Goal: Task Accomplishment & Management: Complete application form

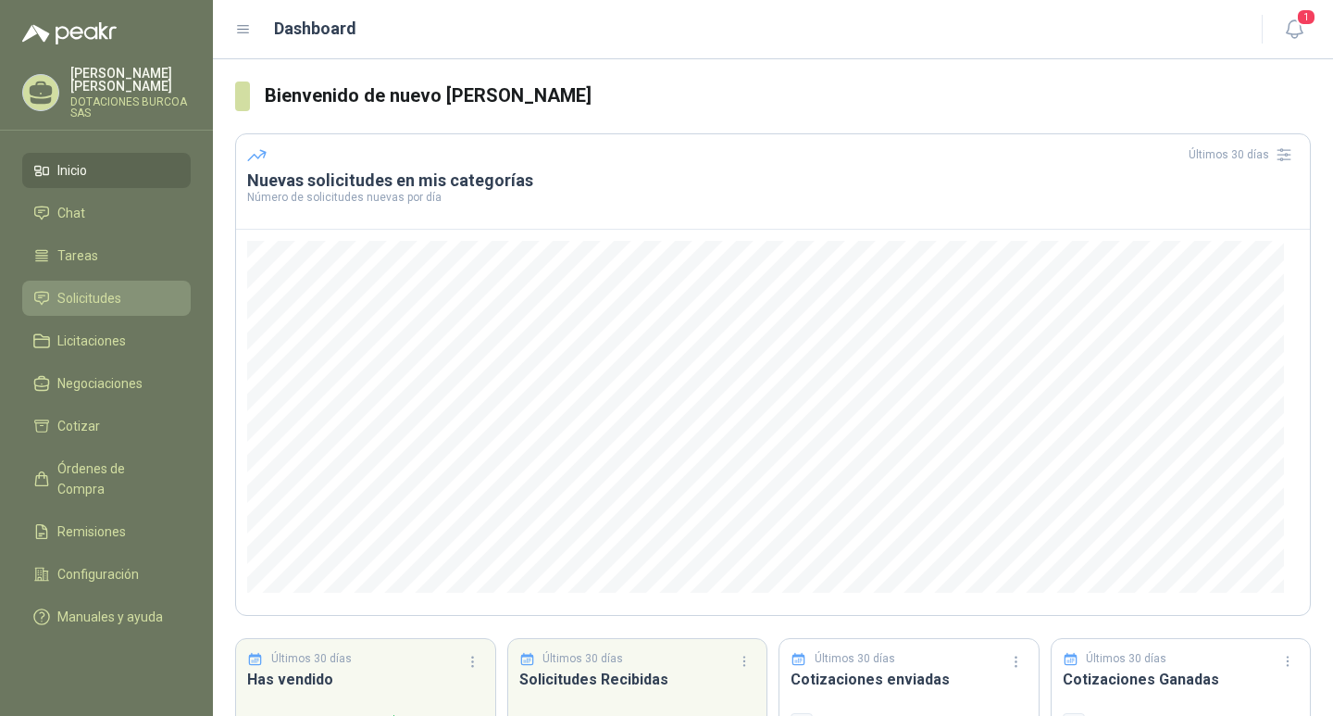
click at [83, 297] on span "Solicitudes" at bounding box center [89, 298] width 64 height 20
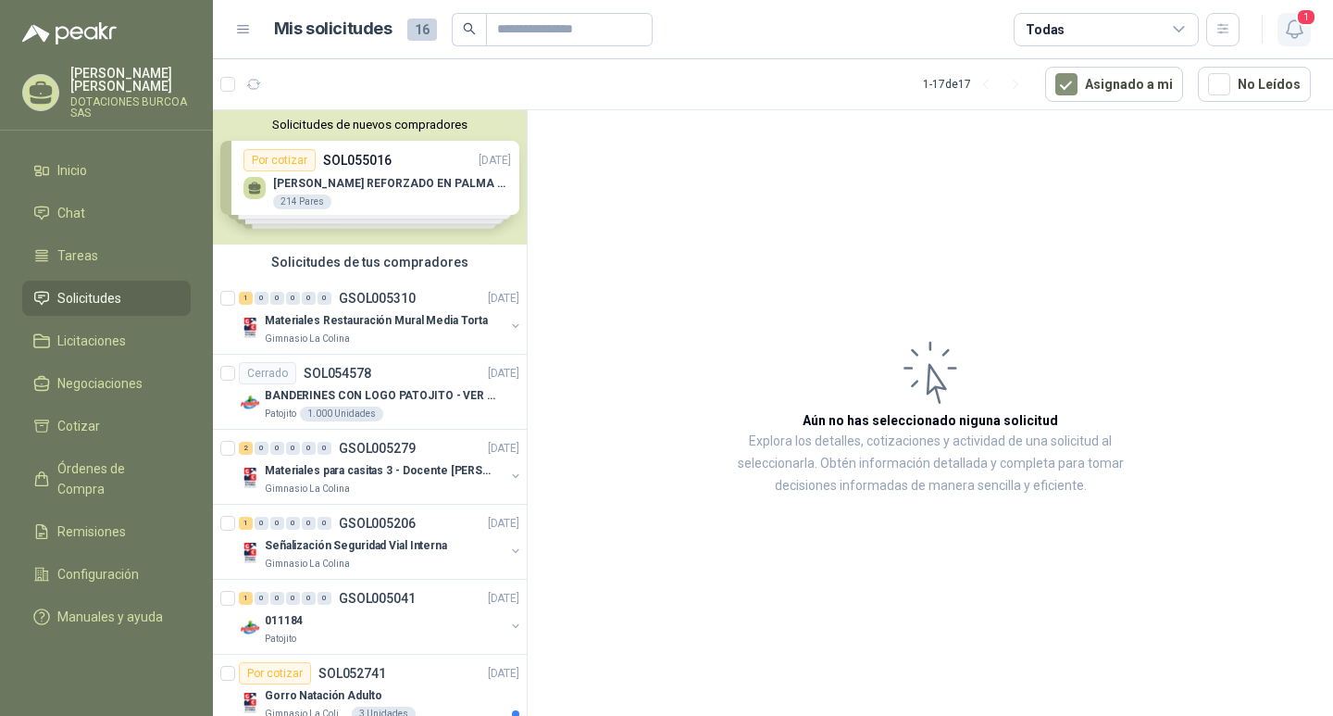
click at [1295, 22] on icon "button" at bounding box center [1294, 29] width 23 height 23
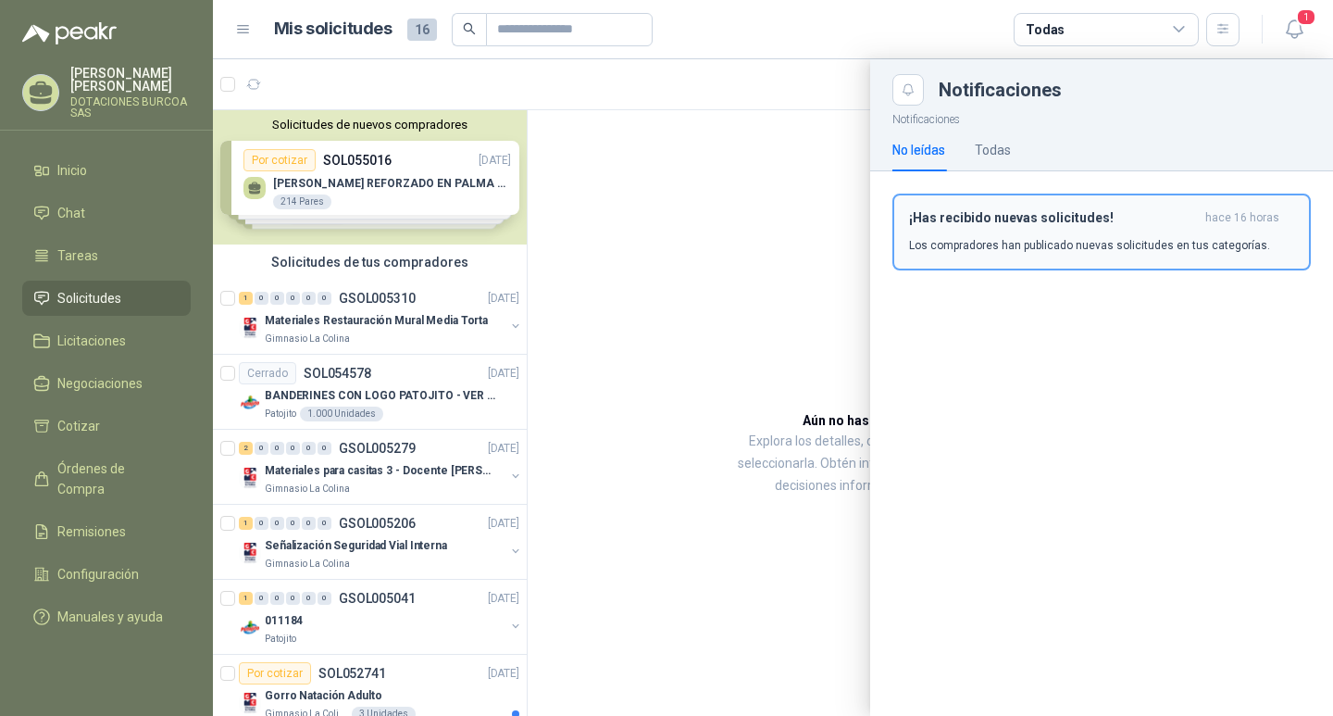
click at [1013, 224] on h3 "¡Has recibido nuevas solicitudes!" at bounding box center [1053, 218] width 289 height 16
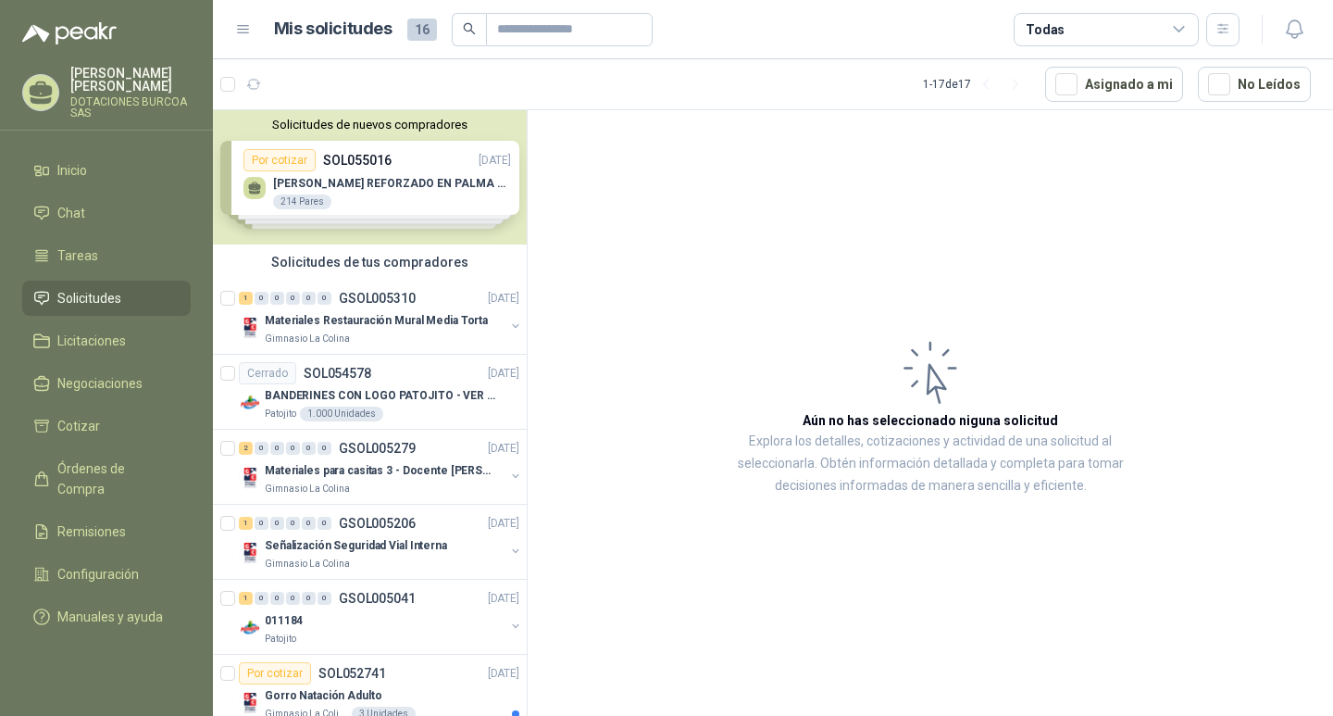
click at [295, 190] on div "Solicitudes de nuevos compradores Por cotizar SOL055016 05/09/25 GUANTE VAQUETA…" at bounding box center [370, 177] width 314 height 134
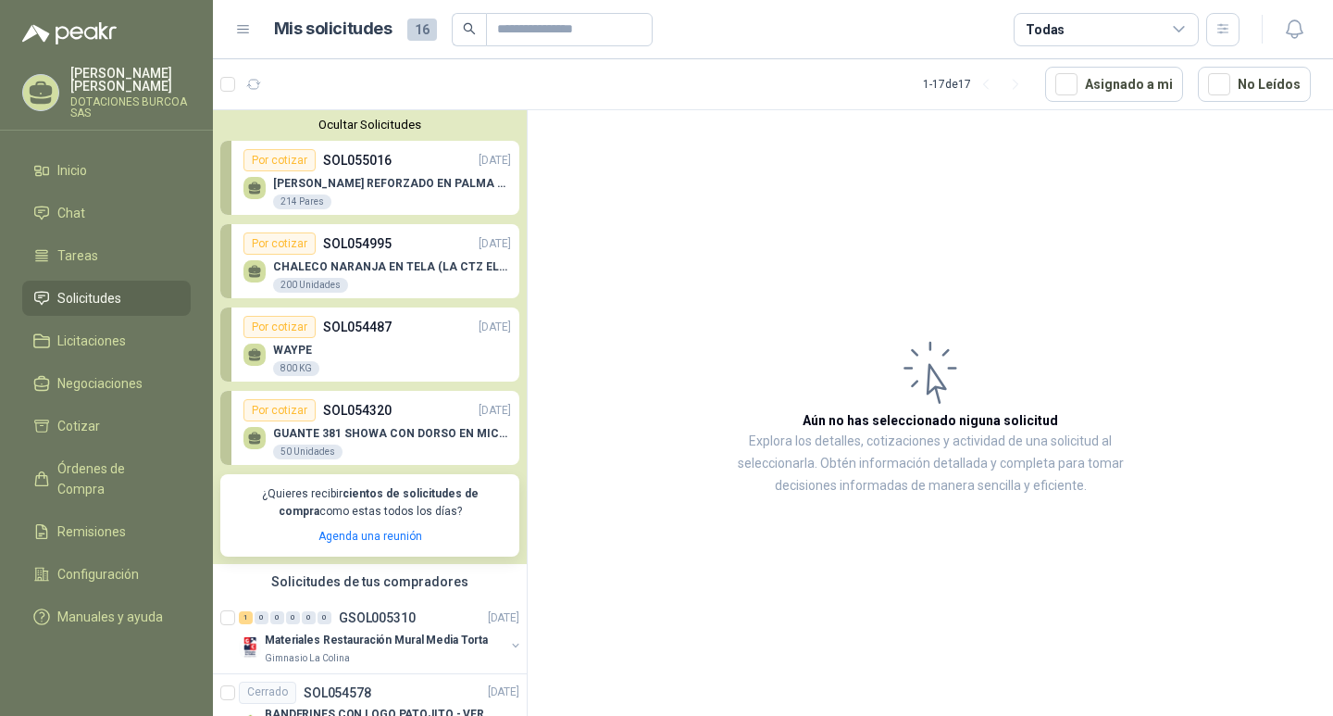
click at [320, 267] on p "CHALECO NARANJA EN TELA (LA CTZ ELEGIDA DEBE ENVIAR MUESTRA)" at bounding box center [392, 266] width 238 height 13
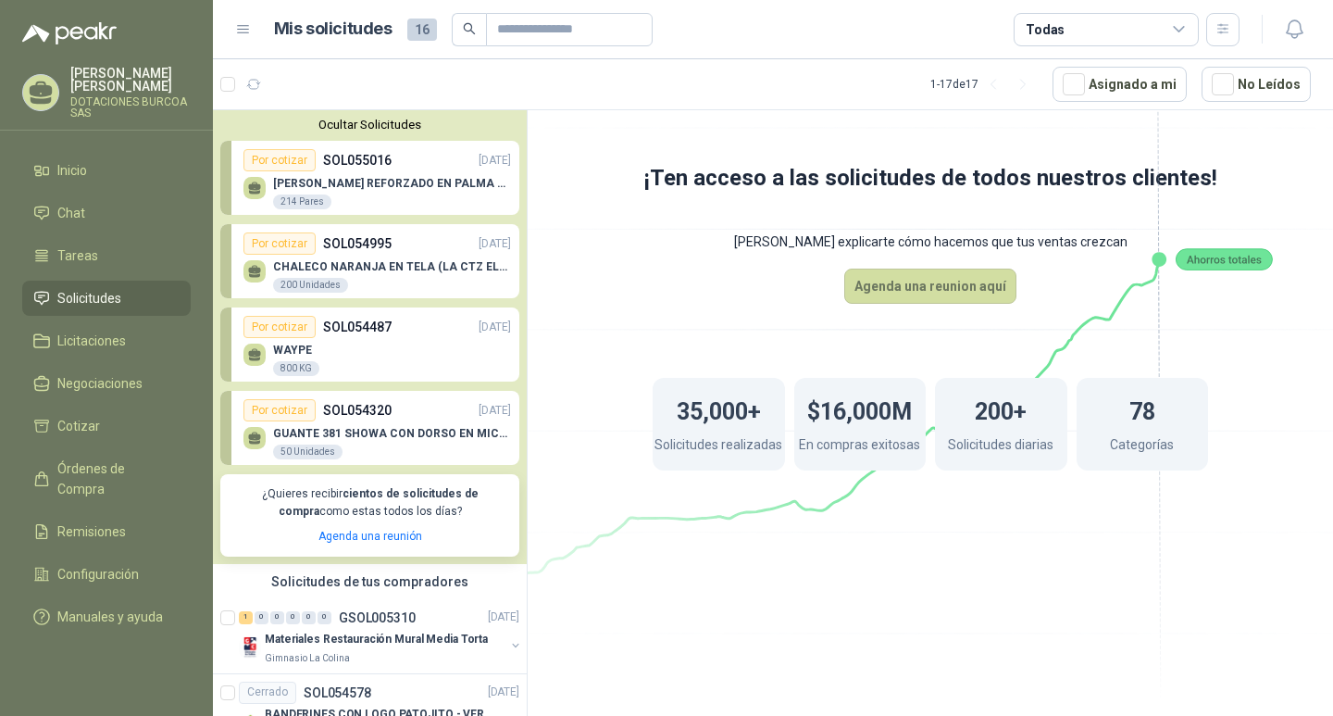
click at [409, 267] on p "CHALECO NARANJA EN TELA (LA CTZ ELEGIDA DEBE ENVIAR MUESTRA)" at bounding box center [392, 266] width 238 height 13
click at [338, 181] on p "GUANTE VAQUETA REFORZADO EN PALMA ML" at bounding box center [392, 183] width 238 height 13
click at [375, 184] on p "GUANTE VAQUETA REFORZADO EN PALMA ML" at bounding box center [392, 183] width 238 height 13
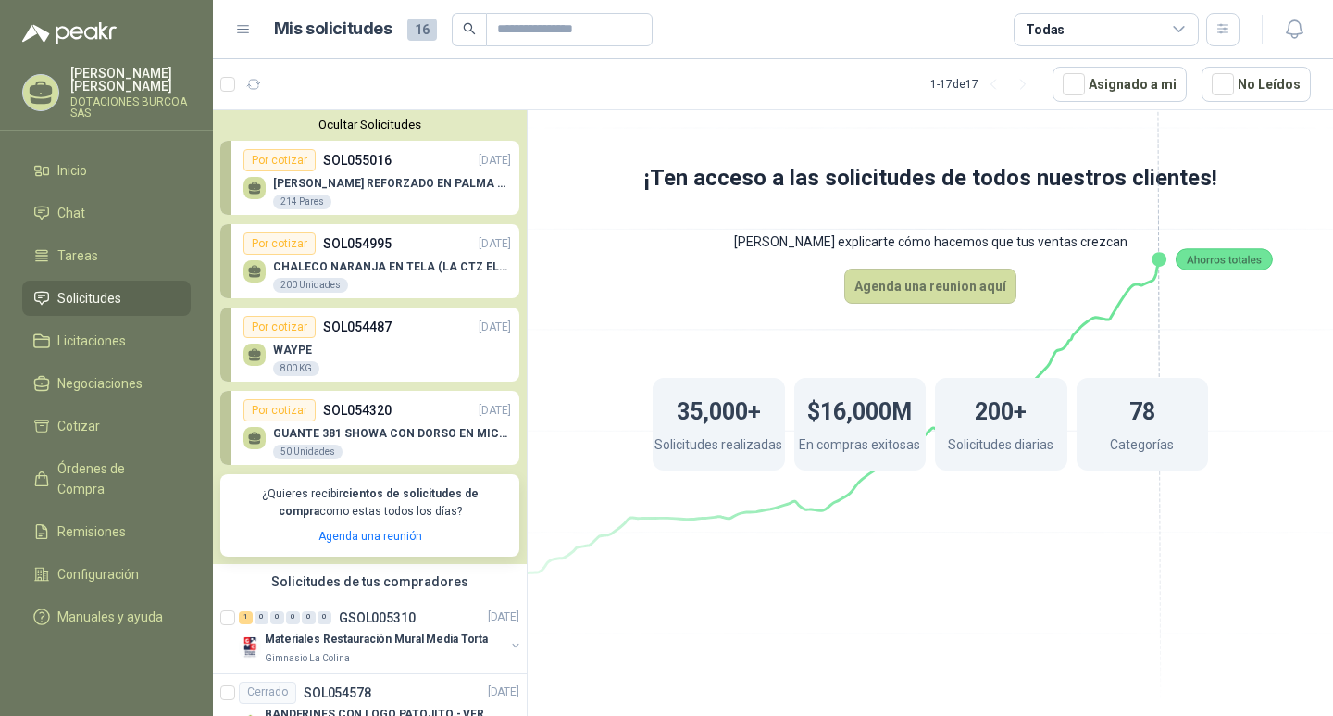
click at [341, 257] on div "CHALECO NARANJA EN TELA (LA CTZ ELEGIDA DEBE ENVIAR MUESTRA) 200 Unidades" at bounding box center [377, 274] width 268 height 39
click at [326, 334] on p "SOL054487" at bounding box center [357, 327] width 69 height 20
click at [323, 441] on div "GUANTE 381 SHOWA CON DORSO EN MICROFIBRA 50 Unidades" at bounding box center [392, 443] width 238 height 33
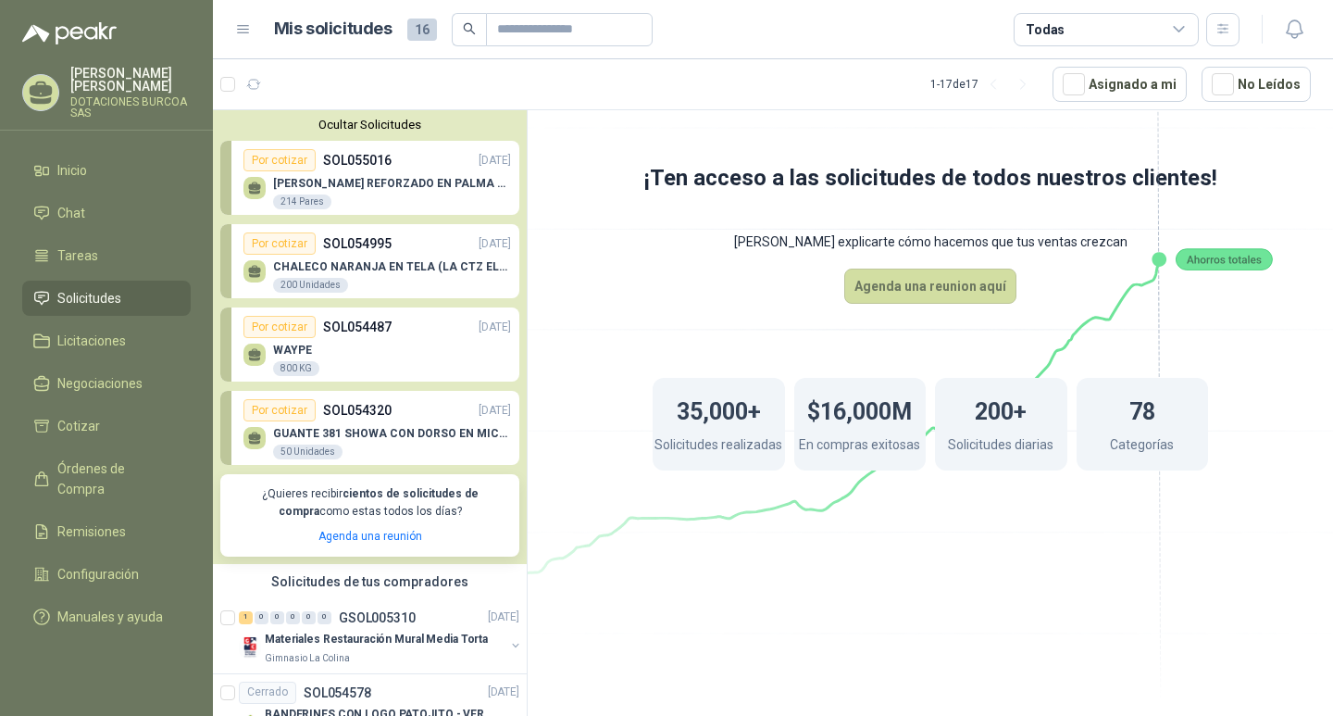
click at [323, 441] on div "GUANTE 381 SHOWA CON DORSO EN MICROFIBRA 50 Unidades" at bounding box center [392, 443] width 238 height 33
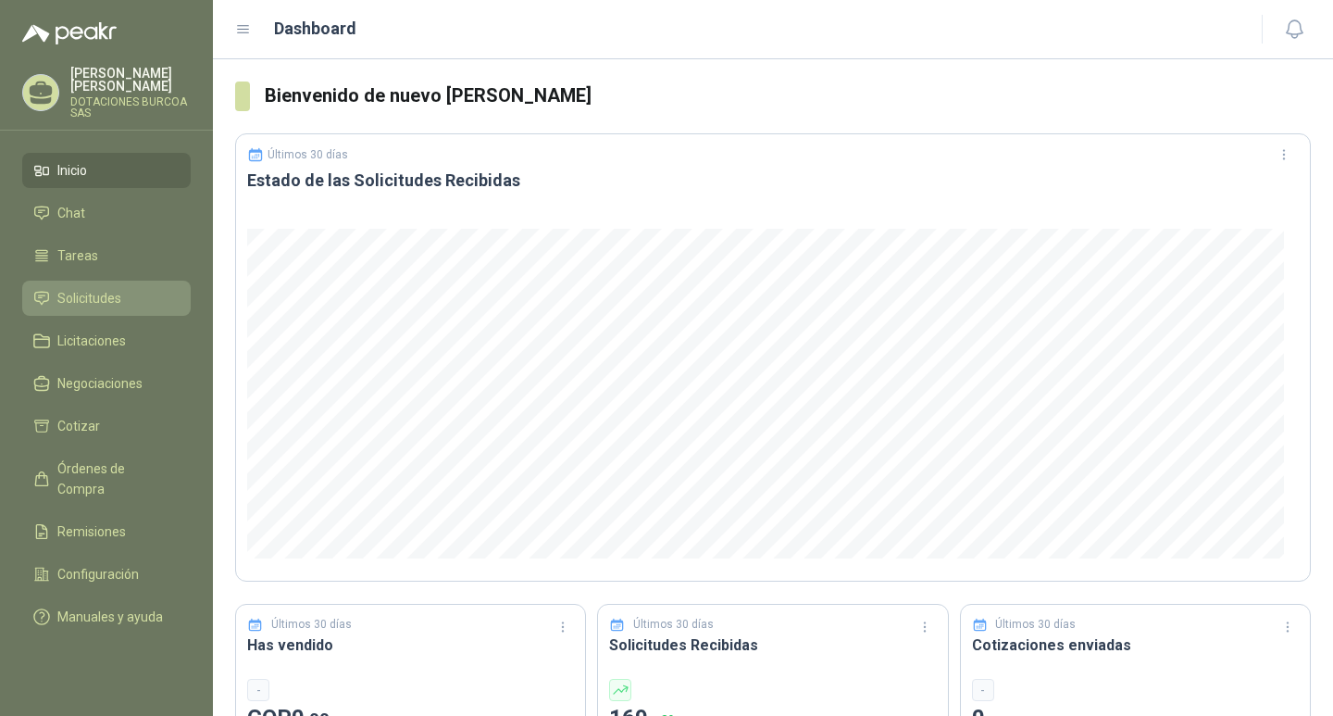
click at [94, 289] on span "Solicitudes" at bounding box center [89, 298] width 64 height 20
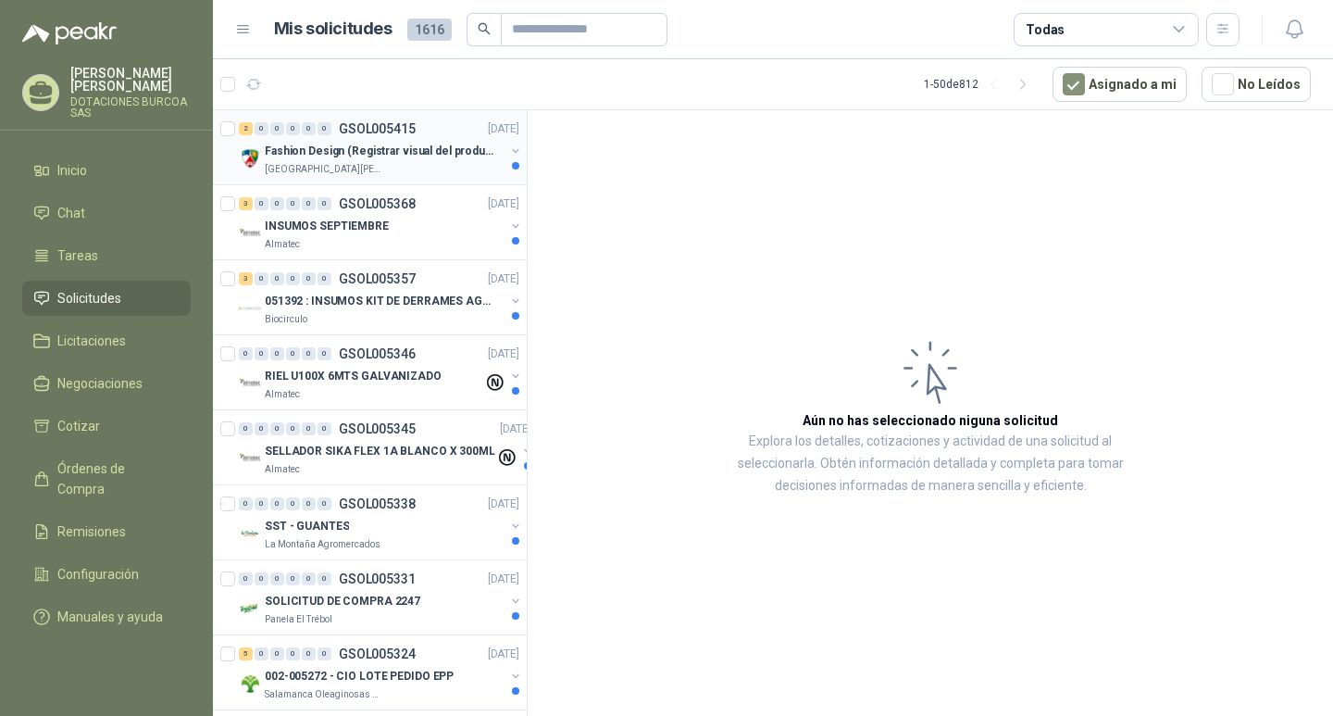
click at [324, 148] on p "Fashion Design (Registrar visual del producto)" at bounding box center [380, 152] width 231 height 18
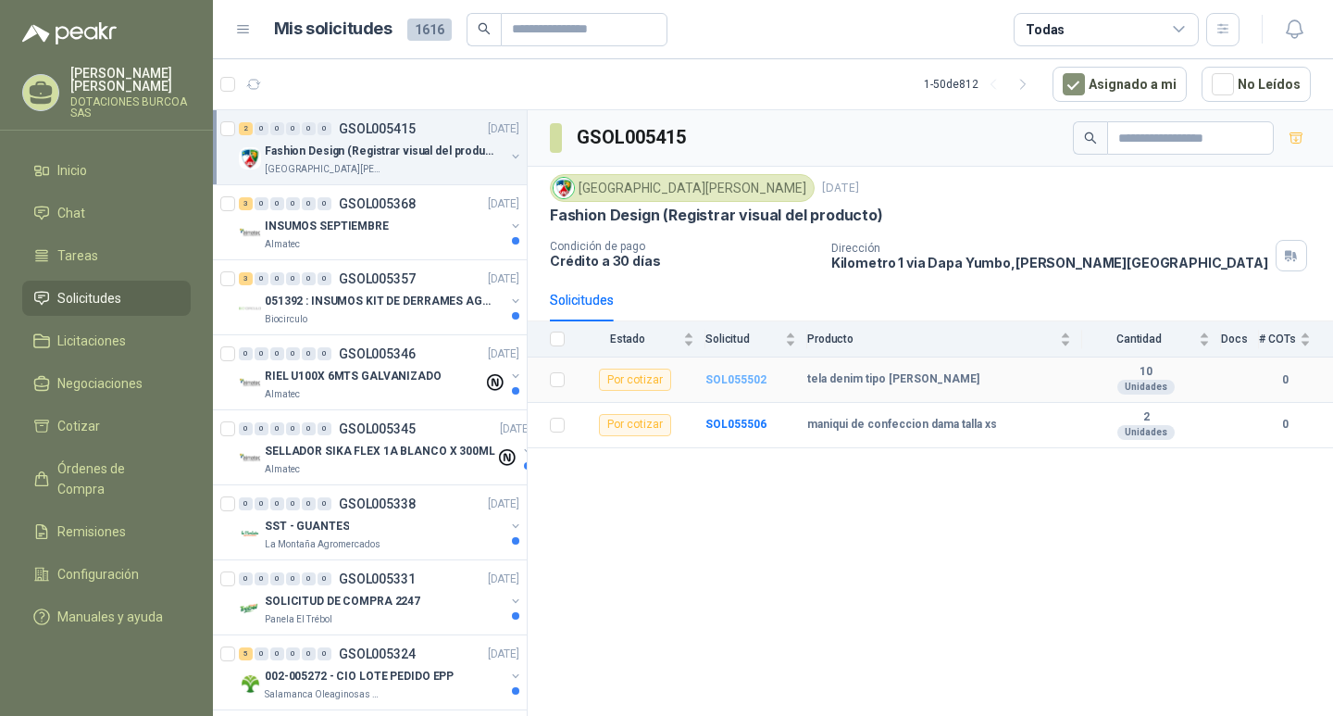
click at [738, 380] on b "SOL055502" at bounding box center [735, 379] width 61 height 13
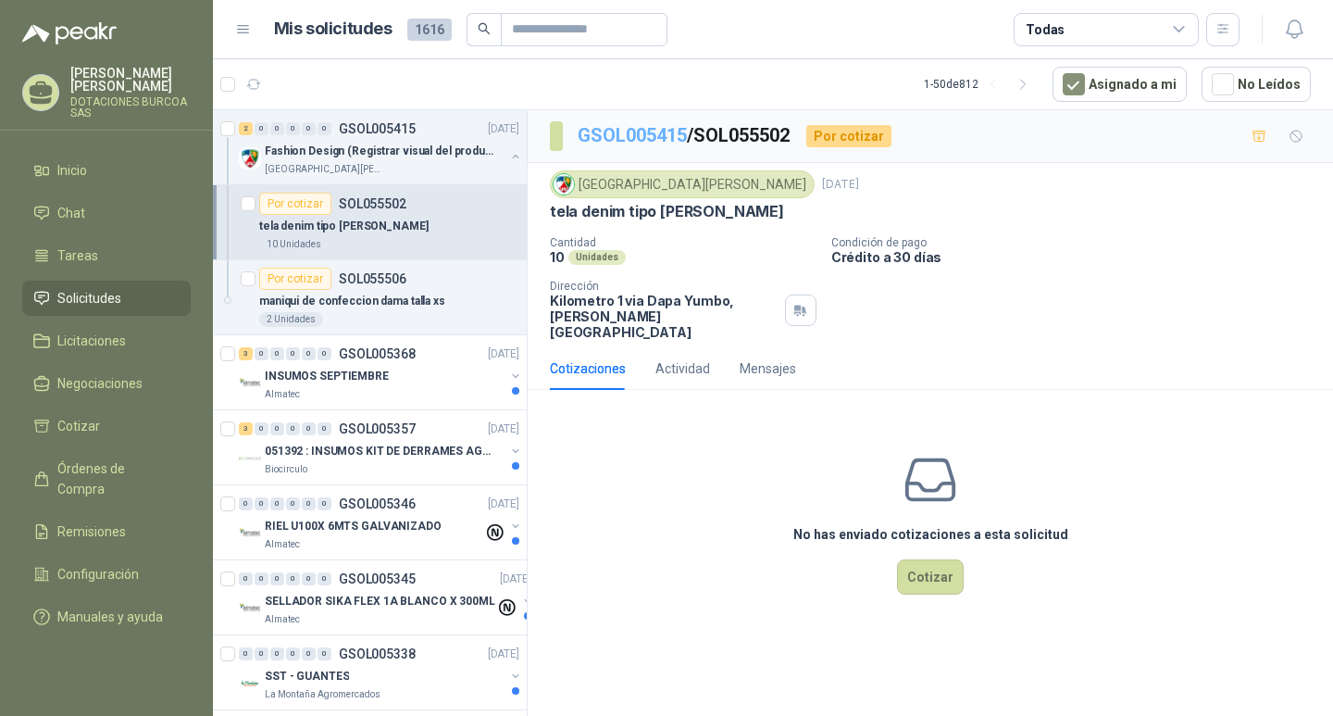
click at [592, 132] on link "GSOL005415" at bounding box center [632, 135] width 109 height 22
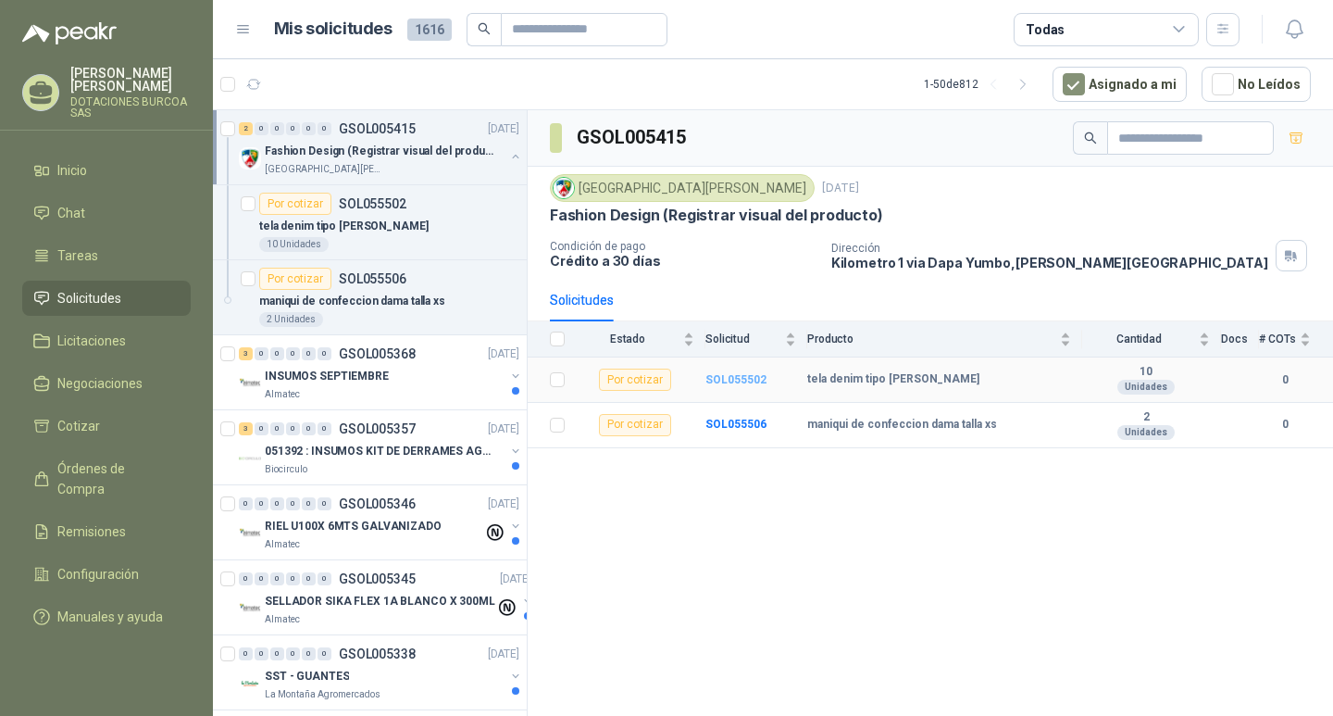
click at [736, 379] on b "SOL055502" at bounding box center [735, 379] width 61 height 13
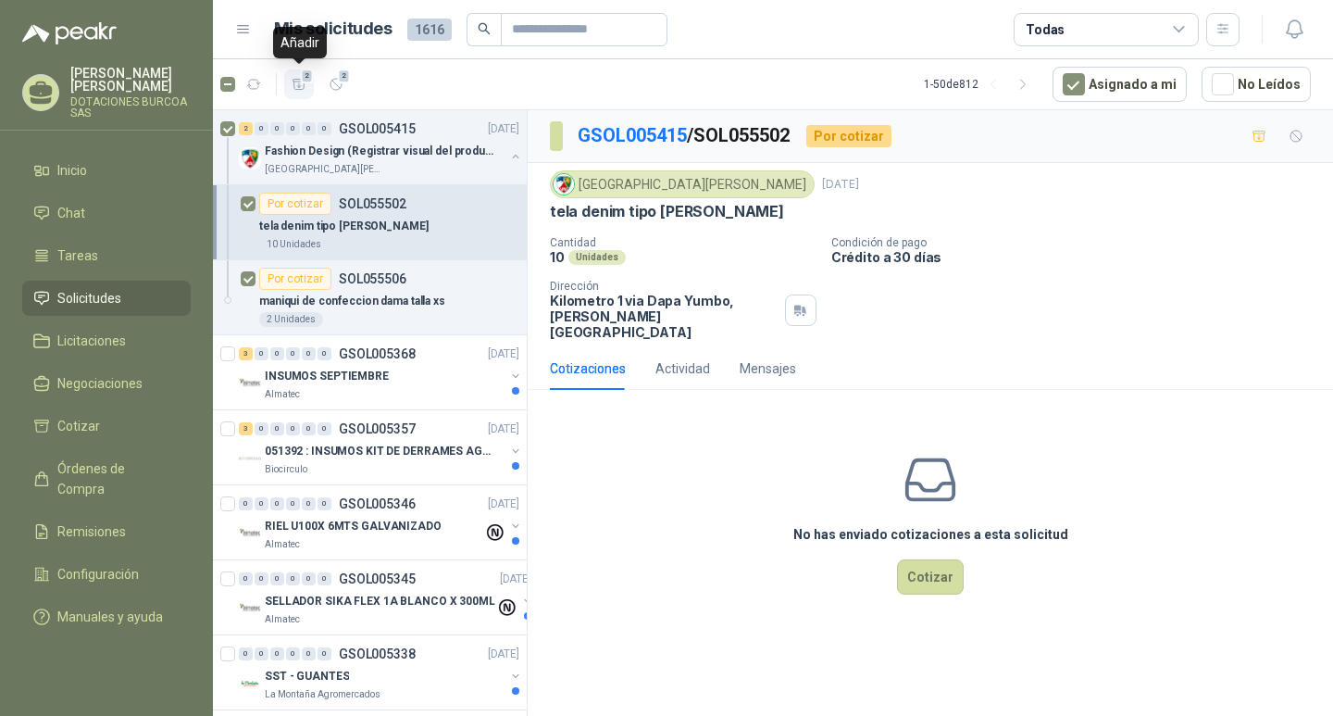
click at [311, 76] on span "2" at bounding box center [307, 76] width 13 height 15
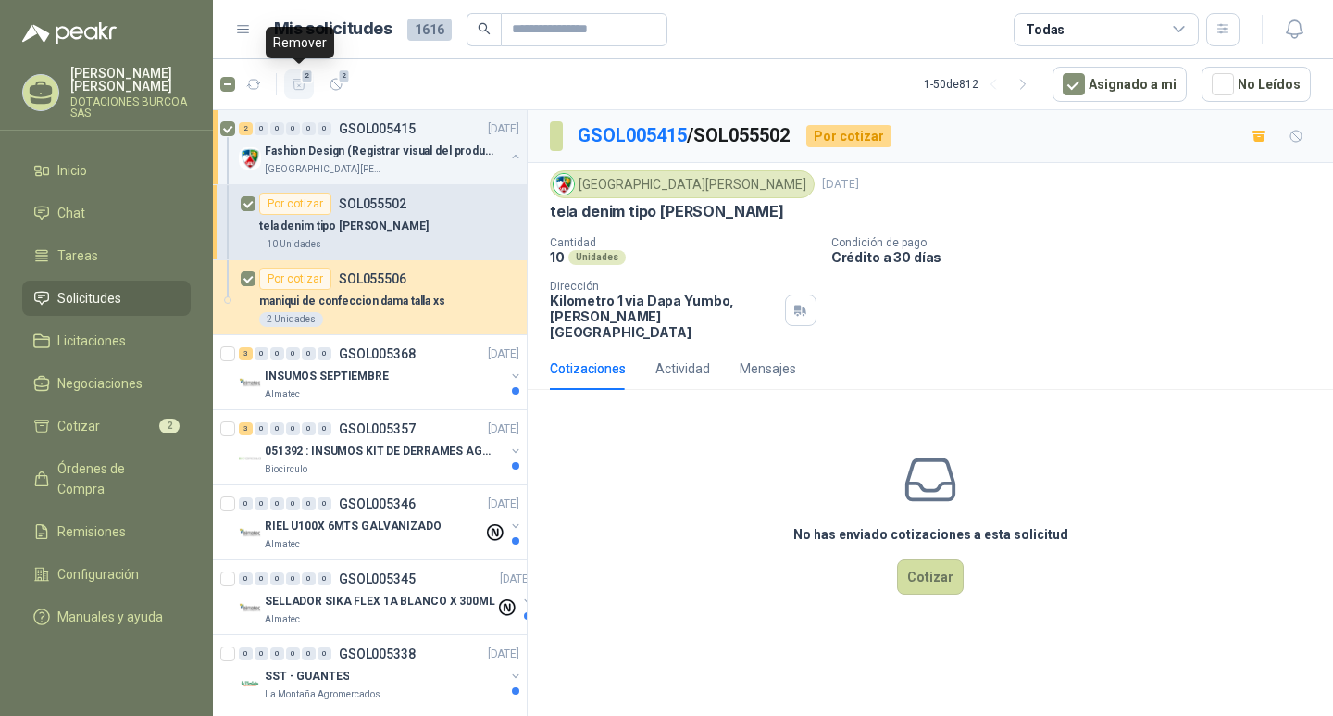
click at [298, 84] on icon "button" at bounding box center [299, 84] width 13 height 10
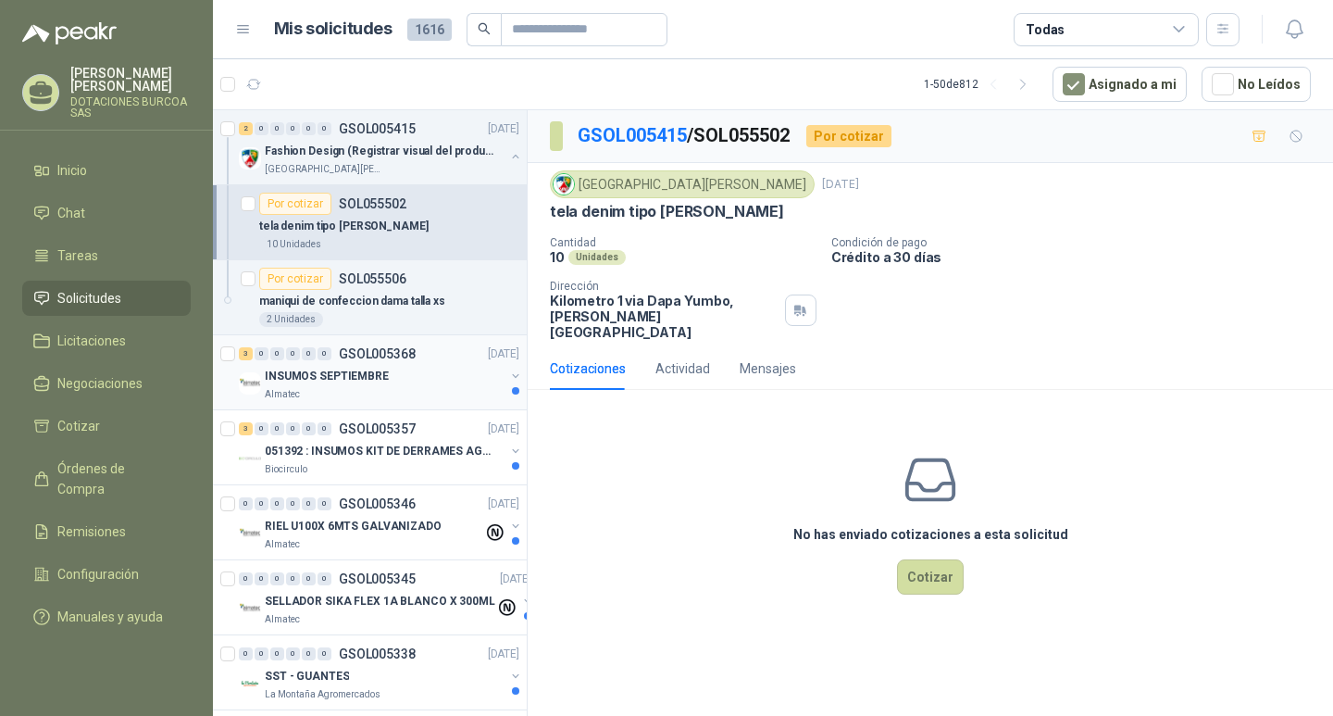
scroll to position [93, 0]
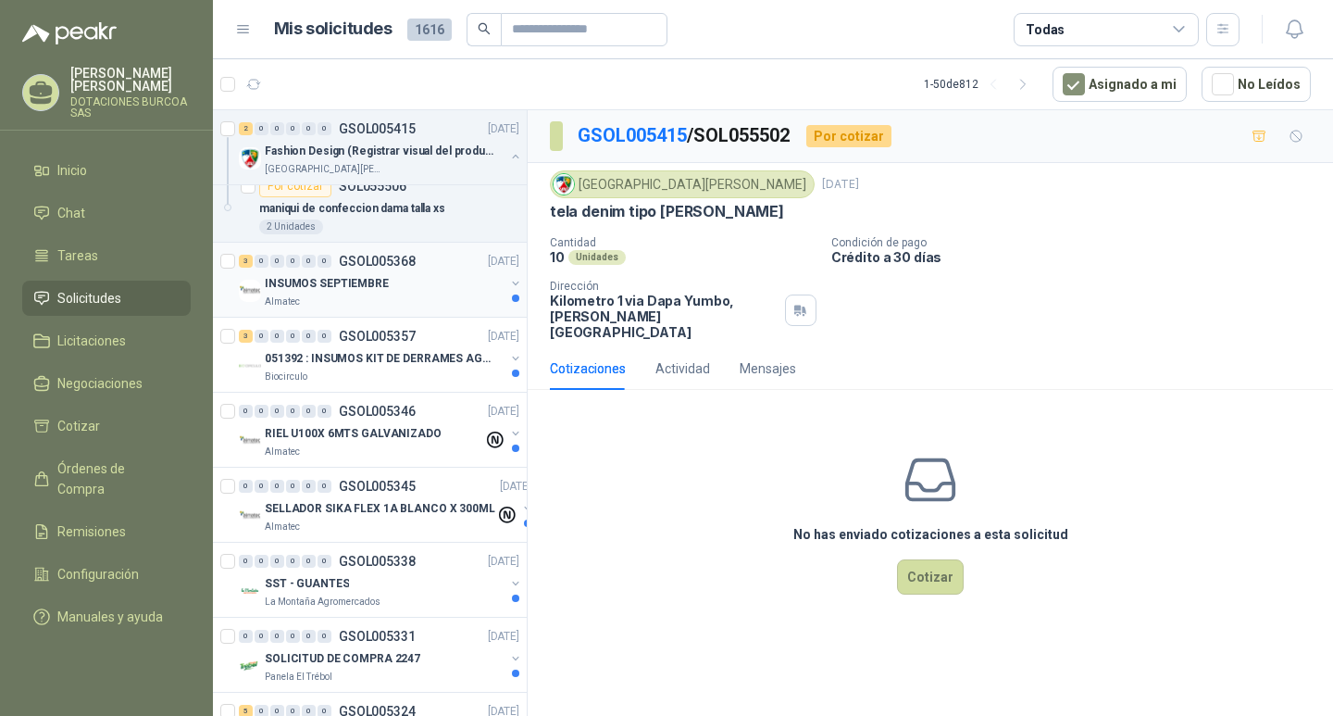
click at [332, 277] on p "INSUMOS SEPTIEMBRE" at bounding box center [327, 284] width 124 height 18
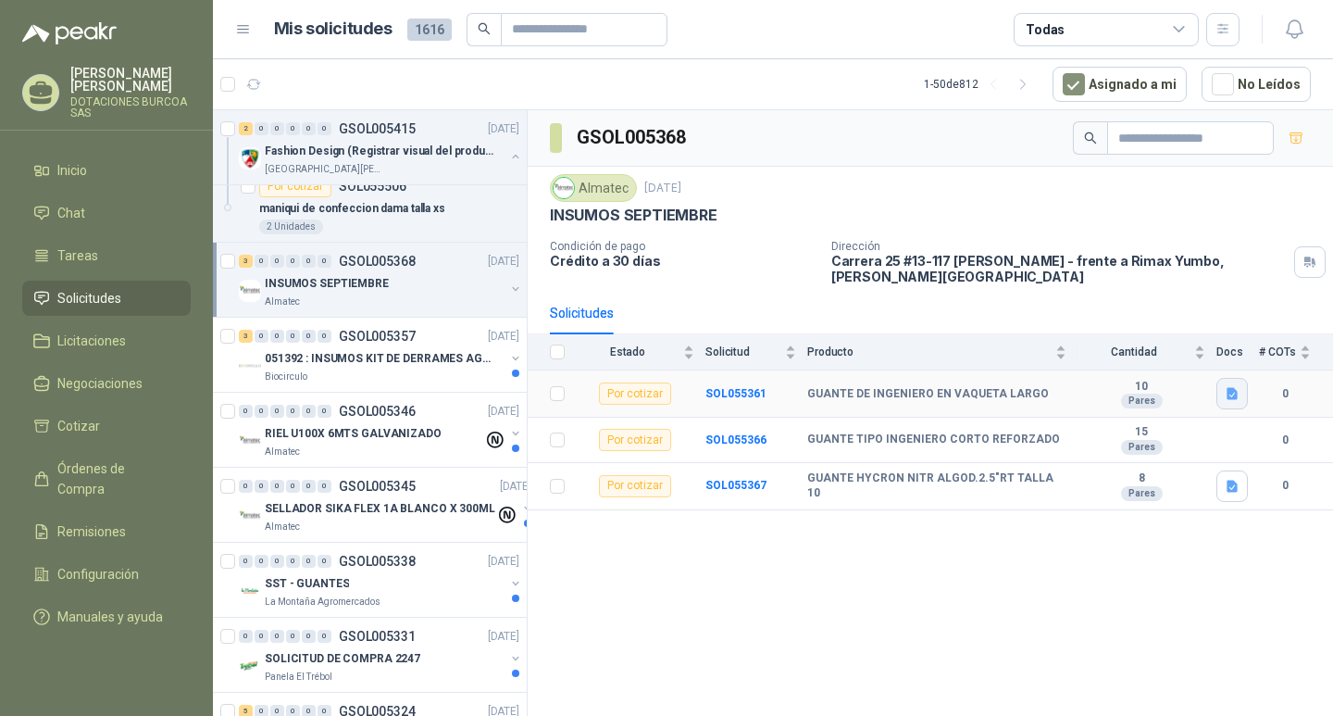
click at [1230, 394] on icon "button" at bounding box center [1232, 394] width 11 height 12
click at [1157, 350] on button "WhatsApp Image [DATE] 11.07.03 AM.jpeg" at bounding box center [1110, 352] width 251 height 19
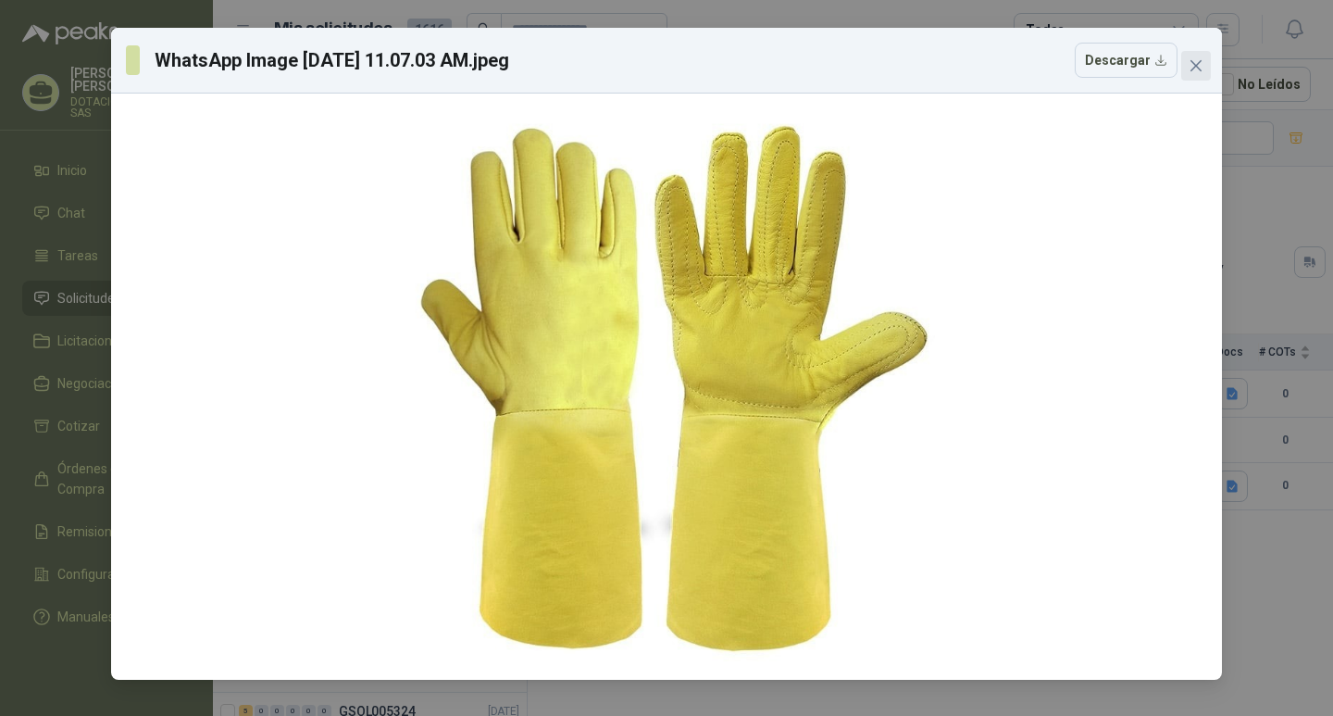
click at [1198, 57] on button "Close" at bounding box center [1196, 66] width 30 height 30
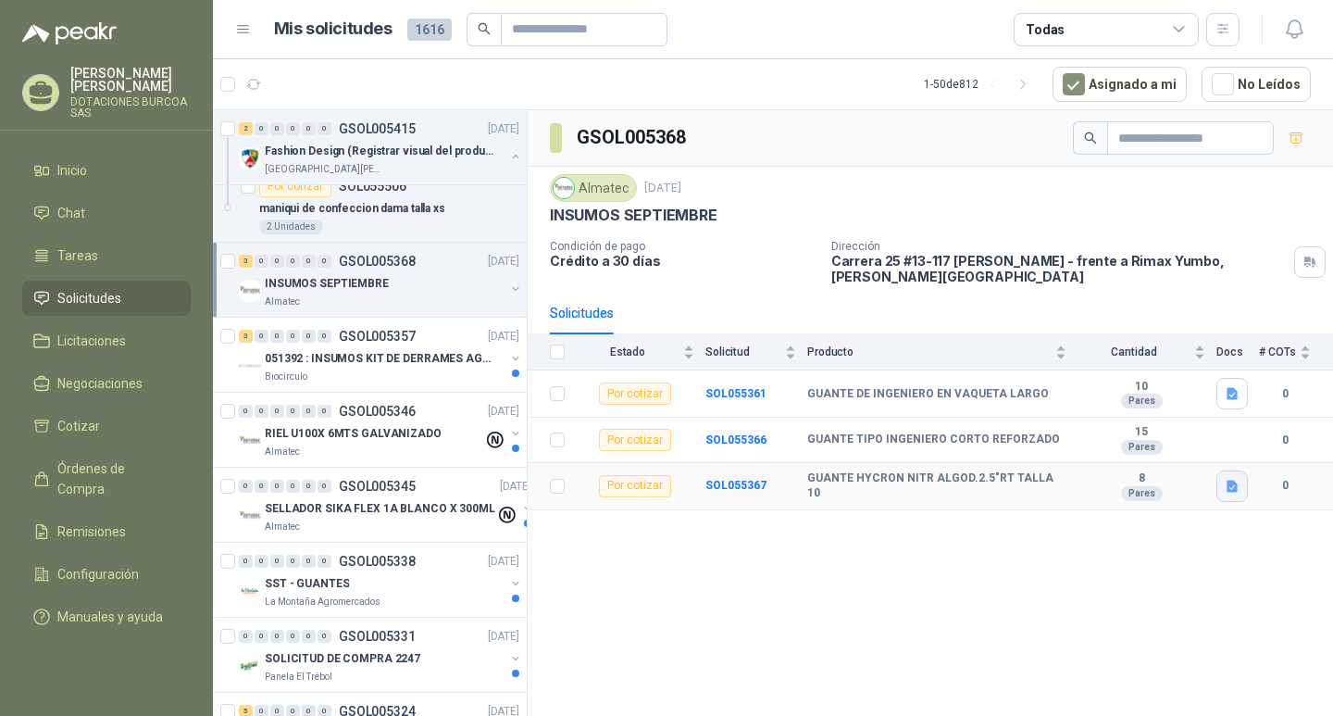
click at [1226, 489] on icon "button" at bounding box center [1233, 487] width 16 height 16
click at [1142, 439] on button "WhatsApp Image [DATE] 11.08.35 AM.jpeg" at bounding box center [1110, 444] width 251 height 19
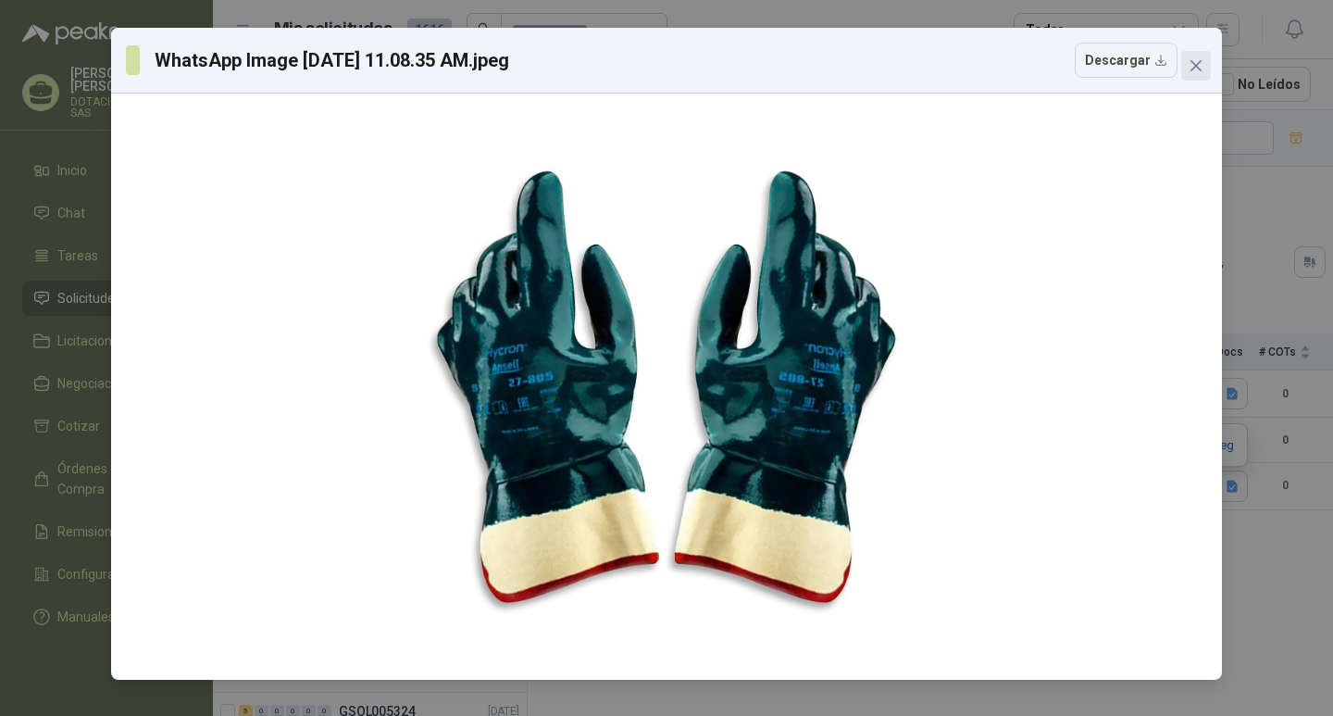
click at [1188, 58] on span "Close" at bounding box center [1196, 65] width 30 height 15
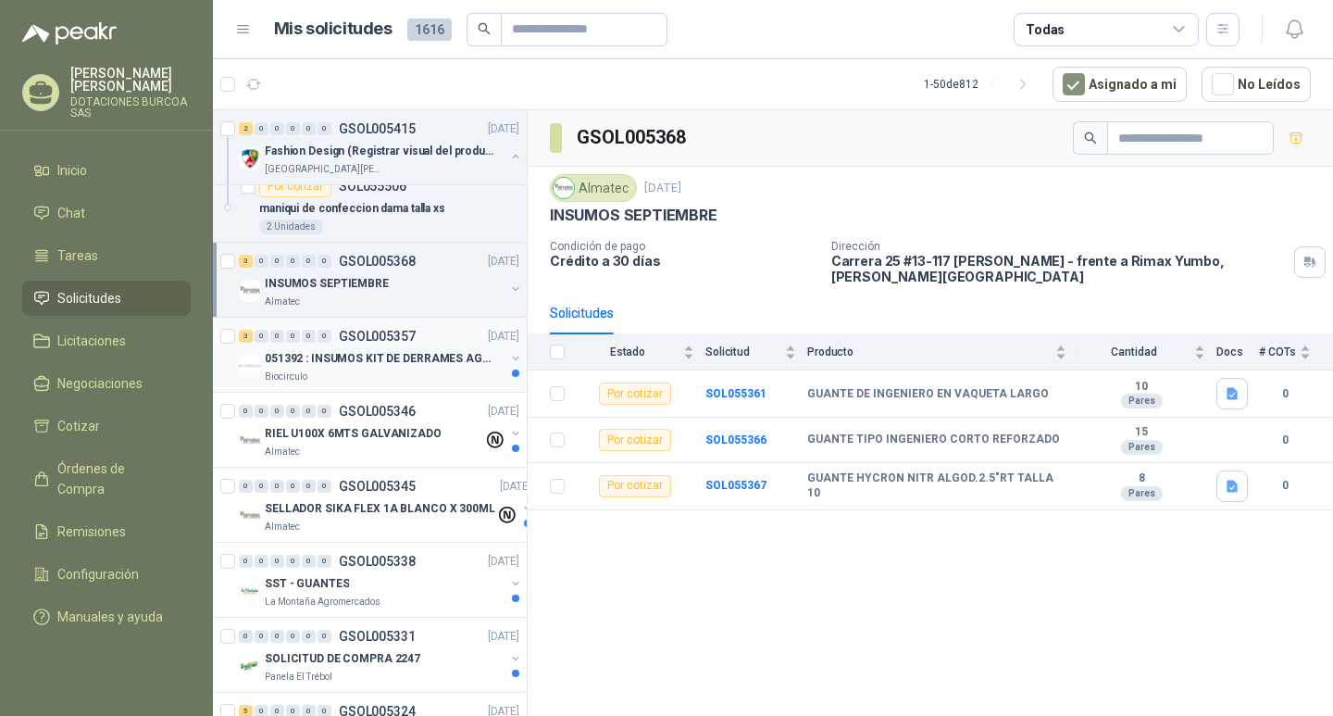
scroll to position [185, 0]
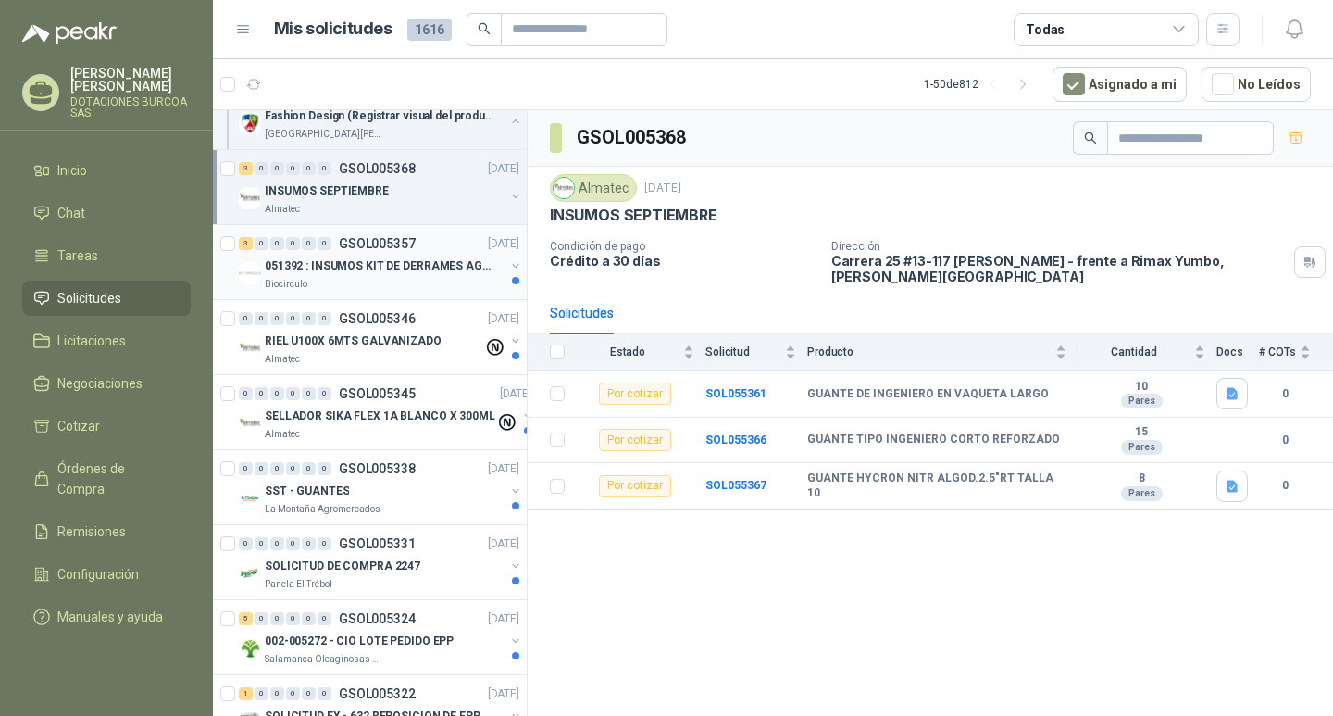
click at [453, 265] on p "051392 : INSUMOS KIT DE DERRAMES AGOSTO 2025" at bounding box center [380, 266] width 231 height 18
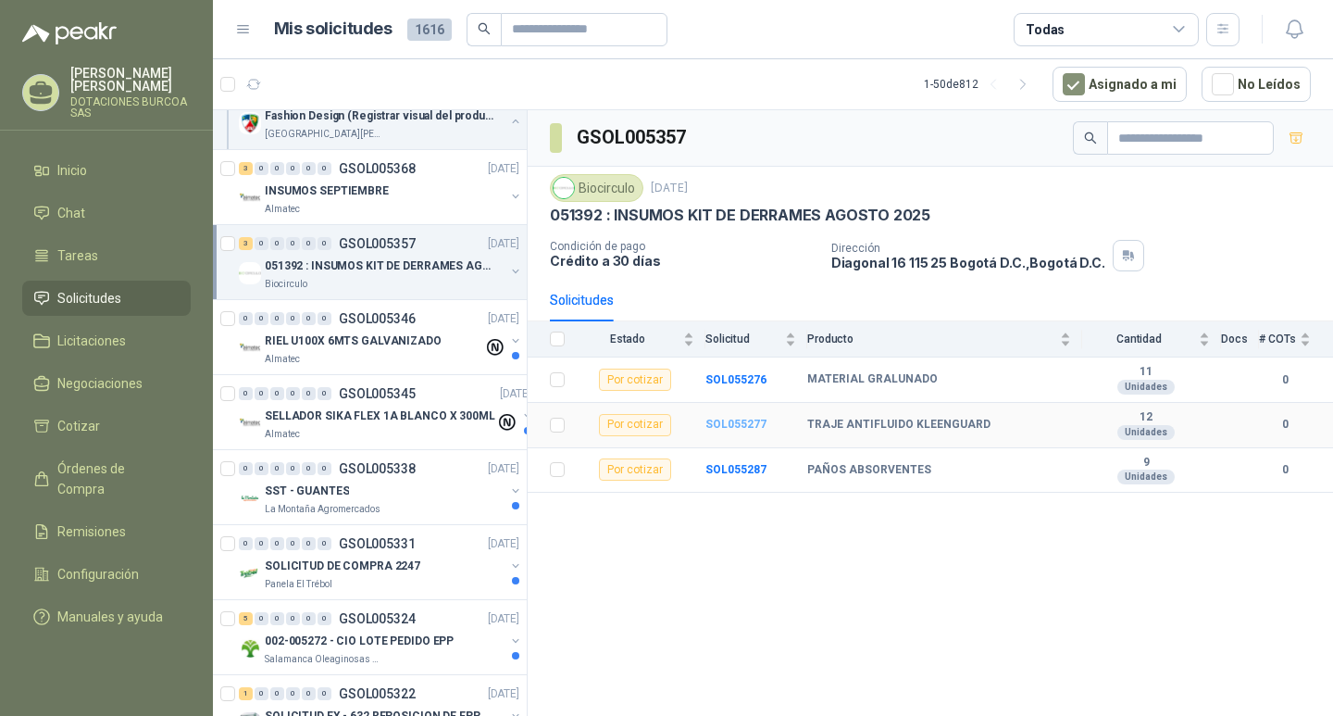
click at [743, 423] on b "SOL055277" at bounding box center [735, 424] width 61 height 13
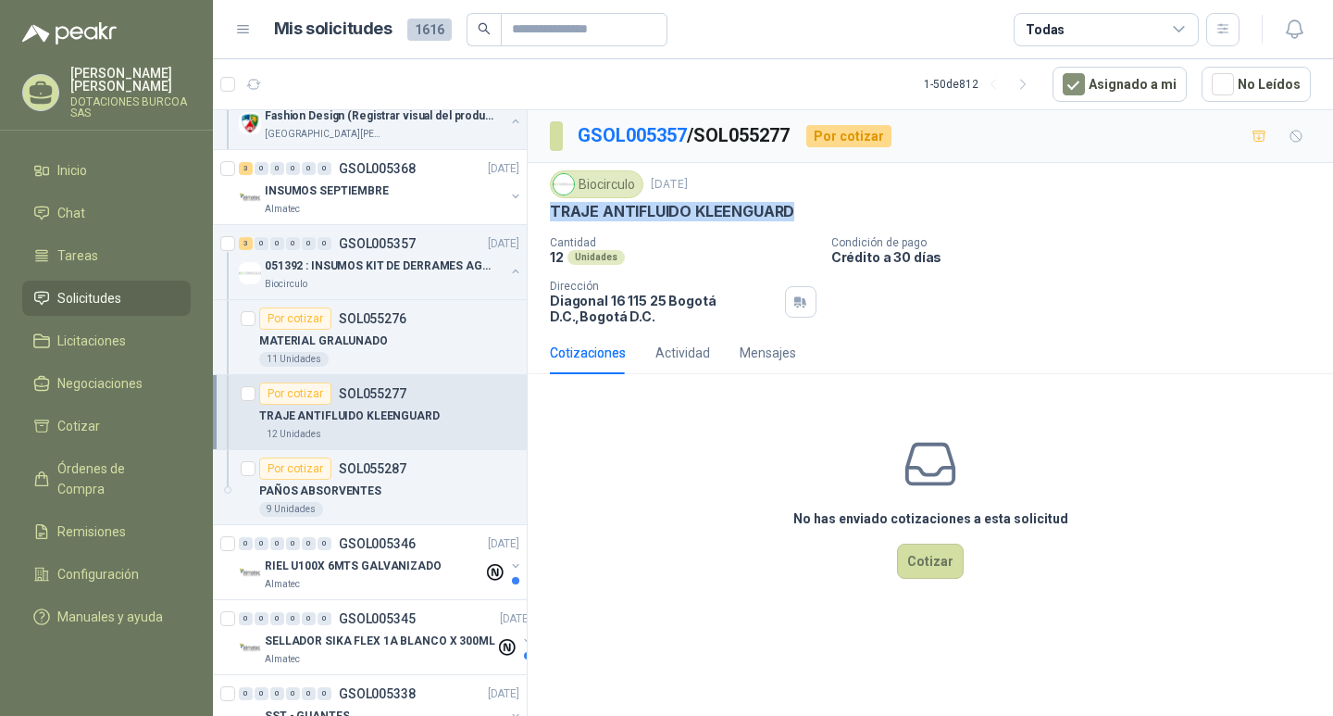
drag, startPoint x: 805, startPoint y: 214, endPoint x: 552, endPoint y: 217, distance: 252.8
click at [552, 217] on div "TRAJE ANTIFLUIDO KLEENGUARD" at bounding box center [930, 211] width 761 height 19
copy p "TRAJE ANTIFLUIDO KLEENGUARD"
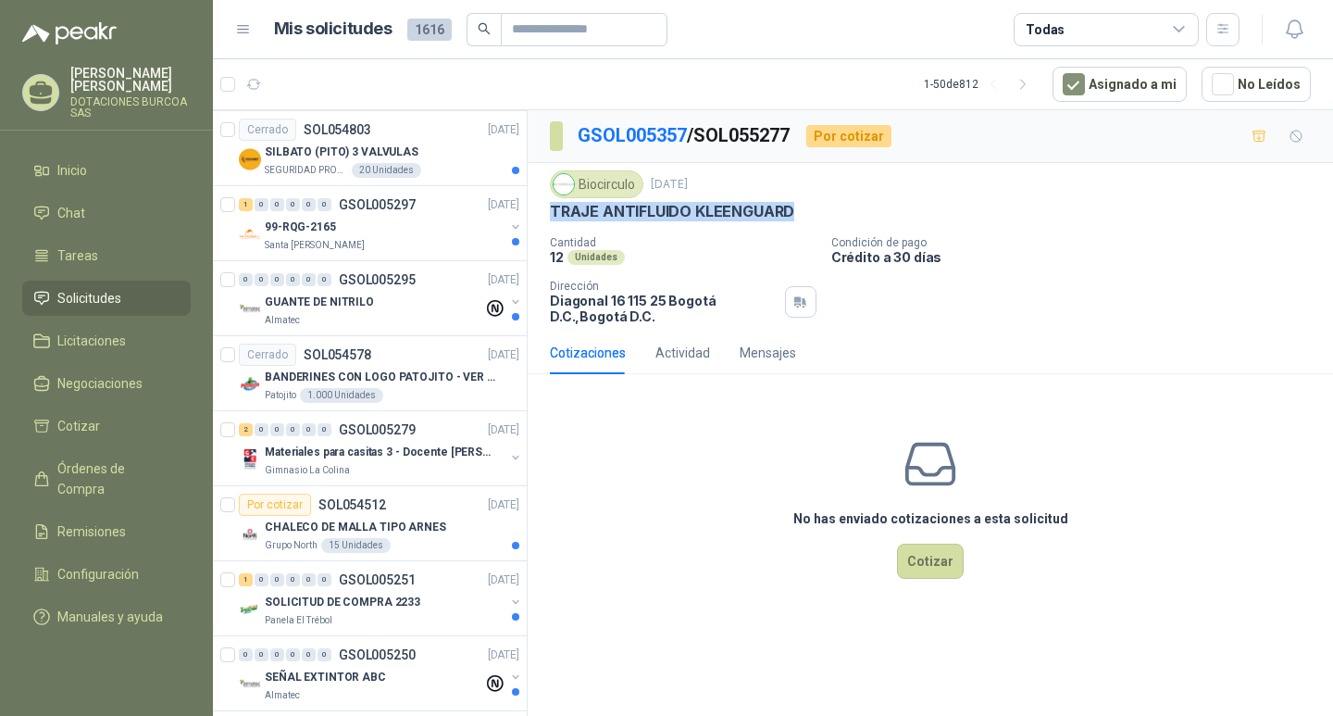
scroll to position [1666, 0]
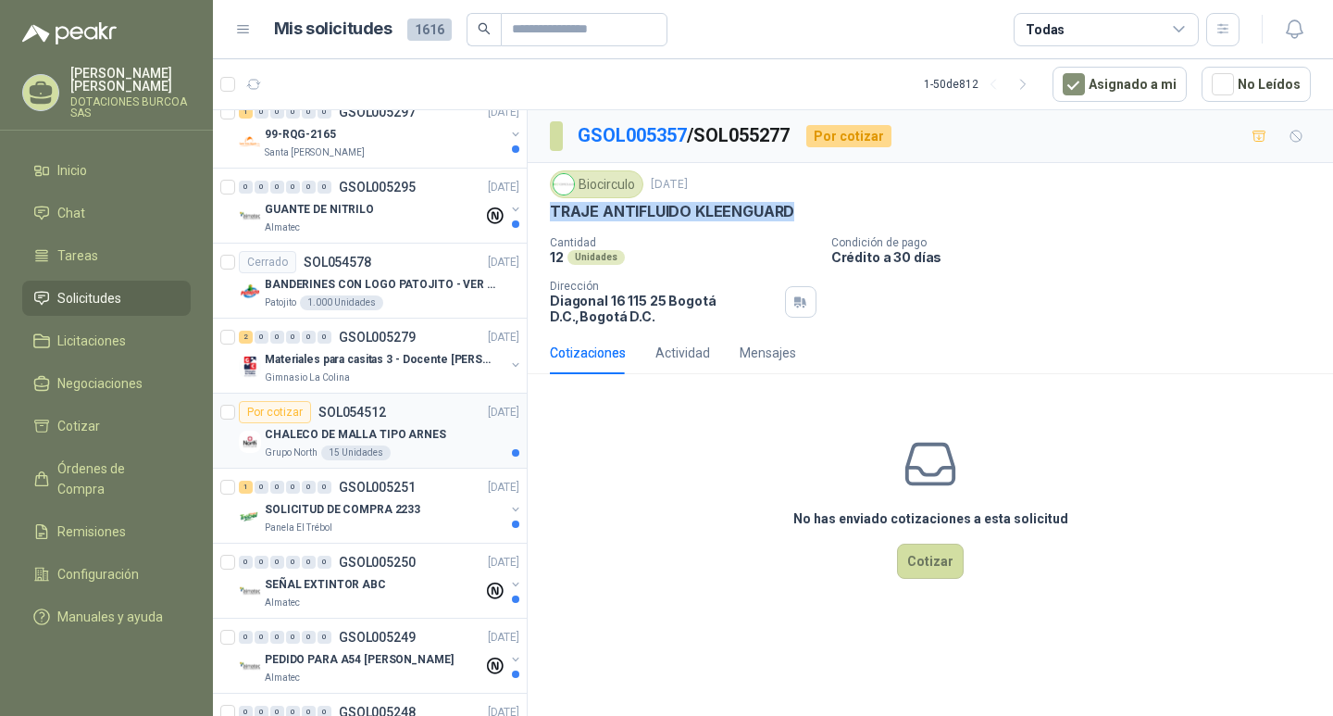
click at [343, 436] on p "CHALECO DE MALLA TIPO ARNES" at bounding box center [355, 435] width 181 height 18
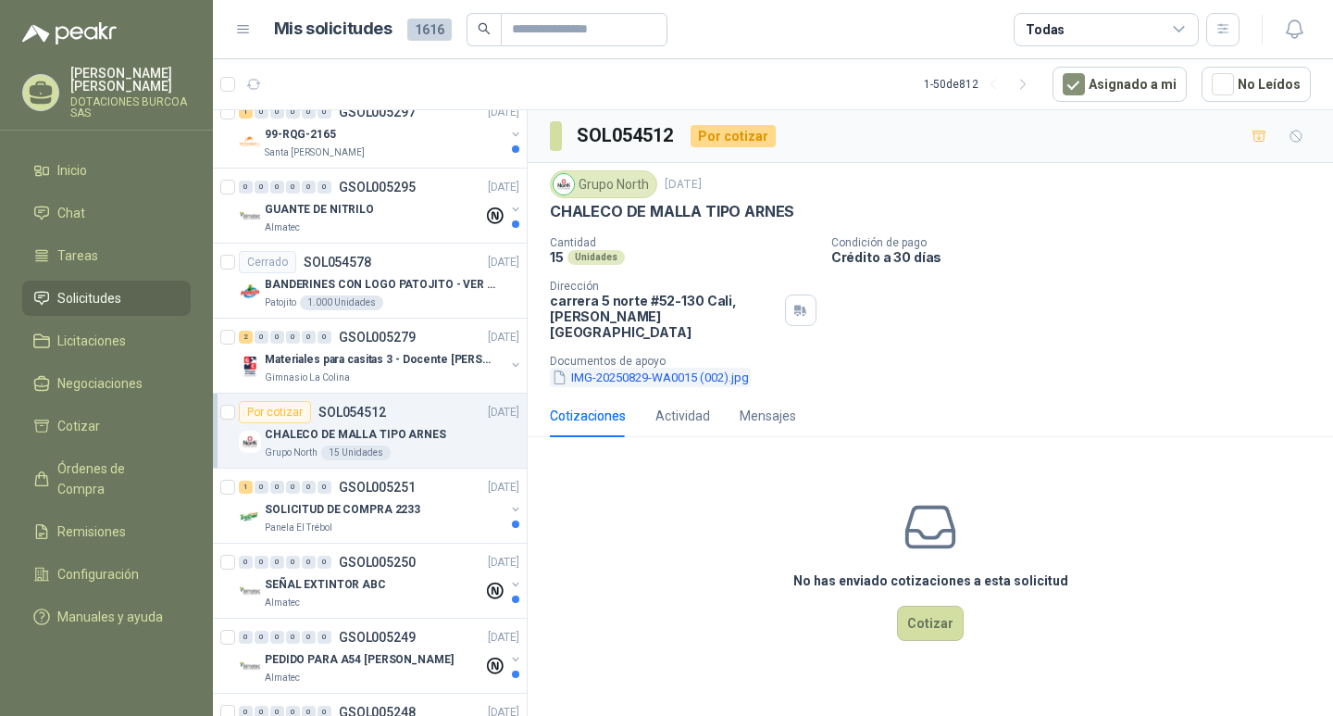
click at [651, 368] on button "IMG-20250829-WA0015 (002).jpg" at bounding box center [650, 377] width 201 height 19
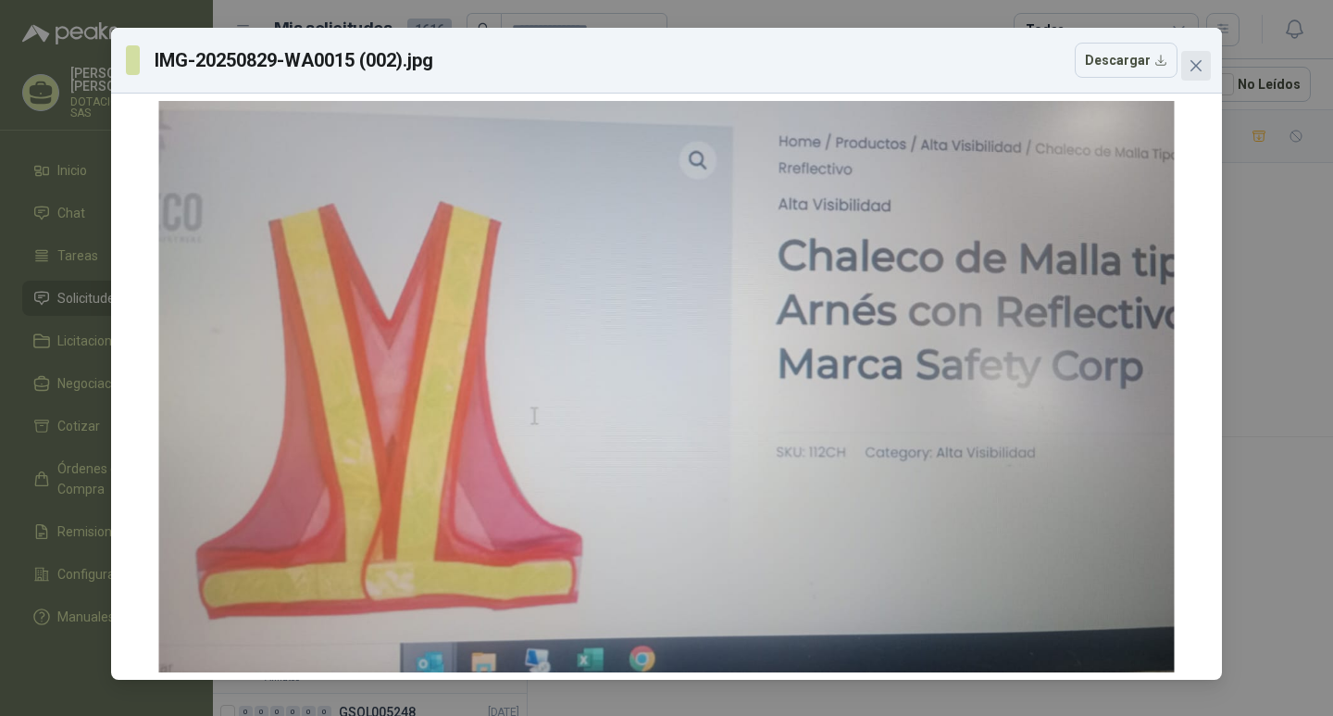
click at [1195, 65] on icon "close" at bounding box center [1196, 65] width 11 height 11
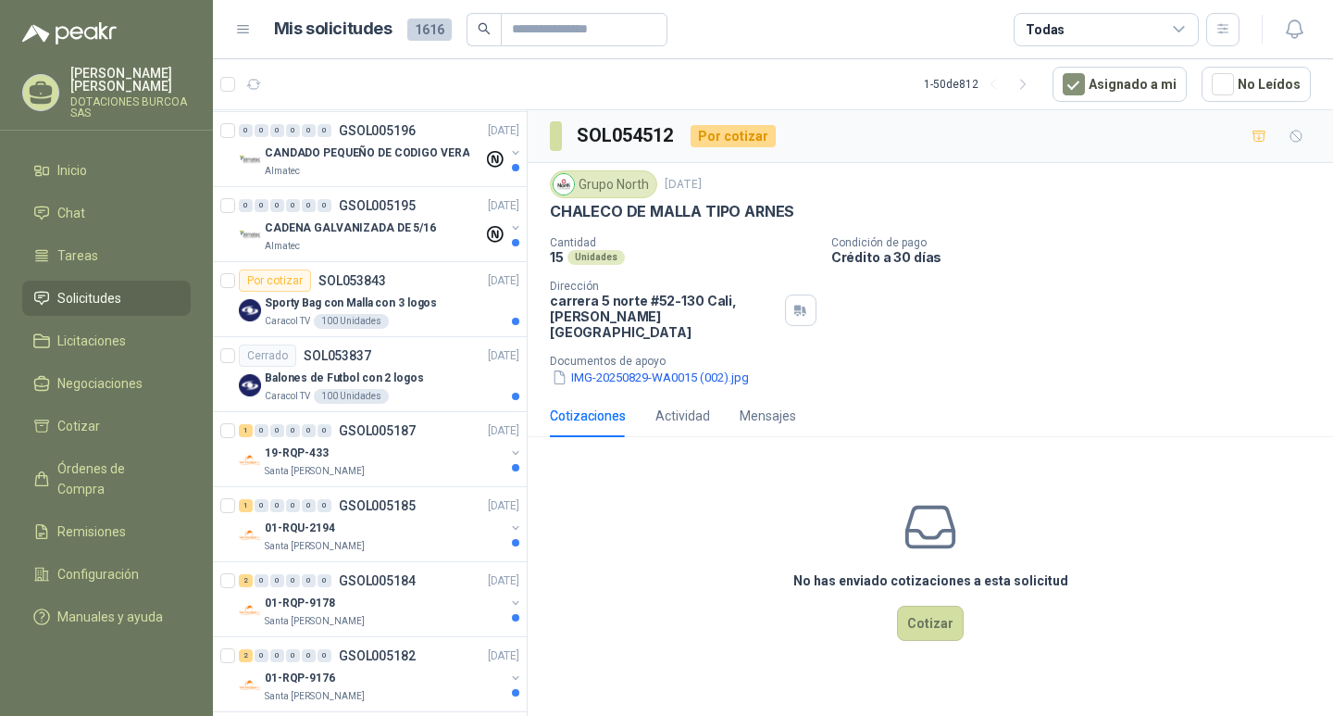
scroll to position [3553, 0]
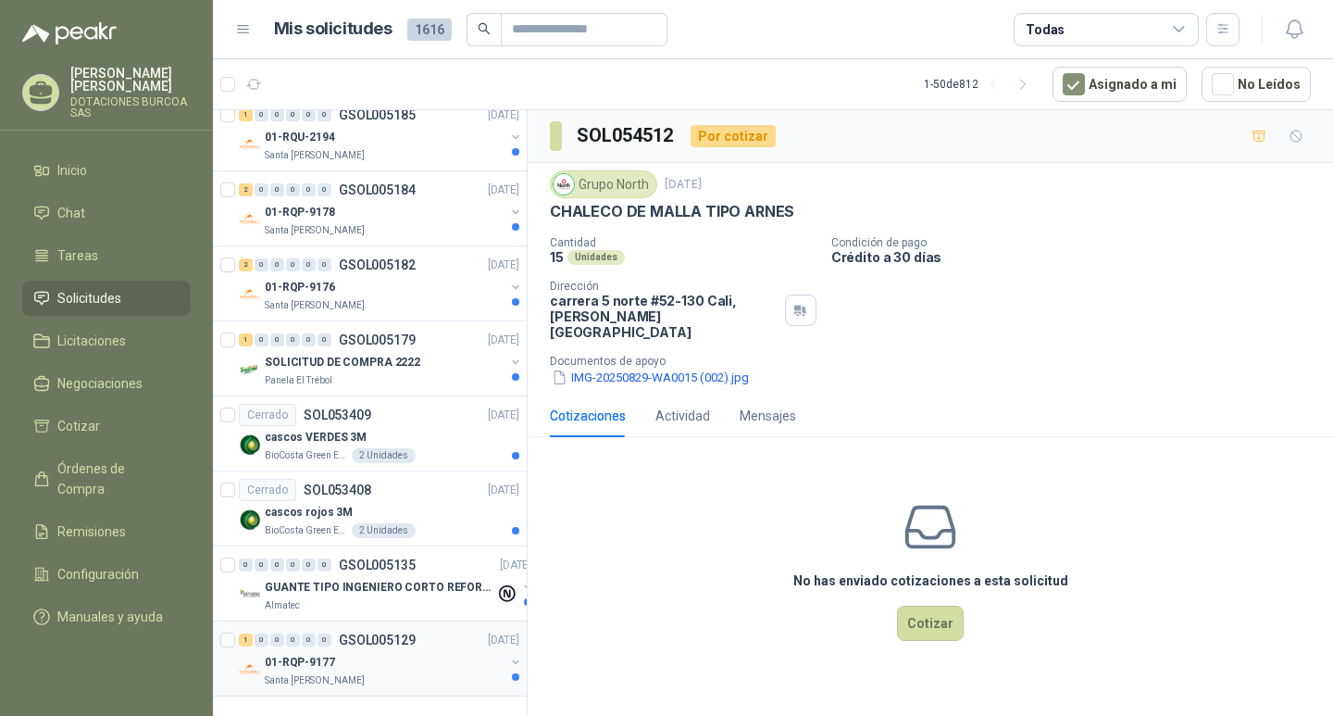
click at [331, 654] on p "01-RQP-9177" at bounding box center [300, 663] width 70 height 18
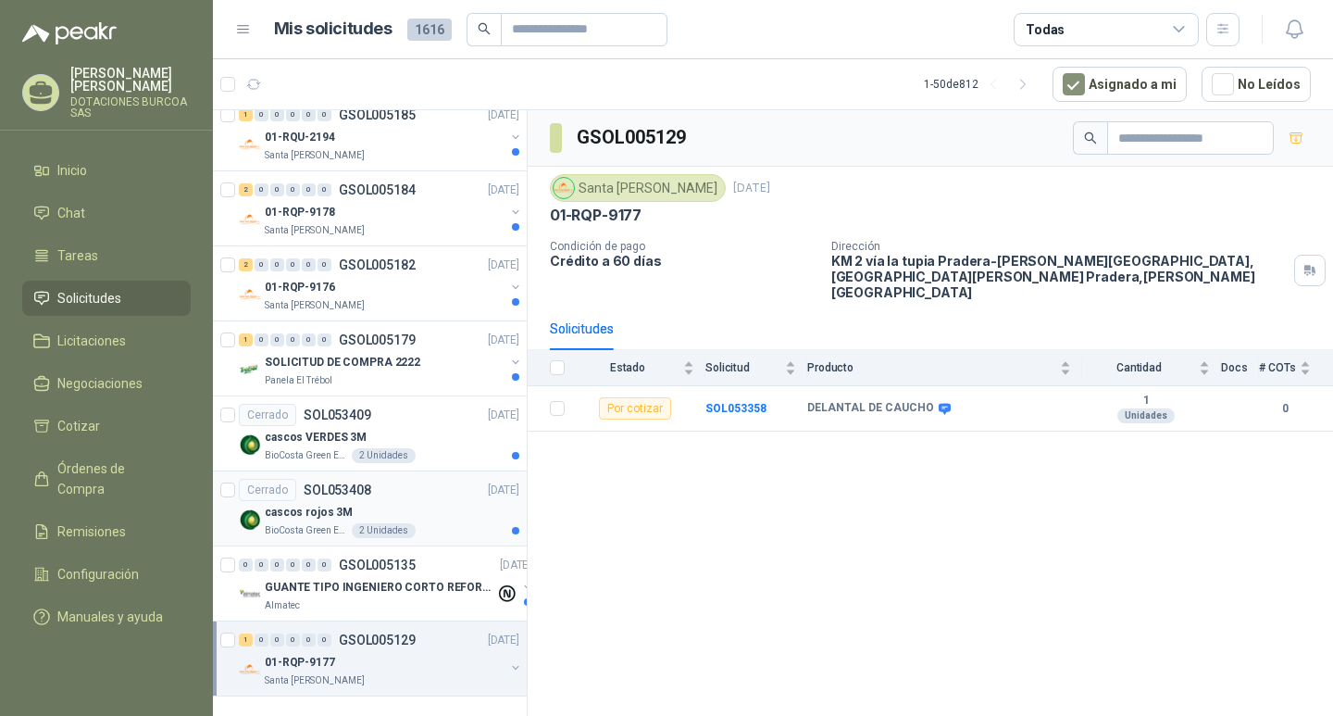
click at [310, 507] on div "cascos rojos 3M" at bounding box center [392, 512] width 255 height 22
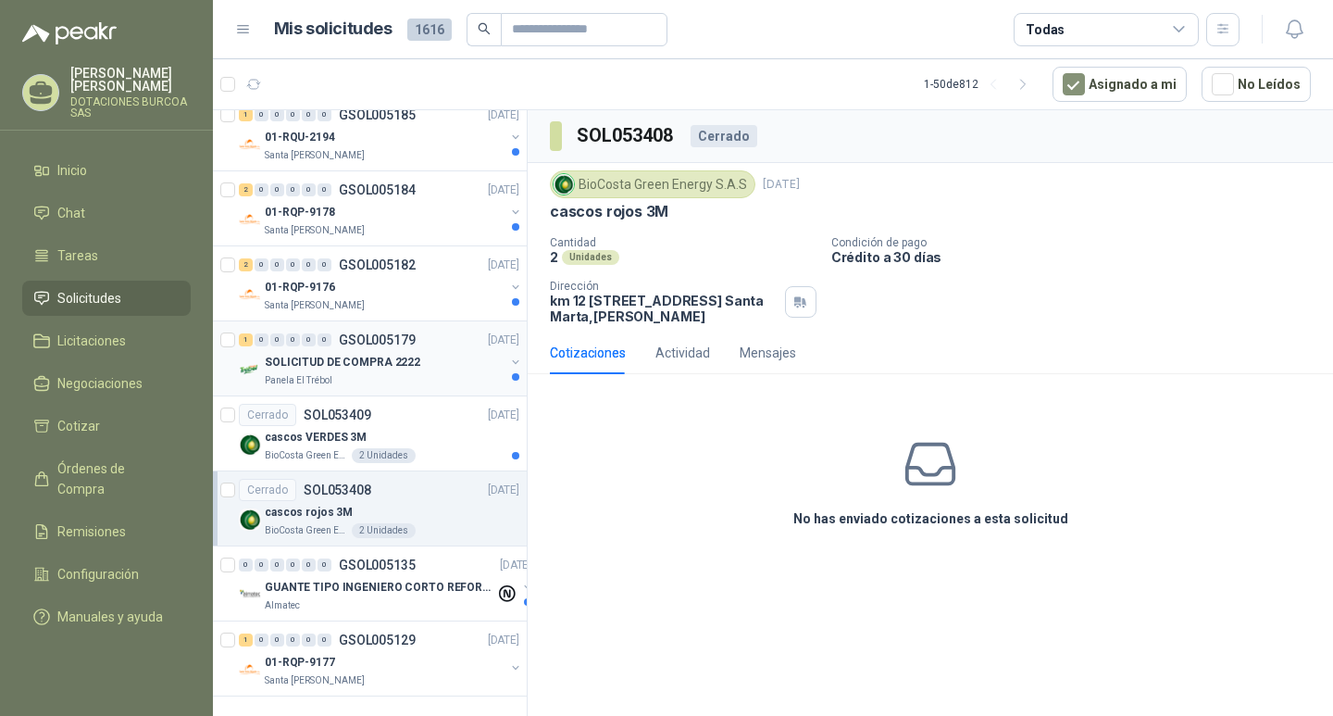
click at [370, 354] on p "SOLICITUD DE COMPRA 2222" at bounding box center [343, 363] width 156 height 18
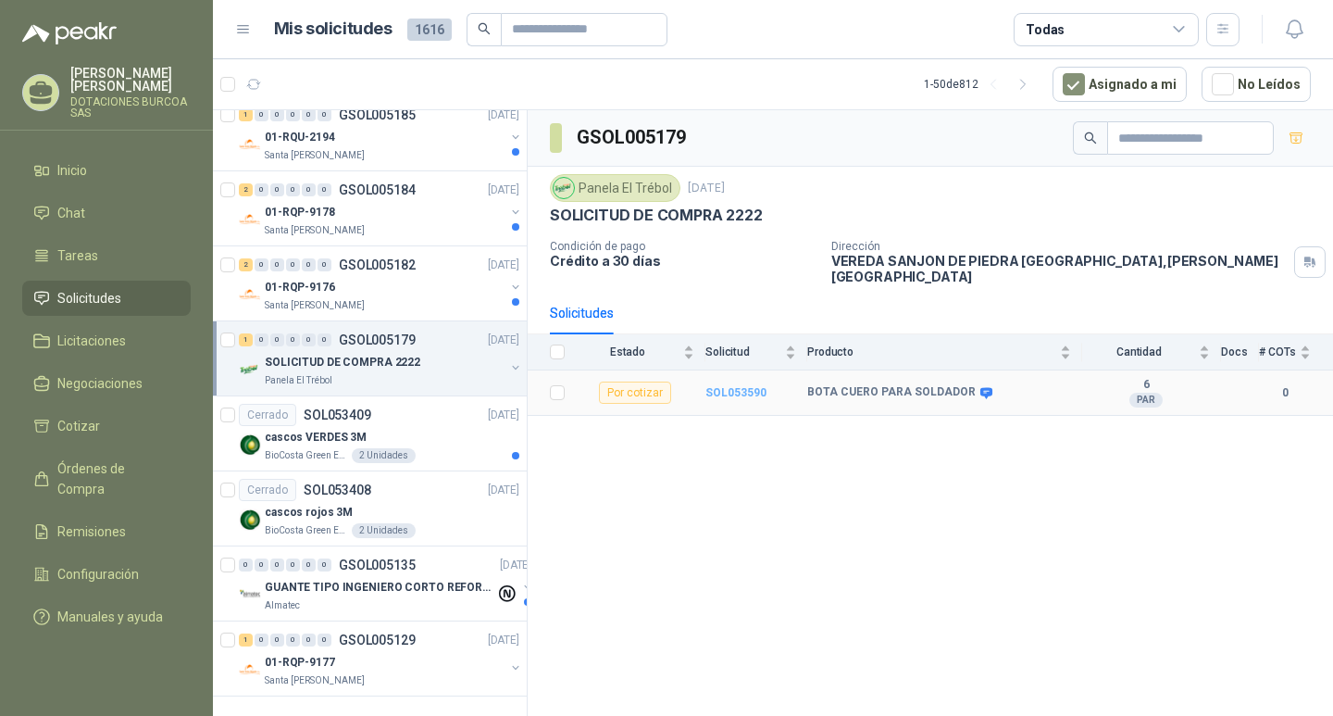
click at [736, 386] on b "SOL053590" at bounding box center [735, 392] width 61 height 13
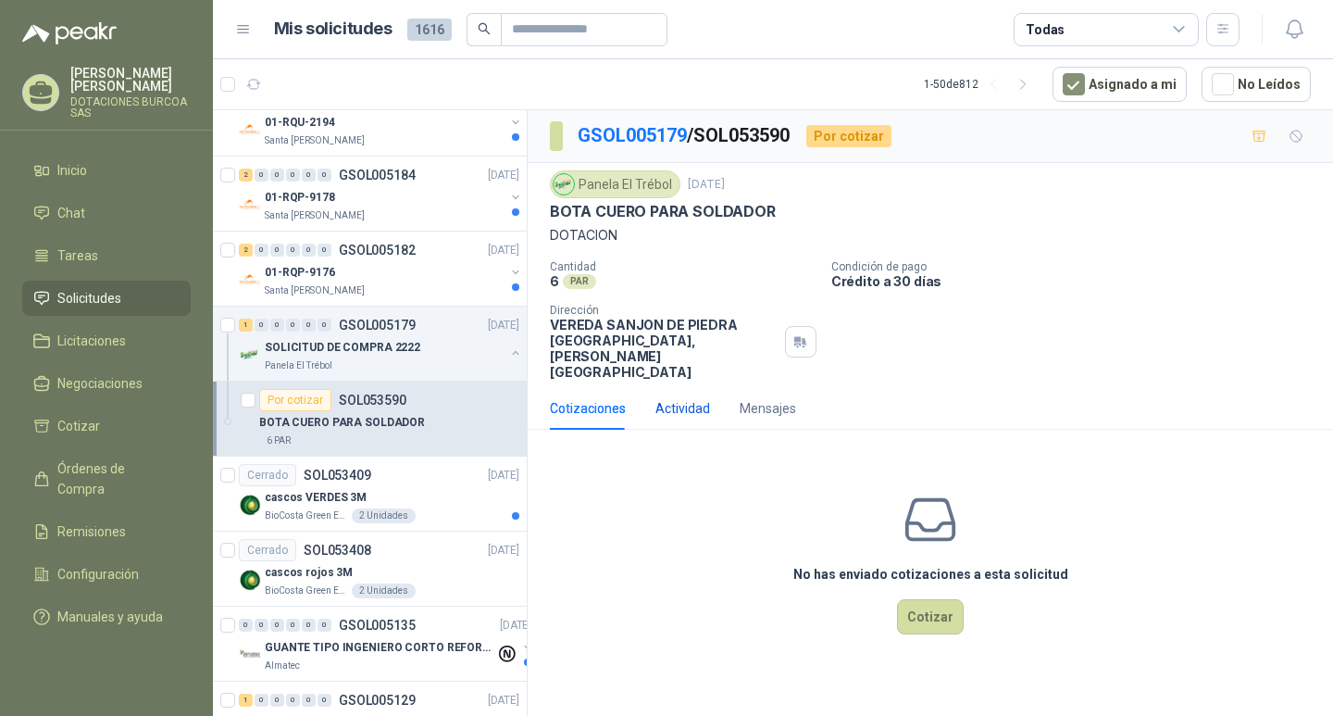
click at [701, 398] on div "Actividad" at bounding box center [682, 408] width 55 height 20
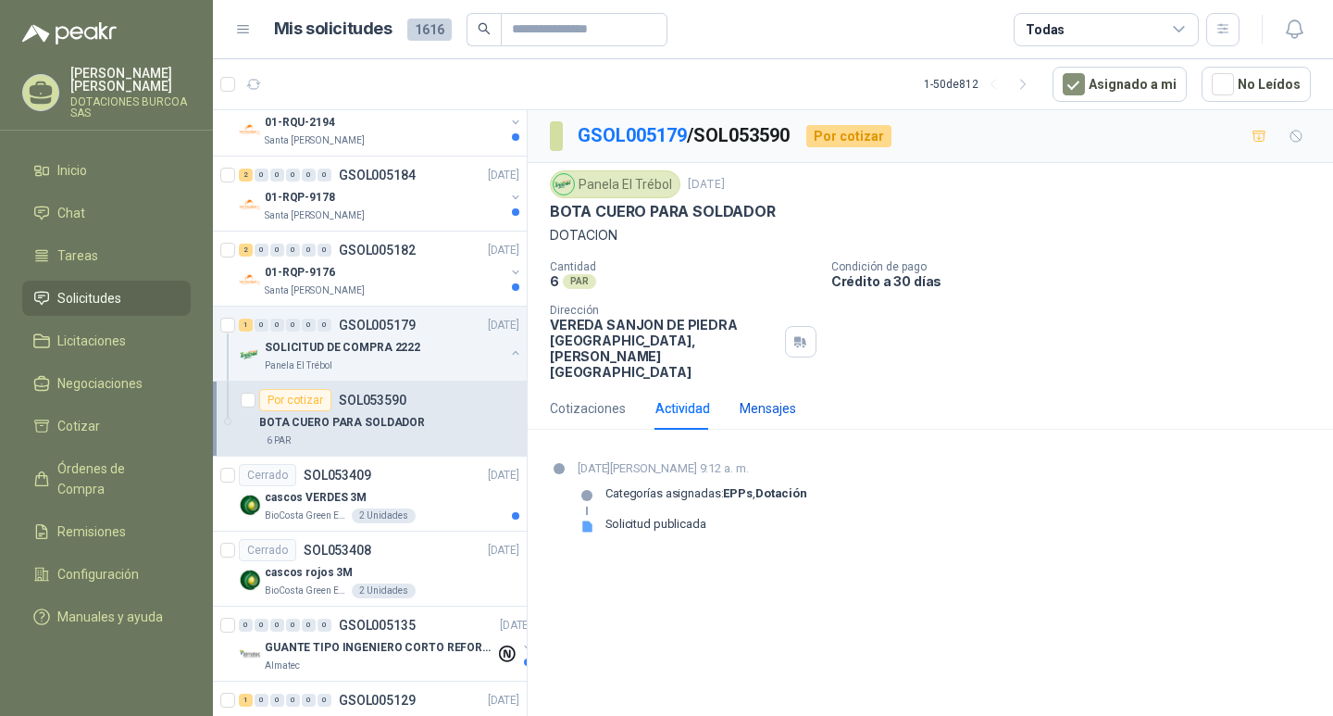
click at [744, 398] on div "Mensajes" at bounding box center [768, 408] width 56 height 20
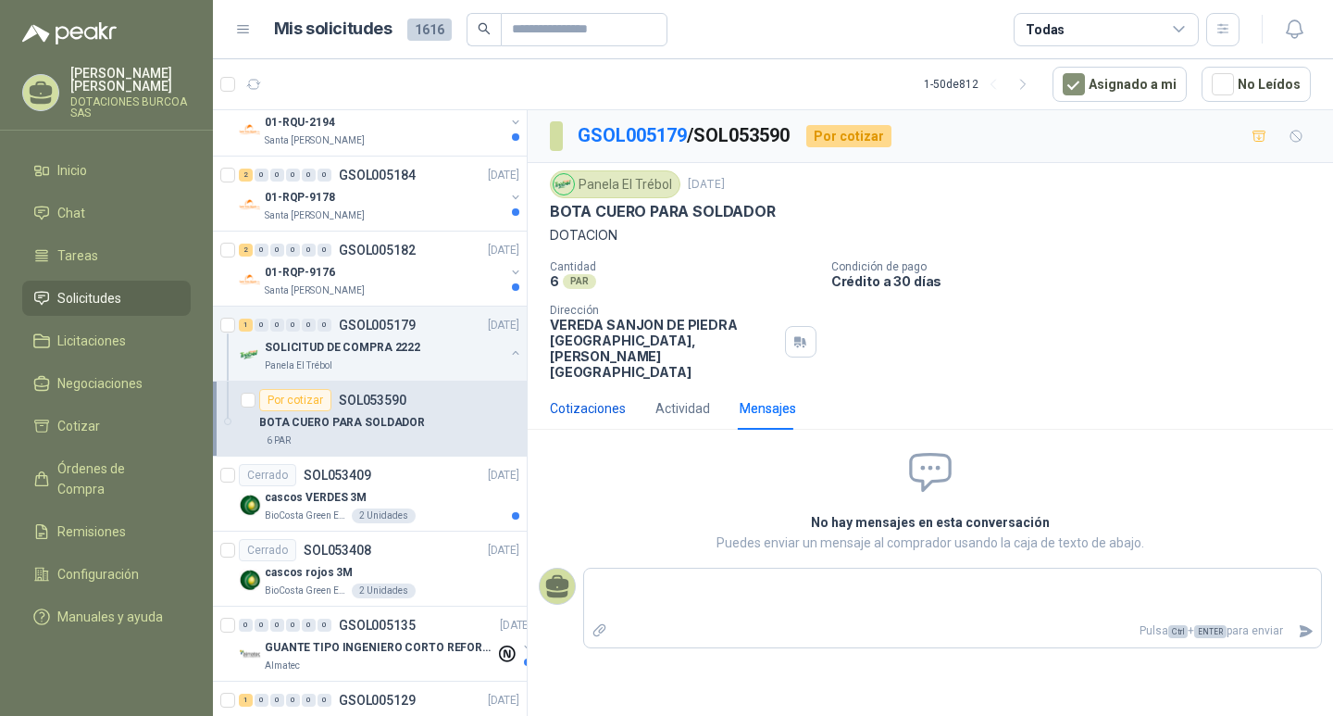
click at [605, 398] on div "Cotizaciones" at bounding box center [588, 408] width 76 height 20
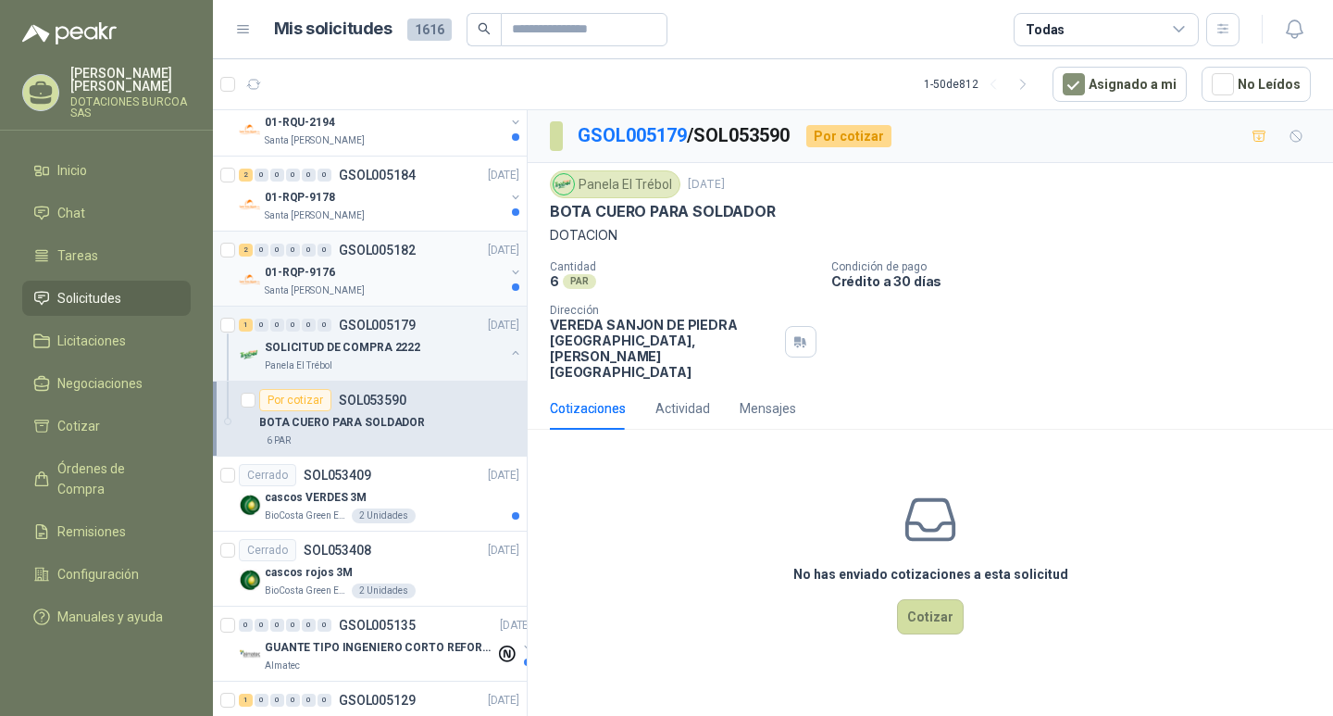
click at [341, 283] on p "Santa [PERSON_NAME]" at bounding box center [315, 290] width 100 height 15
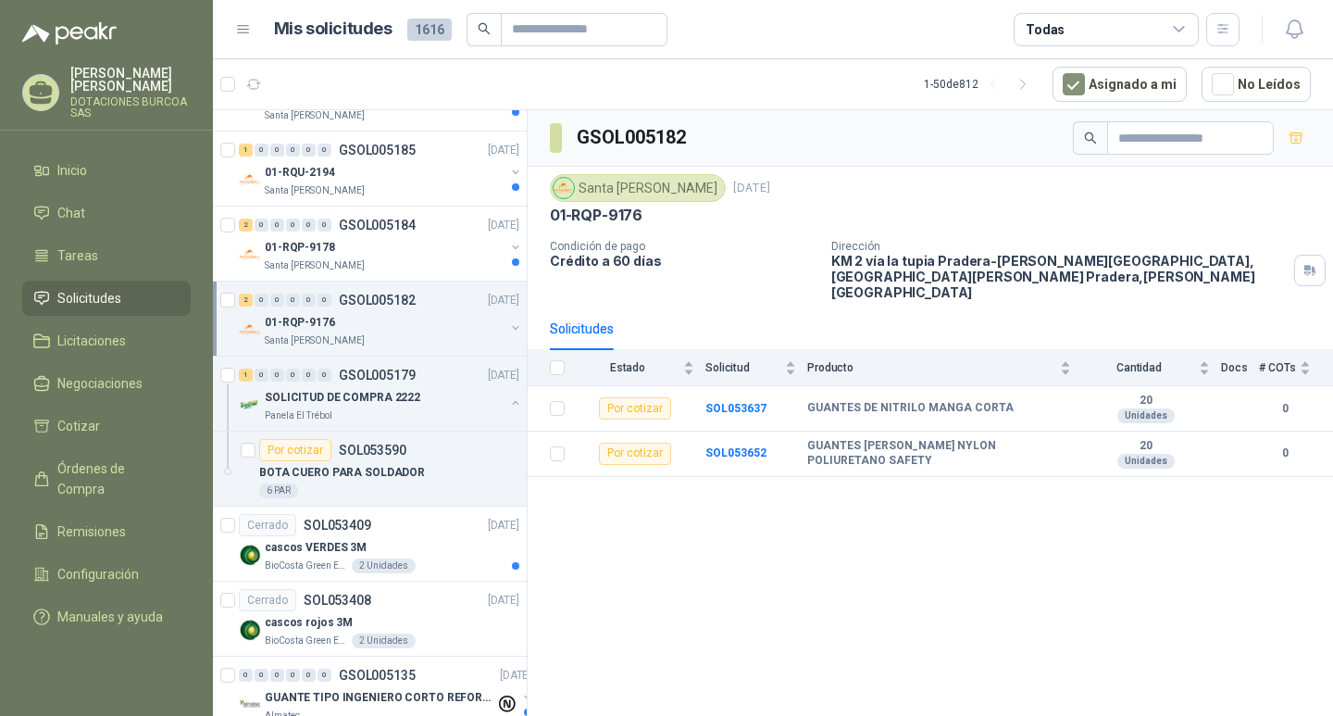
scroll to position [3461, 0]
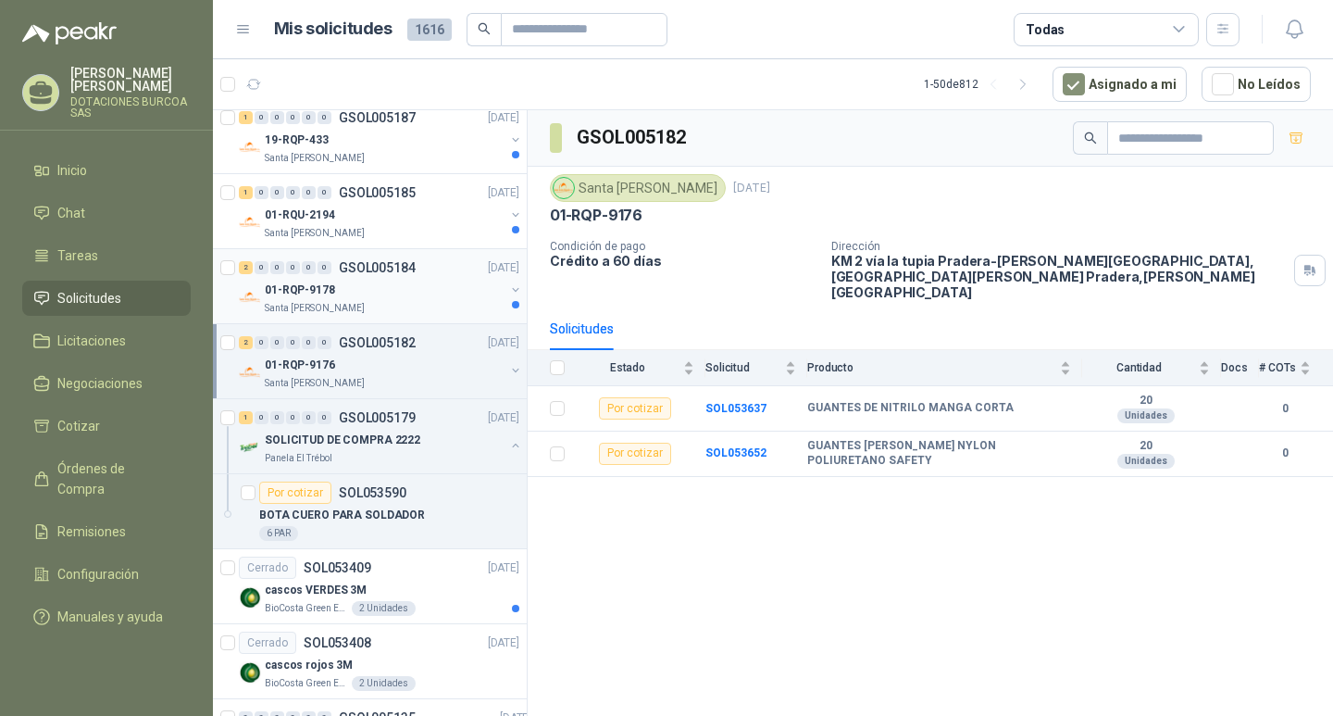
click at [341, 301] on p "Santa [PERSON_NAME]" at bounding box center [315, 308] width 100 height 15
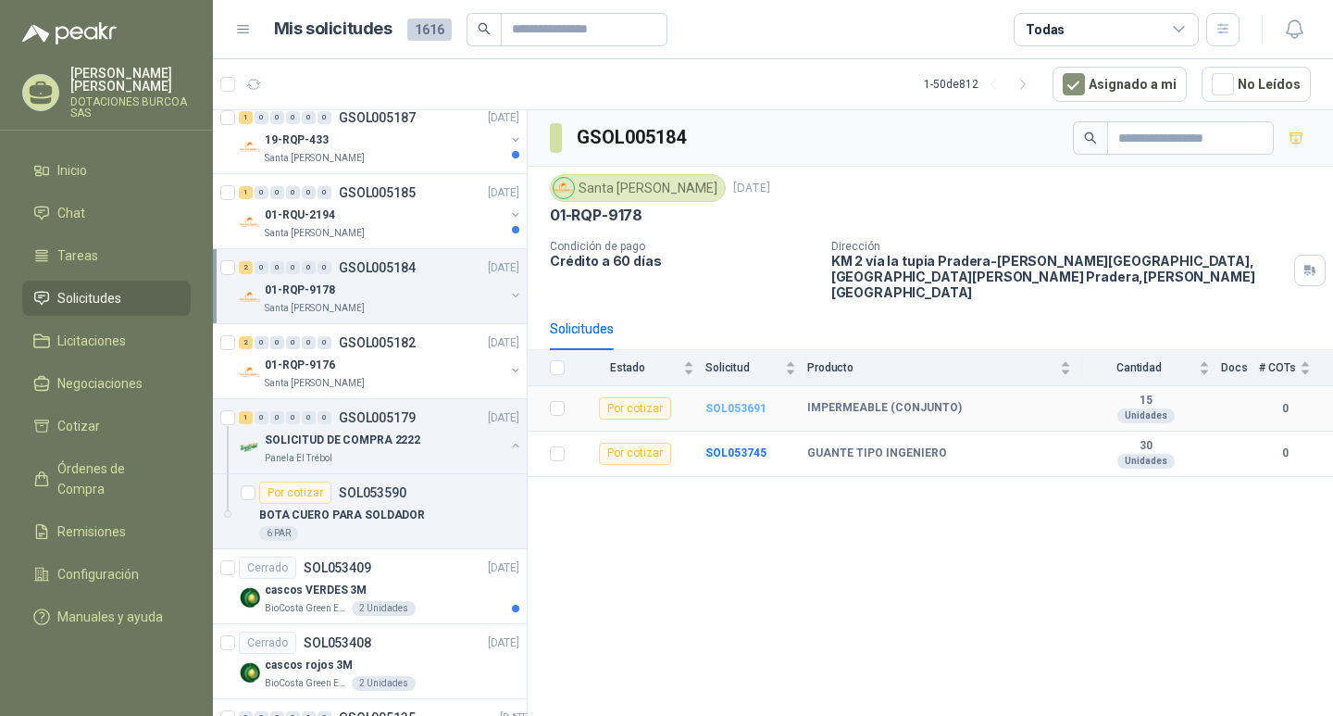
click at [732, 402] on b "SOL053691" at bounding box center [735, 408] width 61 height 13
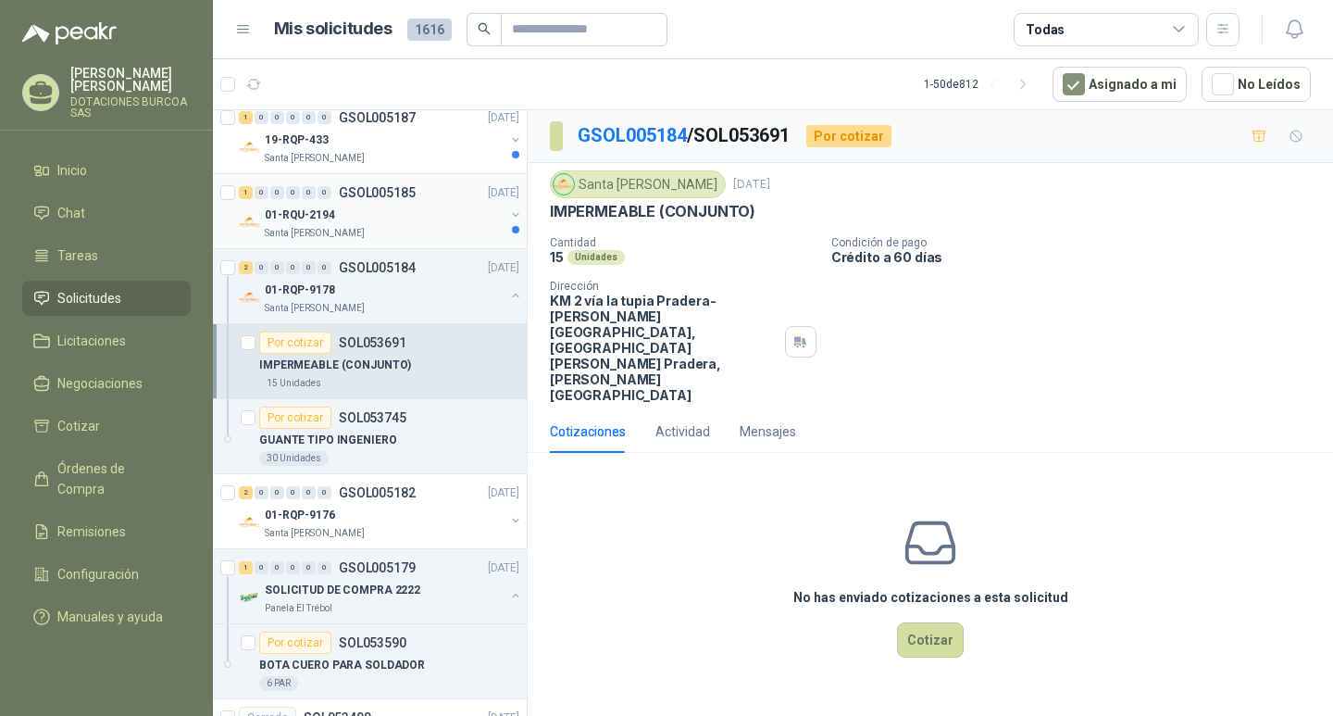
click at [319, 223] on p "01-RQU-2194" at bounding box center [300, 215] width 70 height 18
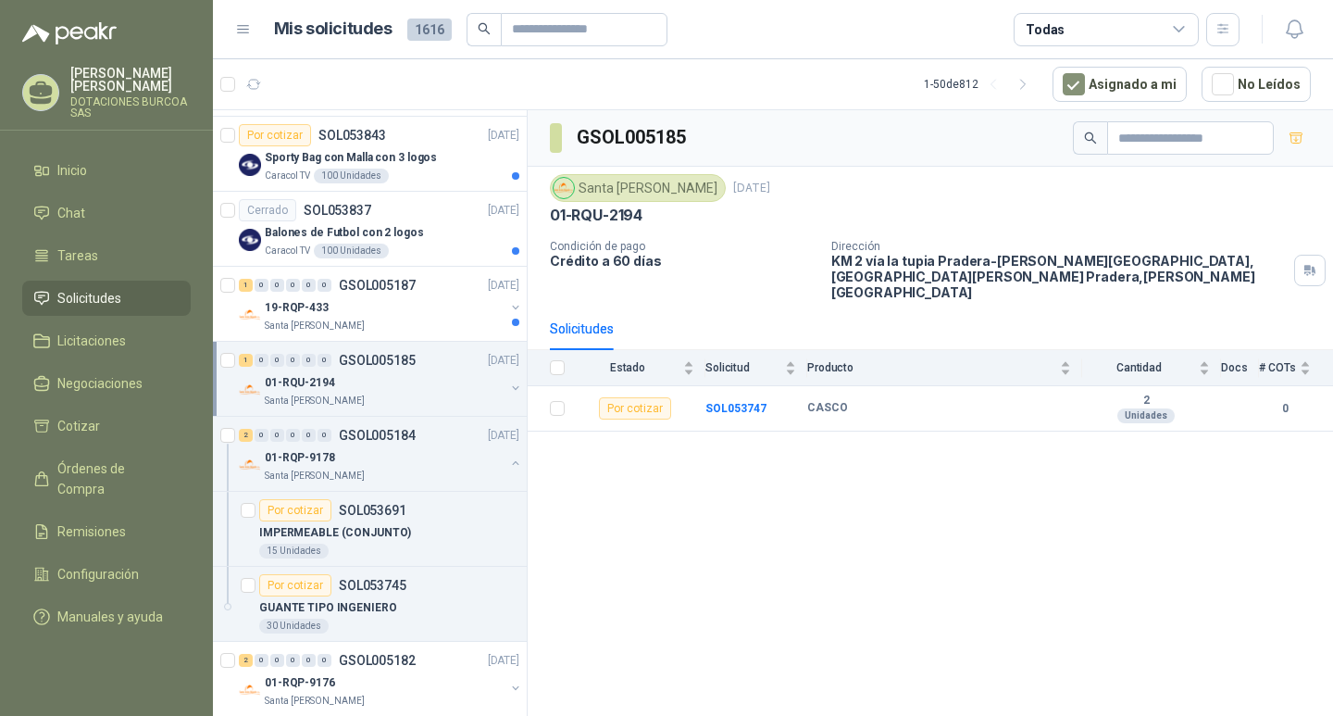
scroll to position [3276, 0]
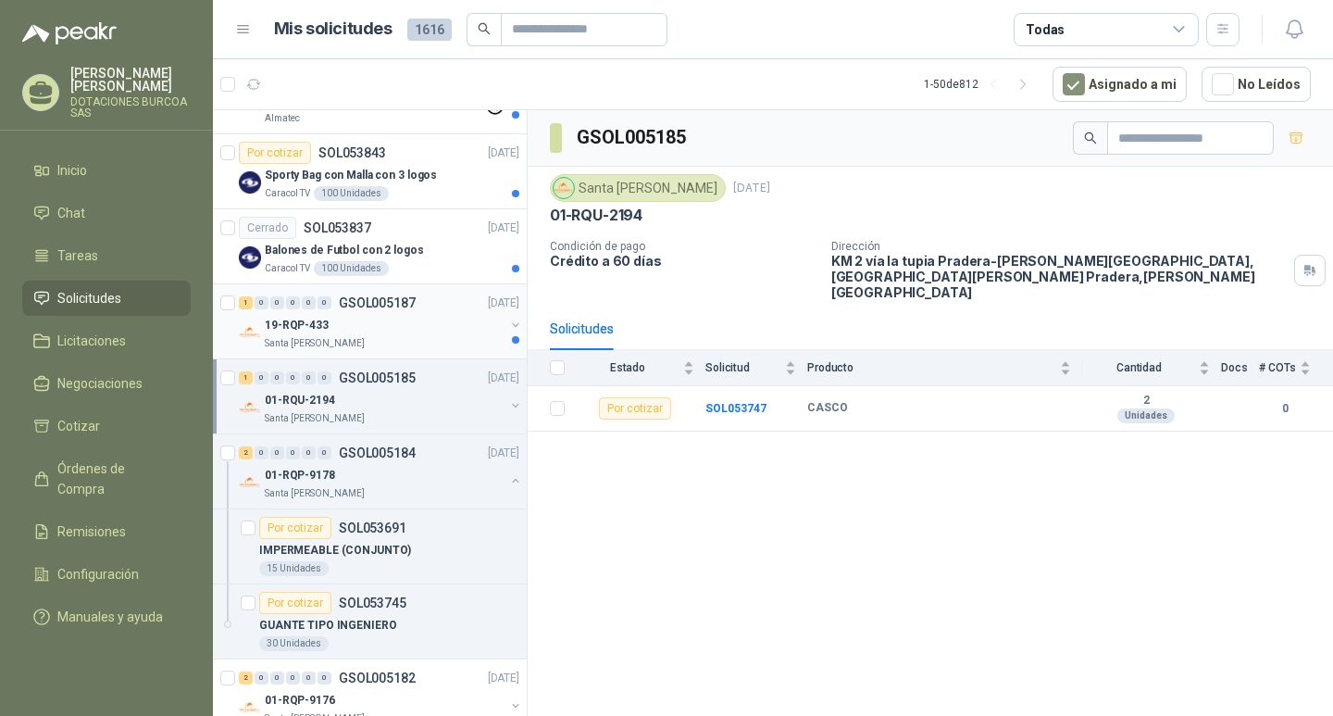
click at [338, 324] on div "19-RQP-433" at bounding box center [385, 325] width 240 height 22
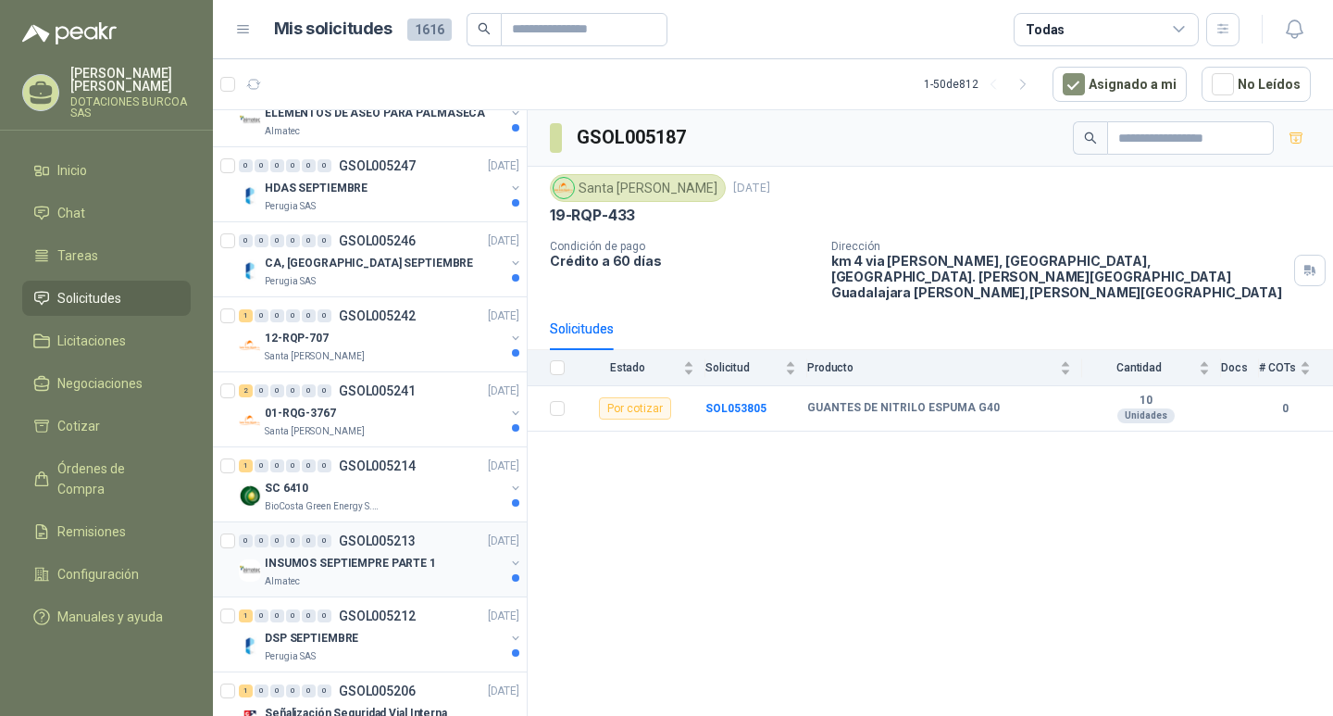
scroll to position [2165, 0]
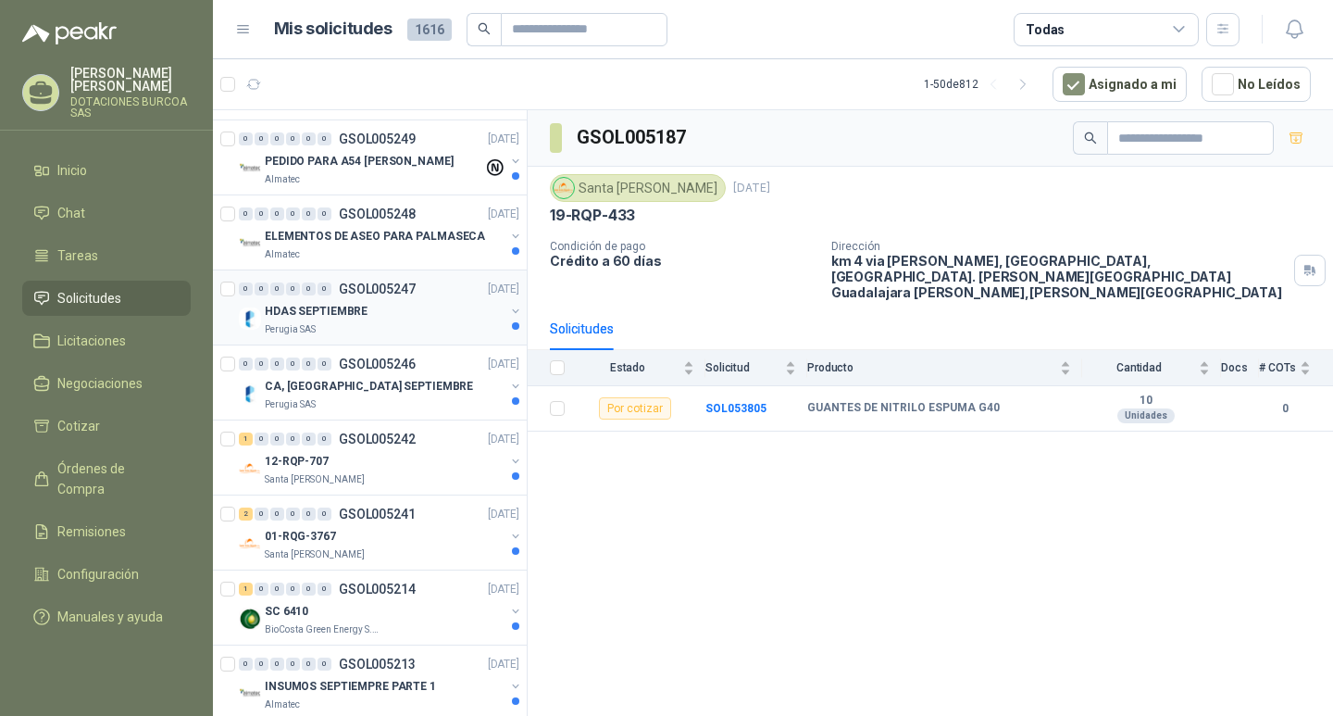
click at [363, 323] on div "Perugia SAS" at bounding box center [385, 329] width 240 height 15
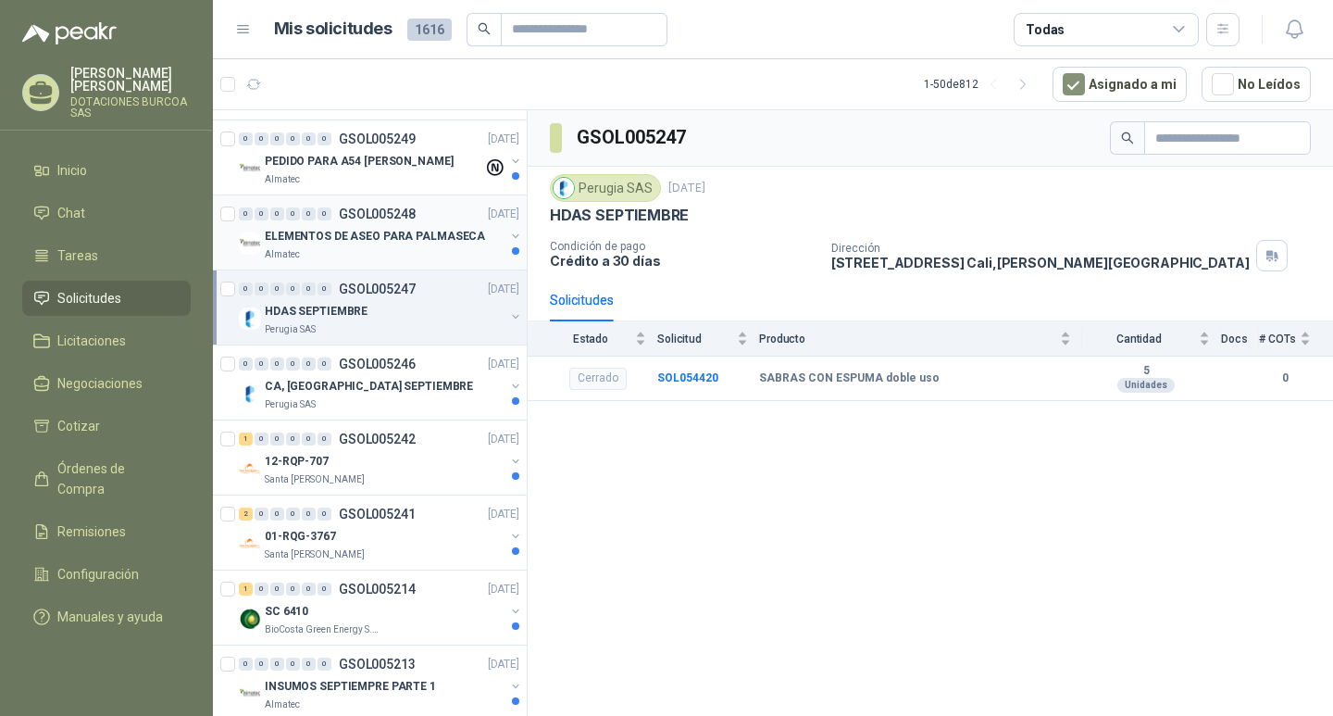
click at [380, 251] on div "Almatec" at bounding box center [385, 254] width 240 height 15
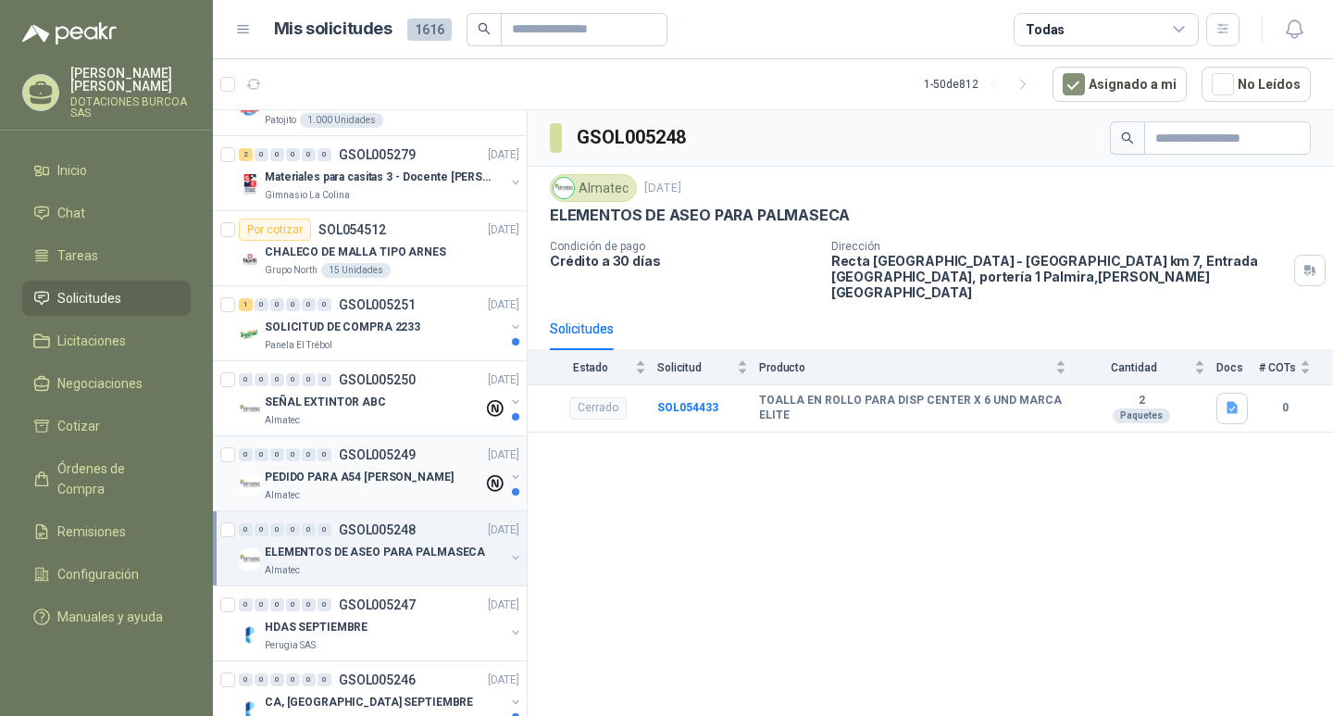
scroll to position [1794, 0]
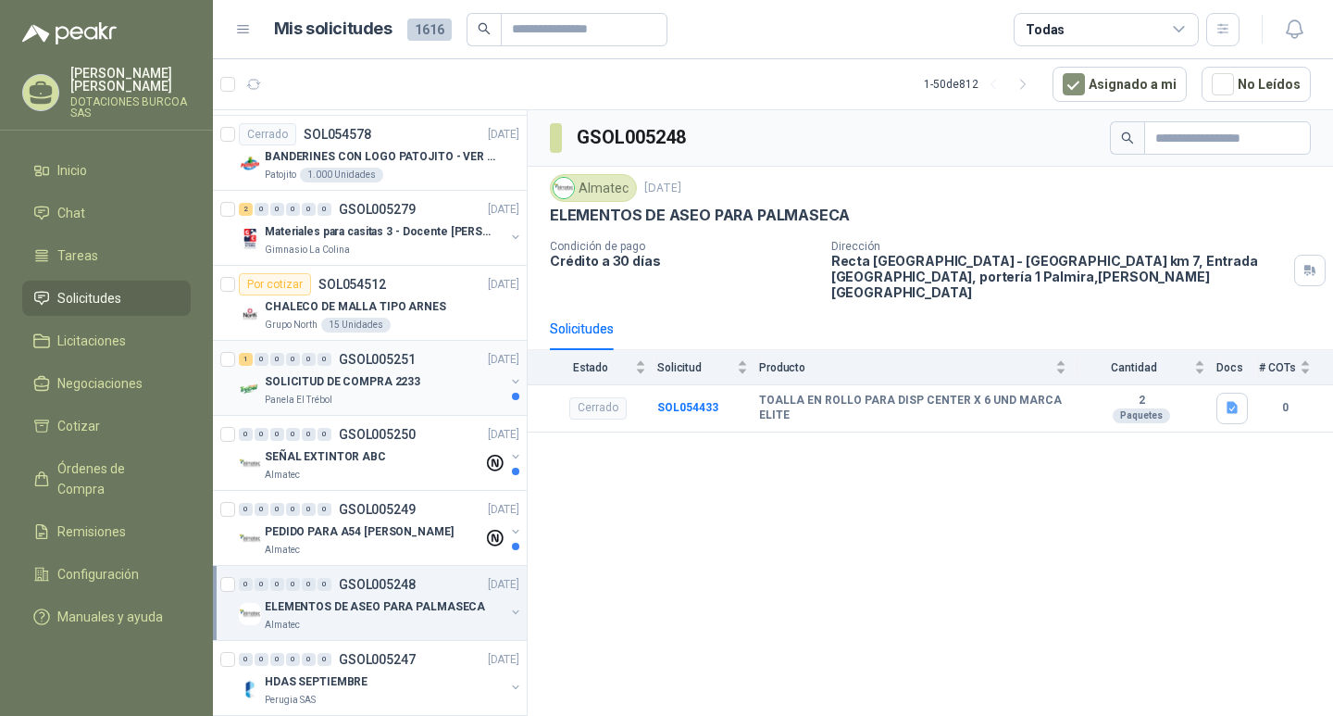
click at [372, 381] on p "SOLICITUD DE COMPRA 2233" at bounding box center [343, 382] width 156 height 18
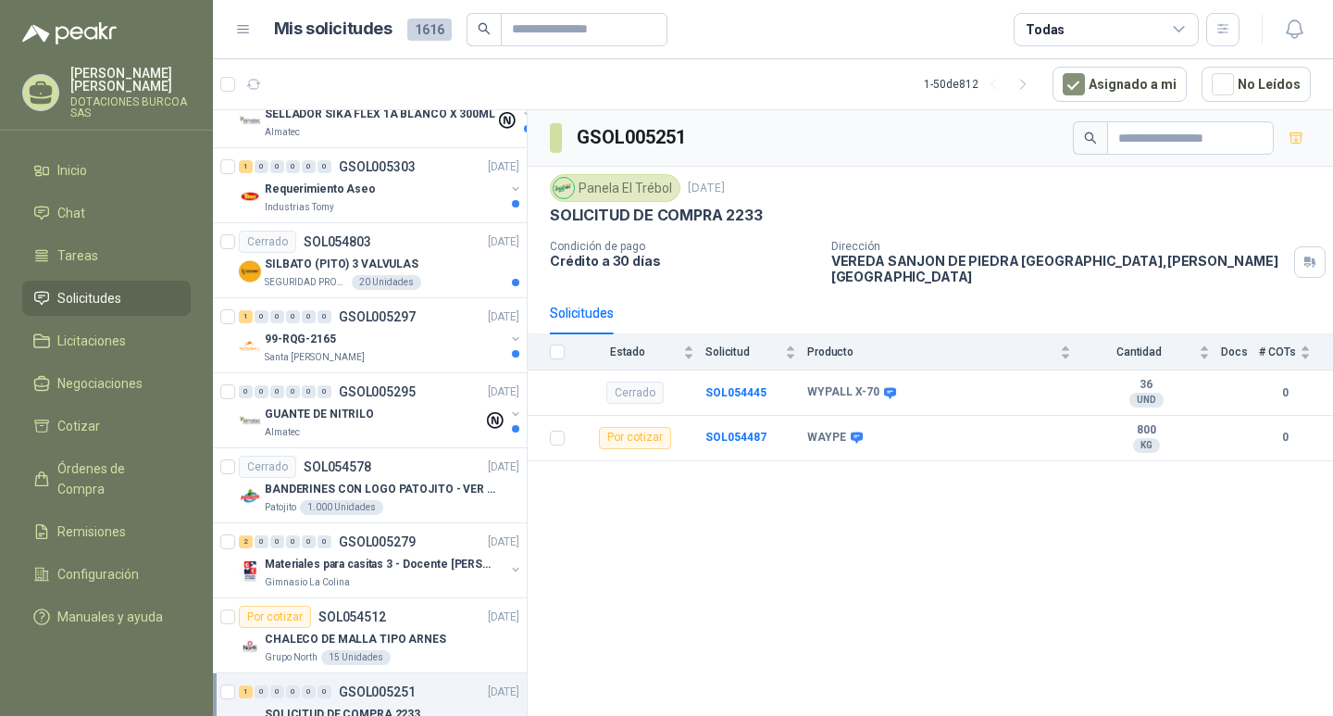
scroll to position [1516, 0]
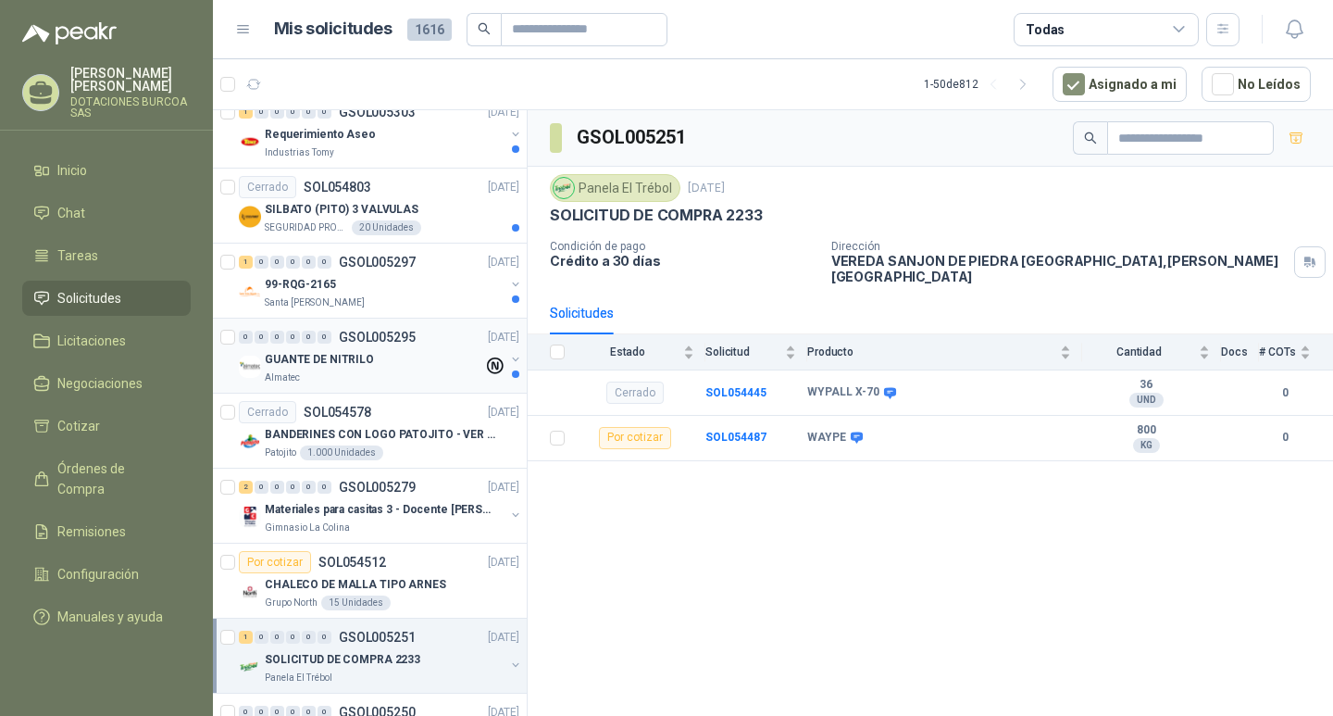
click at [356, 368] on p "GUANTE DE NITRILO" at bounding box center [319, 360] width 109 height 18
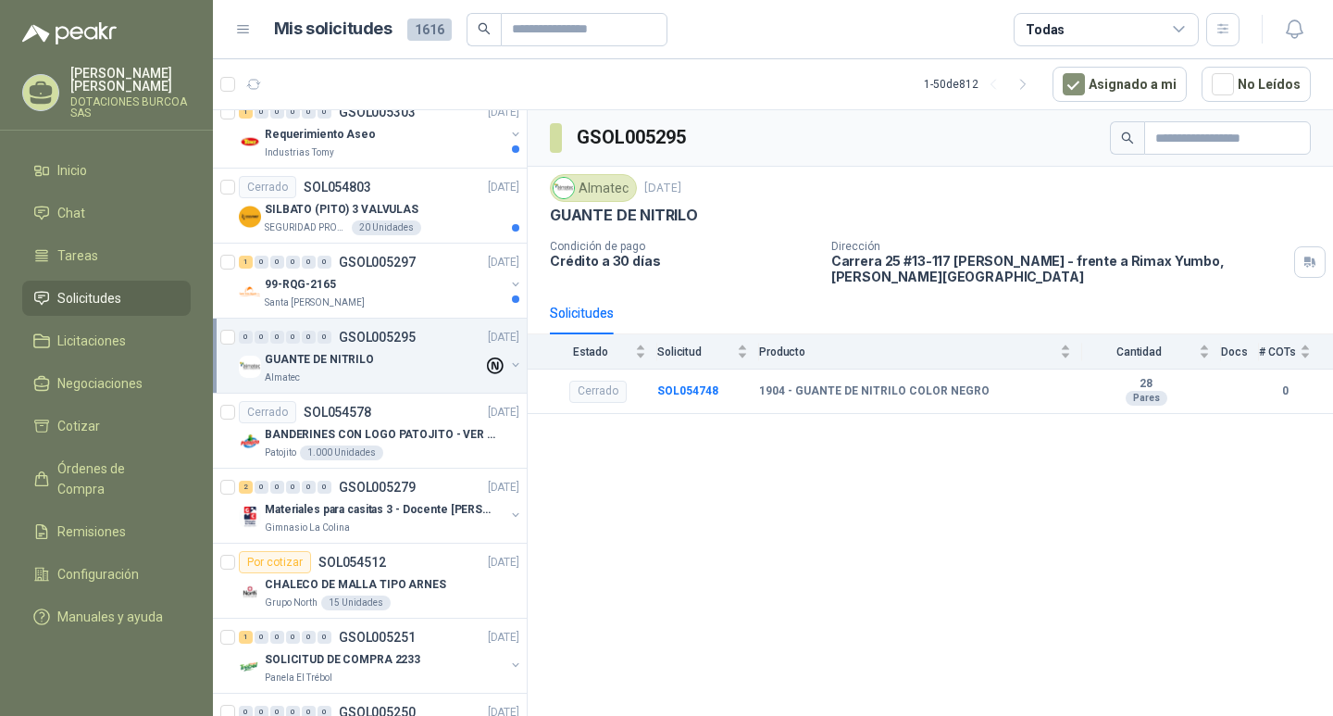
scroll to position [1424, 0]
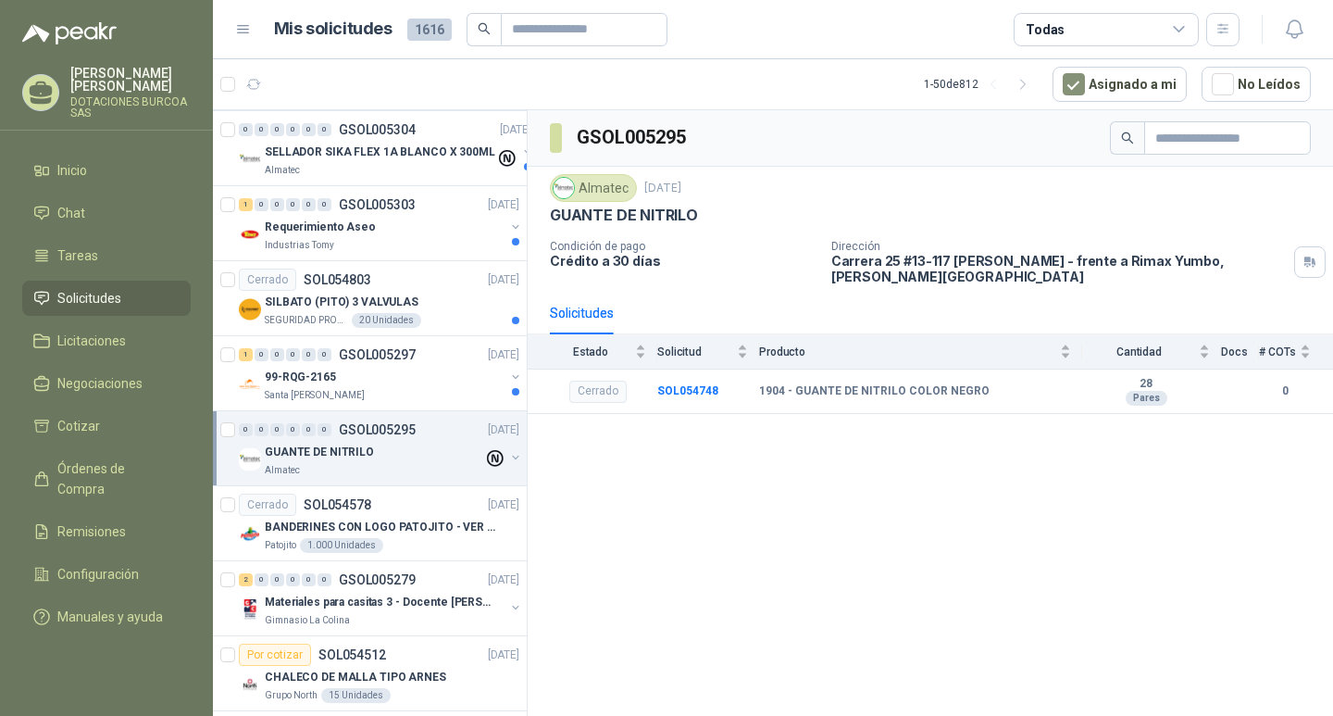
click at [356, 368] on div "99-RQG-2165" at bounding box center [385, 377] width 240 height 22
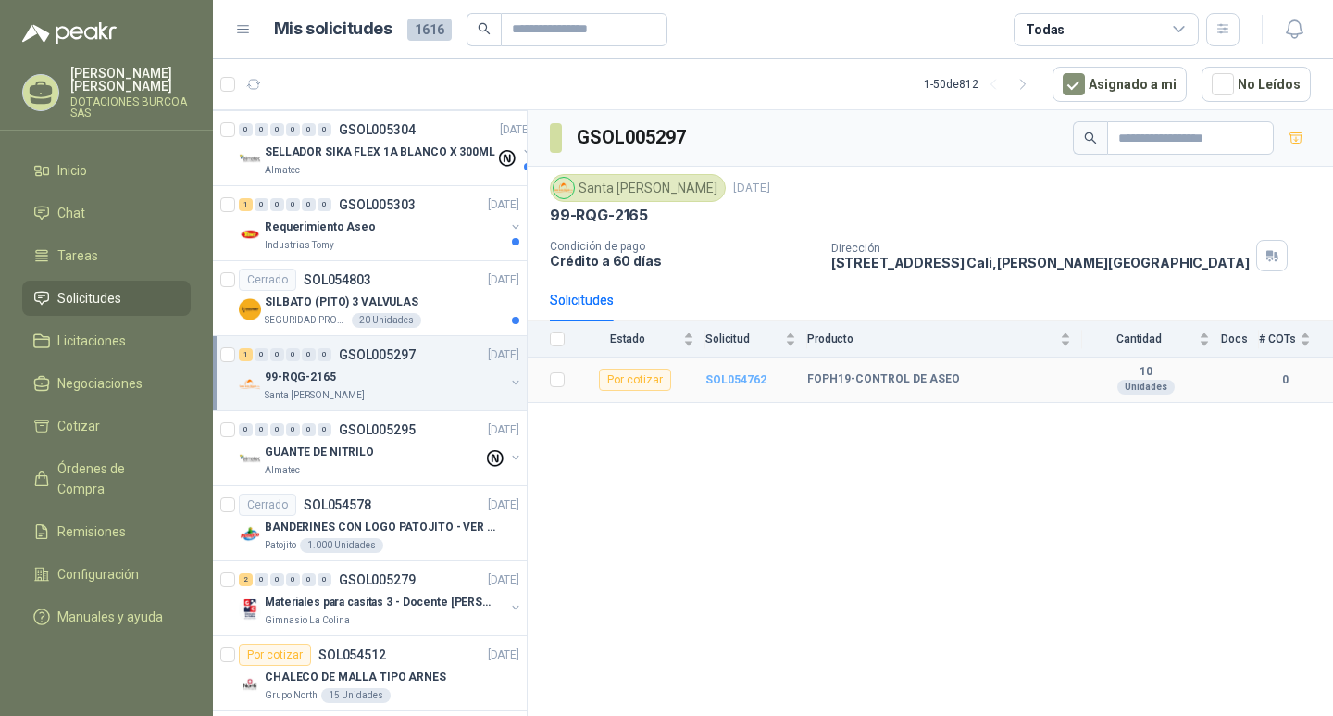
click at [737, 375] on b "SOL054762" at bounding box center [735, 379] width 61 height 13
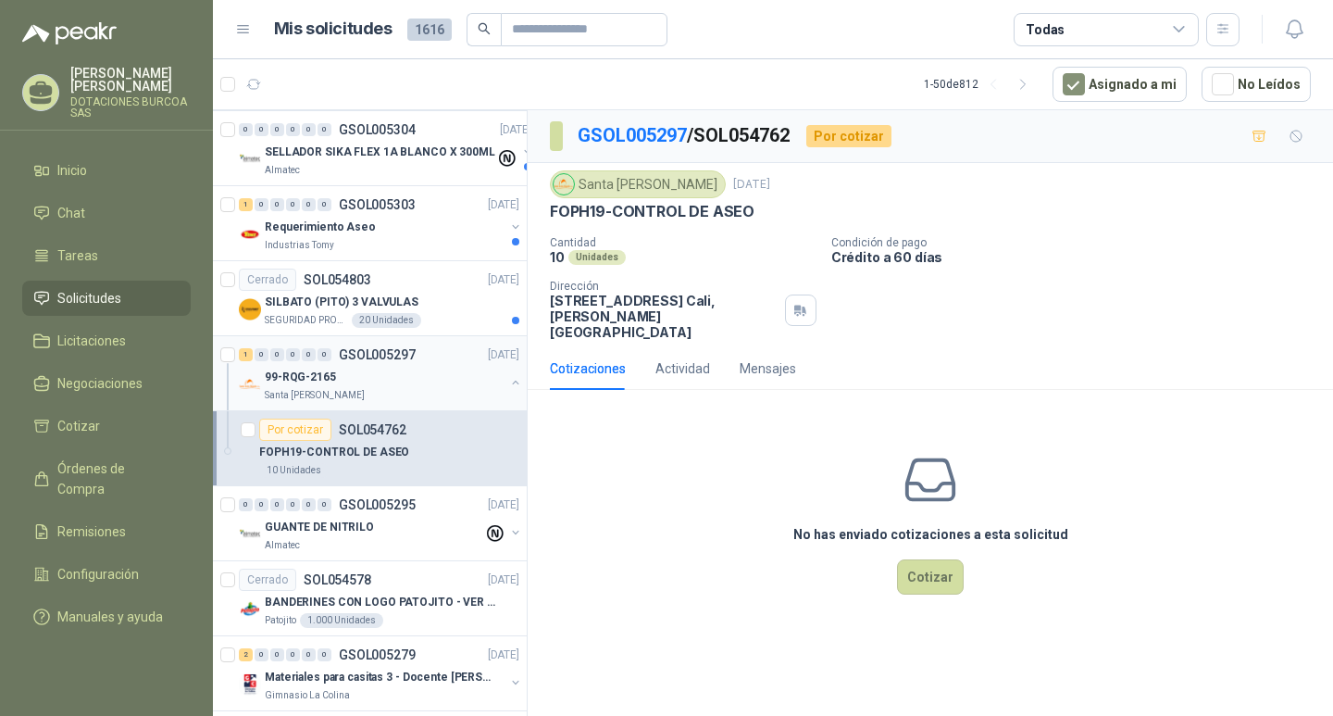
click at [351, 392] on div "Santa [PERSON_NAME]" at bounding box center [385, 395] width 240 height 15
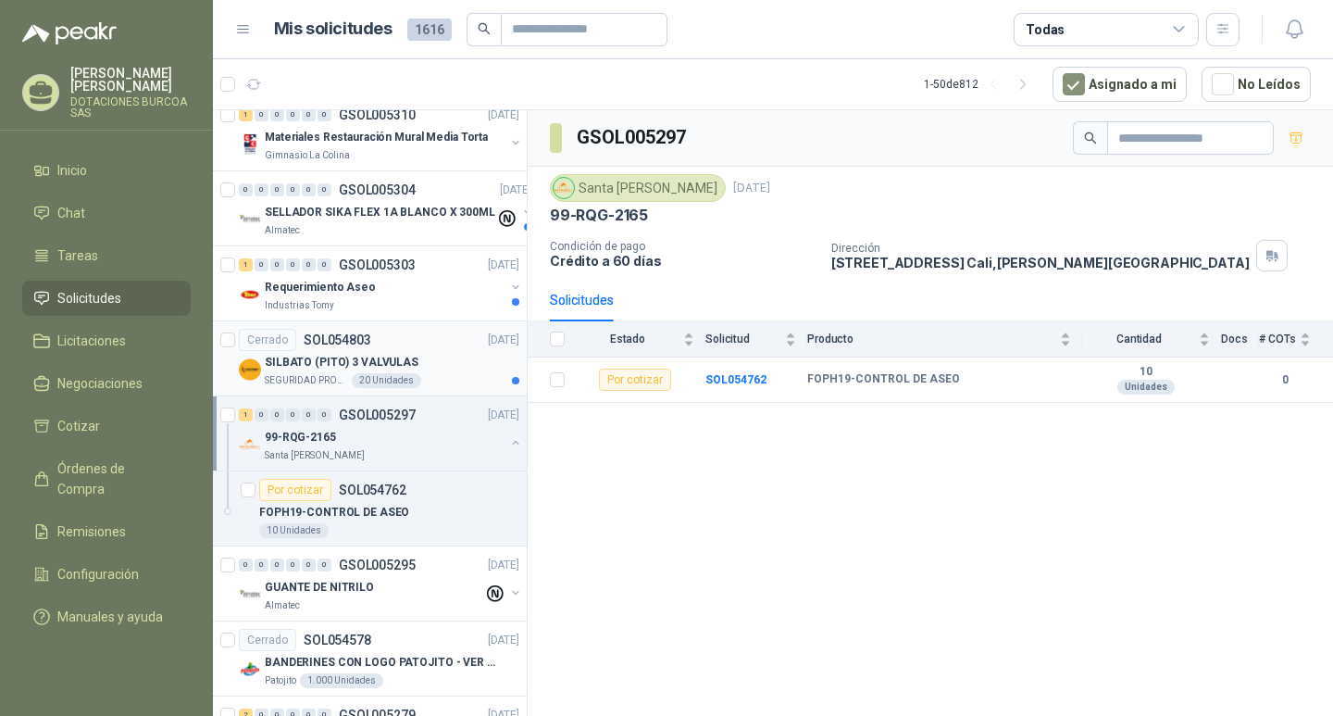
scroll to position [1331, 0]
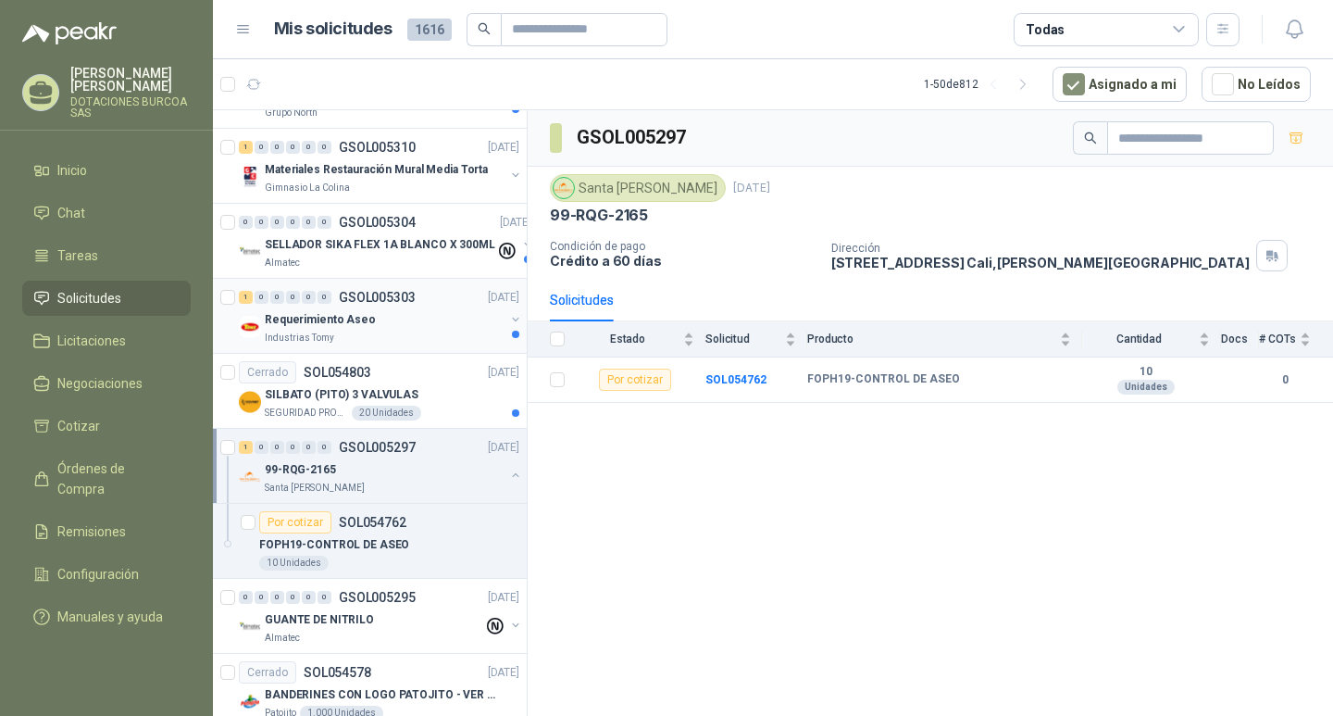
click at [367, 328] on div "Requerimiento Aseo" at bounding box center [385, 319] width 240 height 22
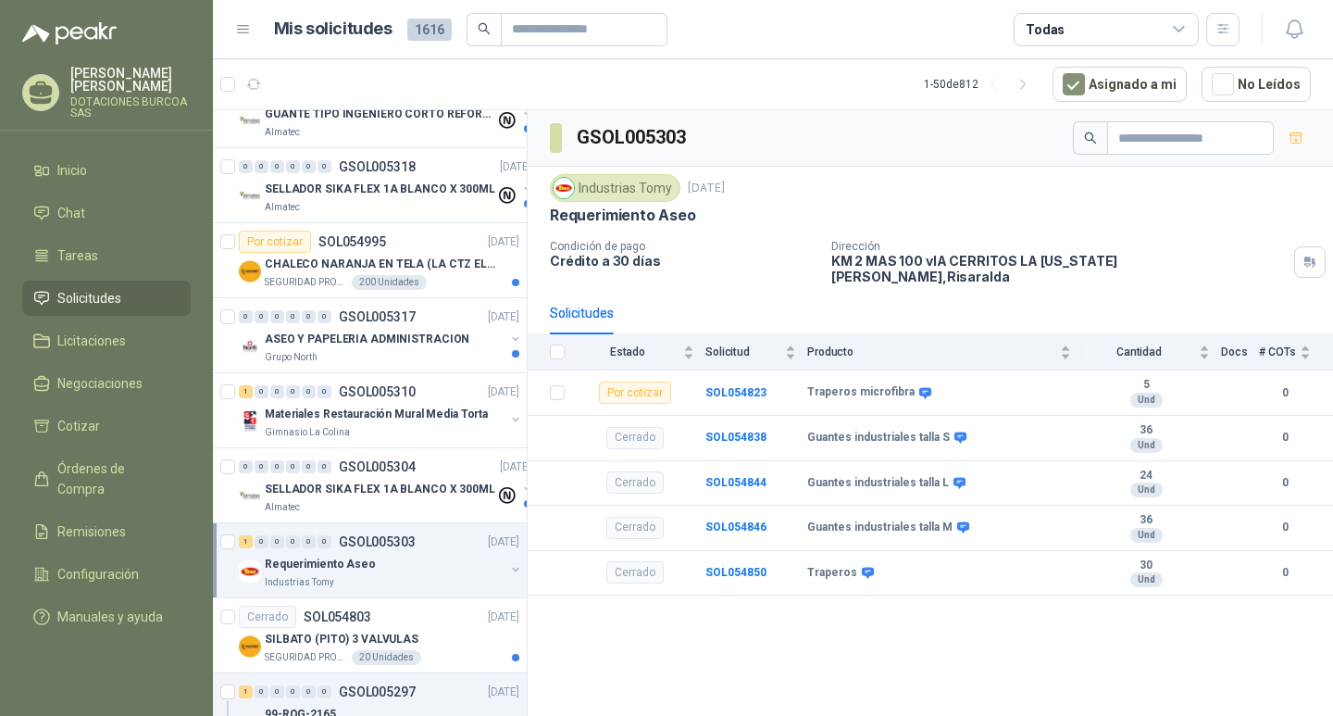
scroll to position [1054, 0]
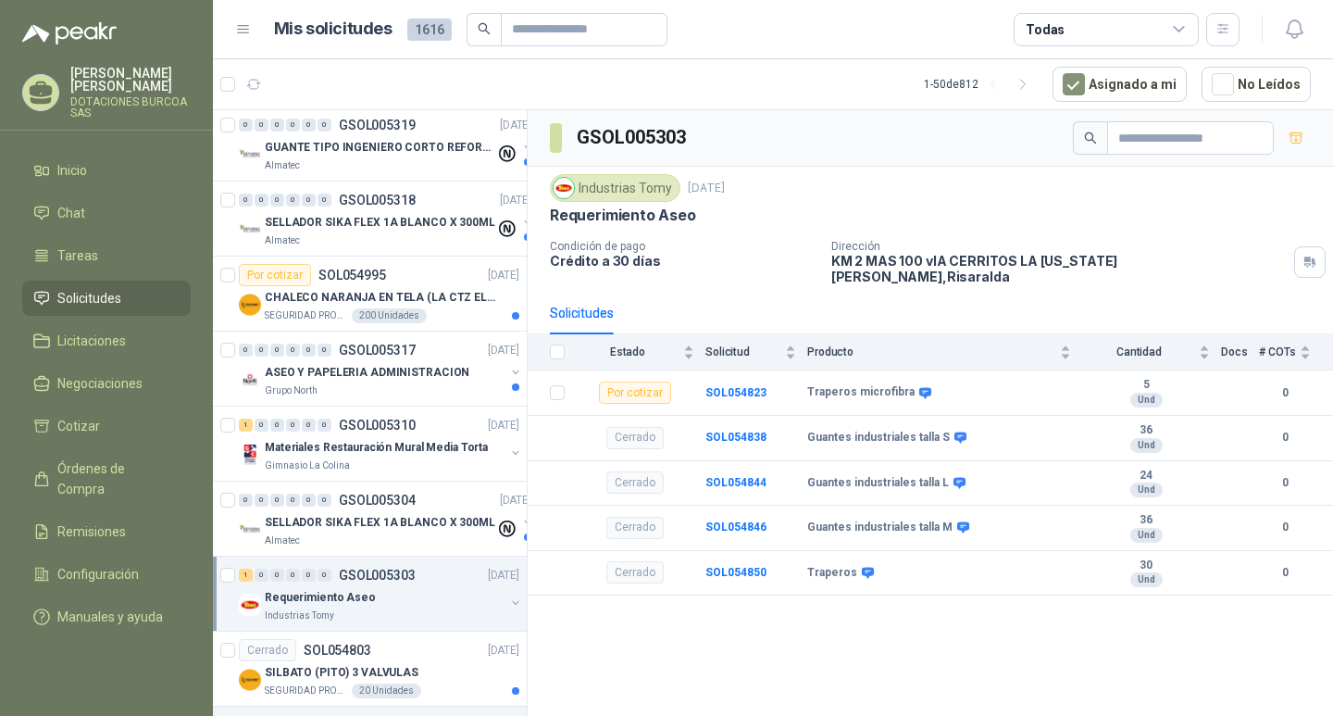
click at [353, 301] on p "CHALECO NARANJA EN TELA (LA CTZ ELEGIDA DEBE ENVIAR MUESTRA)" at bounding box center [380, 298] width 231 height 18
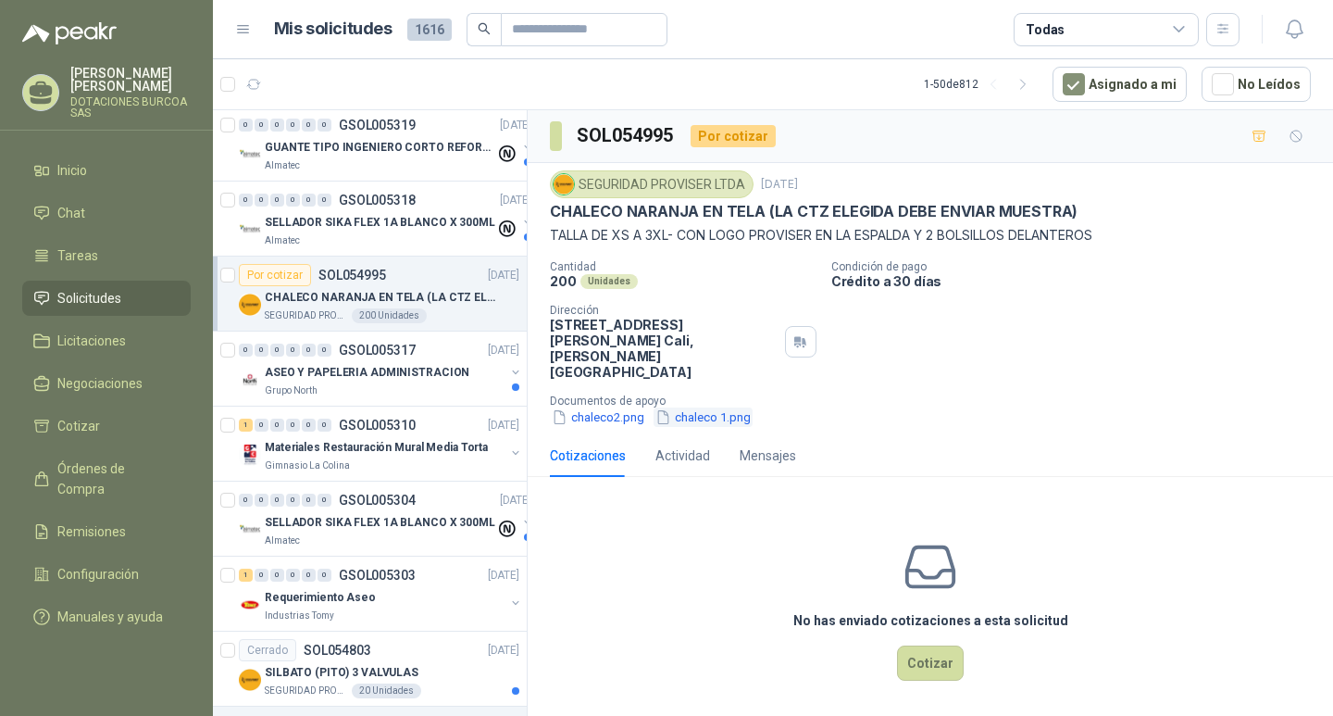
click at [711, 407] on button "chaleco 1.png" at bounding box center [703, 416] width 99 height 19
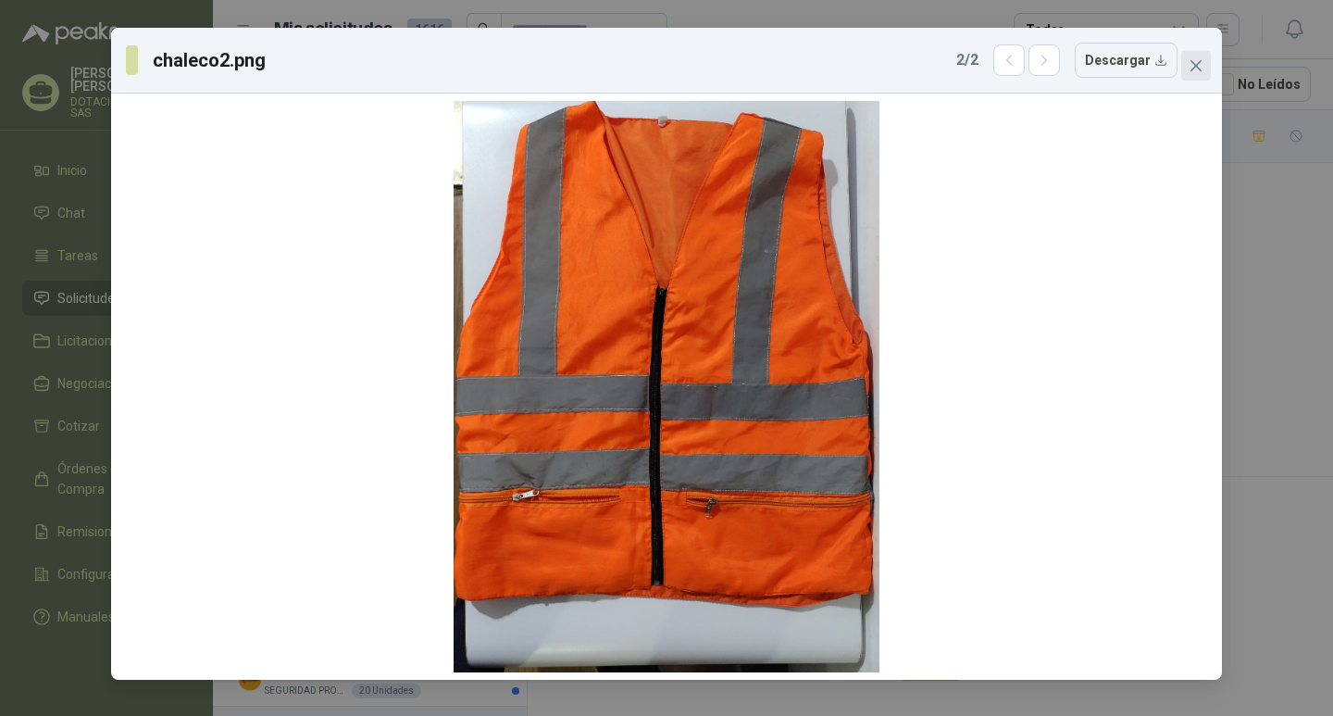
click at [1190, 70] on icon "close" at bounding box center [1196, 65] width 15 height 15
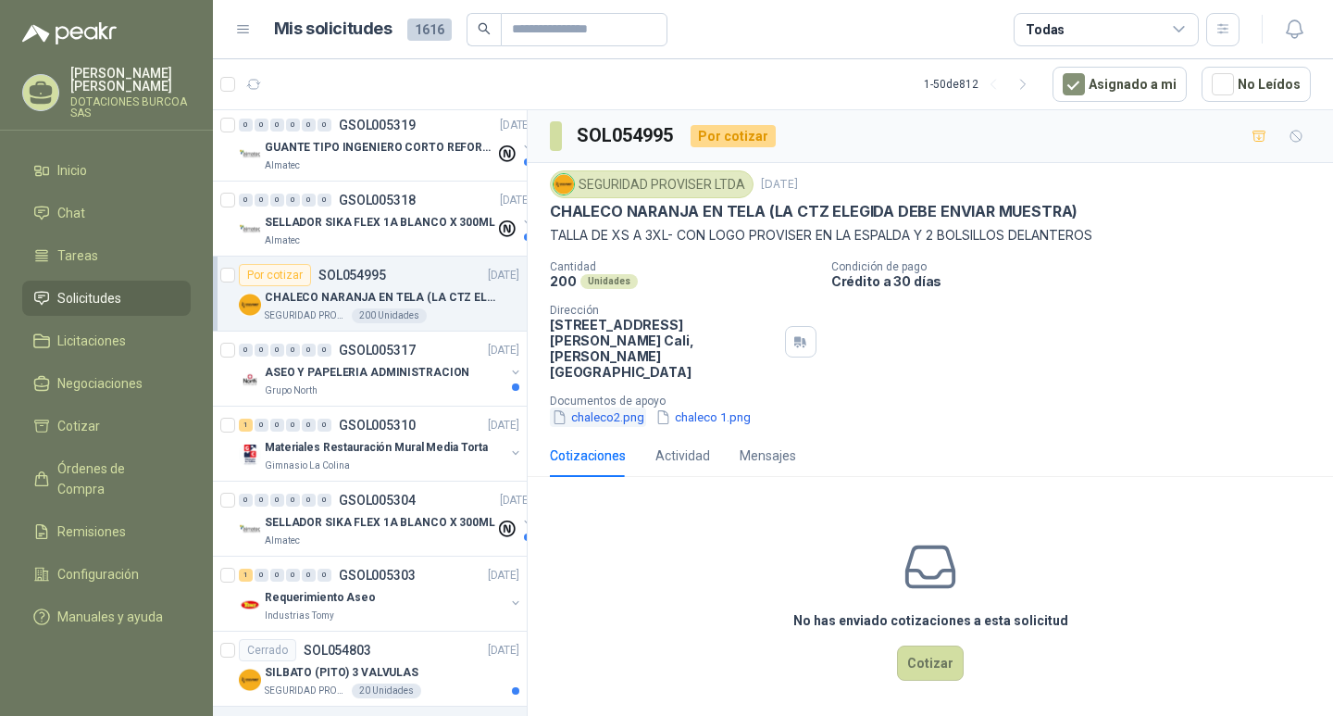
click at [603, 407] on button "chaleco2.png" at bounding box center [598, 416] width 96 height 19
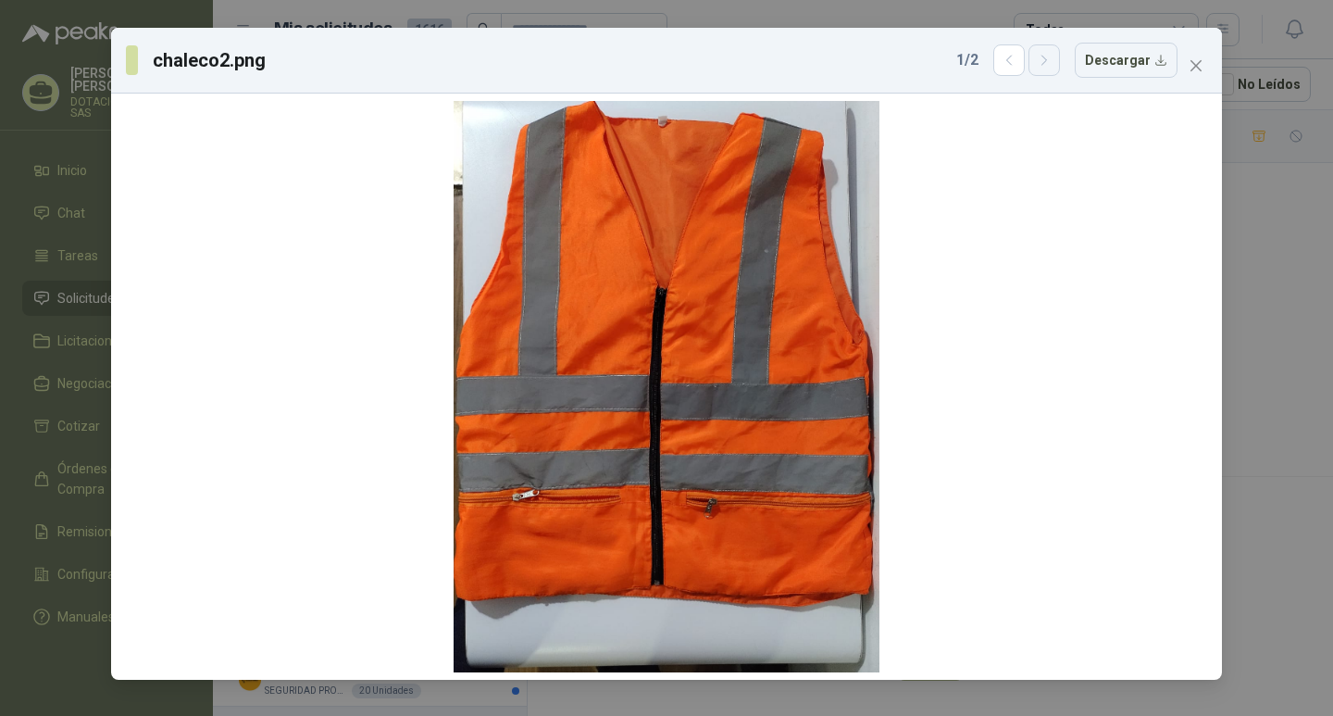
click at [1043, 66] on icon "button" at bounding box center [1045, 61] width 16 height 16
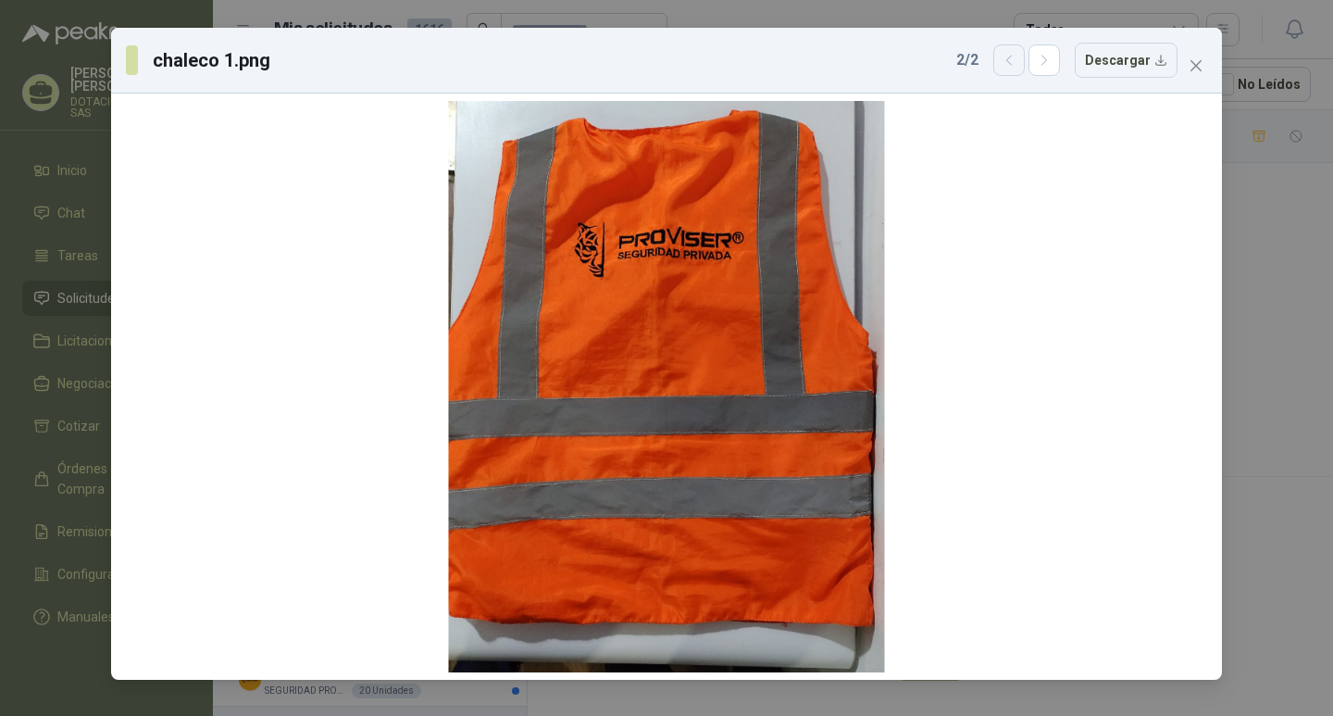
click at [1017, 67] on icon "button" at bounding box center [1010, 61] width 16 height 16
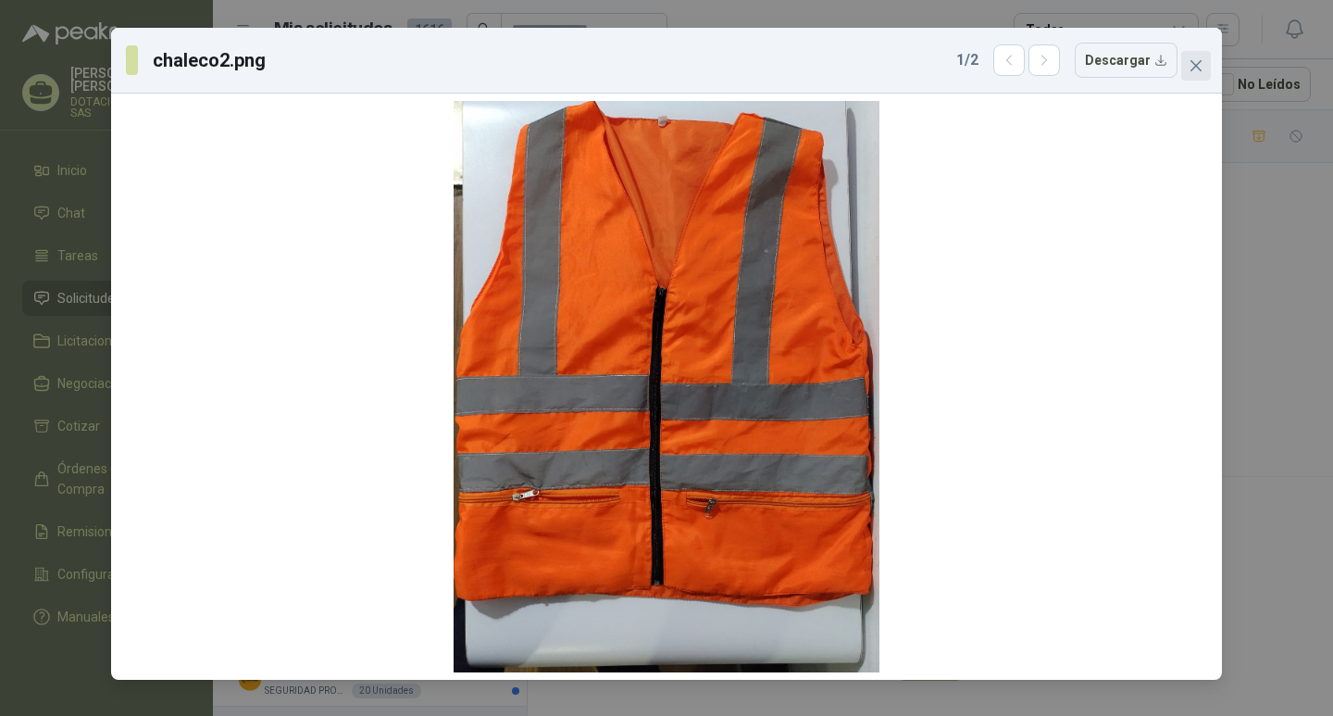
click at [1202, 71] on icon "close" at bounding box center [1196, 65] width 15 height 15
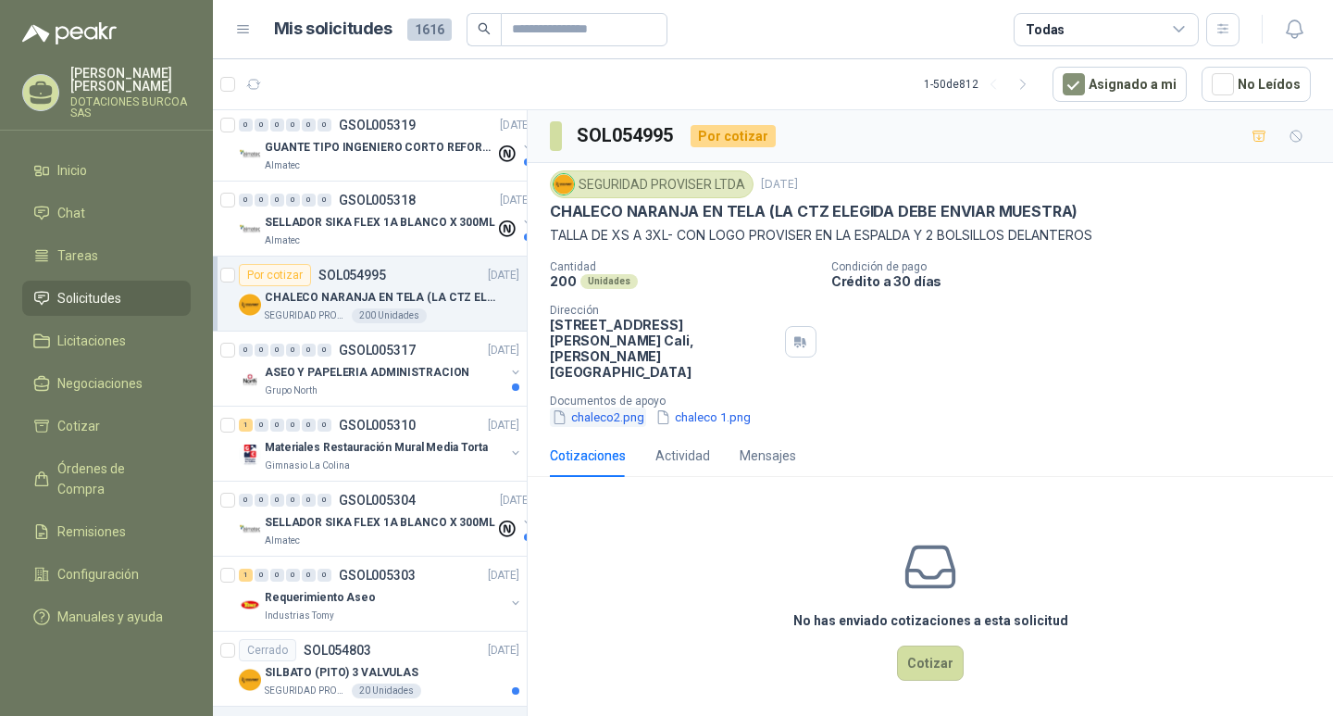
click at [598, 407] on button "chaleco2.png" at bounding box center [598, 416] width 96 height 19
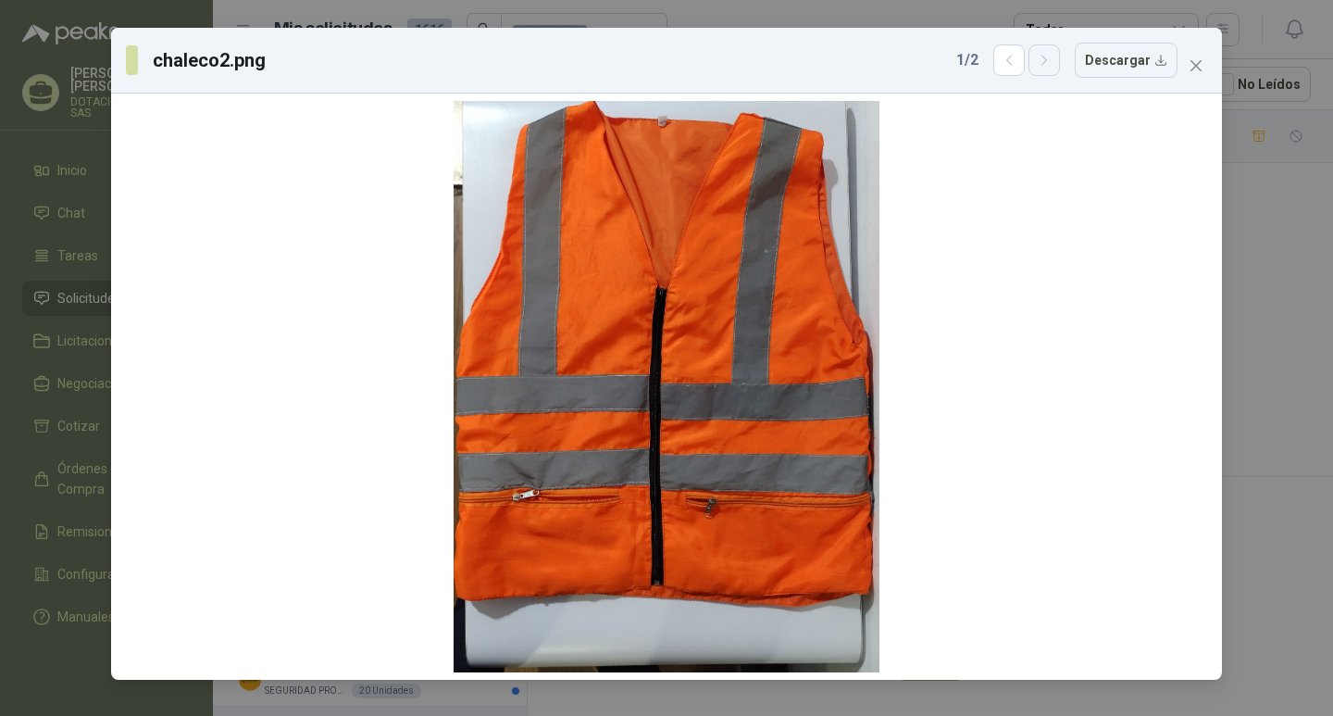
click at [1052, 65] on icon "button" at bounding box center [1045, 61] width 16 height 16
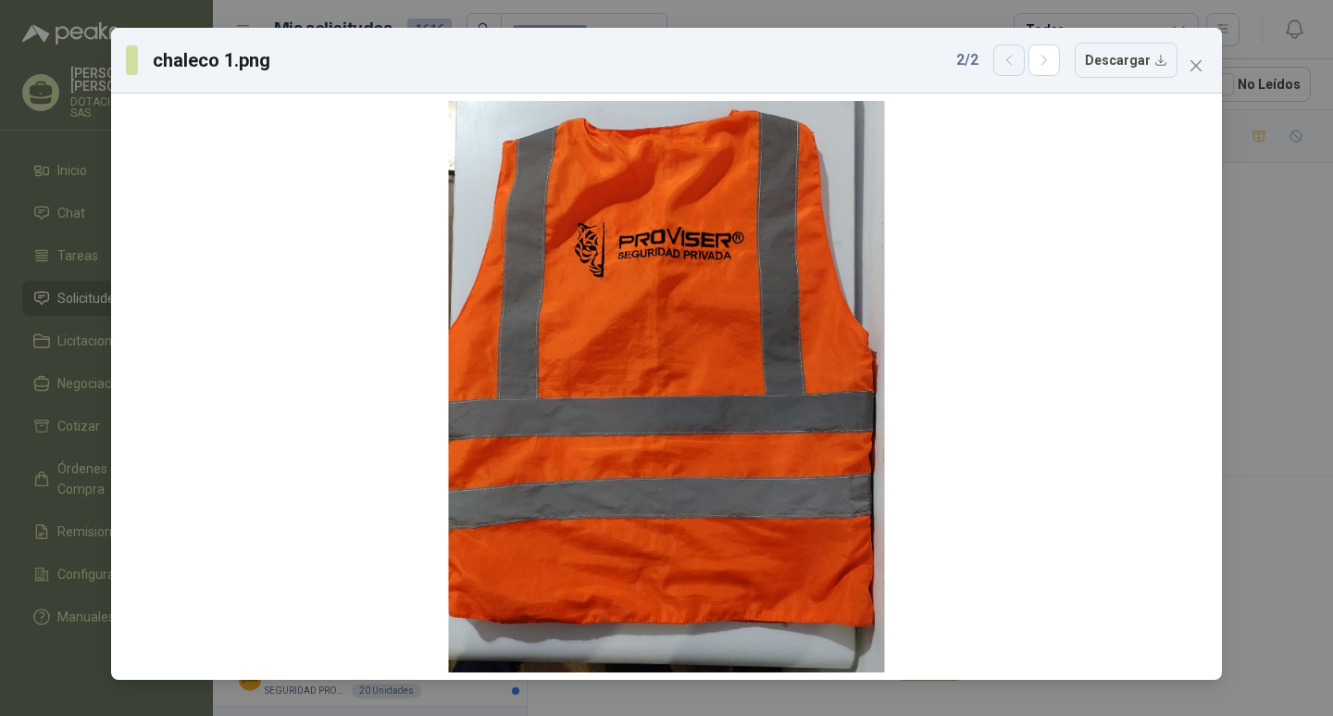
click at [1018, 72] on button "button" at bounding box center [1008, 59] width 31 height 31
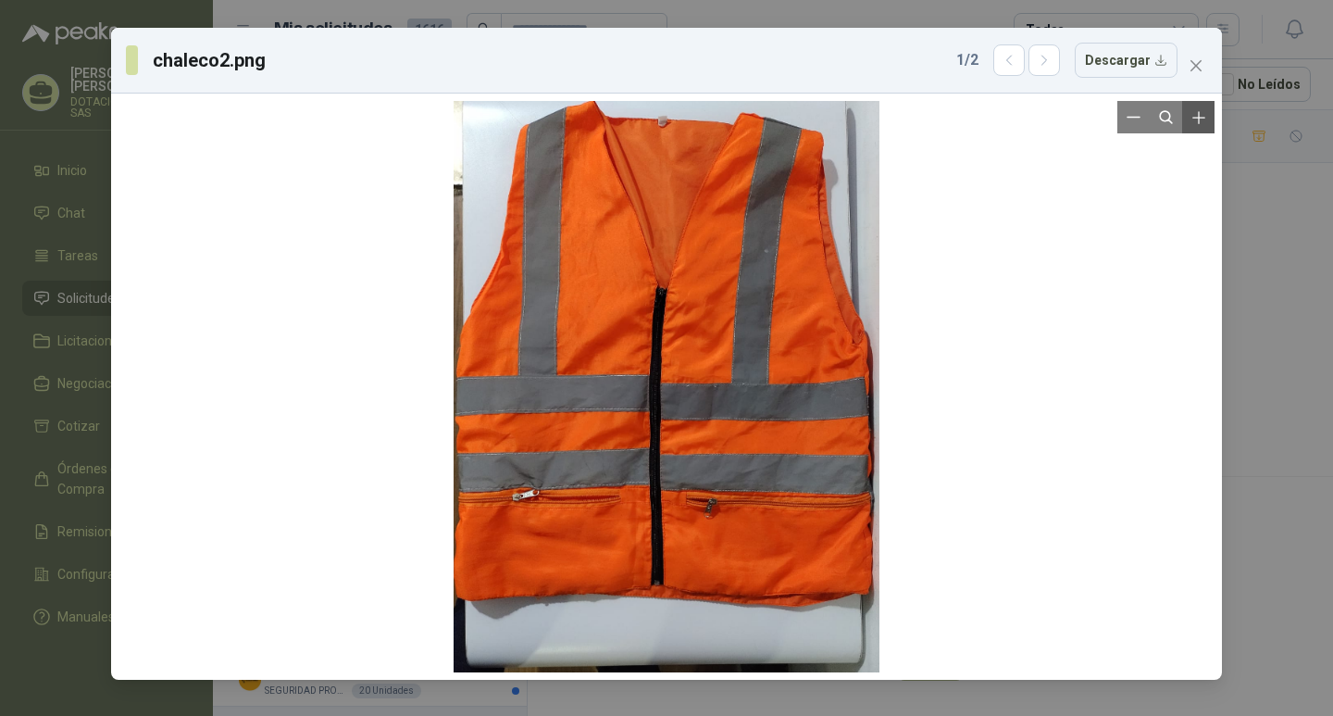
click at [1197, 123] on icon "Zoom in" at bounding box center [1199, 117] width 19 height 19
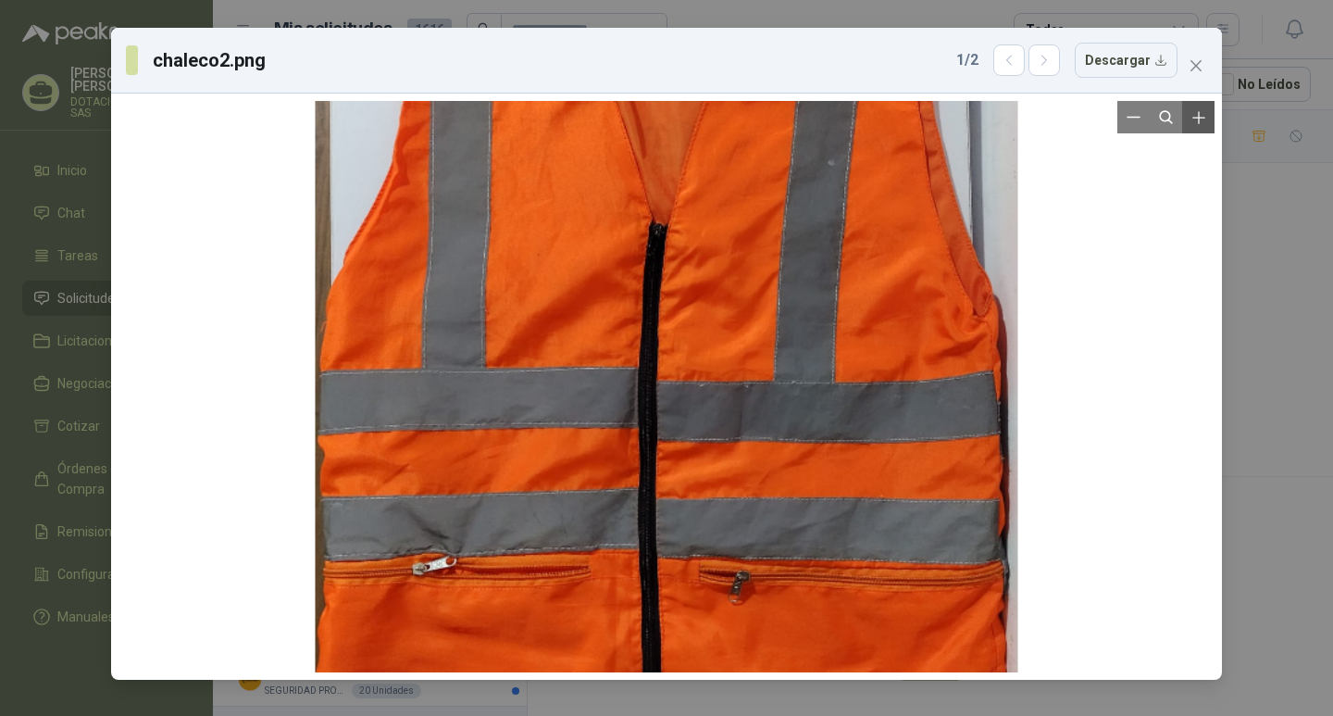
click at [1197, 123] on icon "Zoom in" at bounding box center [1199, 117] width 19 height 19
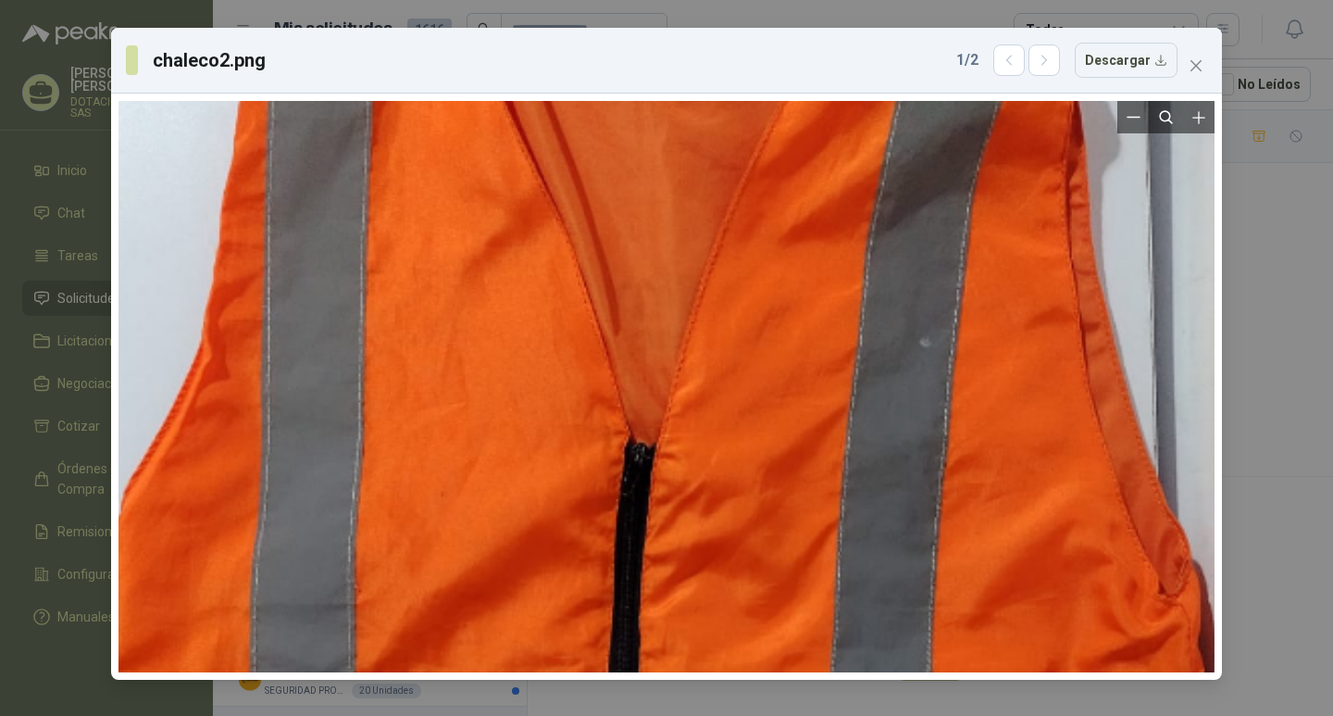
drag, startPoint x: 730, startPoint y: 379, endPoint x: 735, endPoint y: 655, distance: 275.9
click at [717, 705] on div "chaleco2.png 1 / 2 Descargar" at bounding box center [666, 358] width 1333 height 716
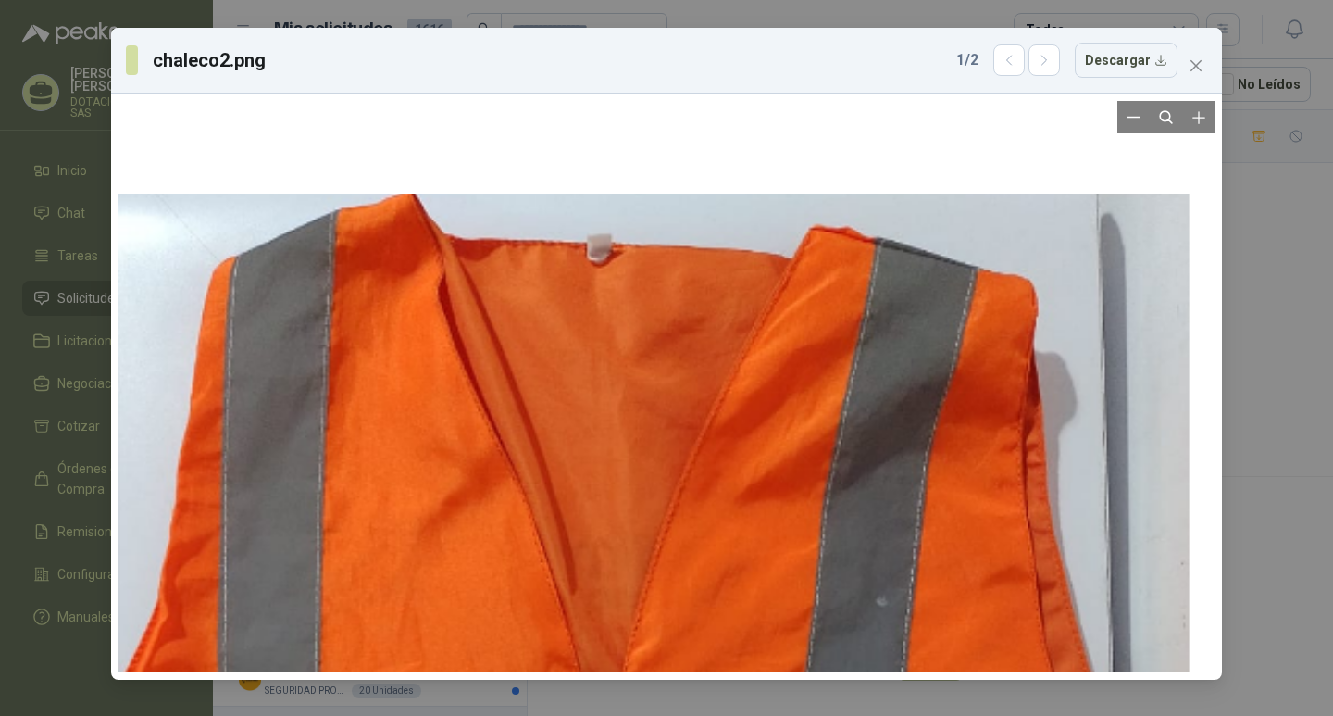
drag, startPoint x: 810, startPoint y: 338, endPoint x: 767, endPoint y: 609, distance: 274.7
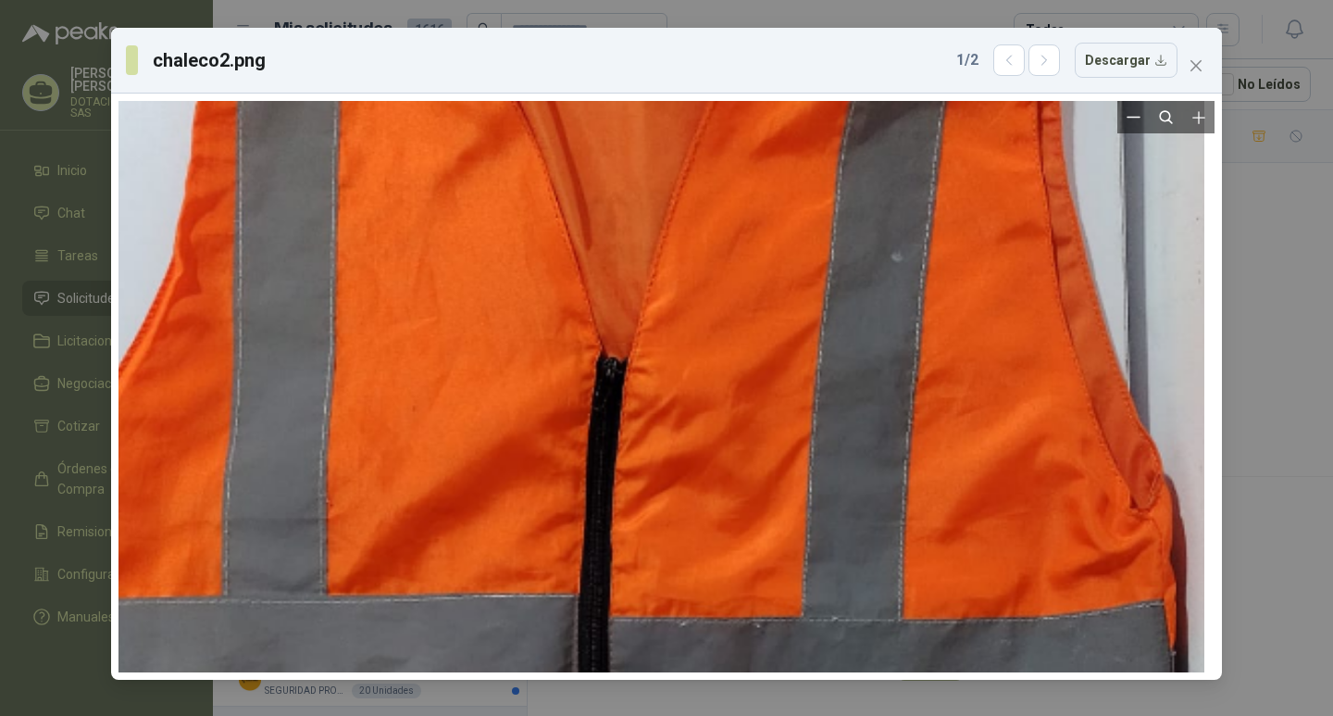
drag, startPoint x: 857, startPoint y: 542, endPoint x: 861, endPoint y: 203, distance: 338.9
click at [861, 203] on div at bounding box center [625, 626] width 1159 height 1554
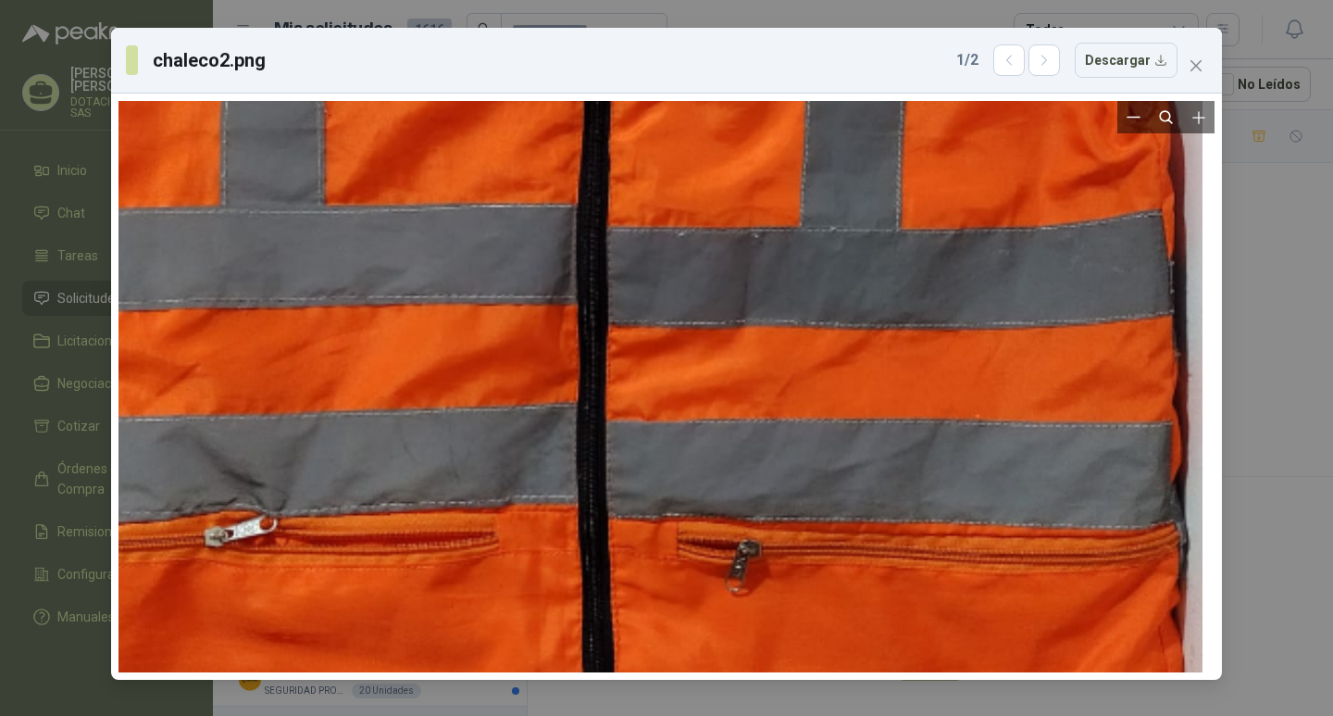
drag, startPoint x: 814, startPoint y: 555, endPoint x: 813, endPoint y: 227, distance: 328.7
click at [813, 227] on div at bounding box center [623, 236] width 1159 height 1554
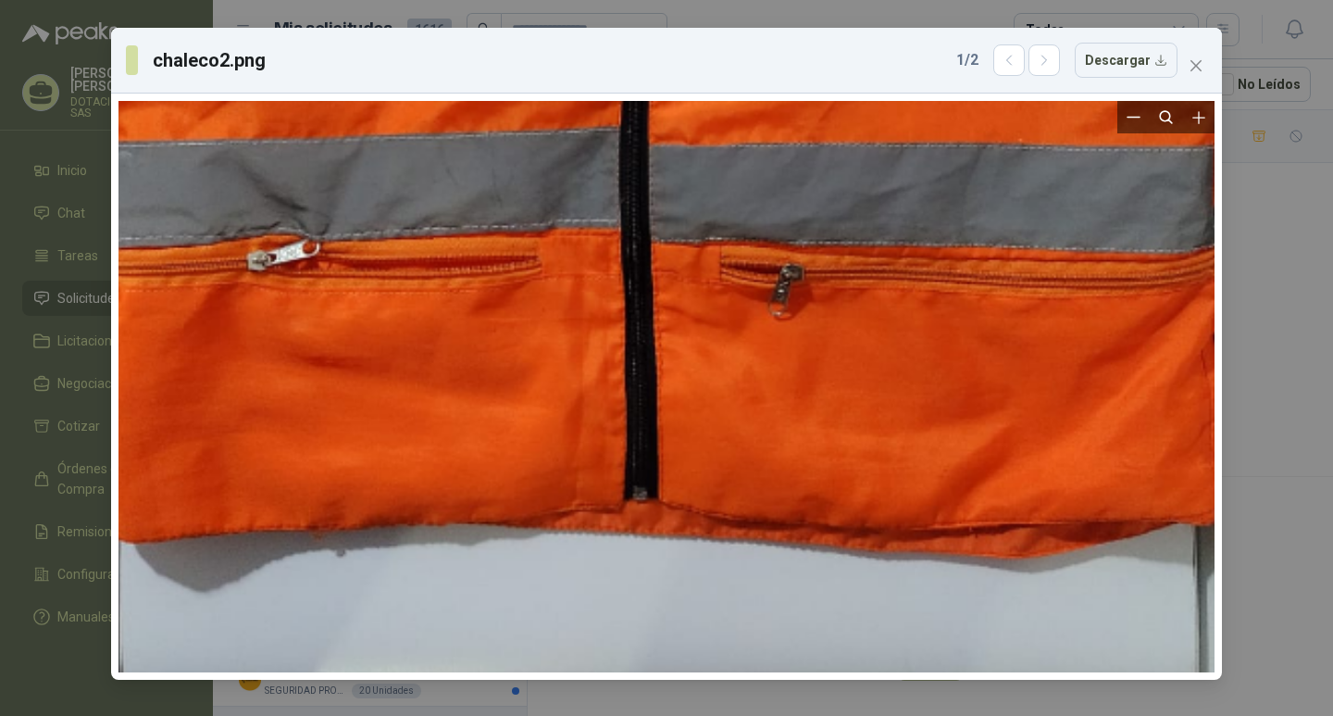
drag, startPoint x: 807, startPoint y: 620, endPoint x: 823, endPoint y: 418, distance: 203.4
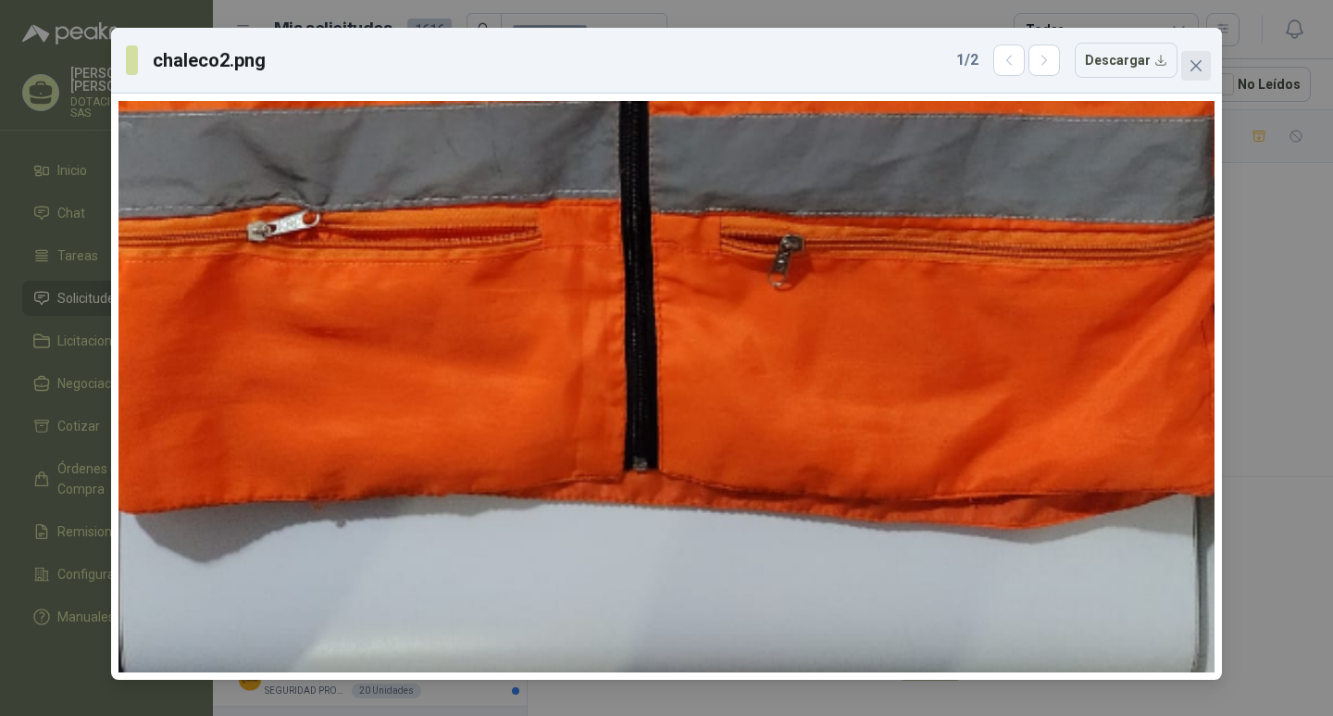
click at [1196, 65] on icon "close" at bounding box center [1196, 65] width 11 height 11
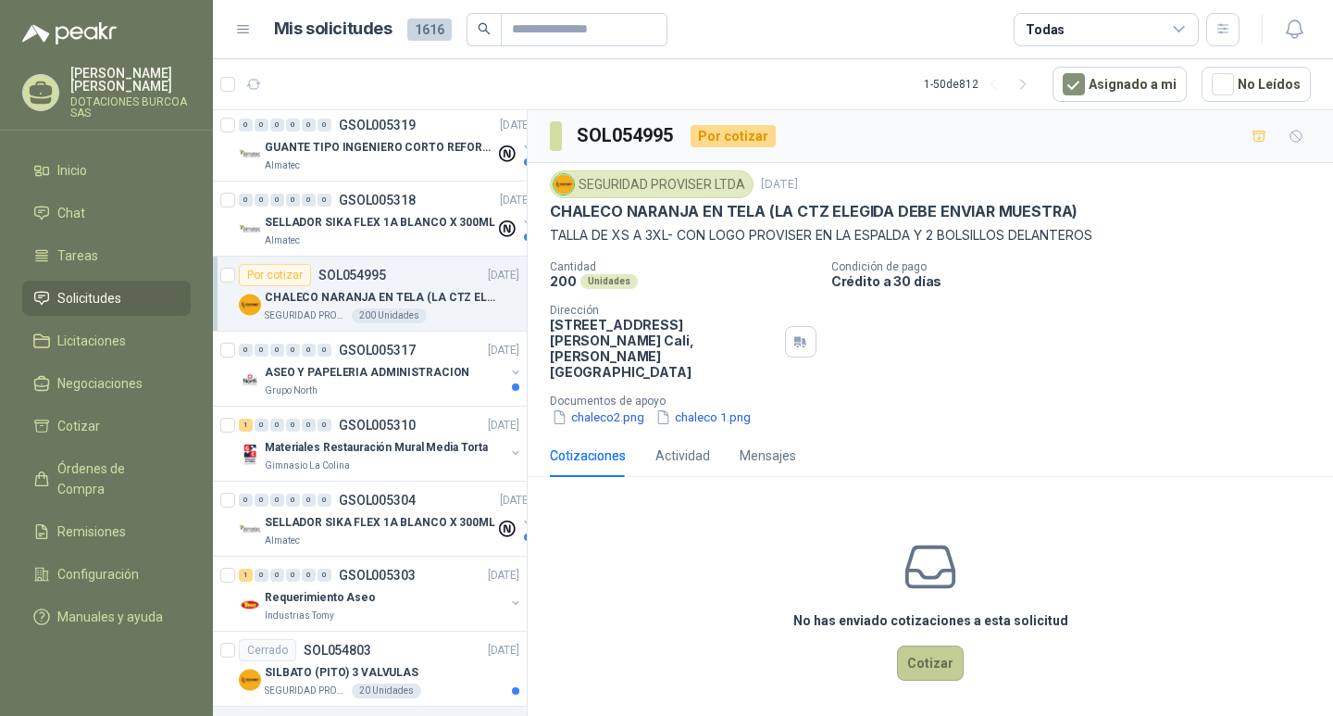
click at [928, 645] on button "Cotizar" at bounding box center [930, 662] width 67 height 35
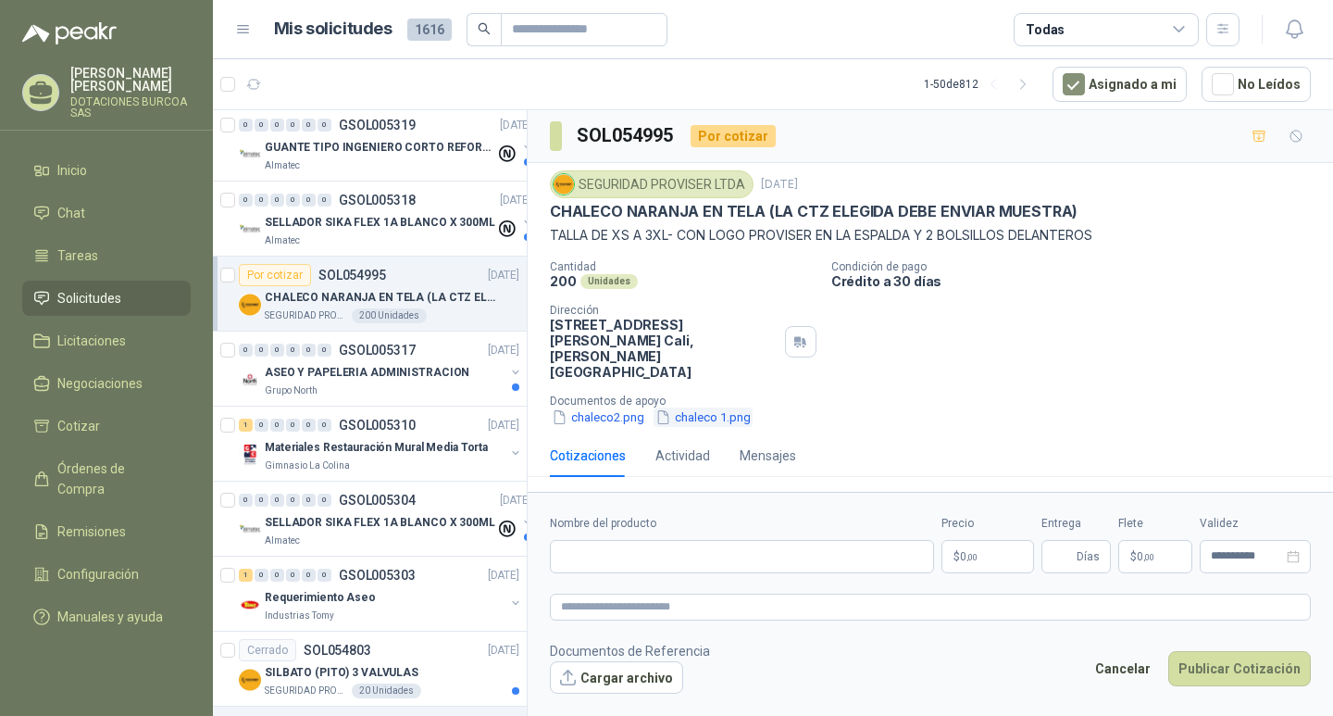
click at [718, 407] on button "chaleco 1.png" at bounding box center [703, 416] width 99 height 19
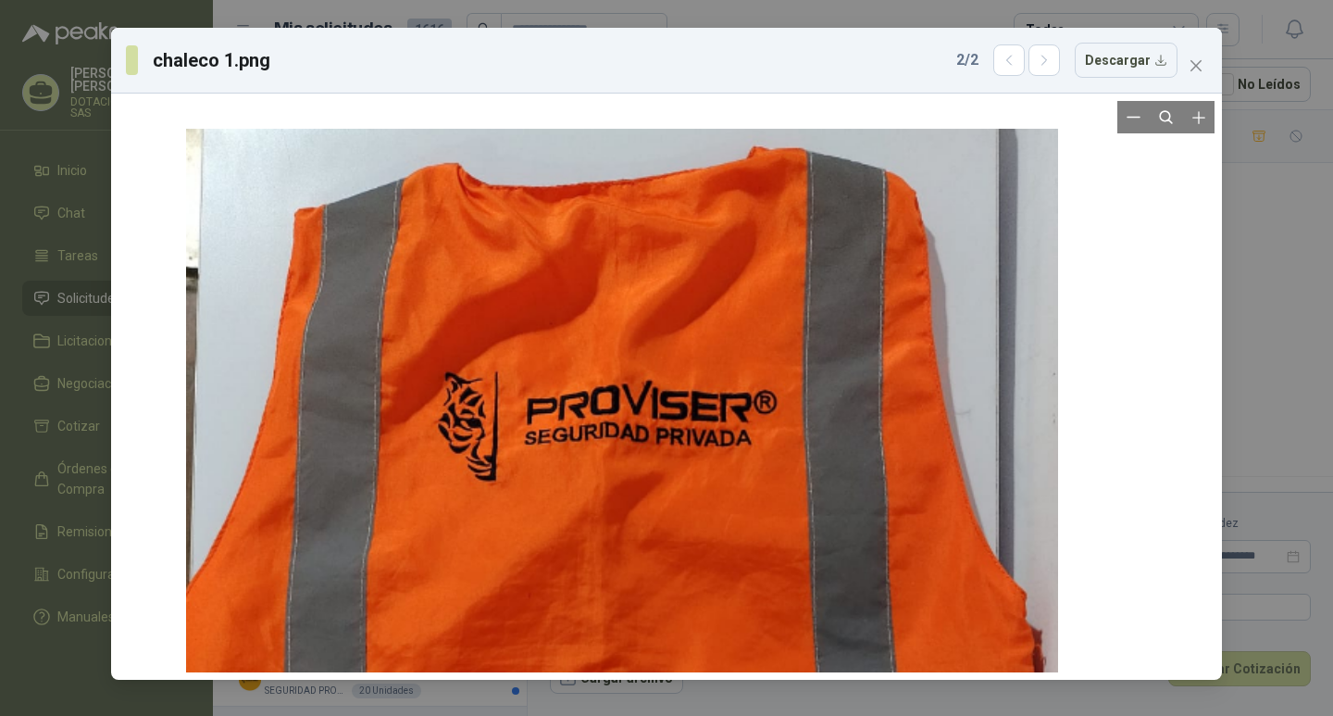
drag, startPoint x: 711, startPoint y: 370, endPoint x: 667, endPoint y: 667, distance: 299.6
click at [667, 667] on div at bounding box center [621, 700] width 871 height 1142
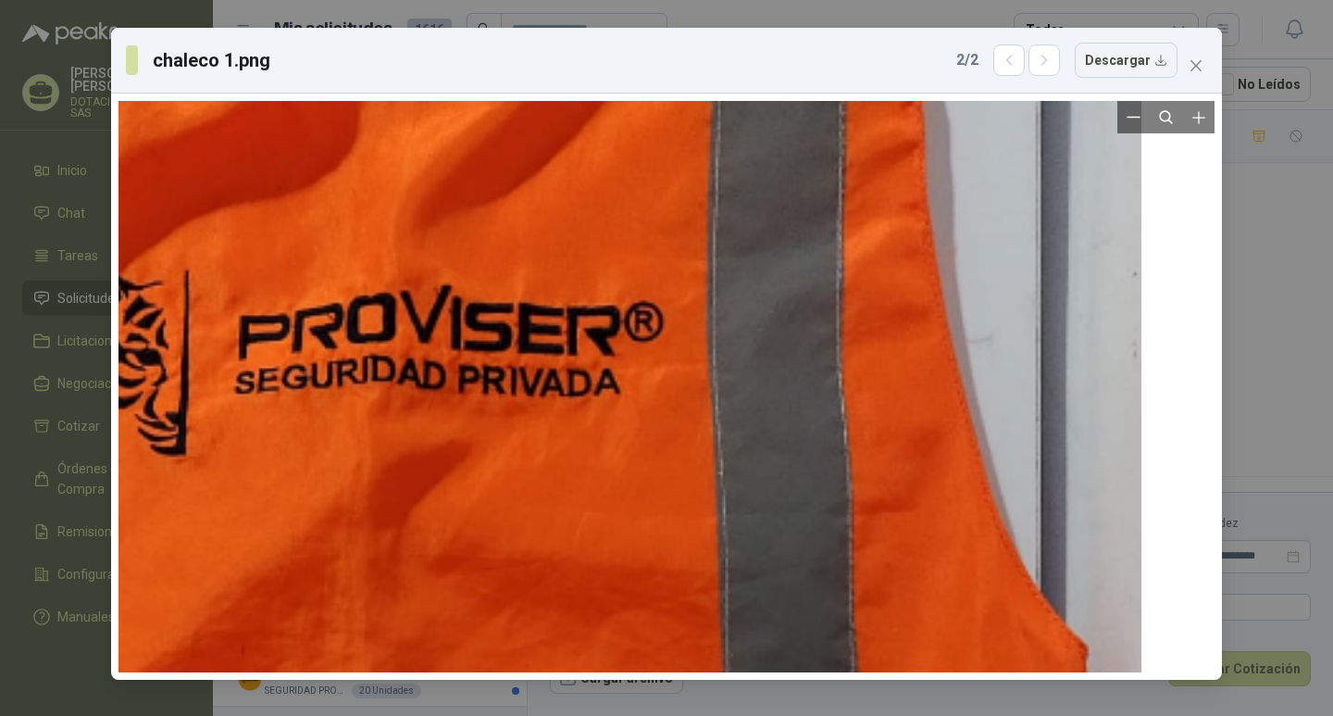
drag, startPoint x: 743, startPoint y: 507, endPoint x: 529, endPoint y: 560, distance: 220.3
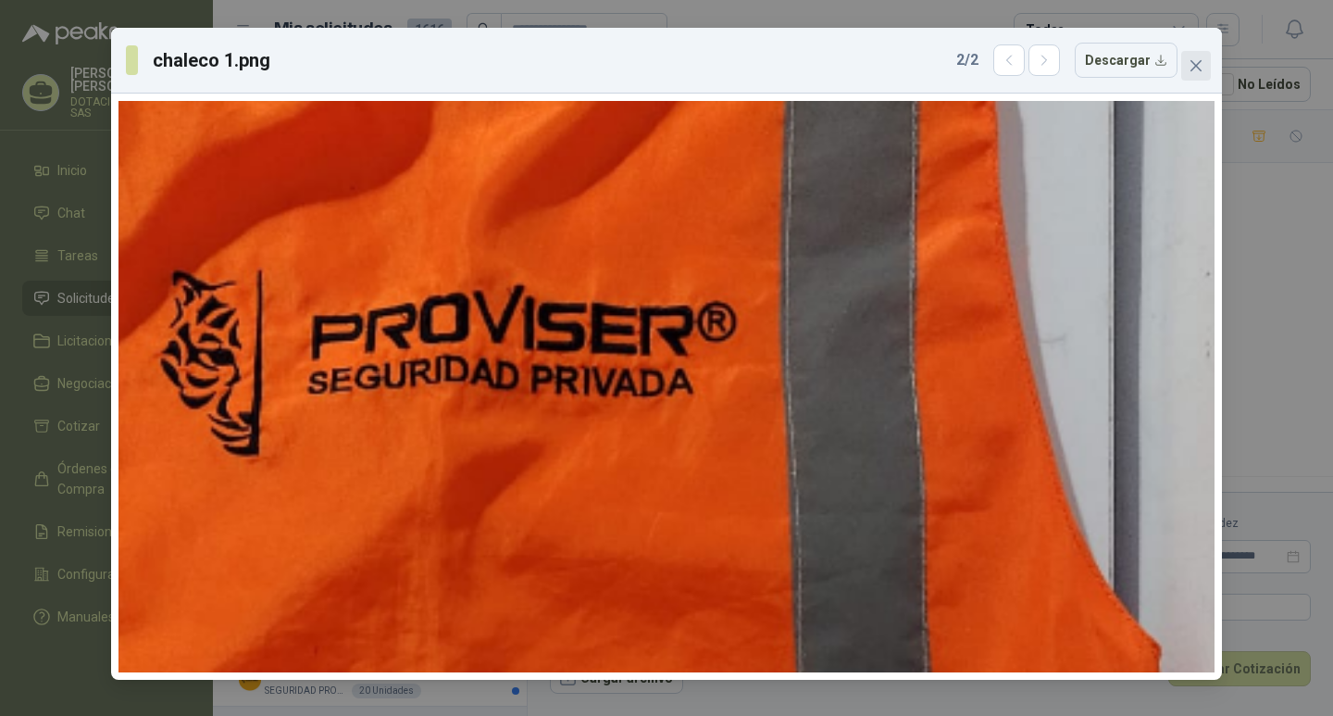
click at [1199, 62] on icon "close" at bounding box center [1196, 65] width 11 height 11
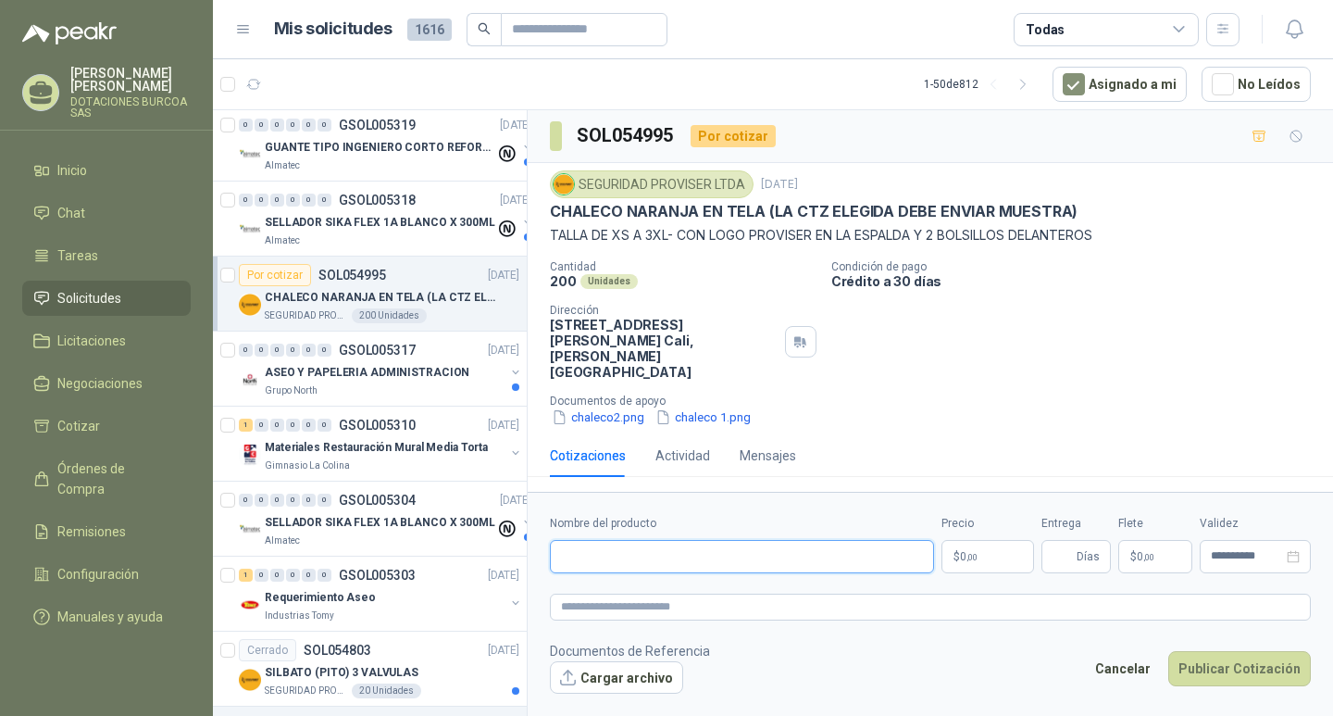
click at [600, 540] on input "Nombre del producto" at bounding box center [742, 556] width 384 height 33
type input "**********"
click at [997, 535] on body "[PERSON_NAME] DOTACIONES [PERSON_NAME] SAS Inicio Chat Tareas Solicitudes Licit…" at bounding box center [666, 358] width 1333 height 716
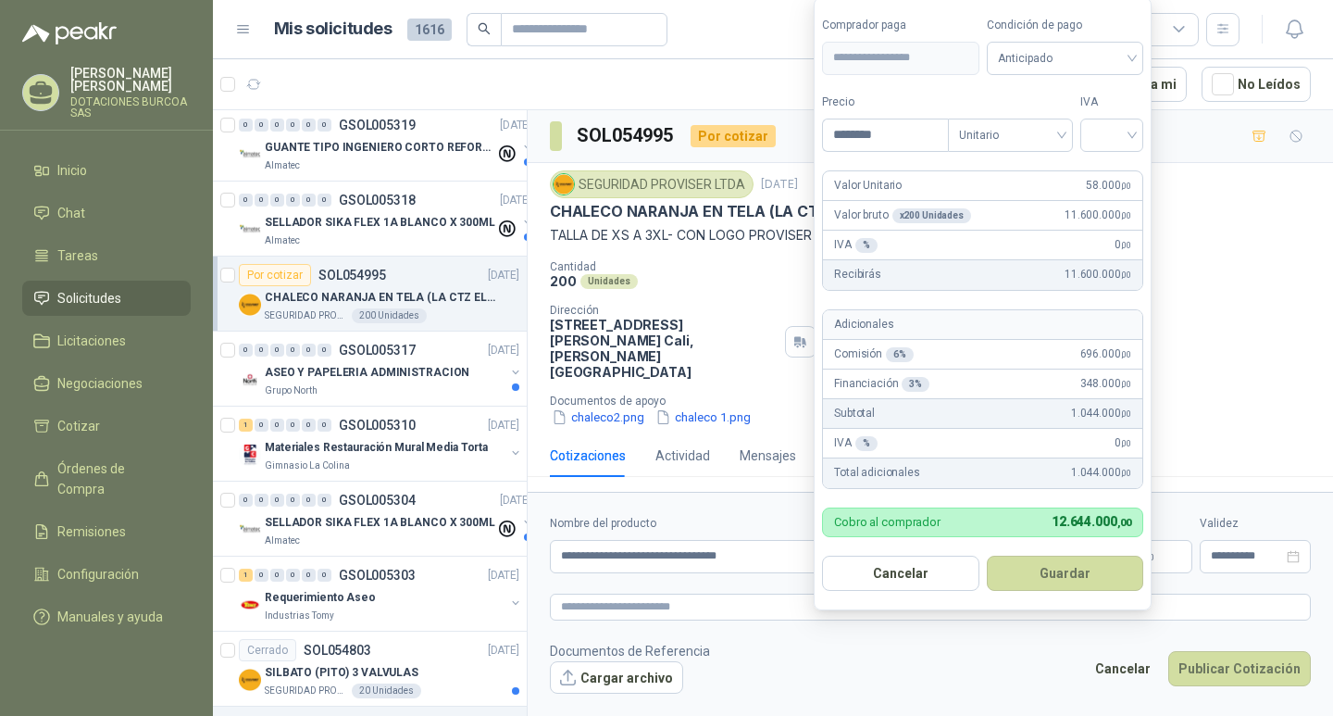
type input "********"
click at [1111, 128] on input "search" at bounding box center [1112, 133] width 41 height 28
click at [1106, 175] on div "19%" at bounding box center [1116, 173] width 34 height 20
click at [1062, 568] on button "Guardar" at bounding box center [1068, 572] width 159 height 35
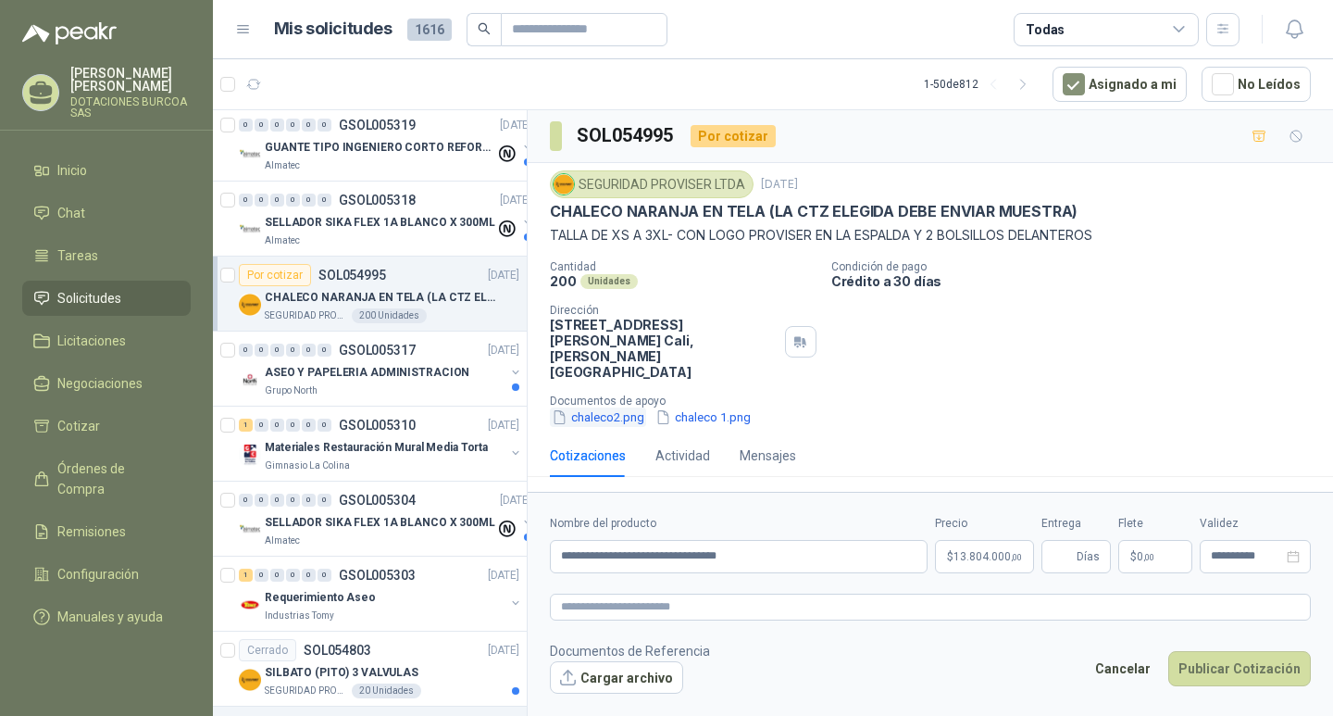
click at [615, 407] on button "chaleco2.png" at bounding box center [598, 416] width 96 height 19
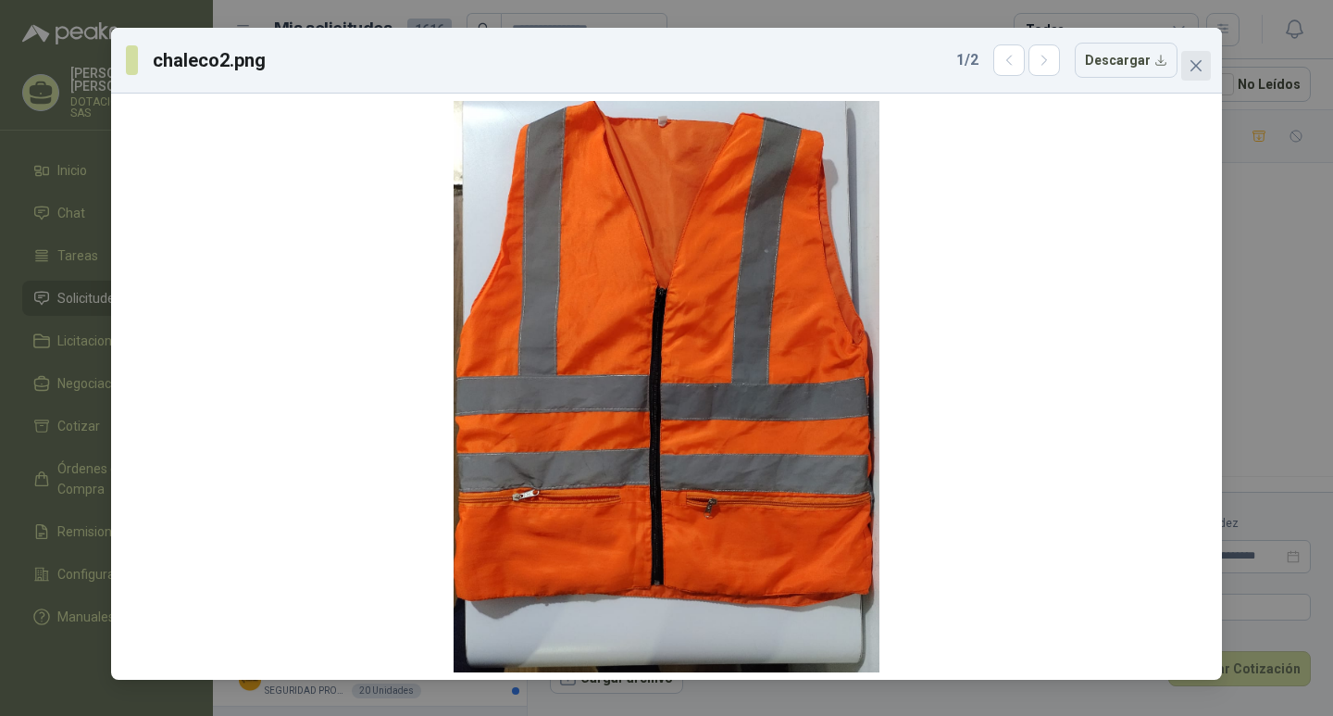
click at [1198, 71] on icon "close" at bounding box center [1196, 65] width 15 height 15
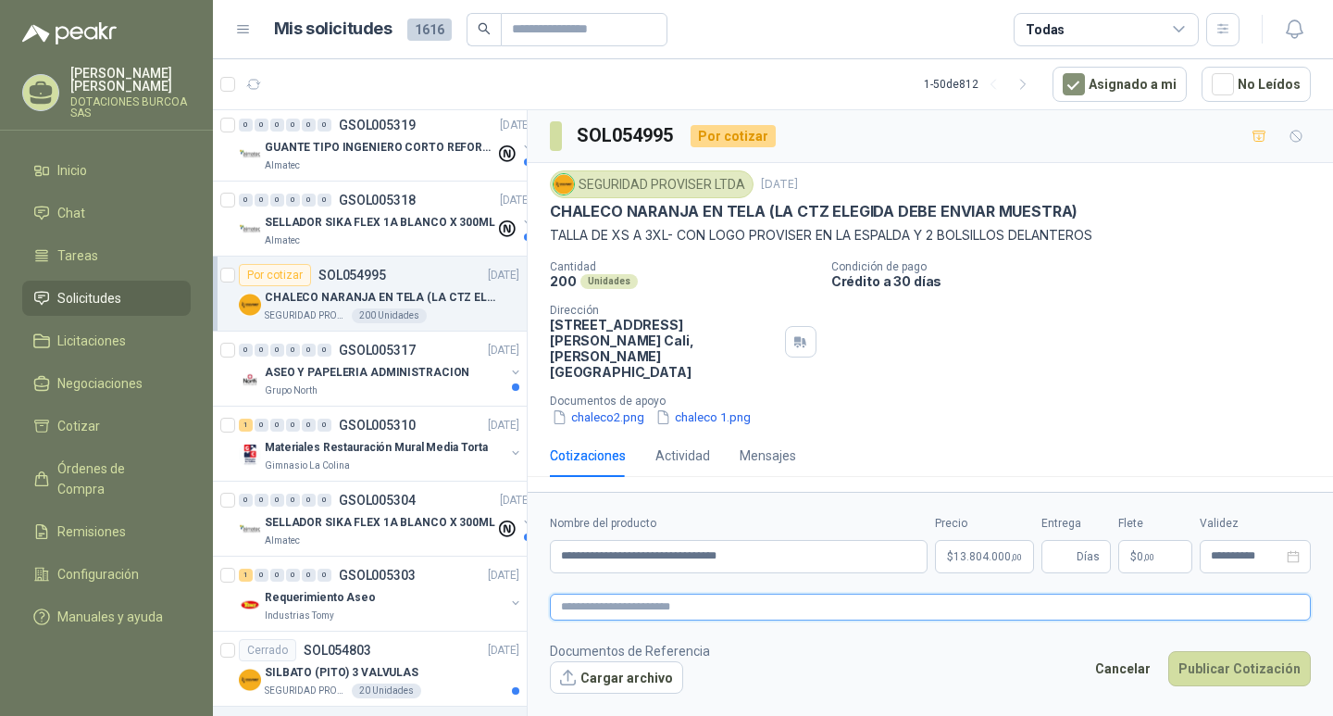
paste textarea "**********"
type textarea "**********"
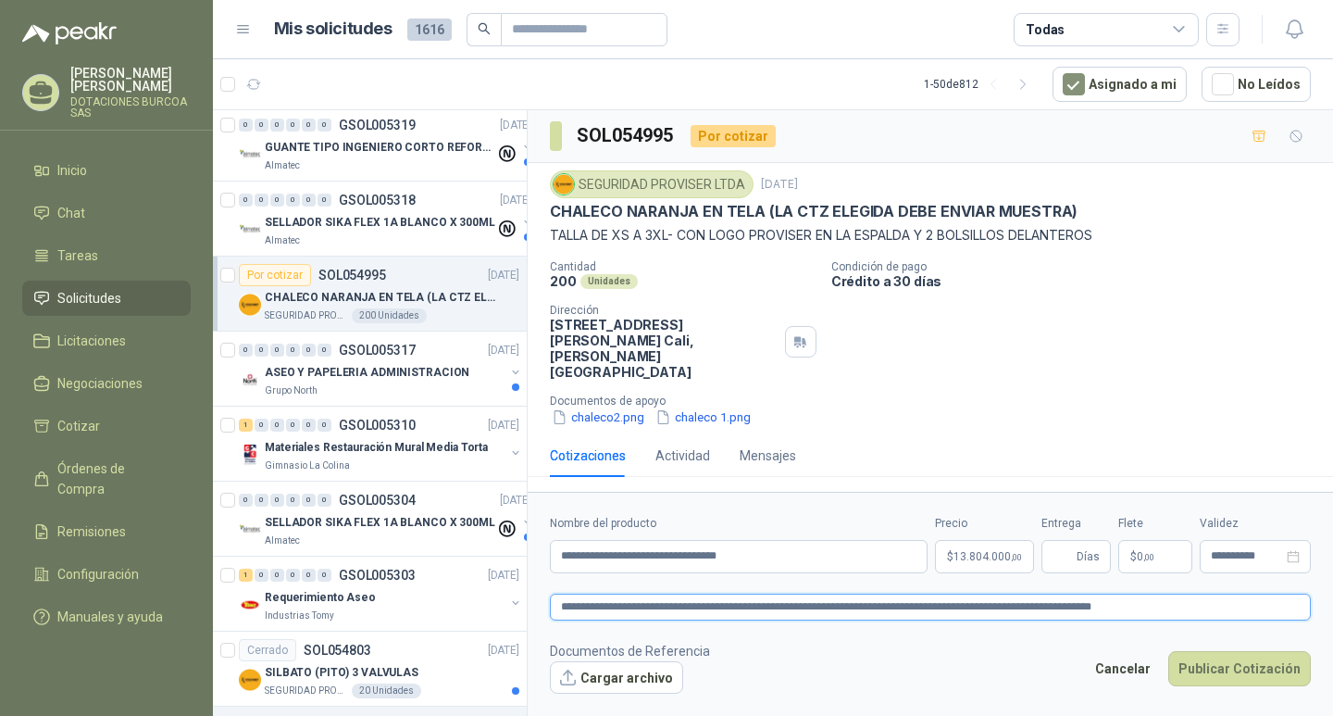
click at [747, 593] on textarea "**********" at bounding box center [930, 606] width 761 height 27
type textarea "**********"
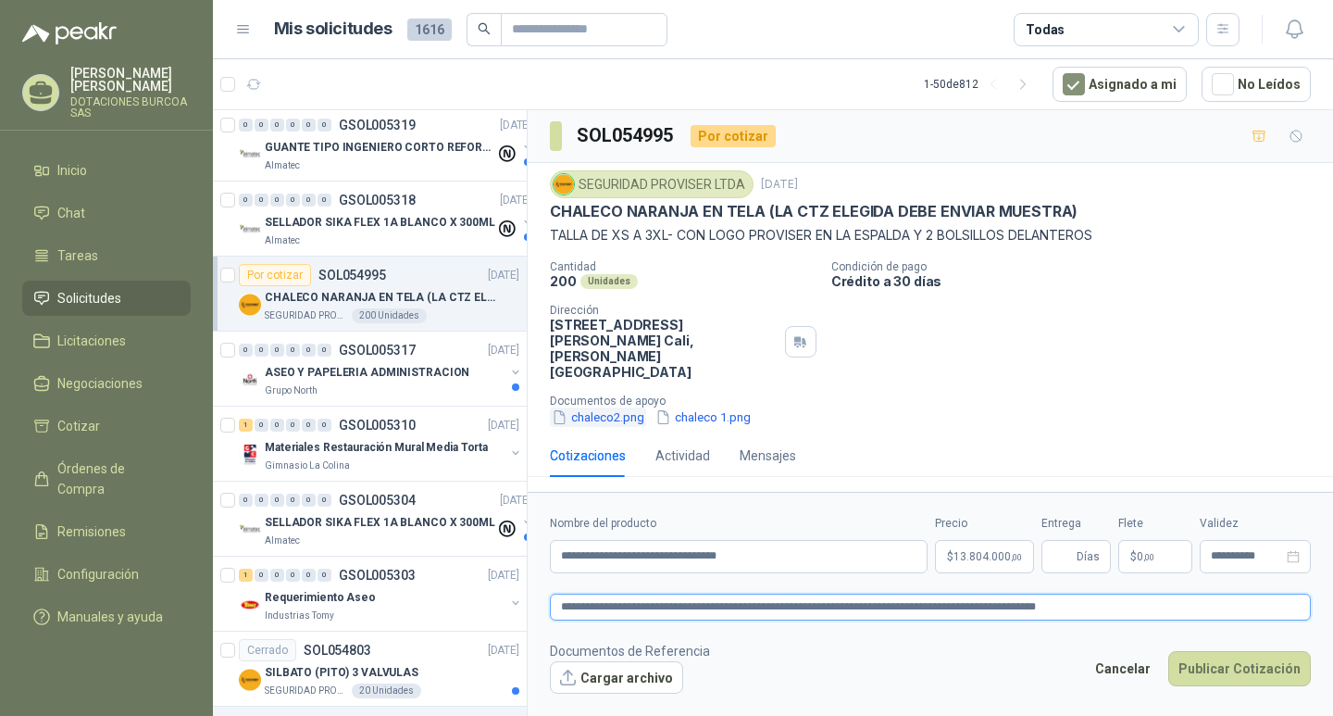
type textarea "**********"
click at [610, 407] on button "chaleco2.png" at bounding box center [598, 416] width 96 height 19
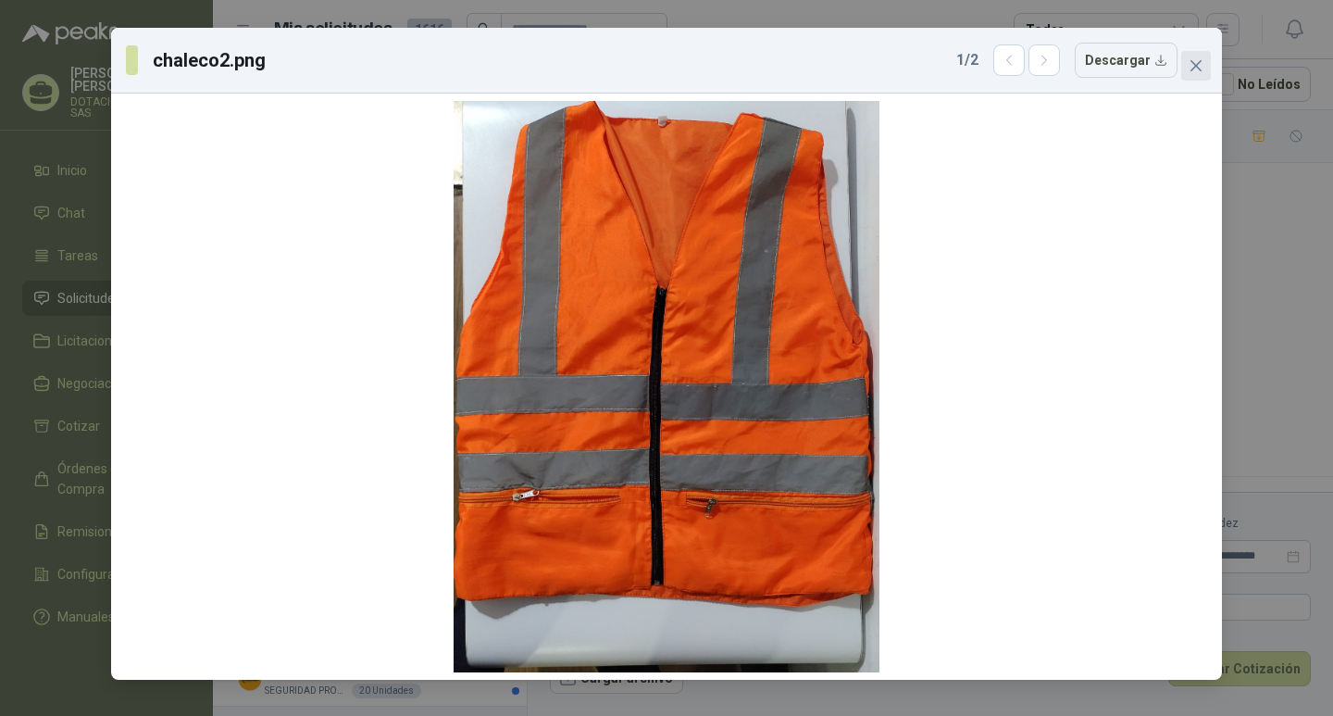
click at [1192, 69] on icon "close" at bounding box center [1196, 65] width 11 height 11
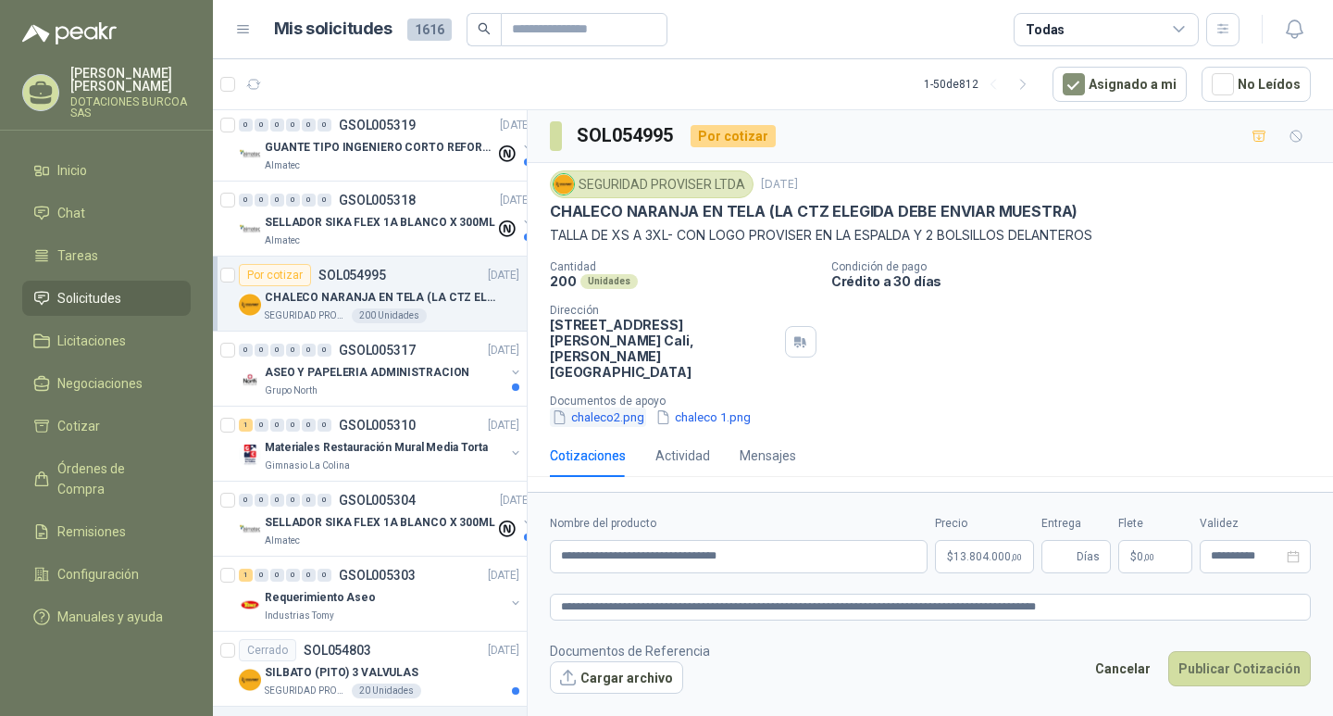
click at [609, 407] on button "chaleco2.png" at bounding box center [598, 416] width 96 height 19
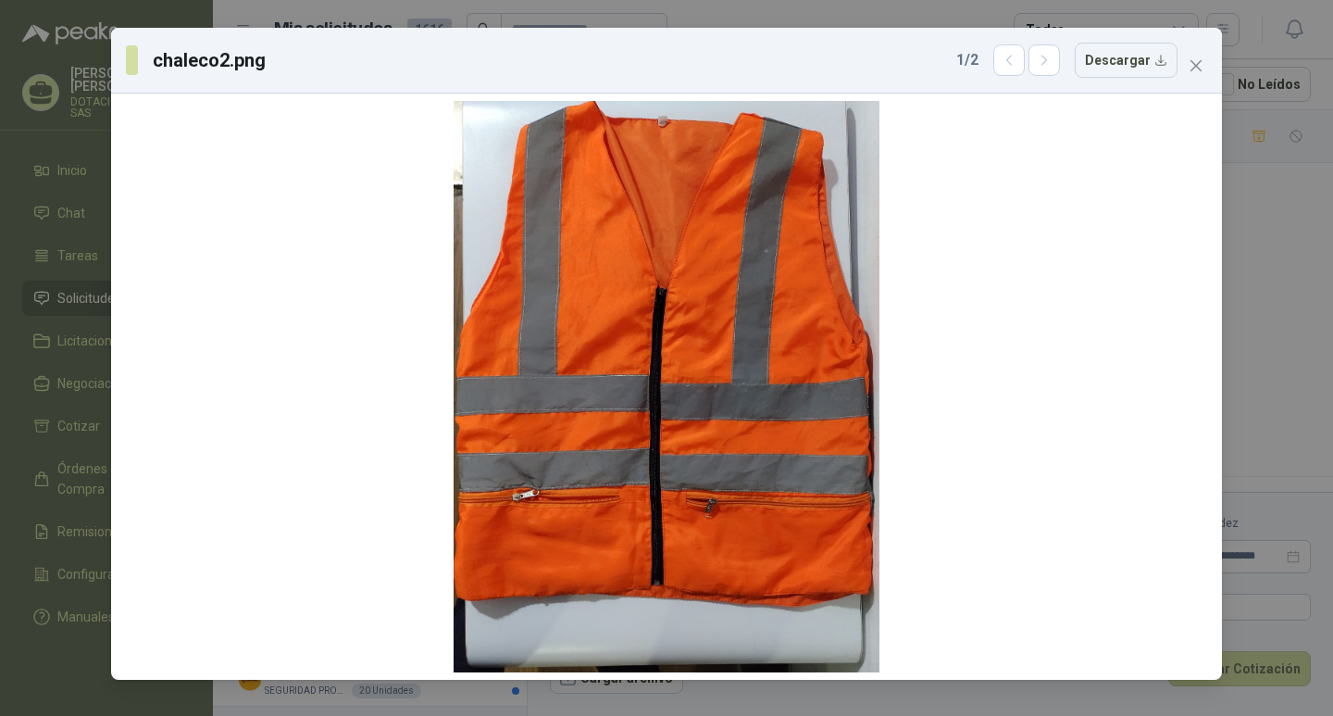
click at [1300, 318] on div "chaleco2.png 1 / 2 Descargar" at bounding box center [666, 358] width 1333 height 716
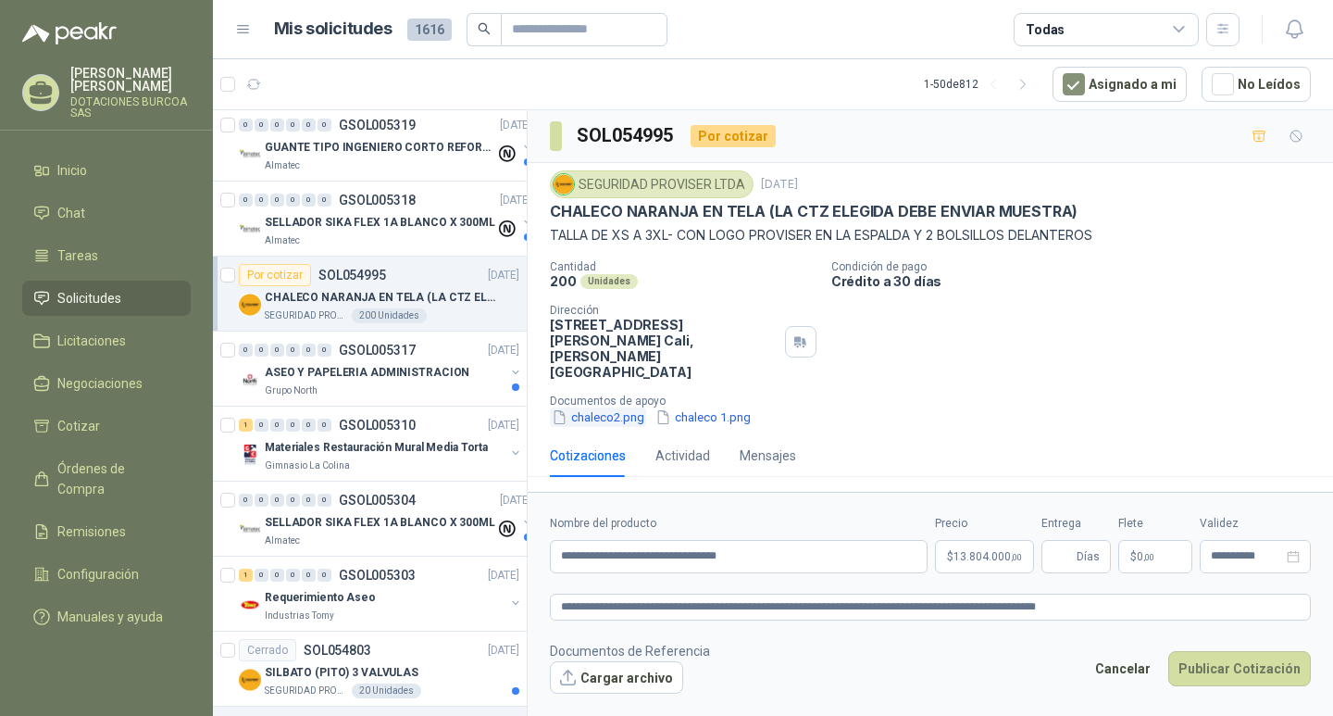
click at [608, 407] on button "chaleco2.png" at bounding box center [598, 416] width 96 height 19
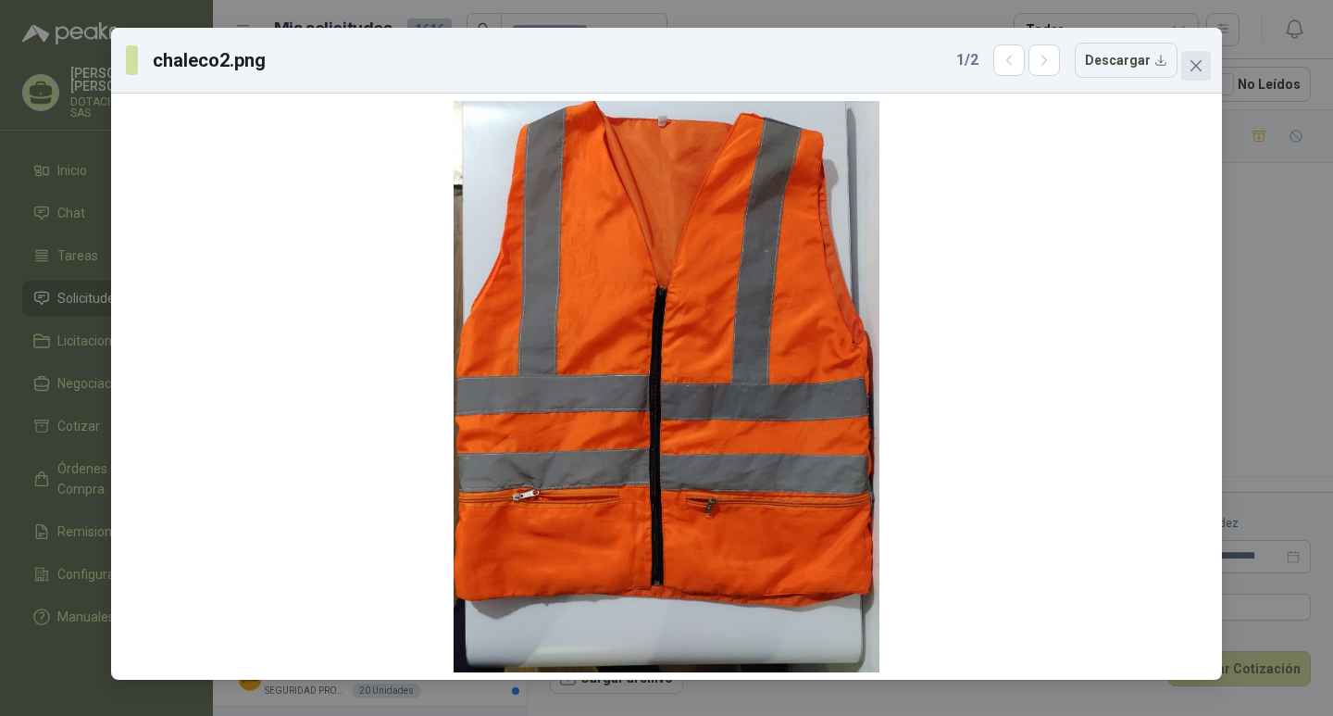
click at [1201, 69] on icon "close" at bounding box center [1196, 65] width 11 height 11
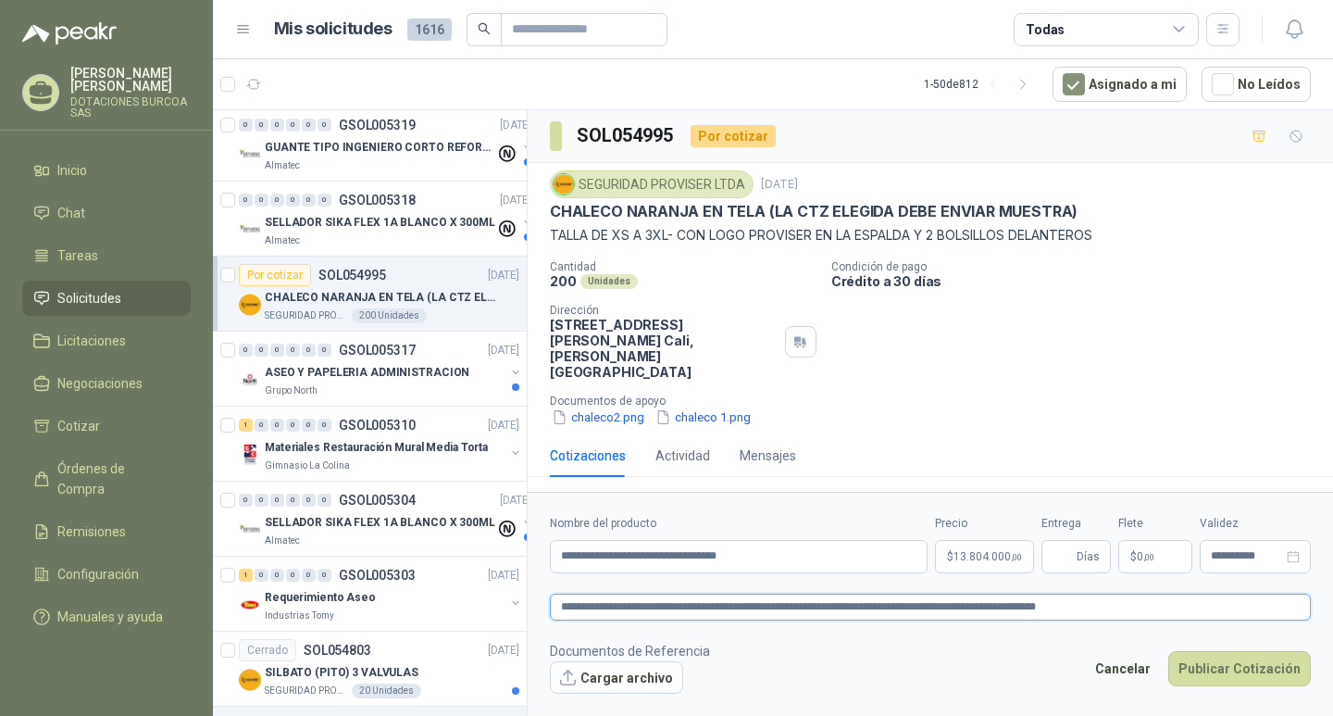
click at [944, 593] on textarea "**********" at bounding box center [930, 606] width 761 height 27
type textarea "**********"
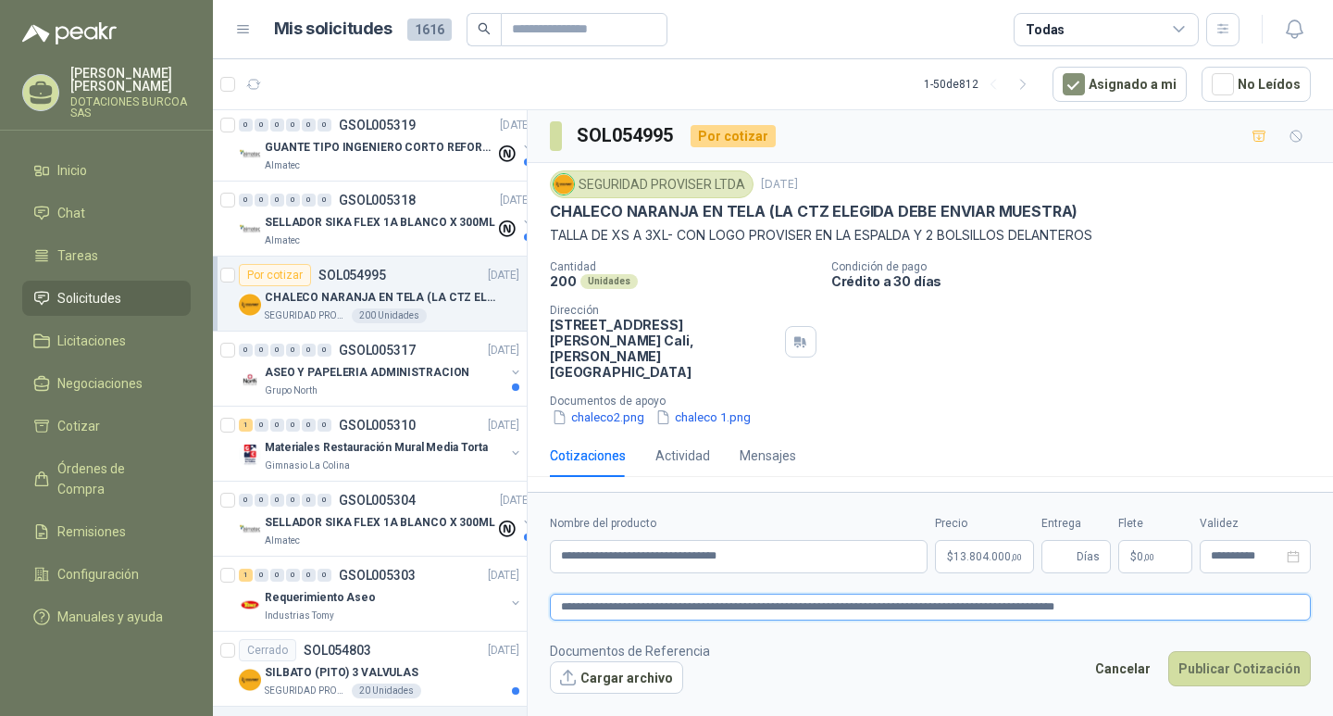
type textarea "**********"
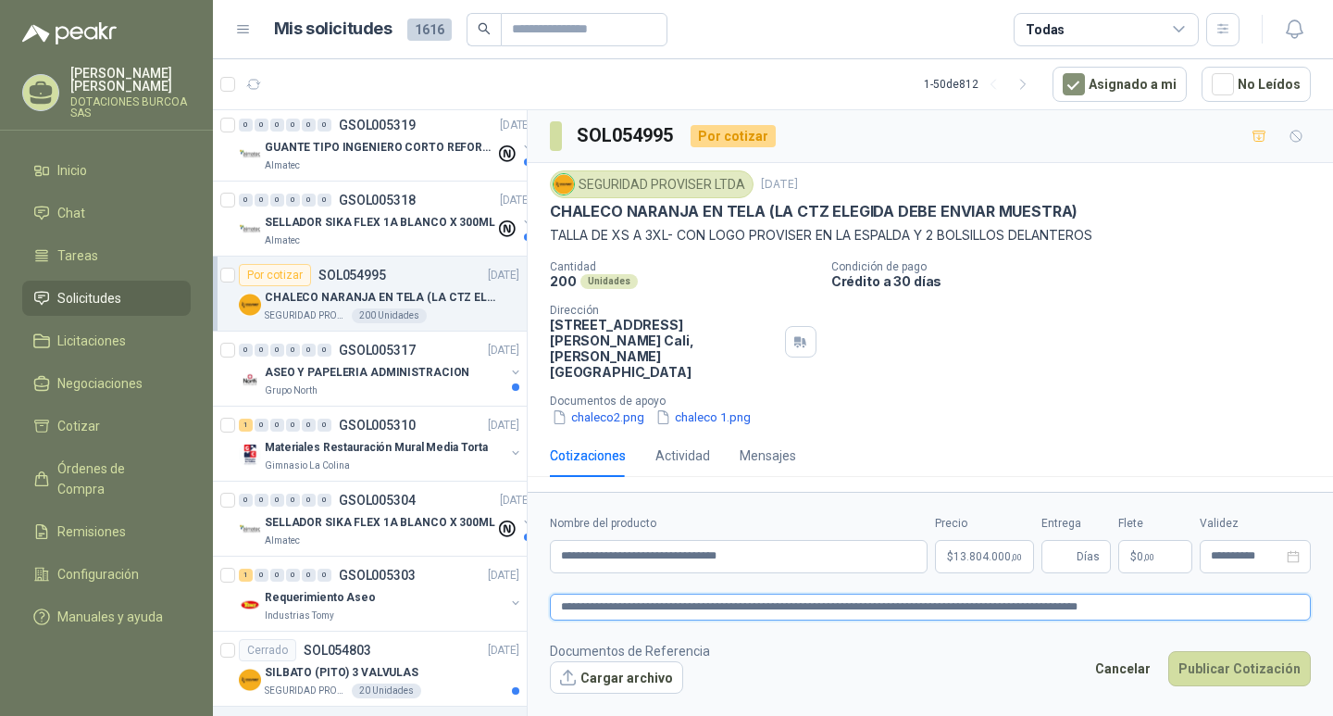
type textarea "**********"
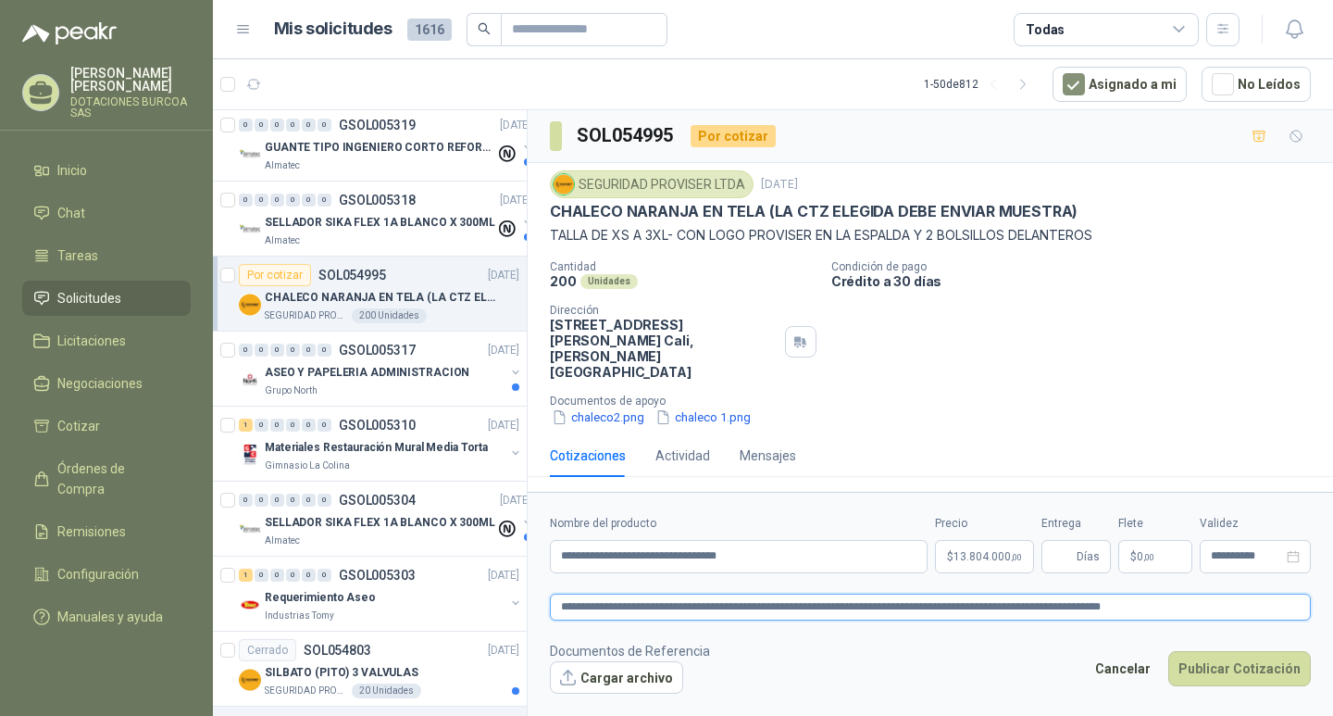
type textarea "**********"
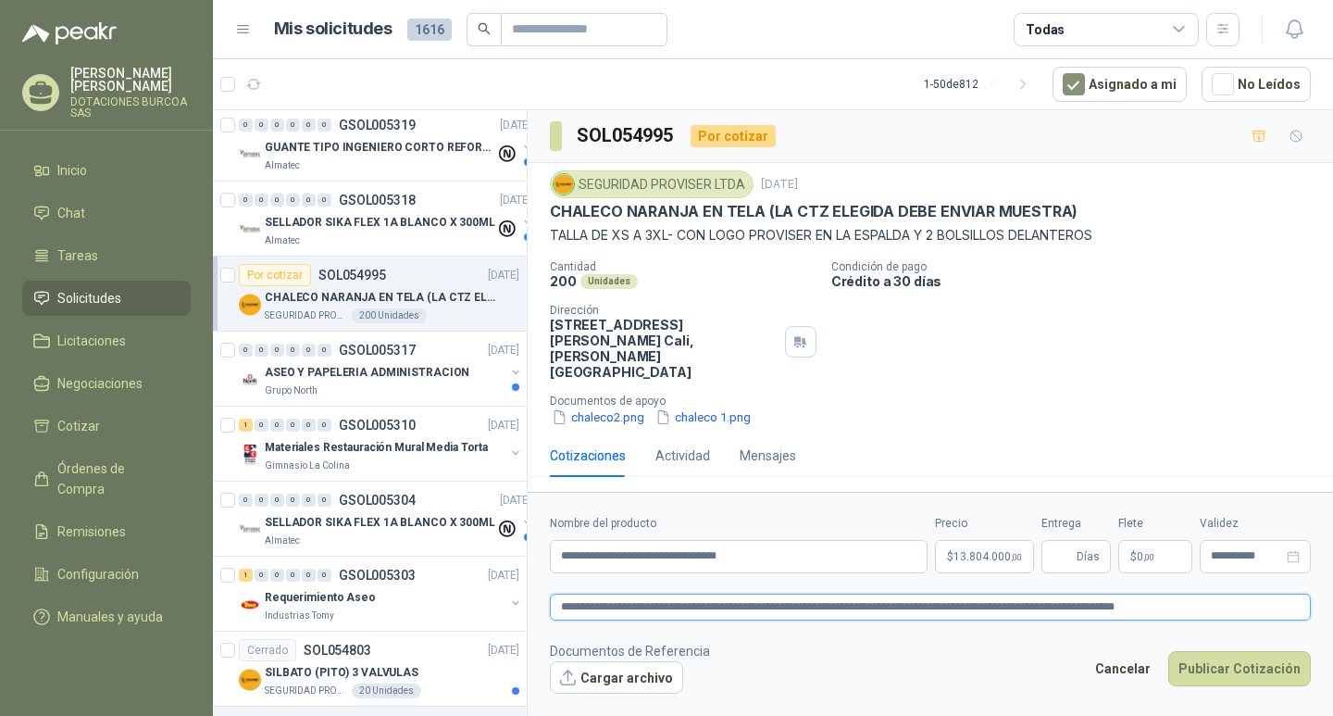
type textarea "**********"
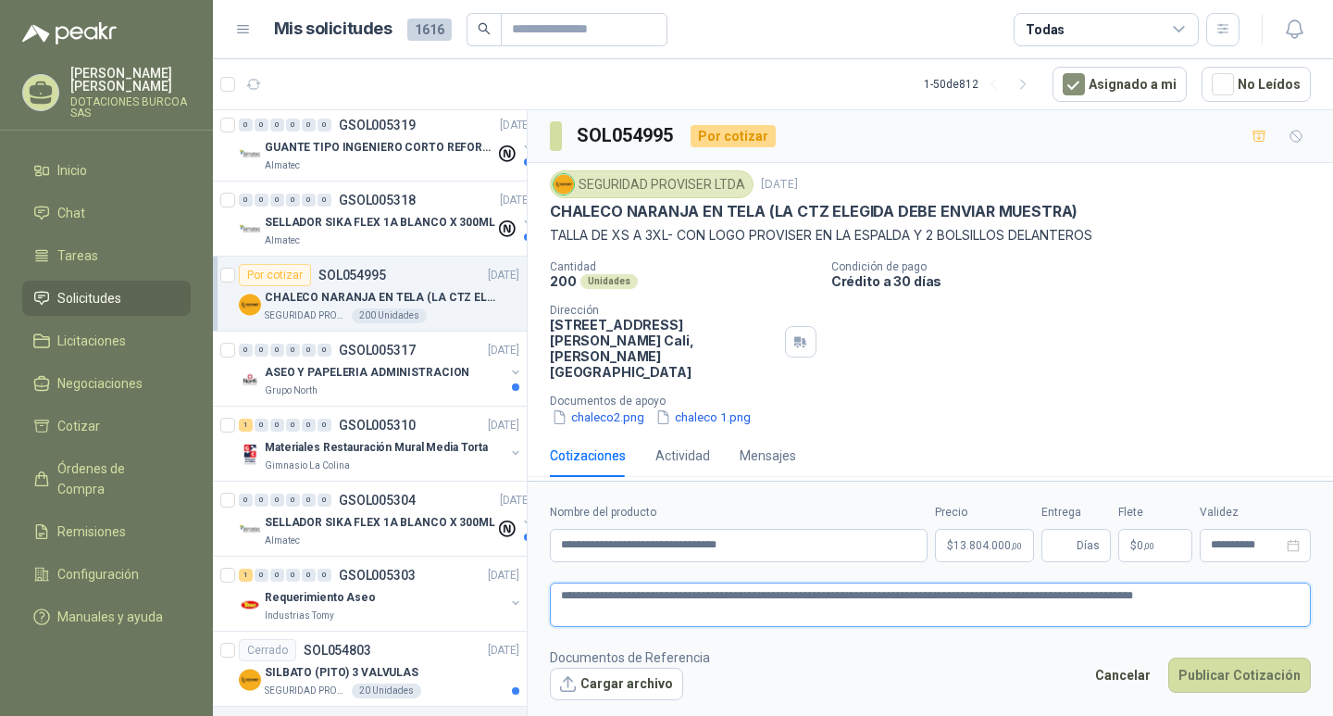
type textarea "**********"
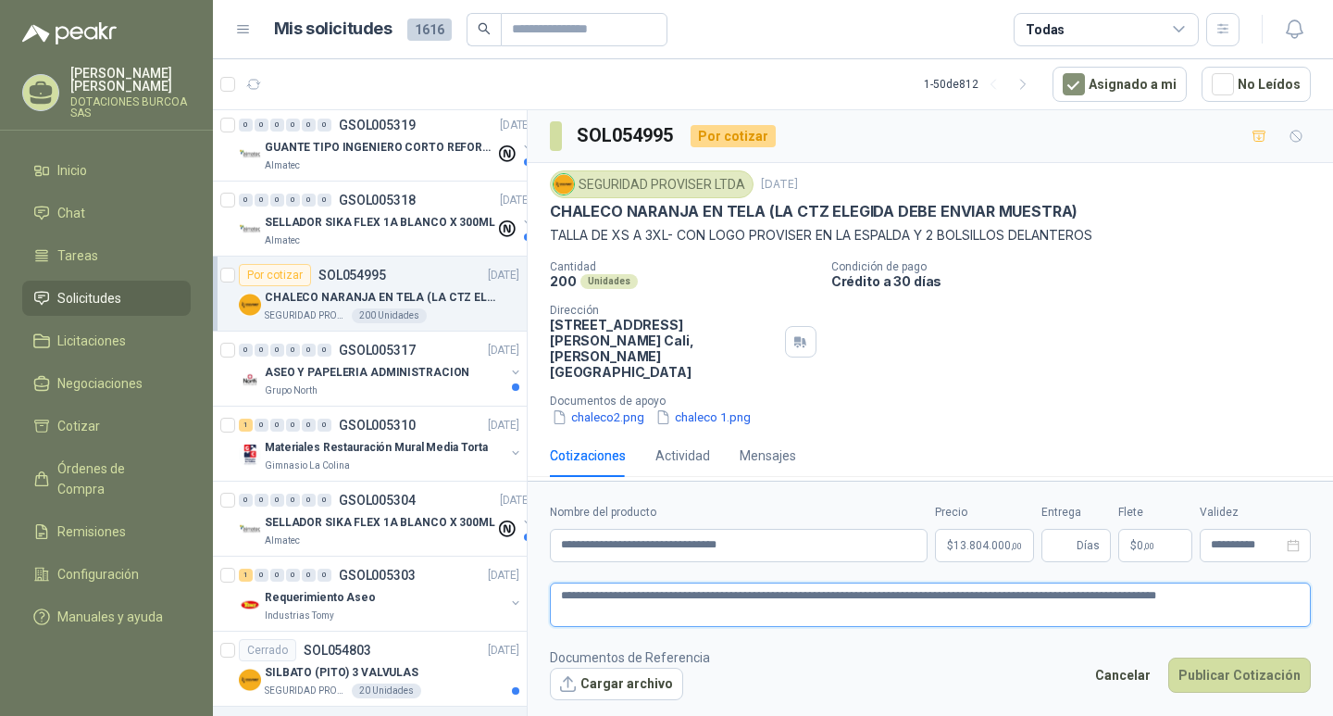
type textarea "**********"
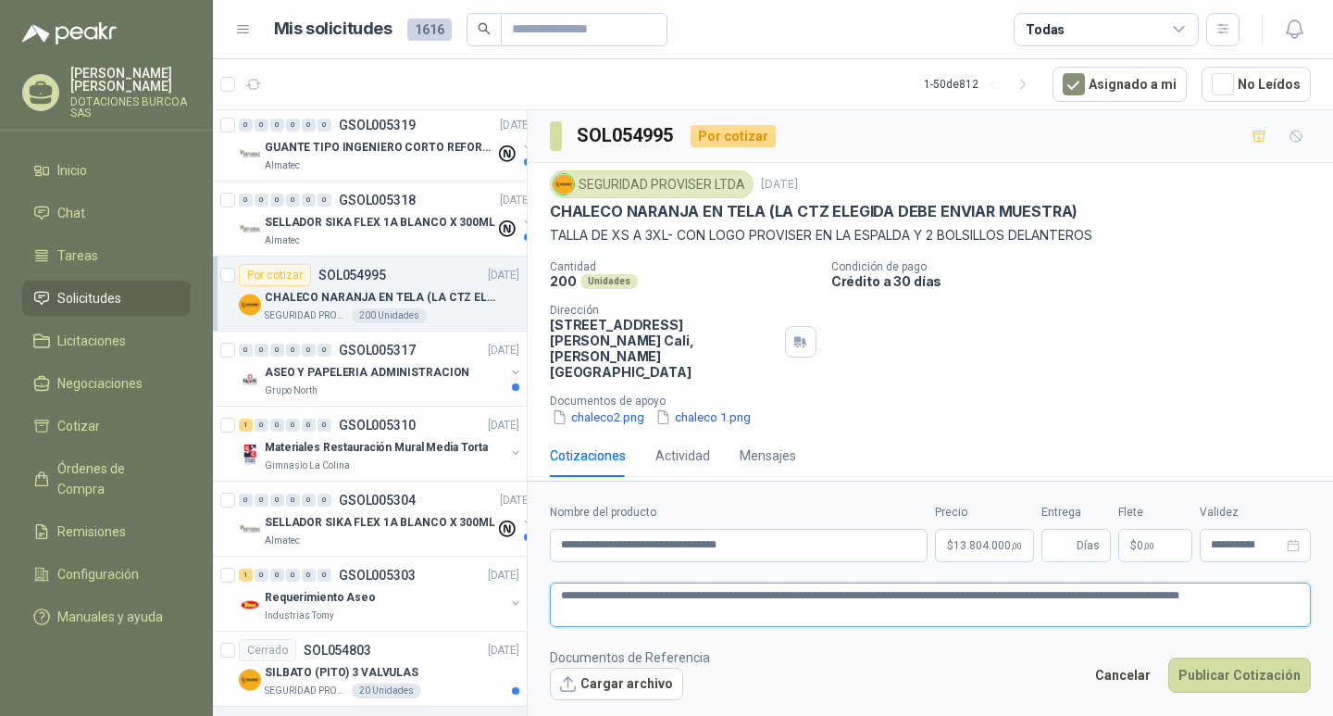
type textarea "**********"
click at [610, 407] on button "chaleco2.png" at bounding box center [598, 416] width 96 height 19
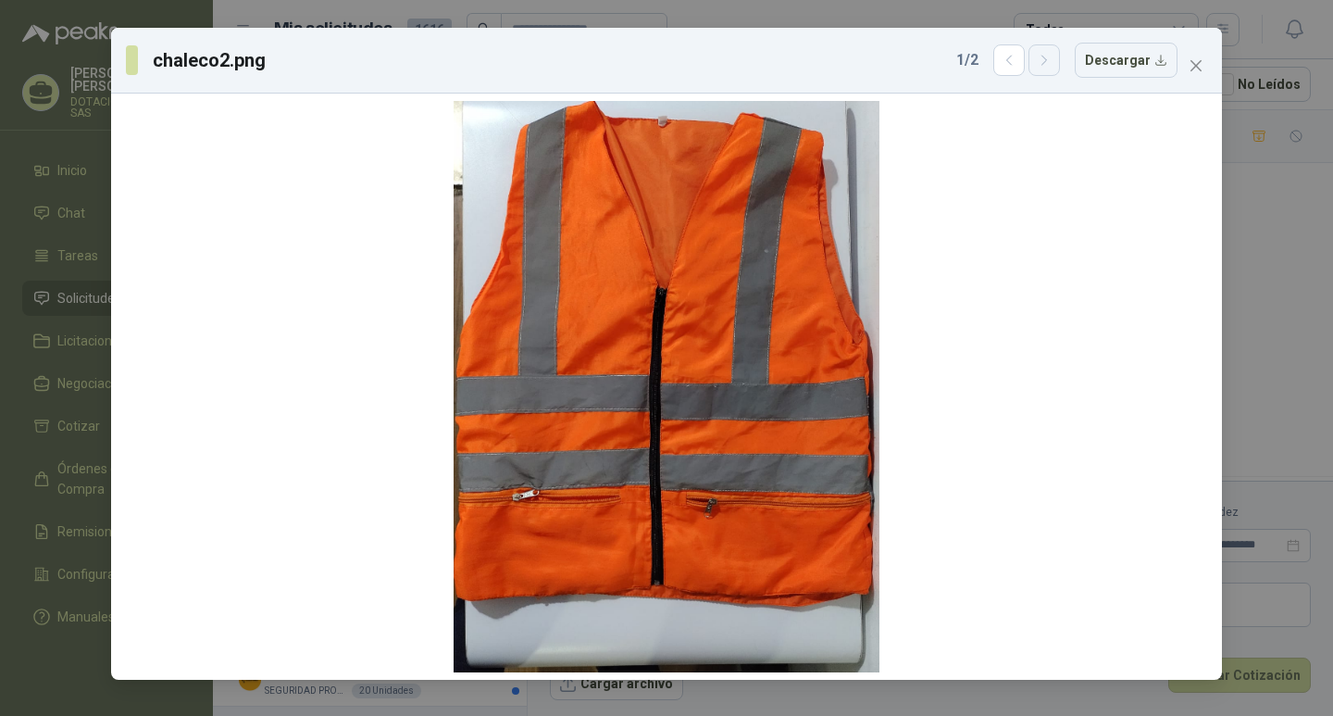
click at [1043, 68] on icon "button" at bounding box center [1045, 61] width 16 height 16
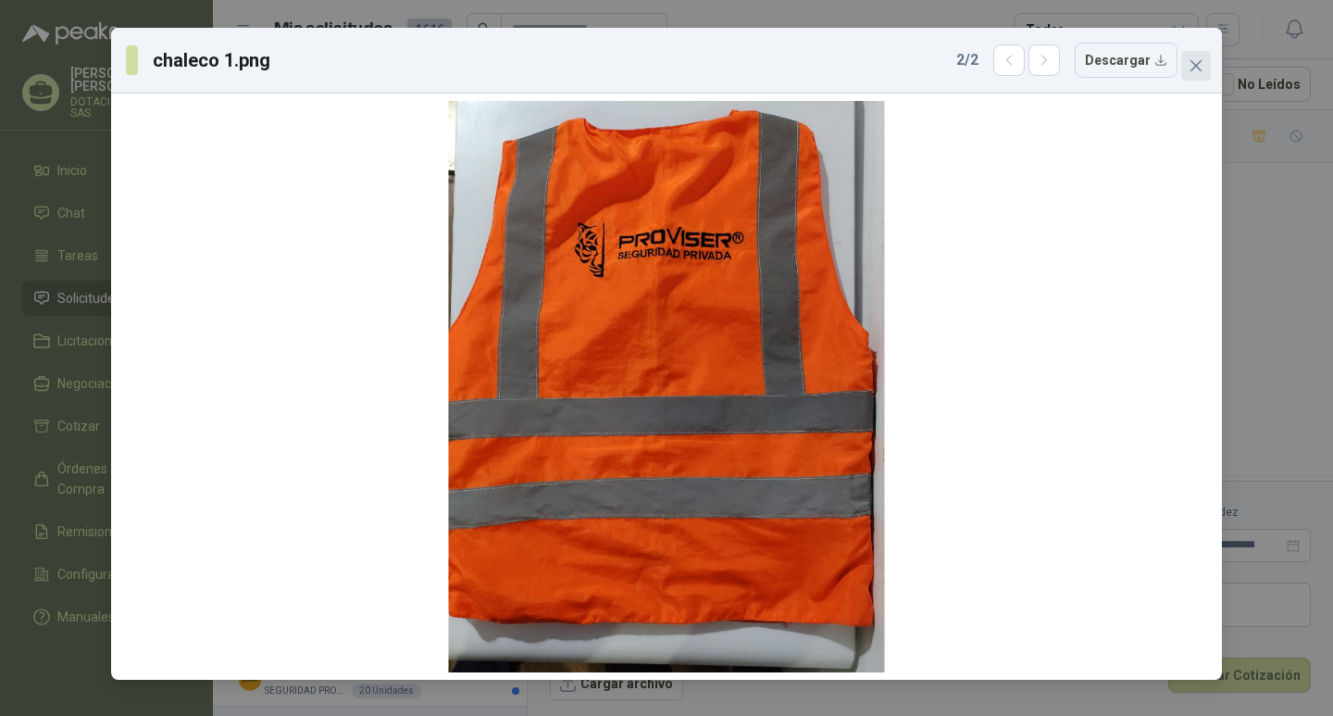
click at [1198, 65] on icon "close" at bounding box center [1196, 65] width 11 height 11
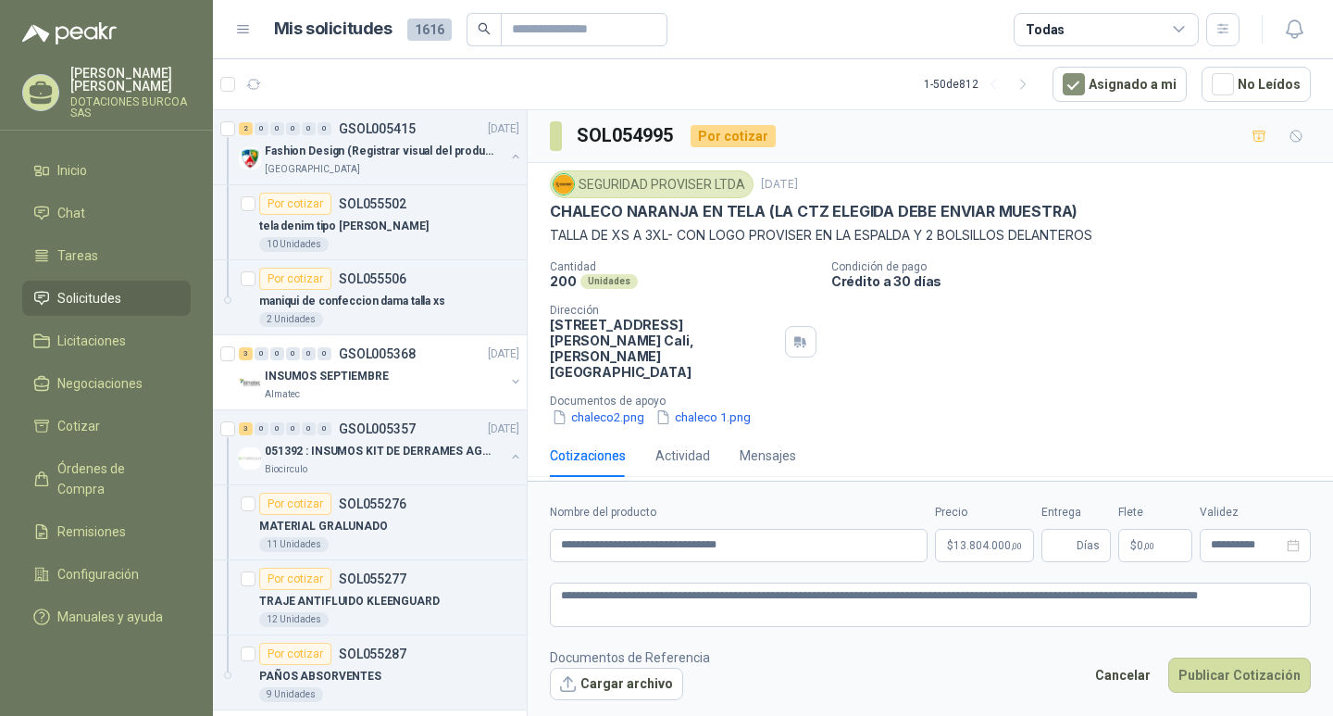
scroll to position [1054, 0]
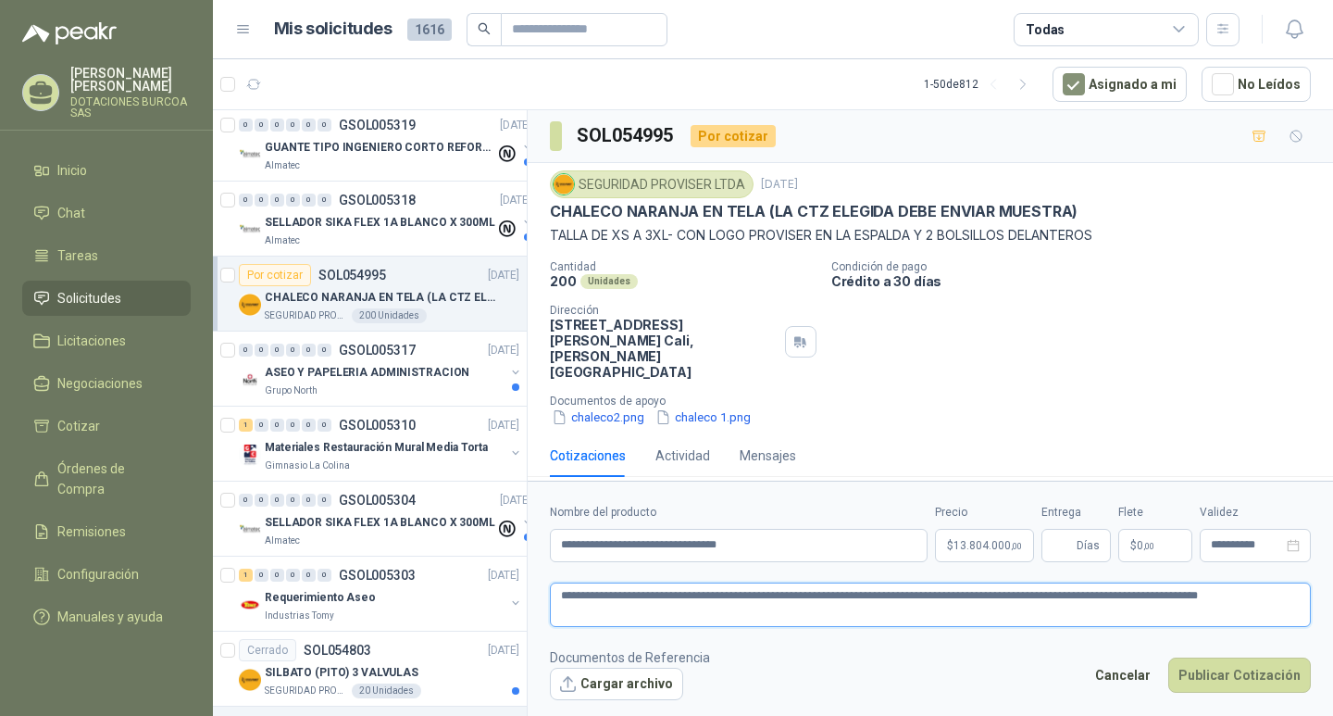
click at [747, 598] on textarea "**********" at bounding box center [930, 604] width 761 height 44
click at [688, 615] on textarea "**********" at bounding box center [930, 604] width 761 height 44
type textarea "**********"
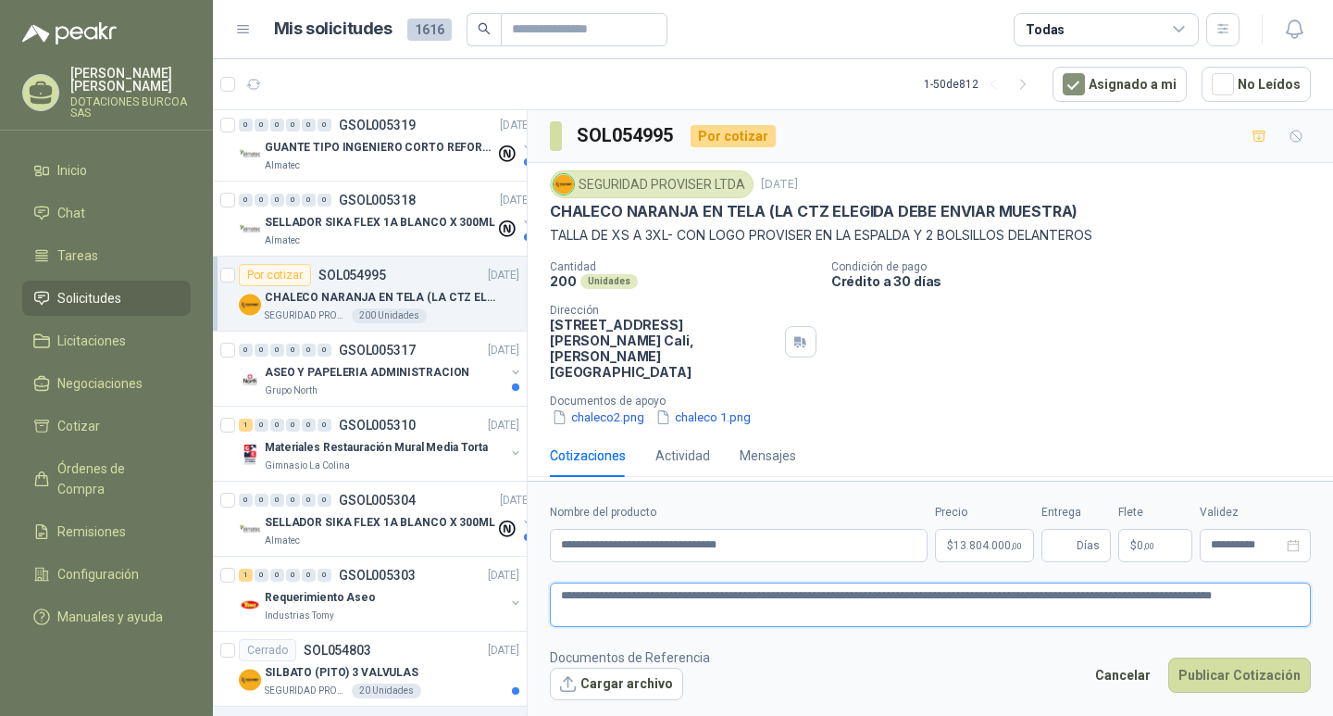
type textarea "**********"
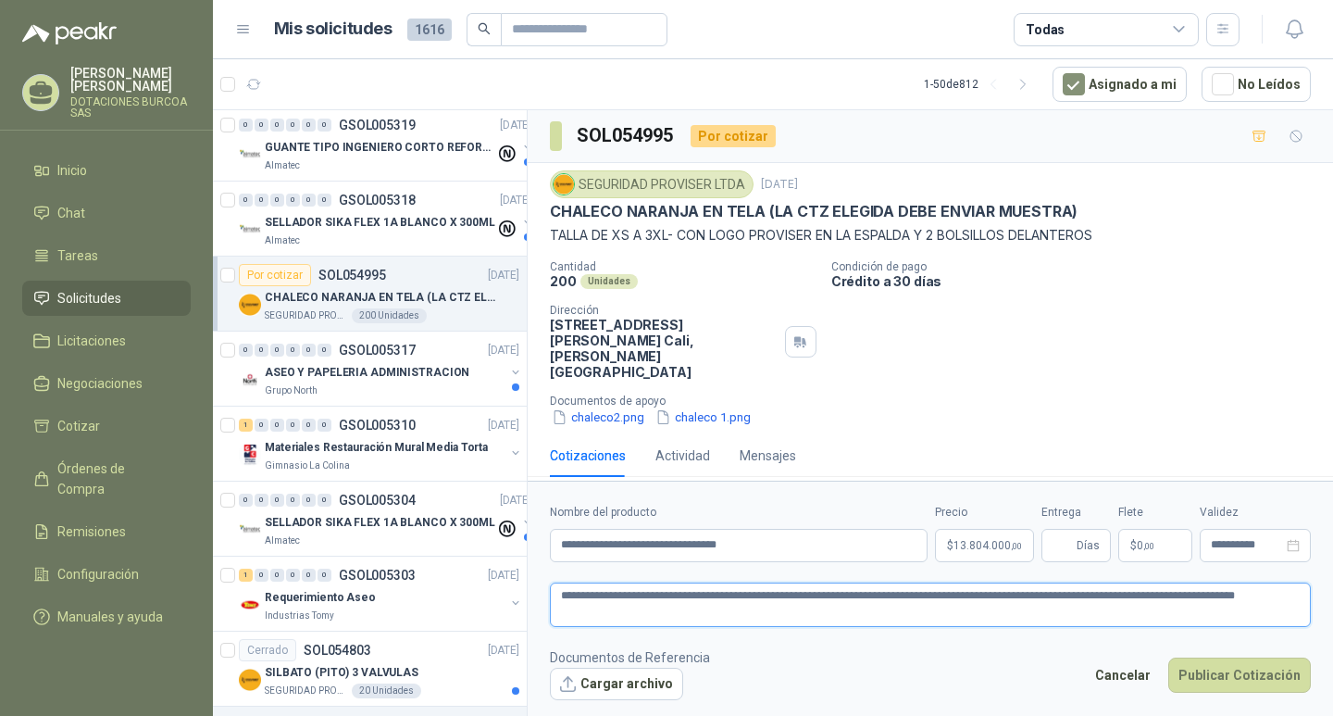
type textarea "**********"
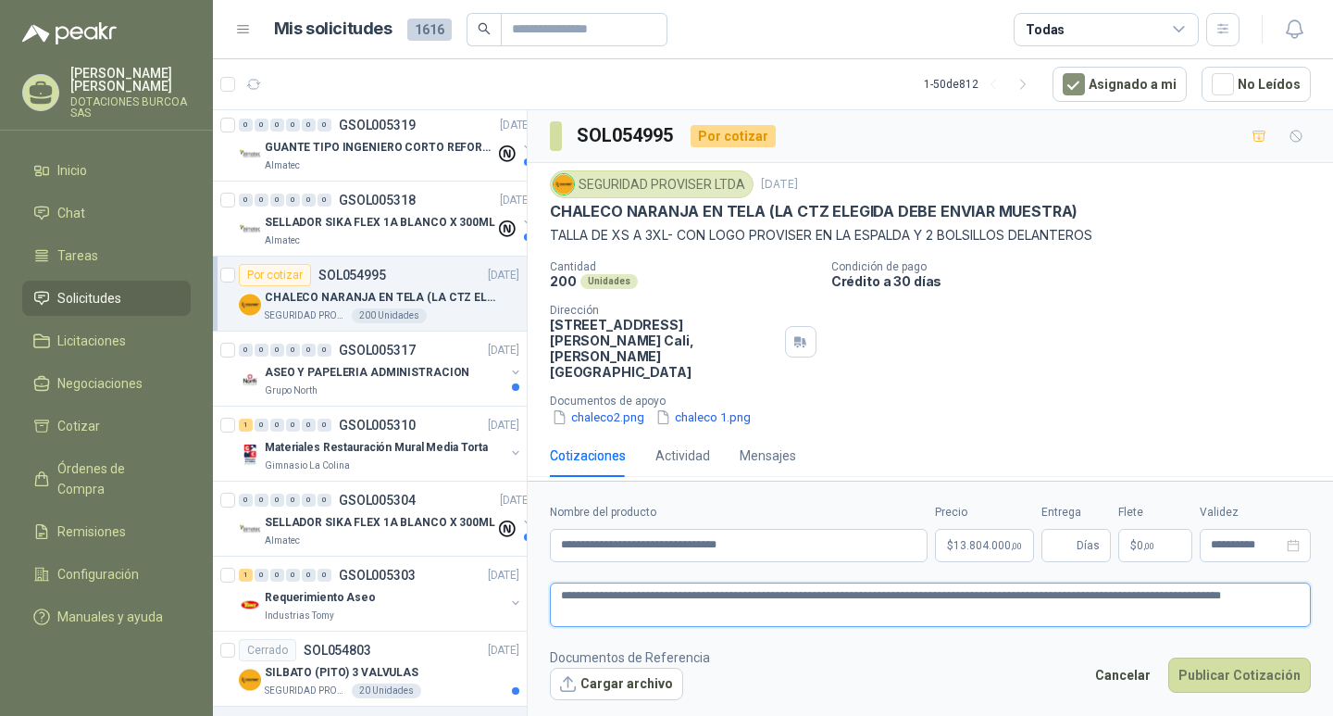
type textarea "**********"
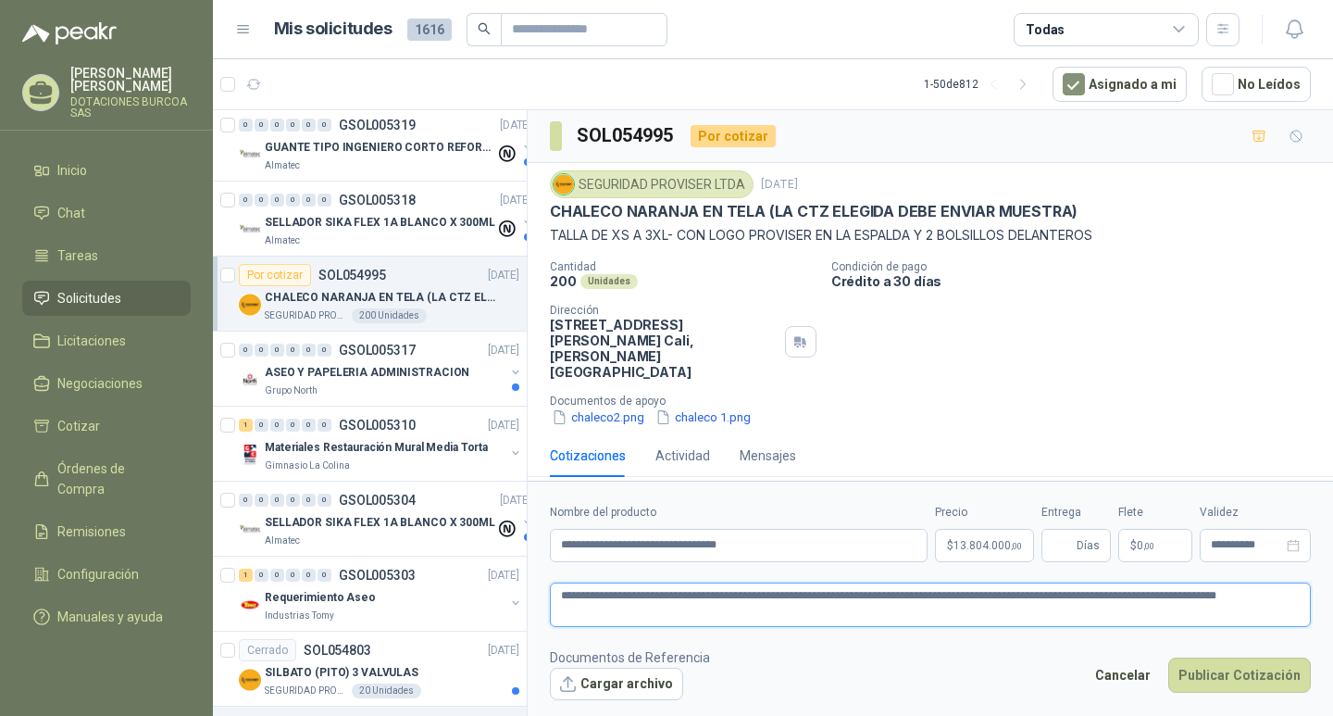
type textarea "**********"
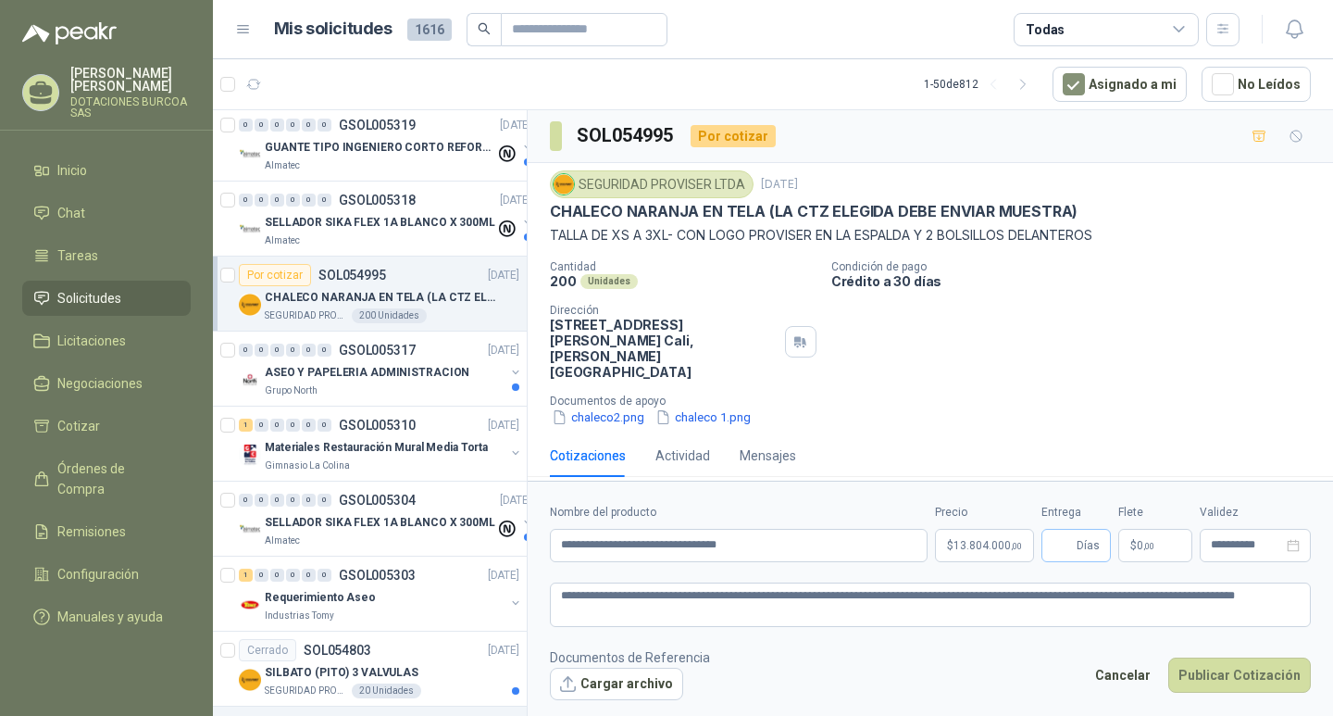
click at [1084, 550] on span "Días" at bounding box center [1088, 545] width 23 height 31
drag, startPoint x: 726, startPoint y: 607, endPoint x: 533, endPoint y: 588, distance: 193.5
click at [533, 588] on form "**********" at bounding box center [930, 601] width 805 height 242
click at [1128, 670] on button "Cancelar" at bounding box center [1123, 674] width 76 height 35
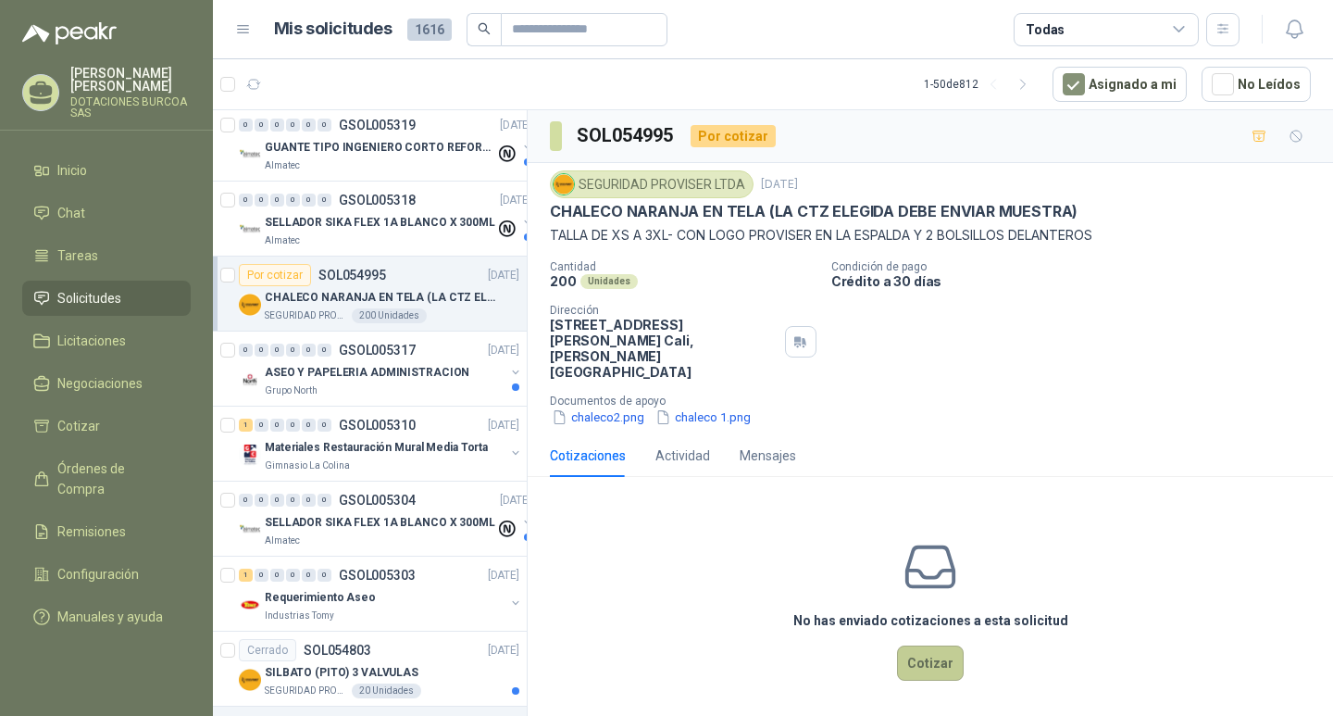
click at [930, 655] on button "Cotizar" at bounding box center [930, 662] width 67 height 35
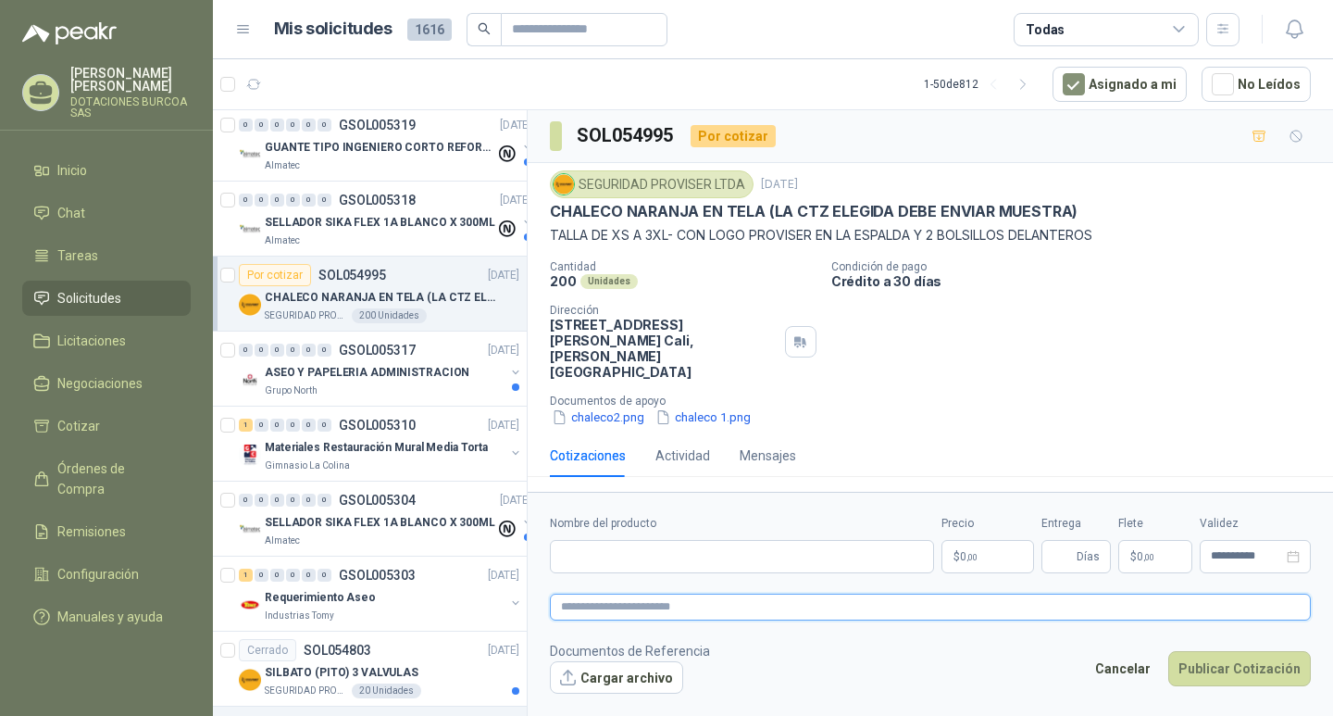
click at [645, 593] on textarea at bounding box center [930, 606] width 761 height 27
paste textarea "**********"
type textarea "**********"
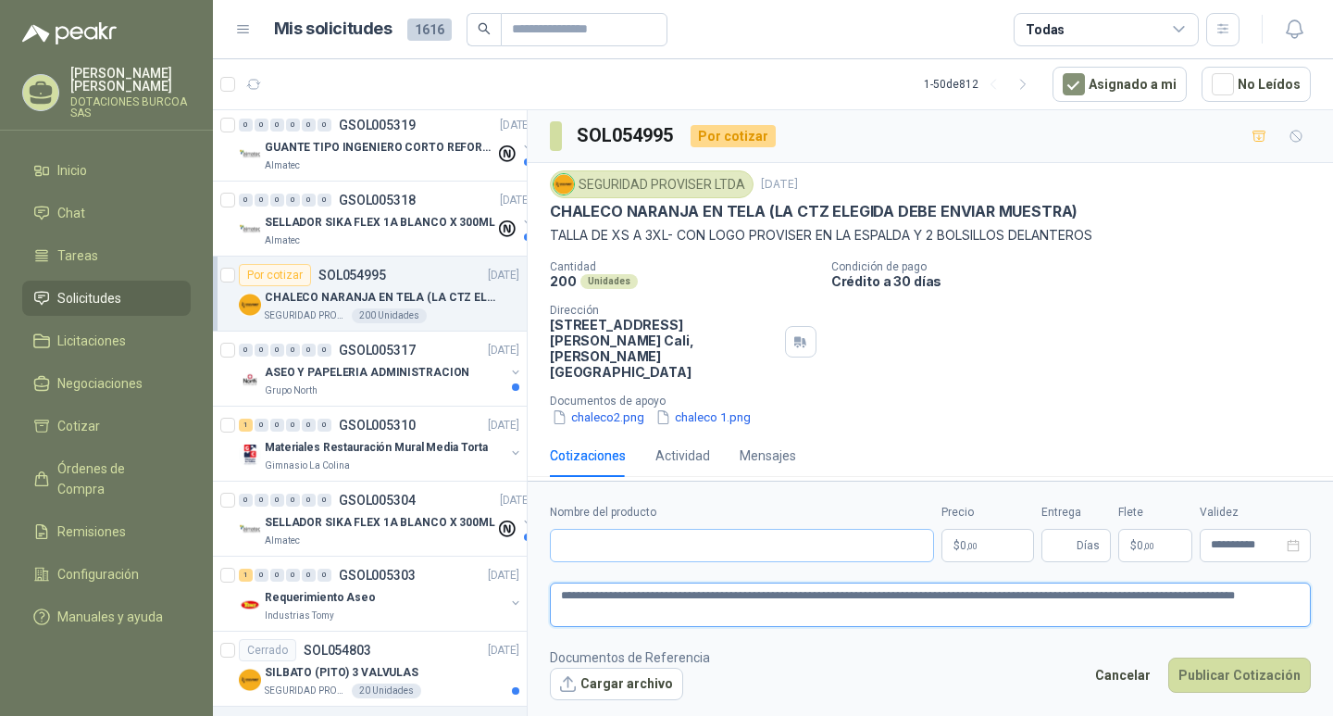
type textarea "**********"
click at [680, 534] on input "Nombre del producto" at bounding box center [742, 545] width 384 height 33
type input "**********"
click at [992, 534] on body "[PERSON_NAME] DOTACIONES [PERSON_NAME] SAS Inicio Chat Tareas Solicitudes Licit…" at bounding box center [666, 358] width 1333 height 716
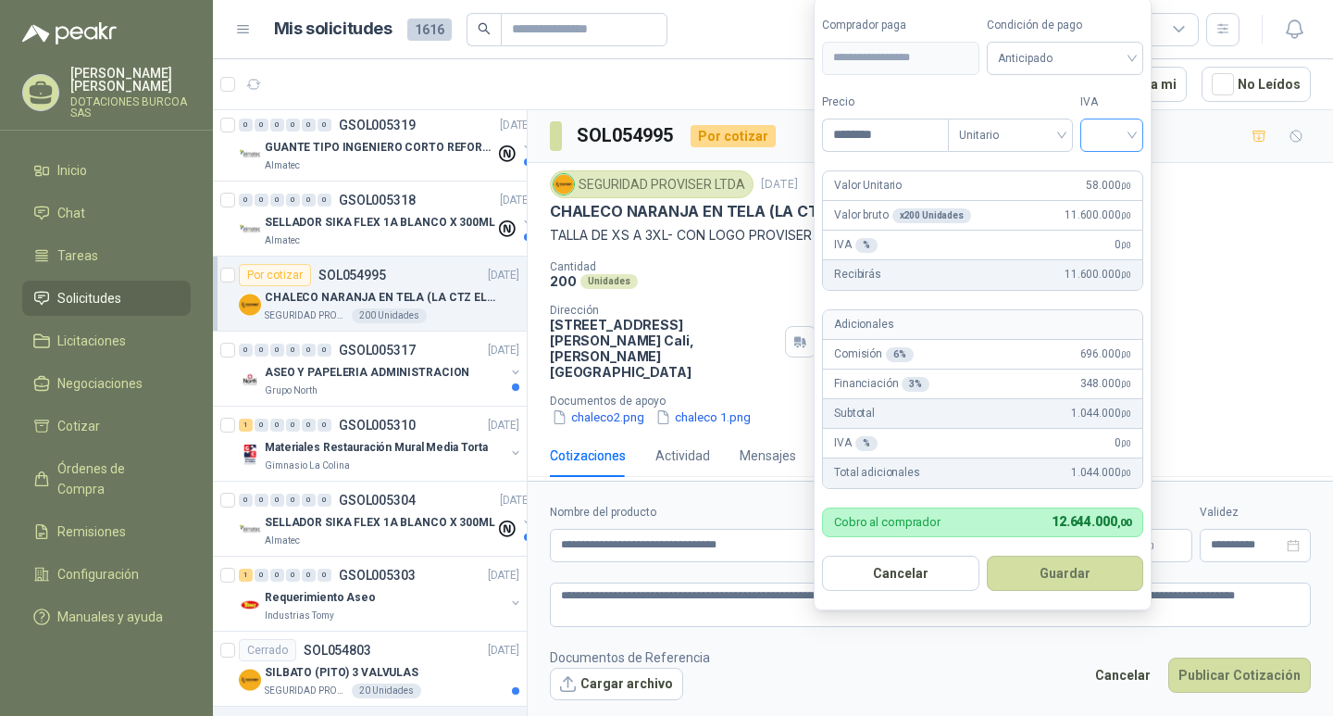
type input "********"
click at [1132, 137] on input "search" at bounding box center [1112, 133] width 41 height 28
click at [1122, 167] on div "19%" at bounding box center [1116, 173] width 34 height 20
click at [1141, 51] on div "Anticipado" at bounding box center [1068, 58] width 159 height 33
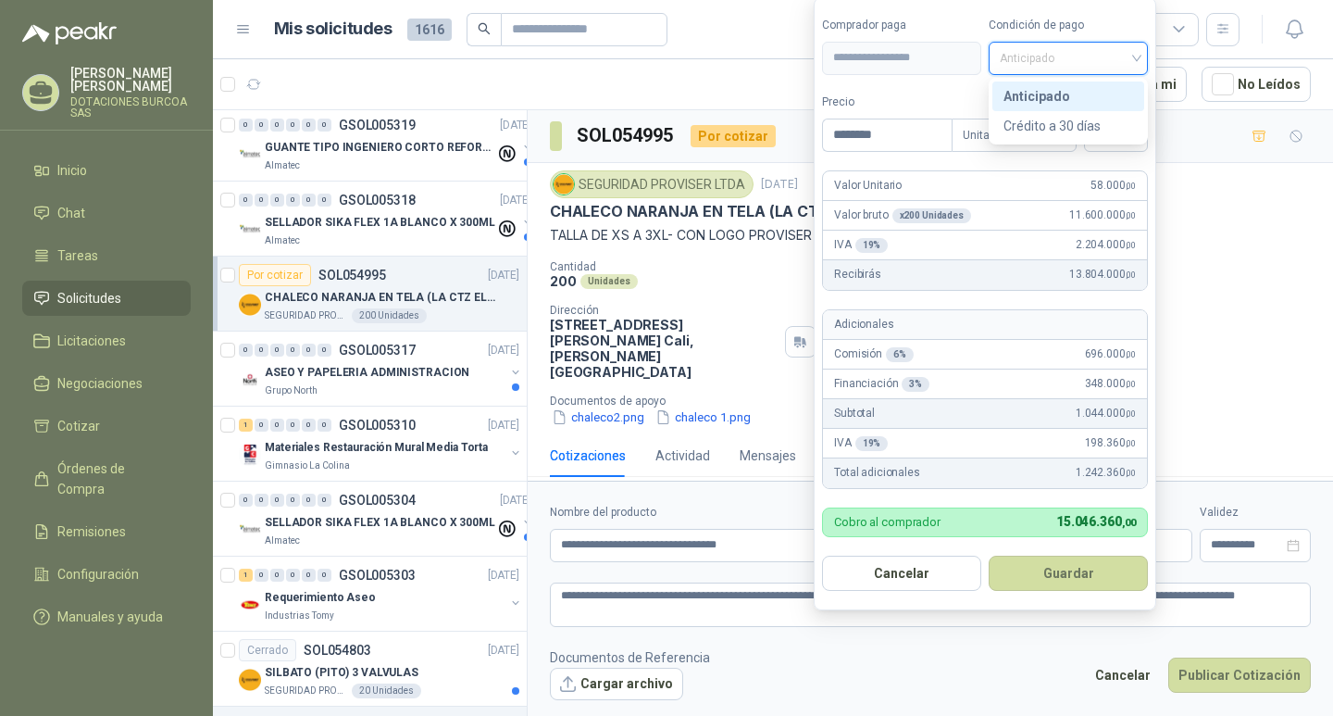
click at [1131, 56] on span "Anticipado" at bounding box center [1068, 58] width 137 height 28
click at [1060, 125] on div "Crédito a 30 días" at bounding box center [1069, 126] width 130 height 20
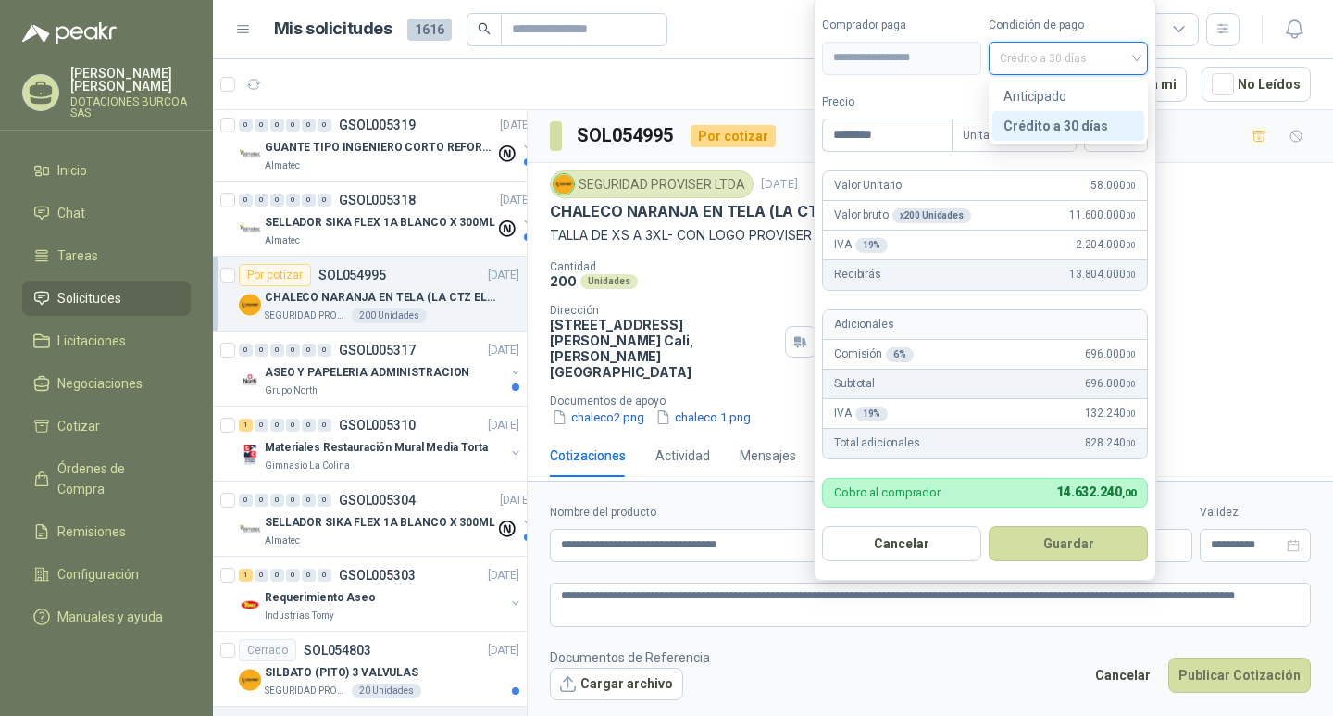
click at [1135, 62] on span "Crédito a 30 días" at bounding box center [1068, 58] width 137 height 28
click at [1056, 94] on div "Anticipado" at bounding box center [1069, 96] width 130 height 20
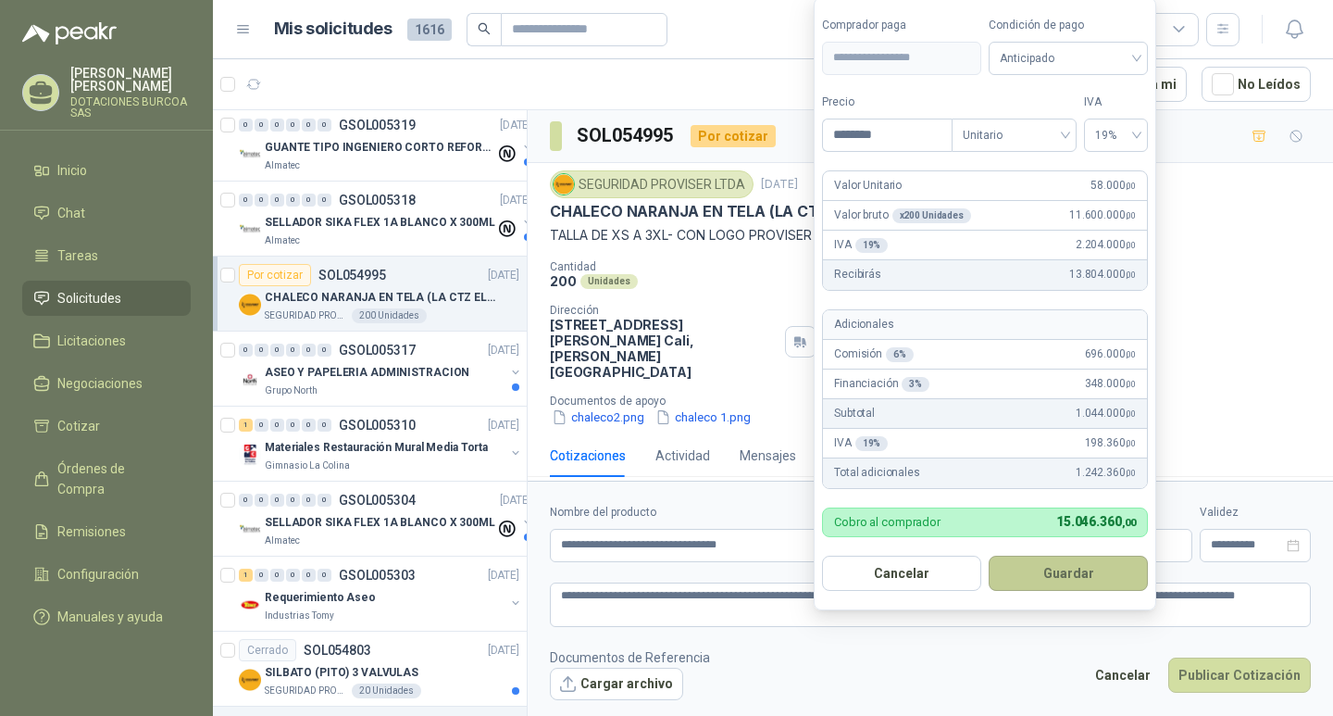
click at [1074, 575] on button "Guardar" at bounding box center [1068, 572] width 159 height 35
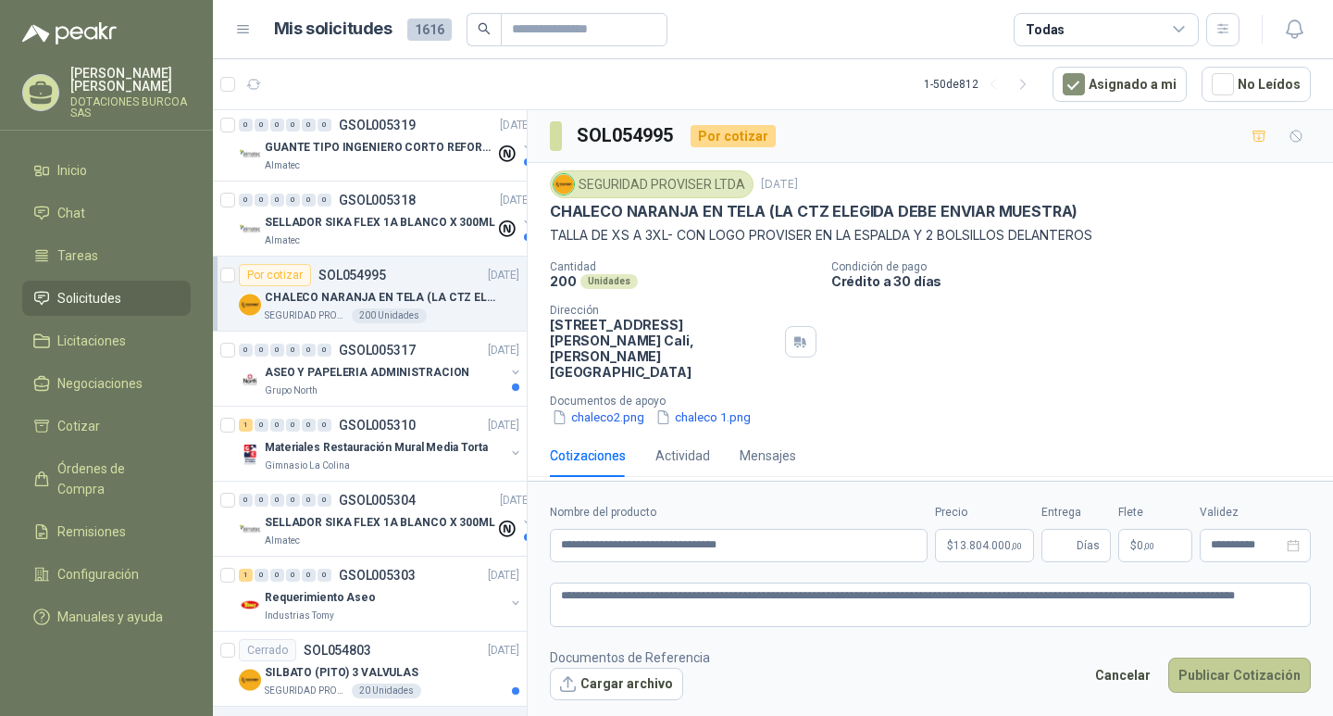
click at [1241, 672] on button "Publicar Cotización" at bounding box center [1239, 674] width 143 height 35
type input "**"
click at [1241, 672] on button "Publicar Cotización" at bounding box center [1239, 674] width 143 height 35
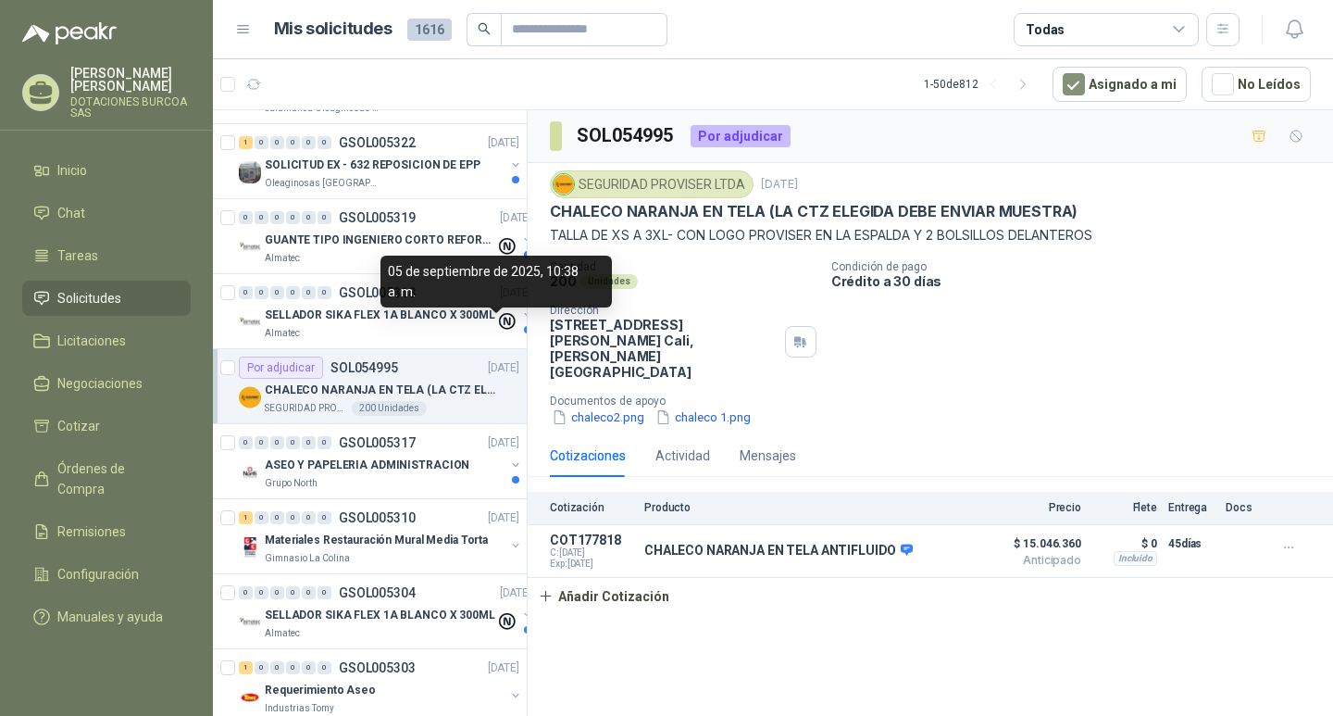
scroll to position [868, 0]
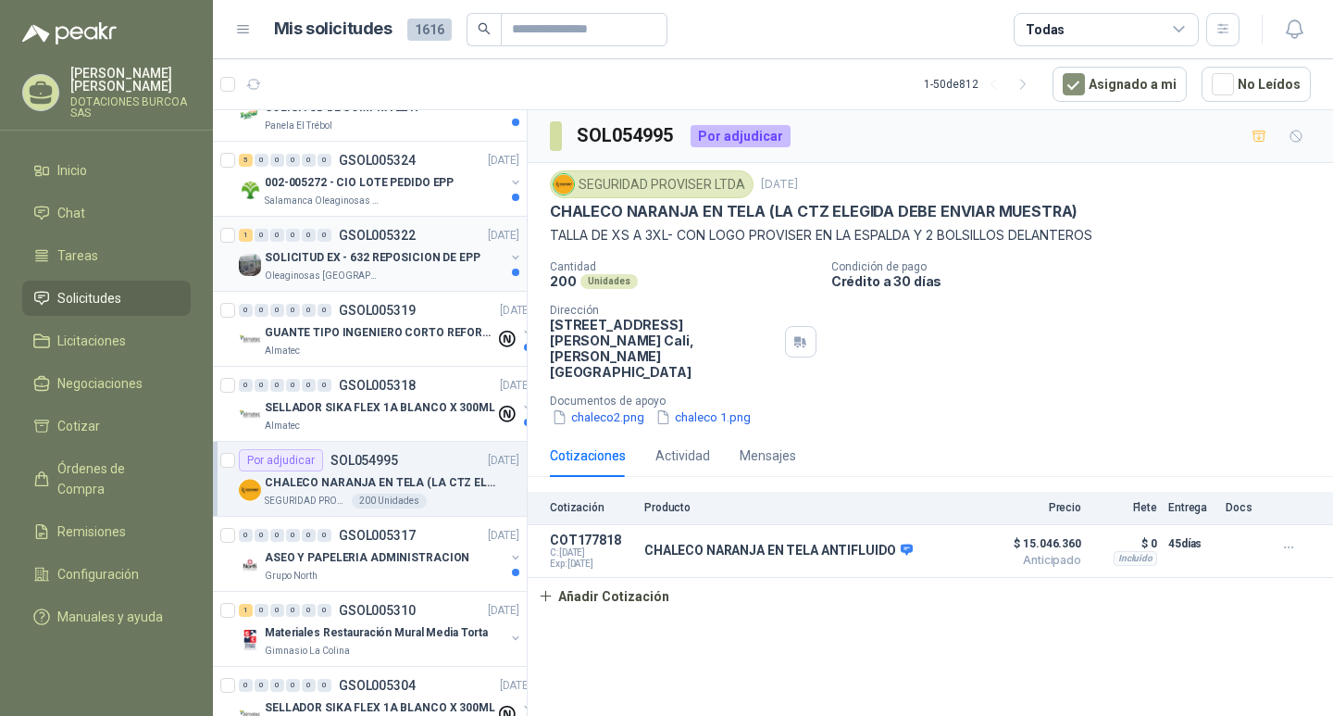
click at [387, 256] on p "SOLICITUD EX - 632 REPOSICION DE EPP" at bounding box center [373, 258] width 216 height 18
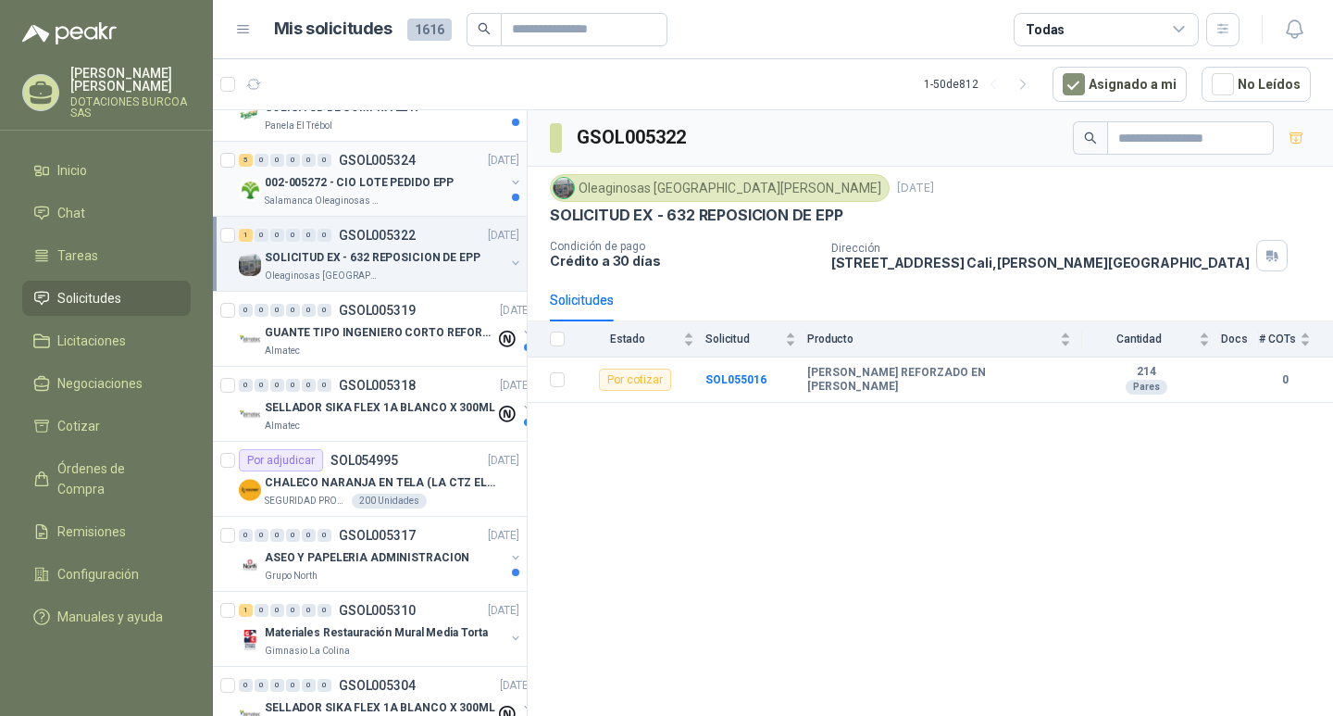
click at [331, 178] on p "002-005272 - CIO LOTE PEDIDO EPP" at bounding box center [359, 183] width 189 height 18
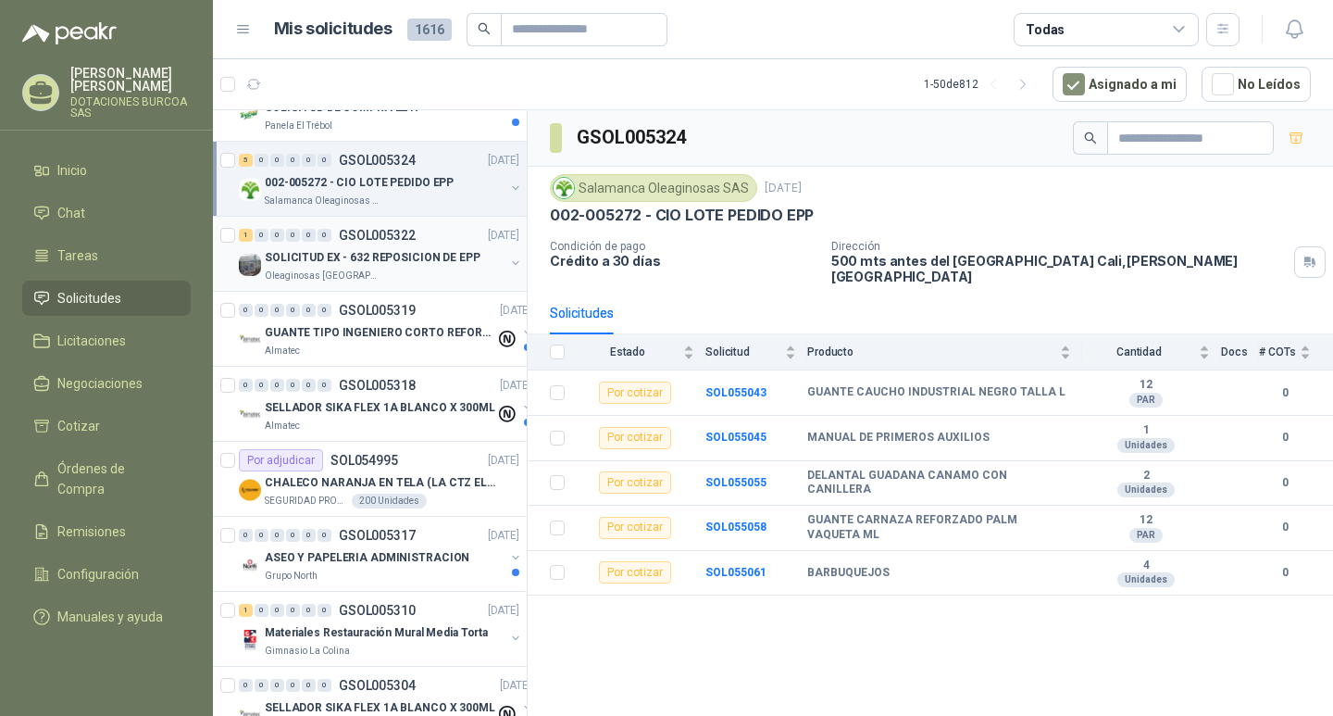
click at [356, 251] on p "SOLICITUD EX - 632 REPOSICION DE EPP" at bounding box center [373, 258] width 216 height 18
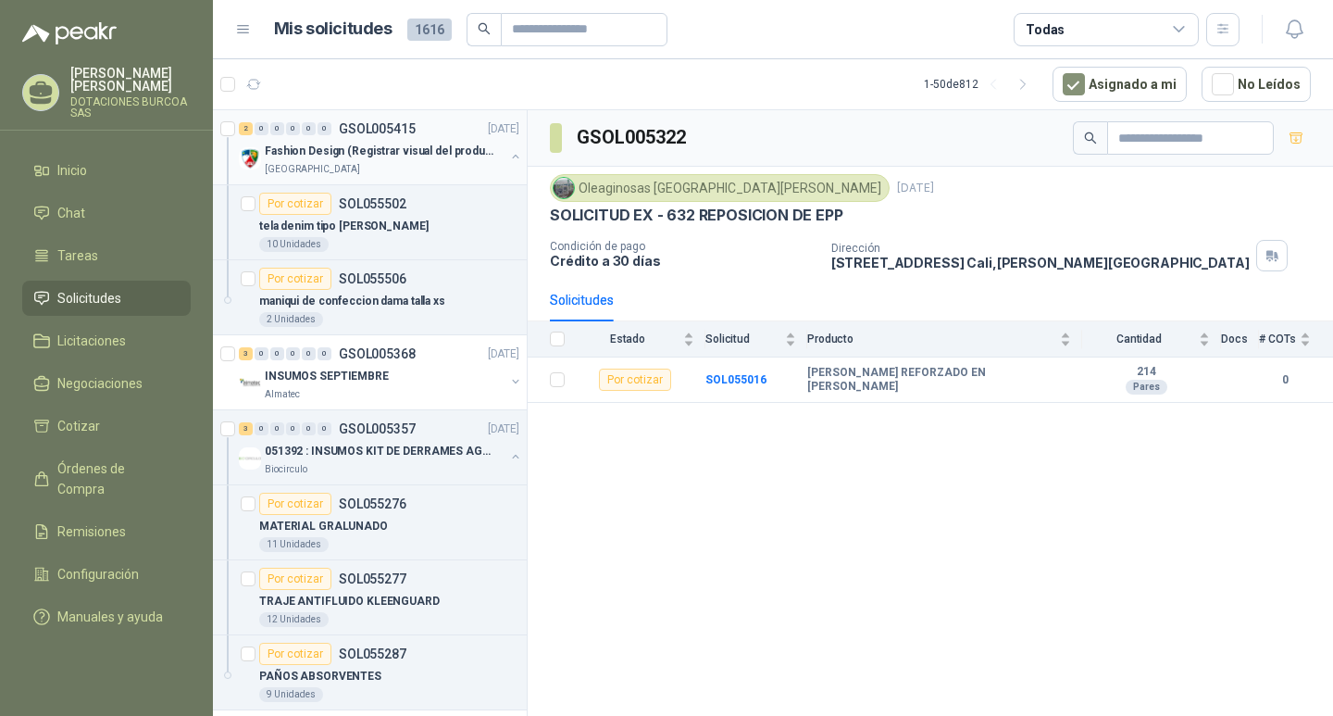
click at [319, 168] on p "[GEOGRAPHIC_DATA][PERSON_NAME]" at bounding box center [312, 169] width 95 height 15
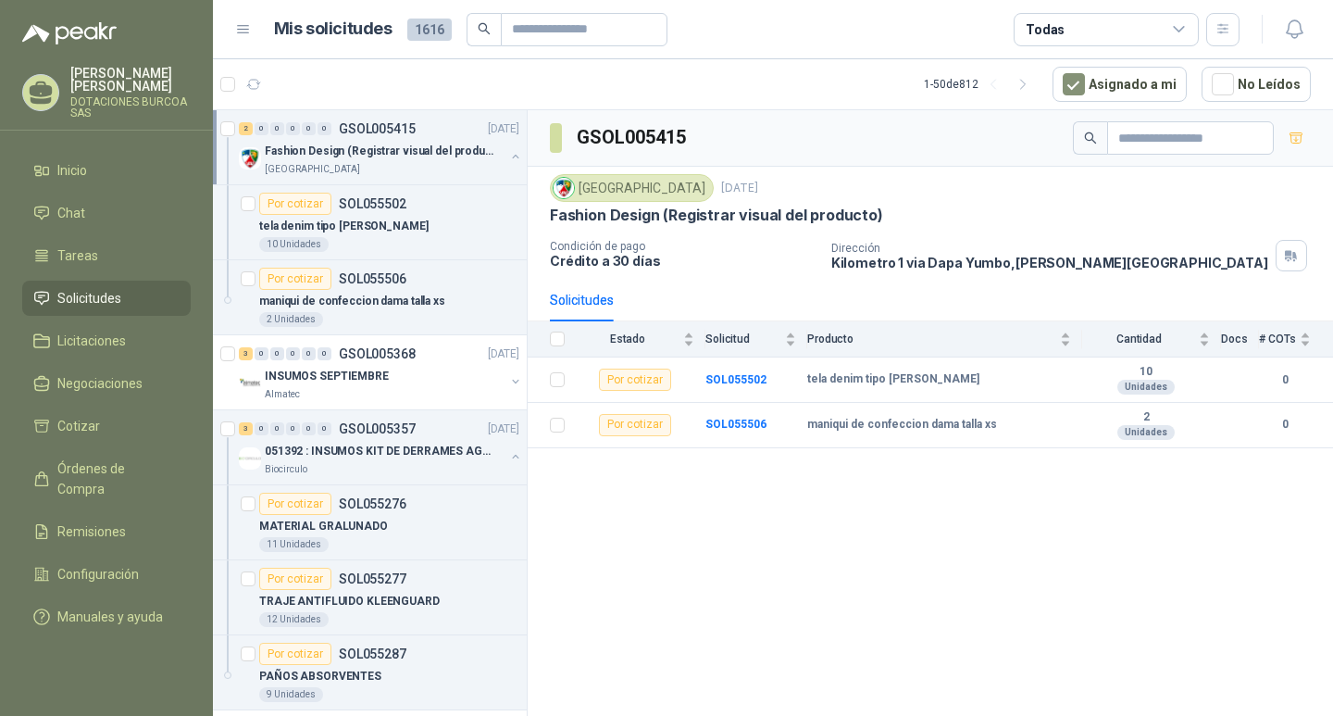
click at [508, 154] on button "button" at bounding box center [515, 156] width 15 height 15
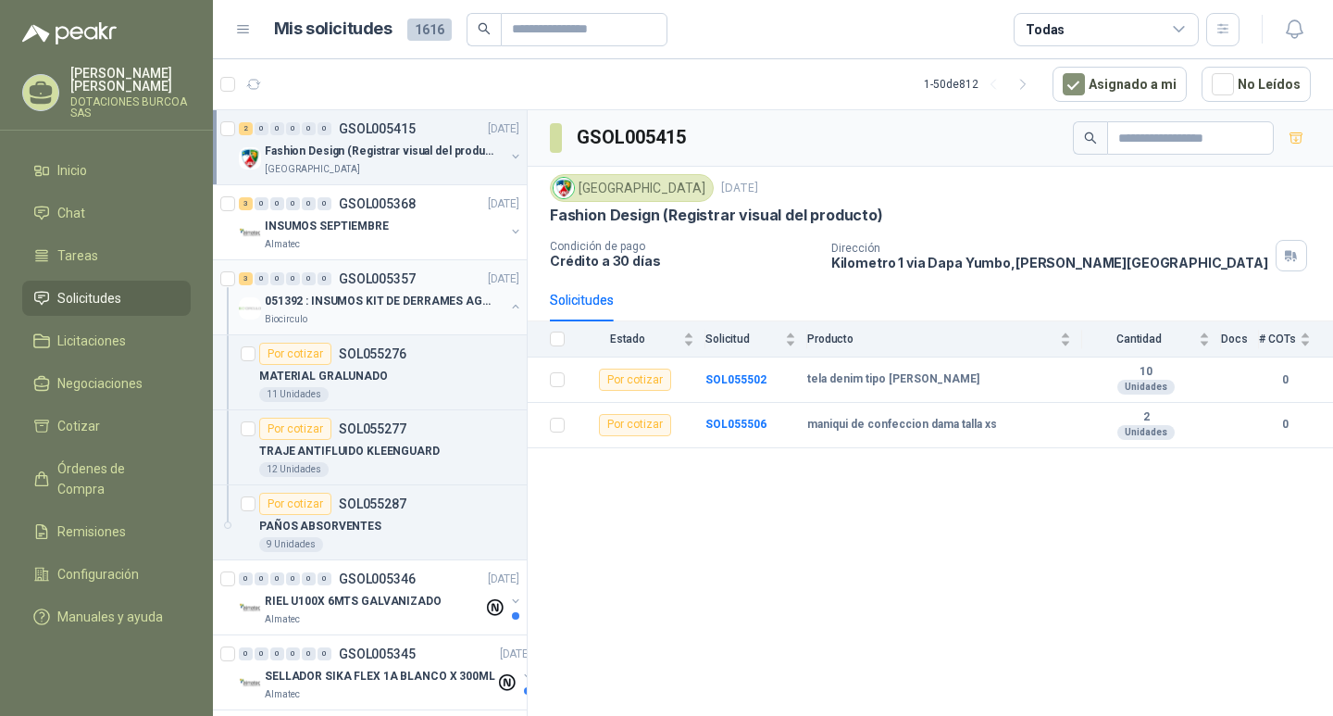
click at [508, 305] on button "button" at bounding box center [515, 306] width 15 height 15
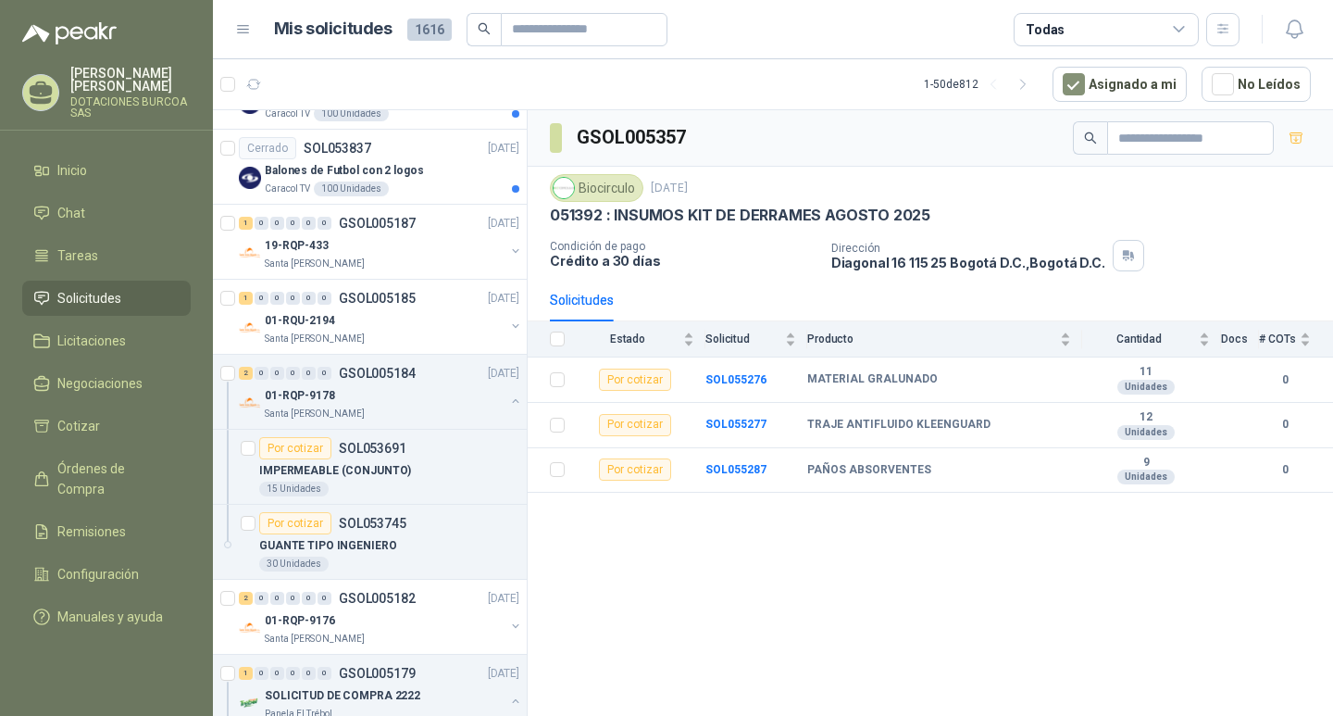
scroll to position [3478, 0]
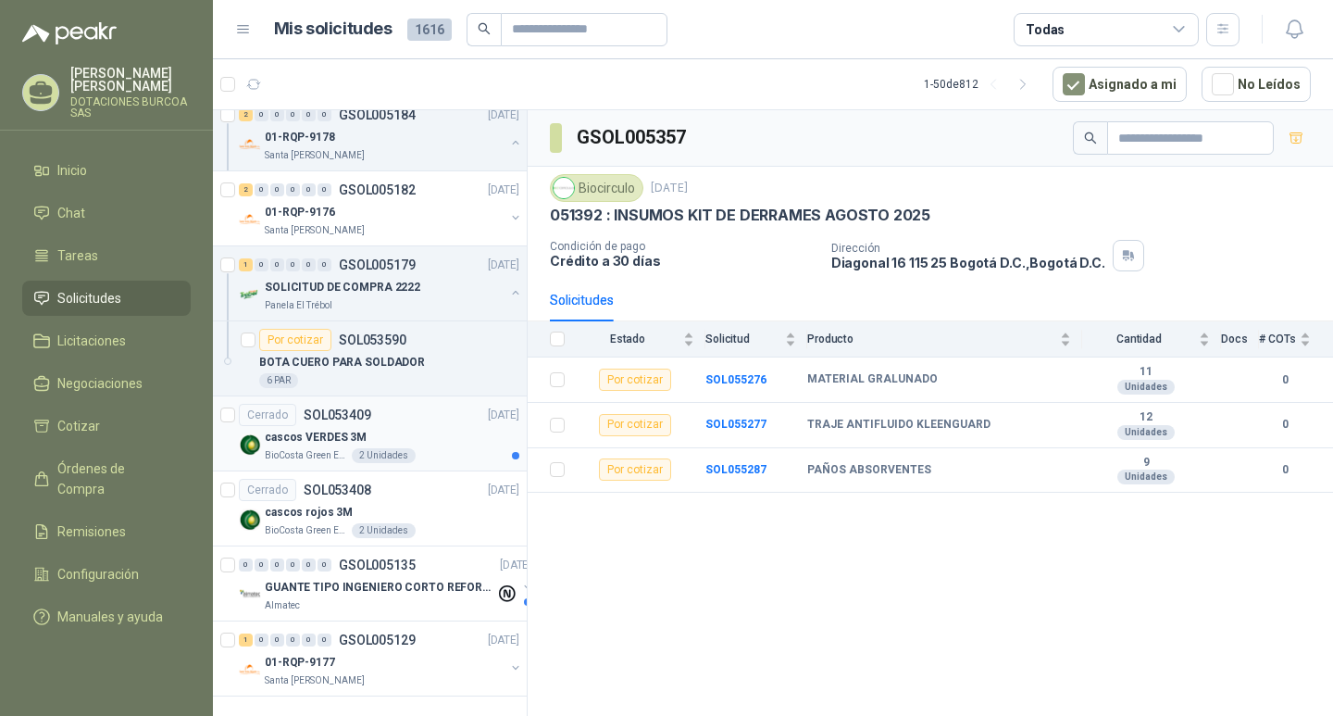
click at [332, 429] on p "cascos VERDES 3M" at bounding box center [316, 438] width 102 height 18
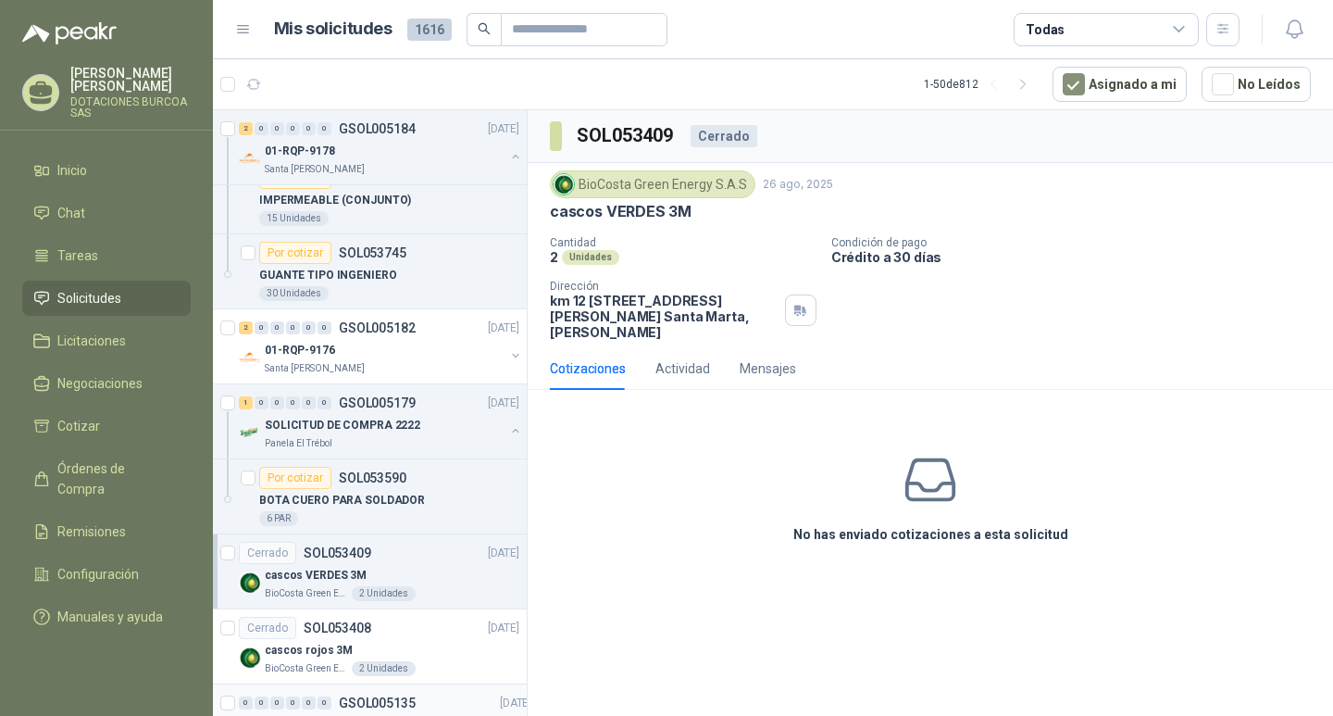
scroll to position [3293, 0]
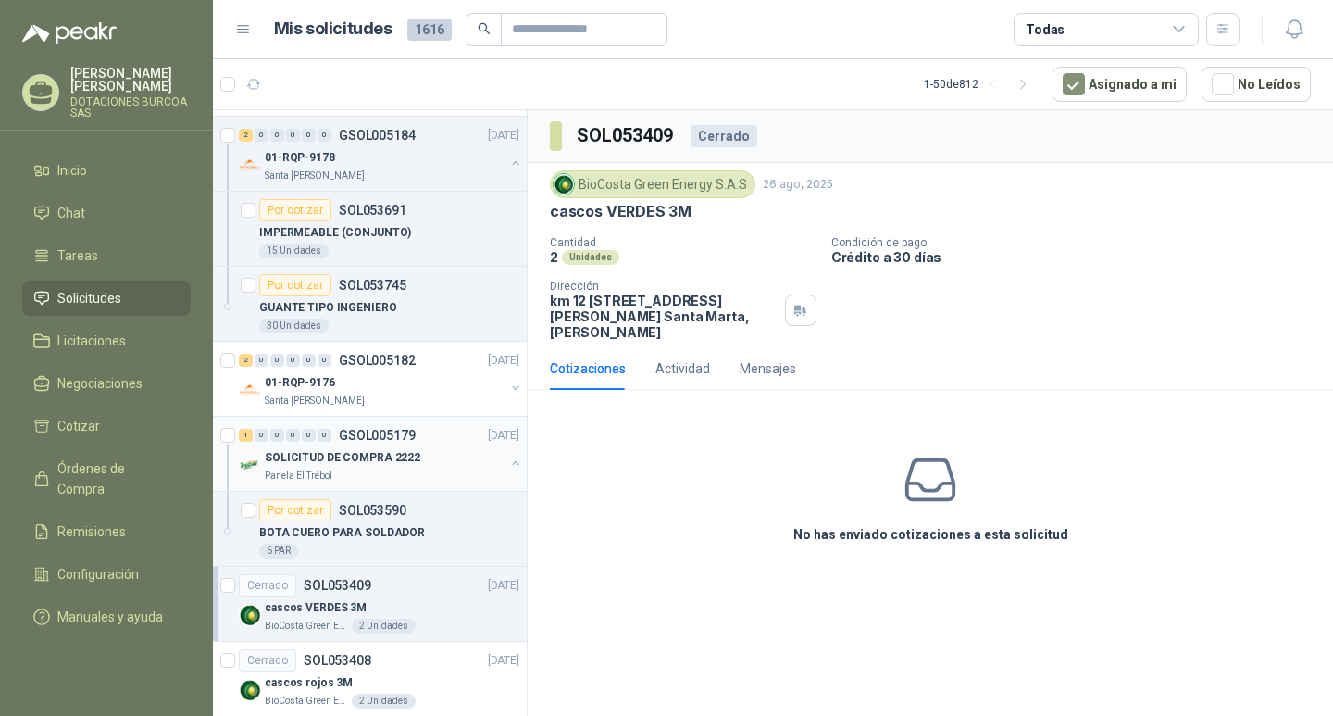
click at [317, 474] on p "Panela El Trébol" at bounding box center [299, 475] width 68 height 15
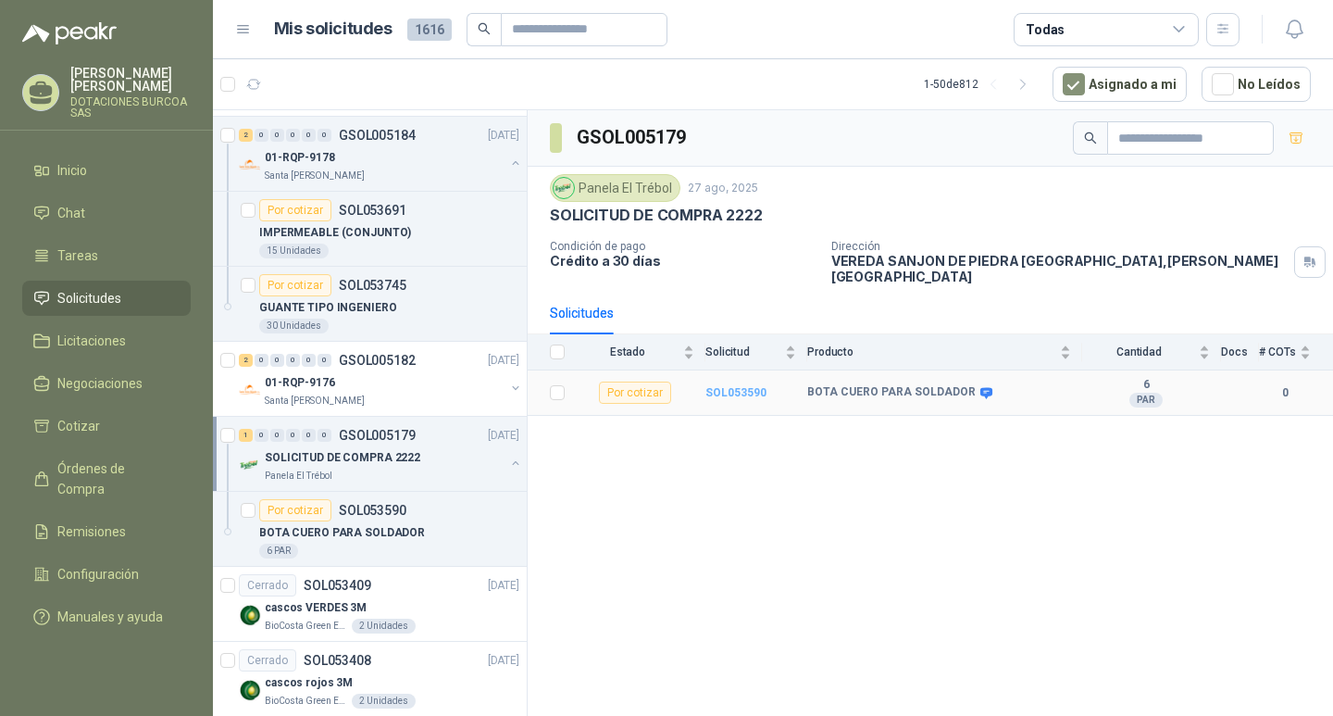
click at [745, 386] on b "SOL053590" at bounding box center [735, 392] width 61 height 13
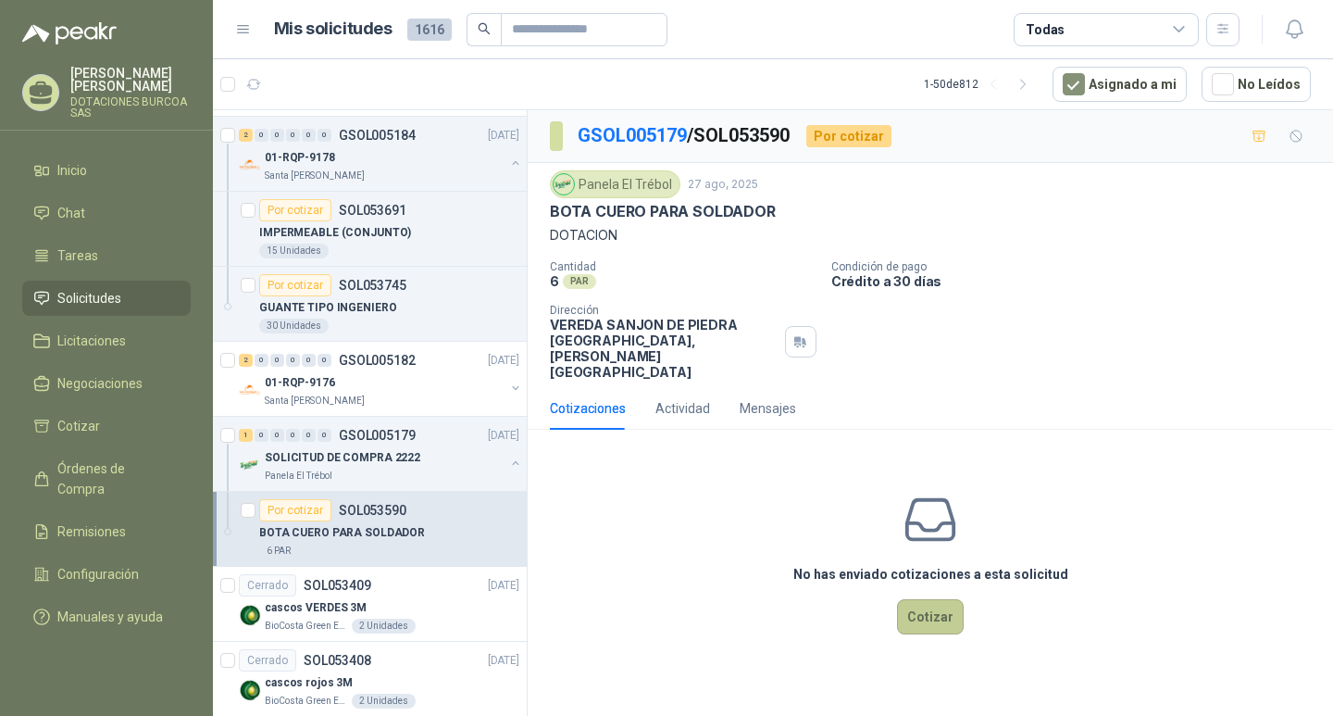
click at [936, 599] on button "Cotizar" at bounding box center [930, 616] width 67 height 35
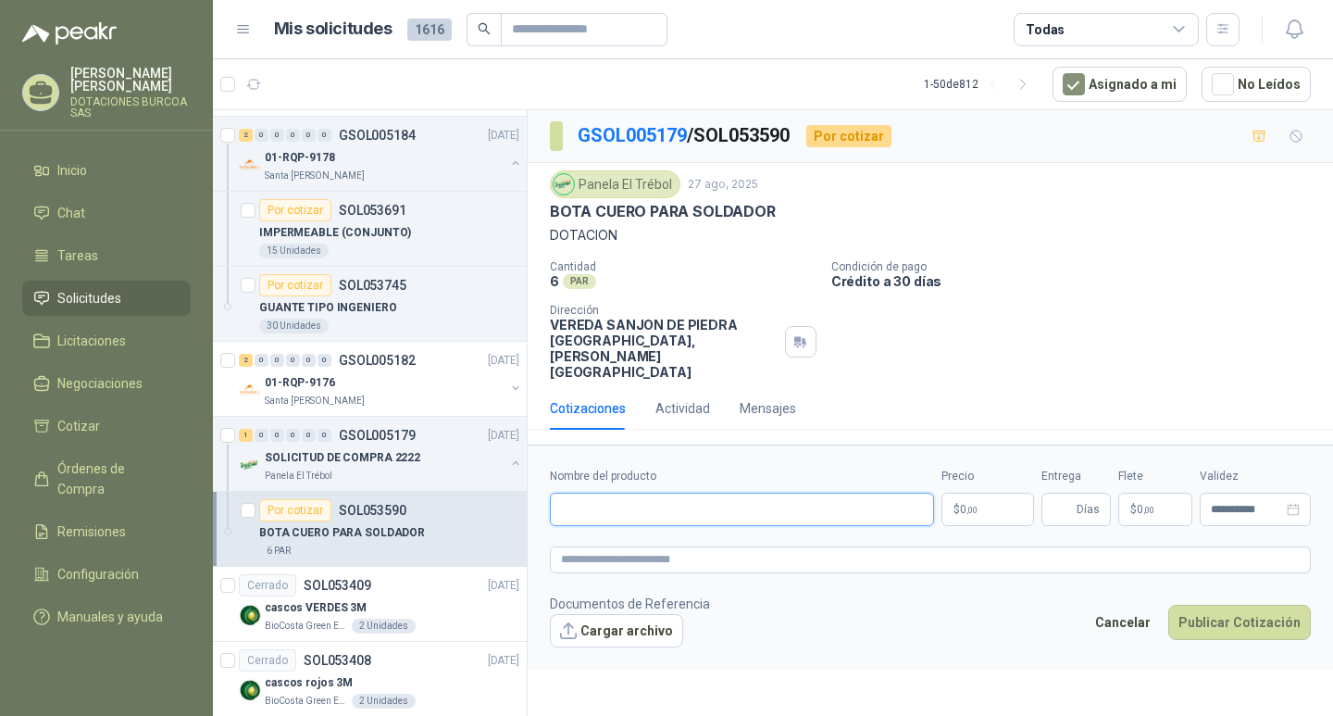
click at [704, 493] on input "Nombre del producto" at bounding box center [742, 509] width 384 height 33
type input "**********"
click at [978, 482] on body "Edgar Gonzalez Gonzalez DOTACIONES BURCOA SAS Inicio Chat Tareas Solicitudes Li…" at bounding box center [666, 358] width 1333 height 716
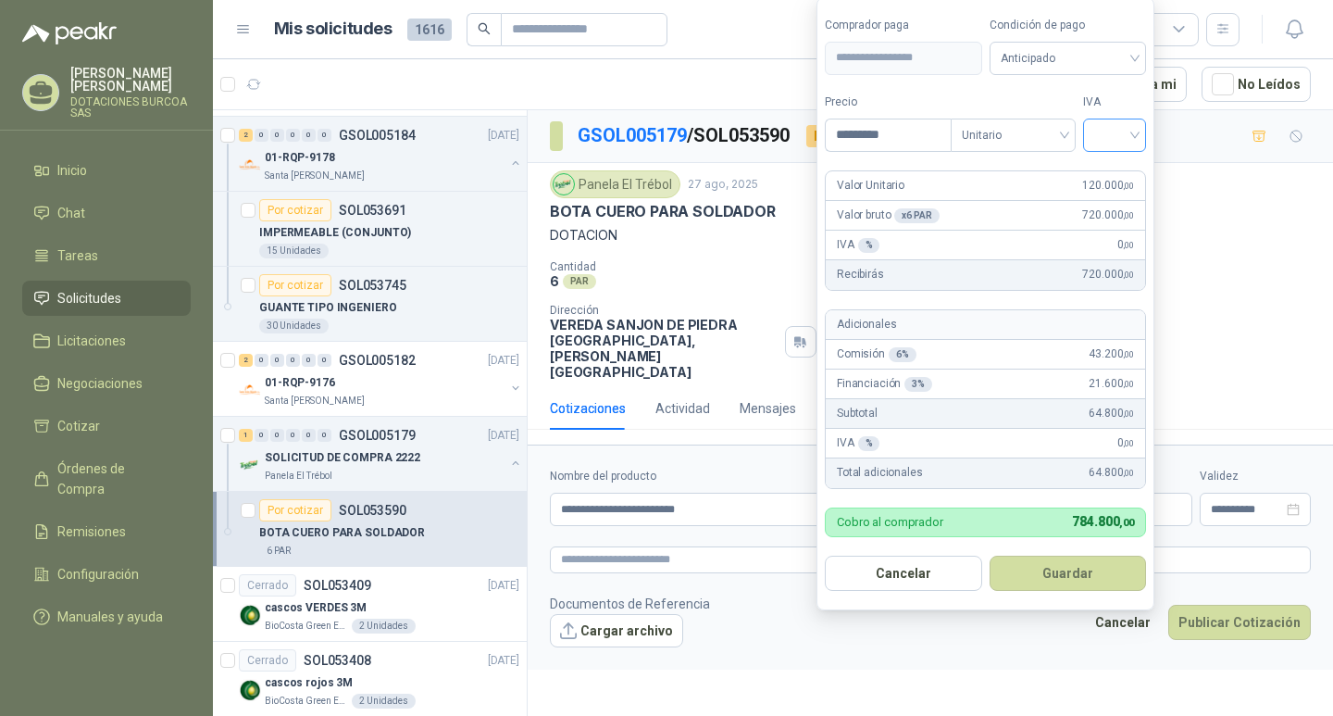
type input "*********"
click at [1131, 134] on input "search" at bounding box center [1114, 133] width 41 height 28
click at [1118, 168] on div "19%" at bounding box center [1119, 173] width 34 height 20
click at [1048, 575] on button "Guardar" at bounding box center [1071, 572] width 159 height 35
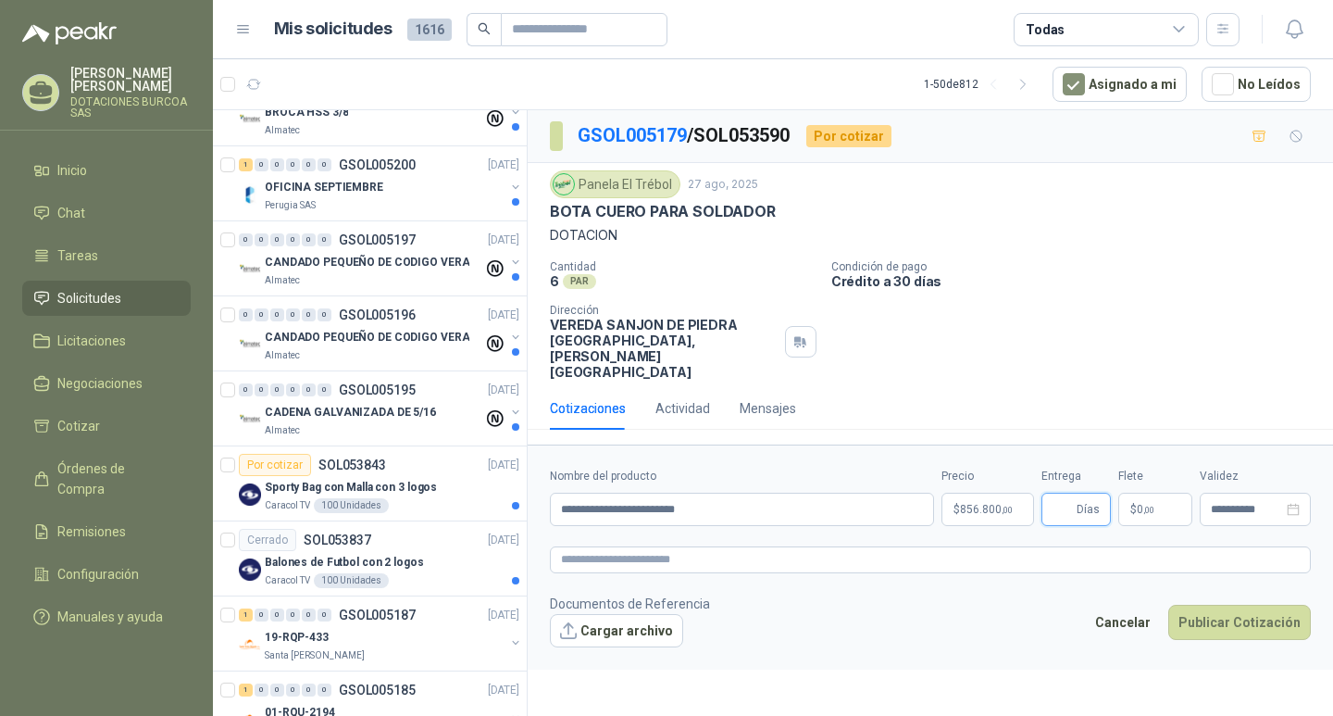
scroll to position [2645, 0]
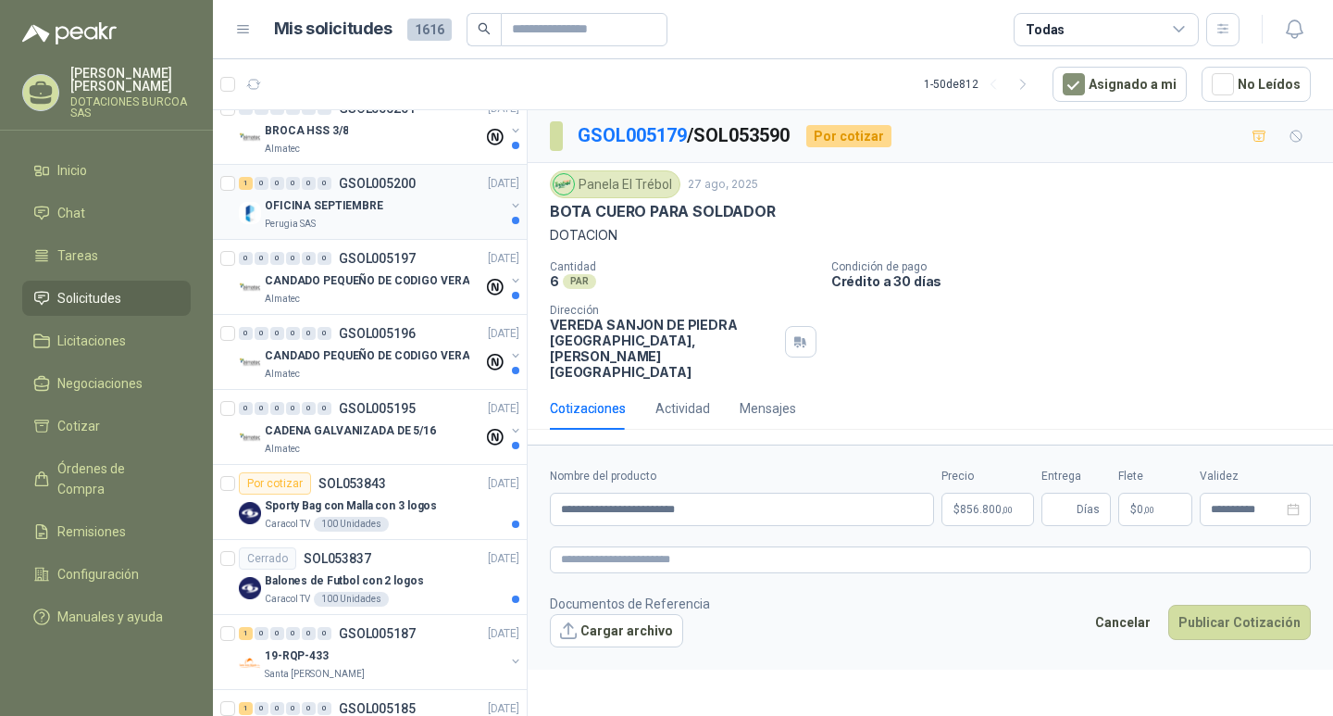
click at [343, 217] on div "Perugia SAS" at bounding box center [385, 224] width 240 height 15
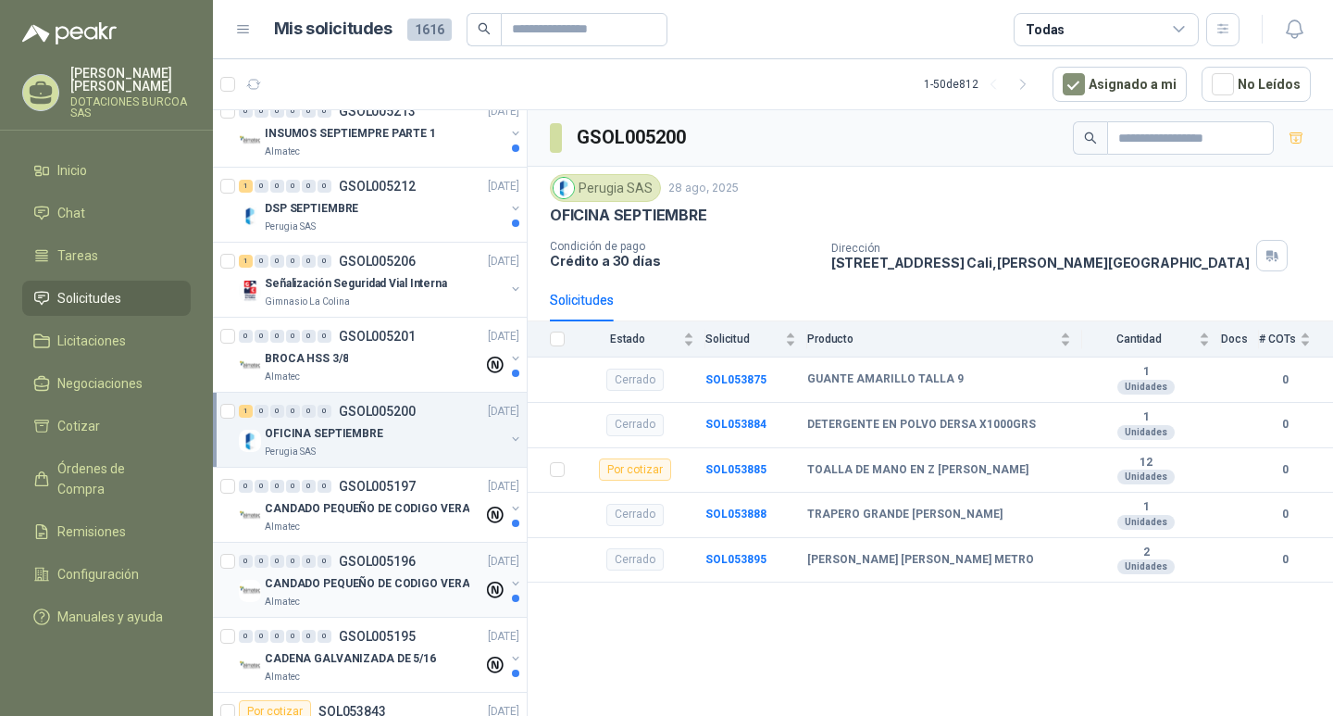
scroll to position [2367, 0]
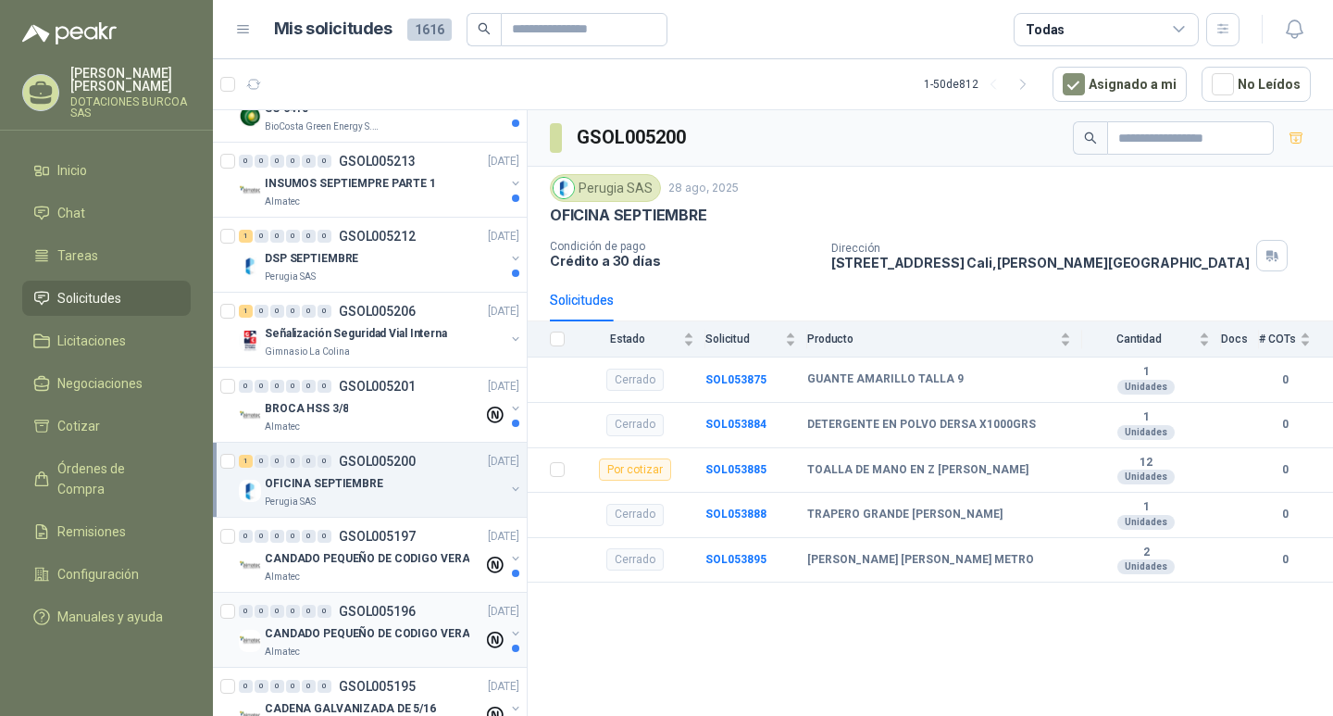
click at [351, 339] on p "Señalización Seguridad Vial Interna" at bounding box center [356, 334] width 182 height 18
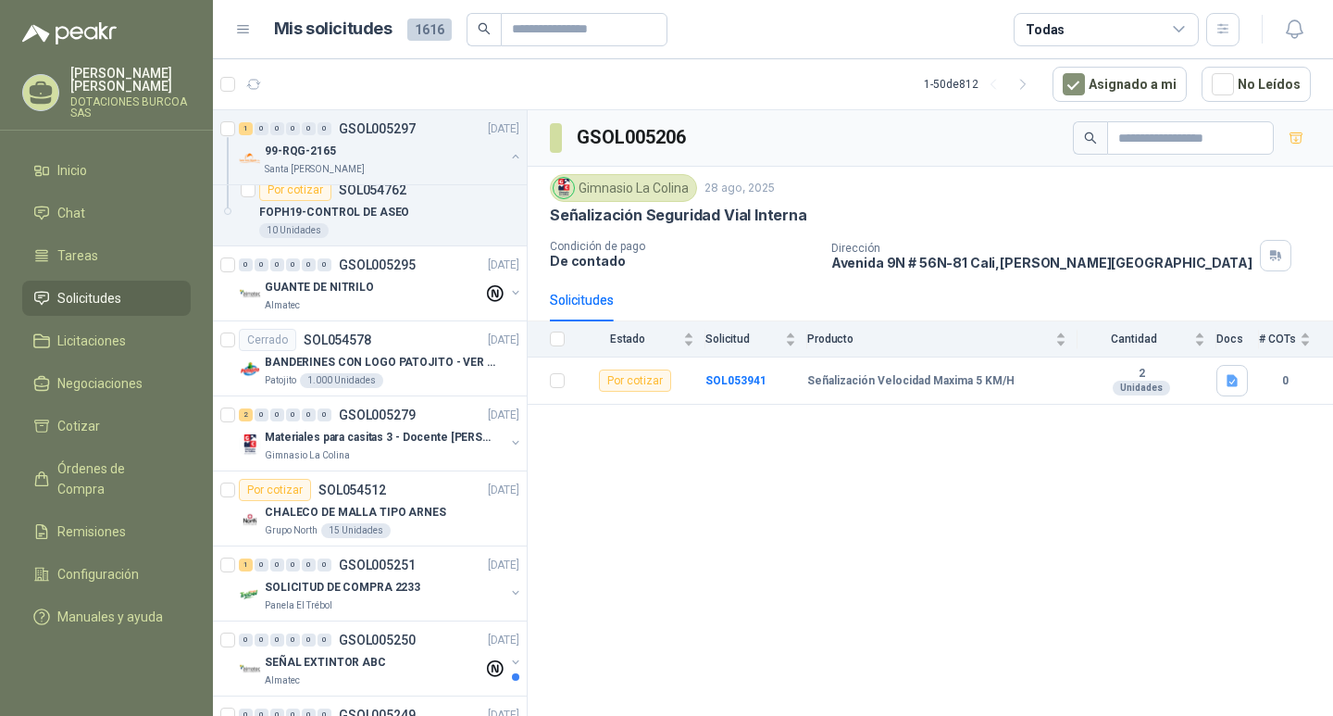
scroll to position [1256, 0]
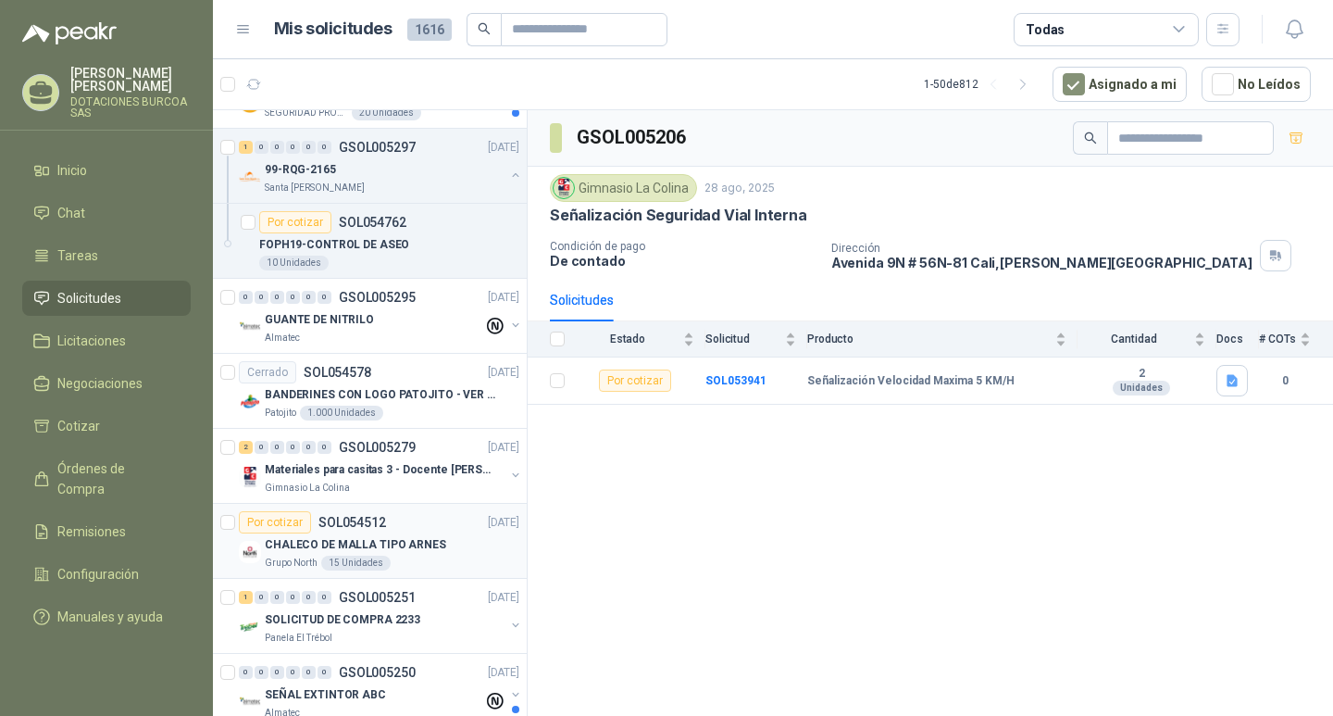
drag, startPoint x: 321, startPoint y: 547, endPoint x: 303, endPoint y: 562, distance: 23.7
click at [321, 549] on p "CHALECO DE MALLA TIPO ARNES" at bounding box center [355, 545] width 181 height 18
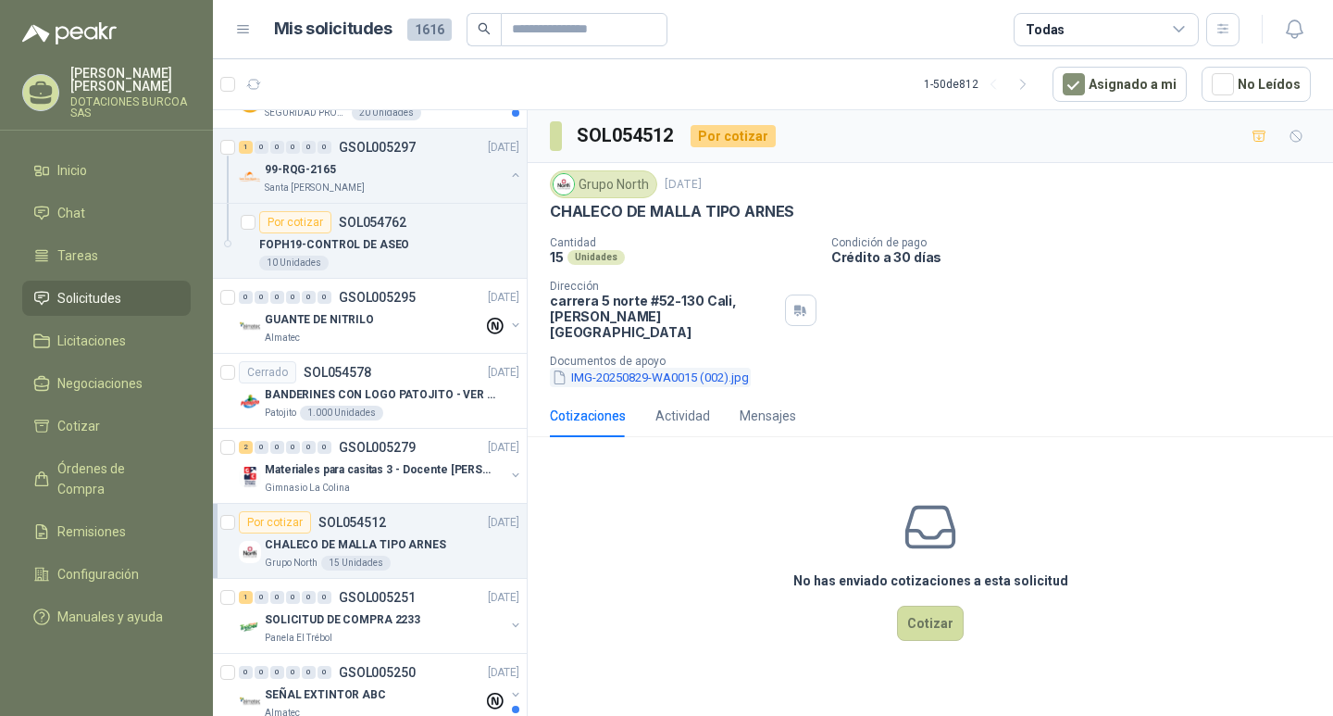
click at [700, 368] on button "IMG-20250829-WA0015 (002).jpg" at bounding box center [650, 377] width 201 height 19
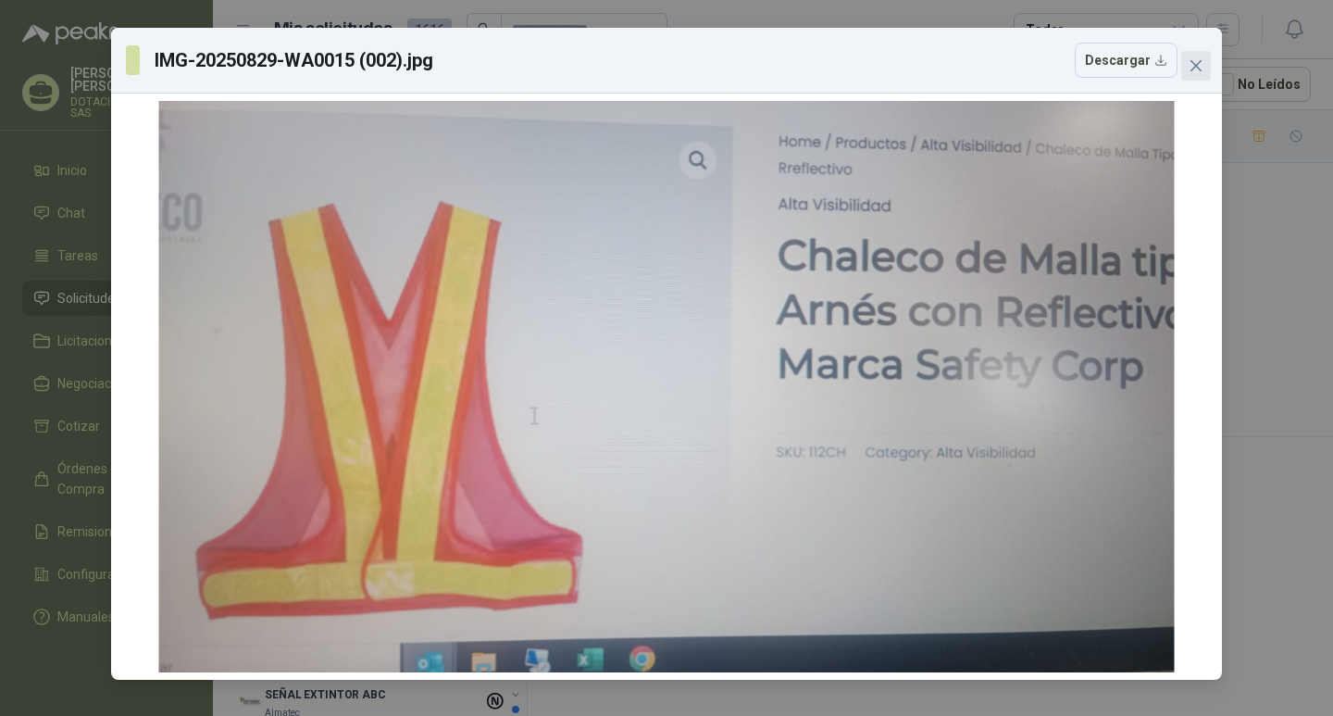
click at [1185, 70] on span "Close" at bounding box center [1196, 65] width 30 height 15
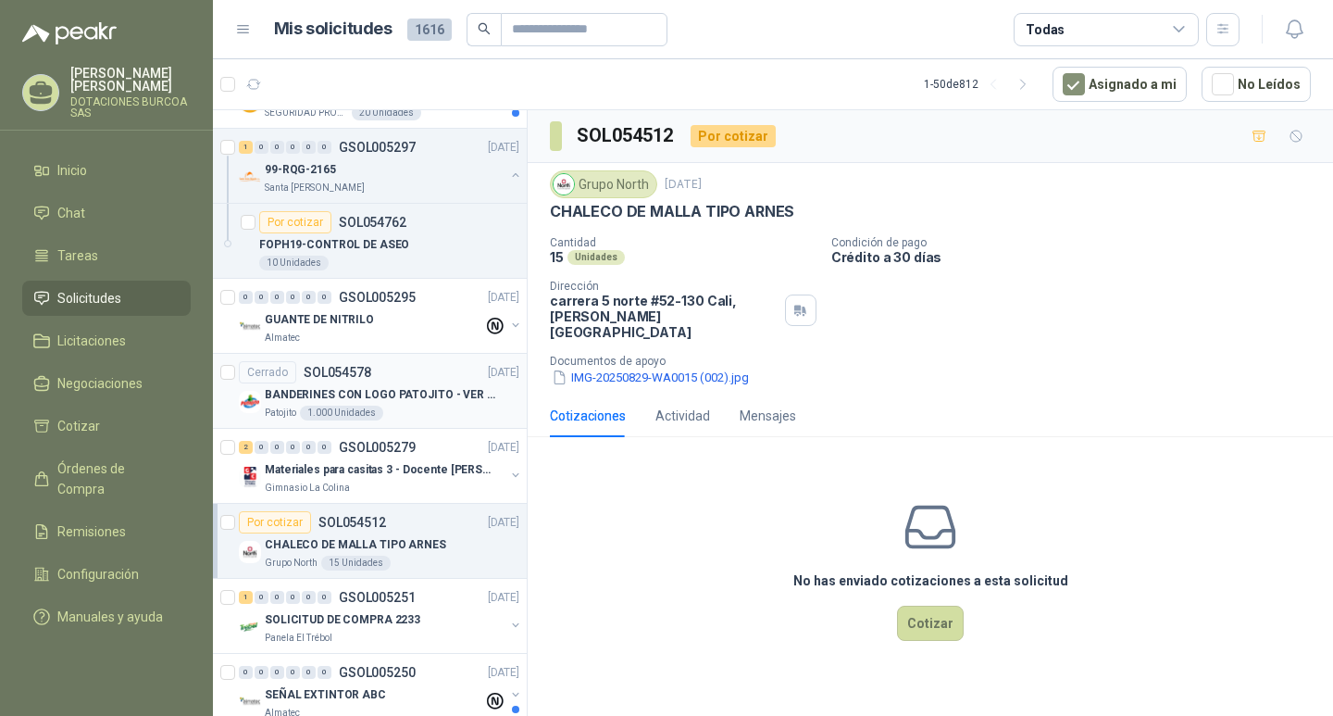
scroll to position [1071, 0]
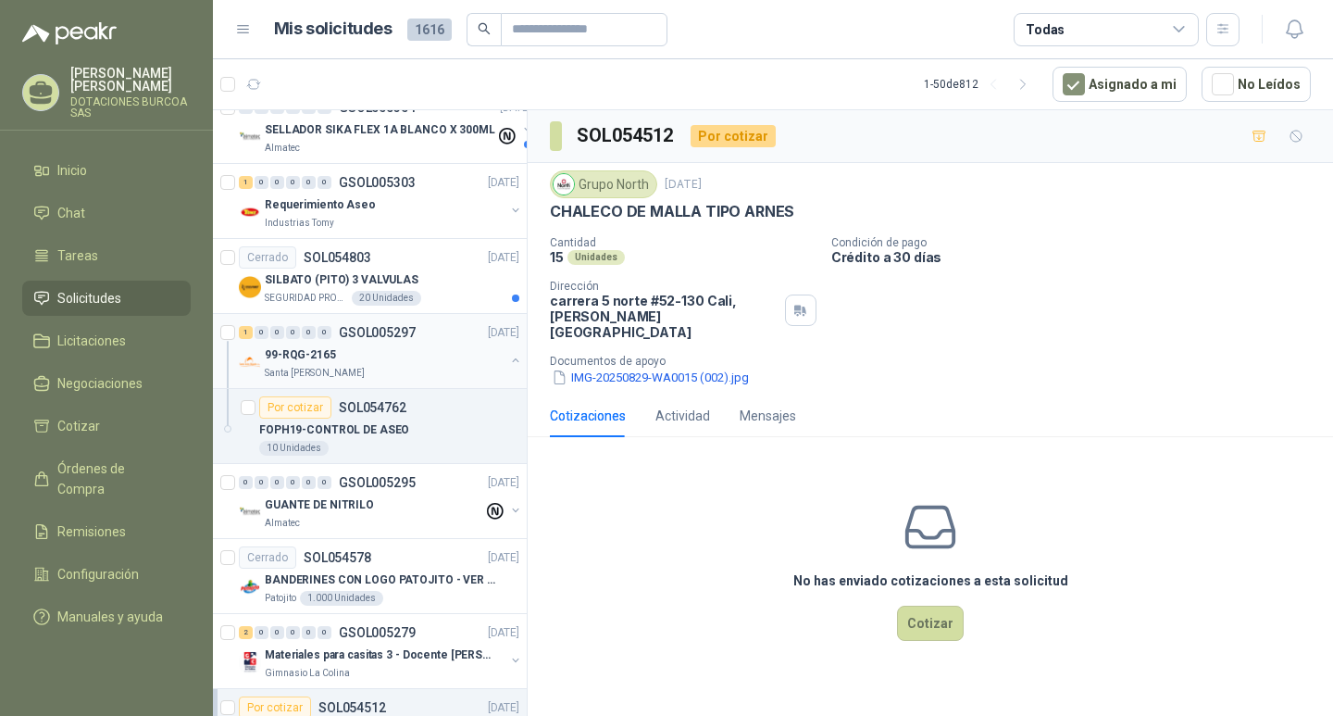
click at [317, 353] on p "99-RQG-2165" at bounding box center [300, 355] width 71 height 18
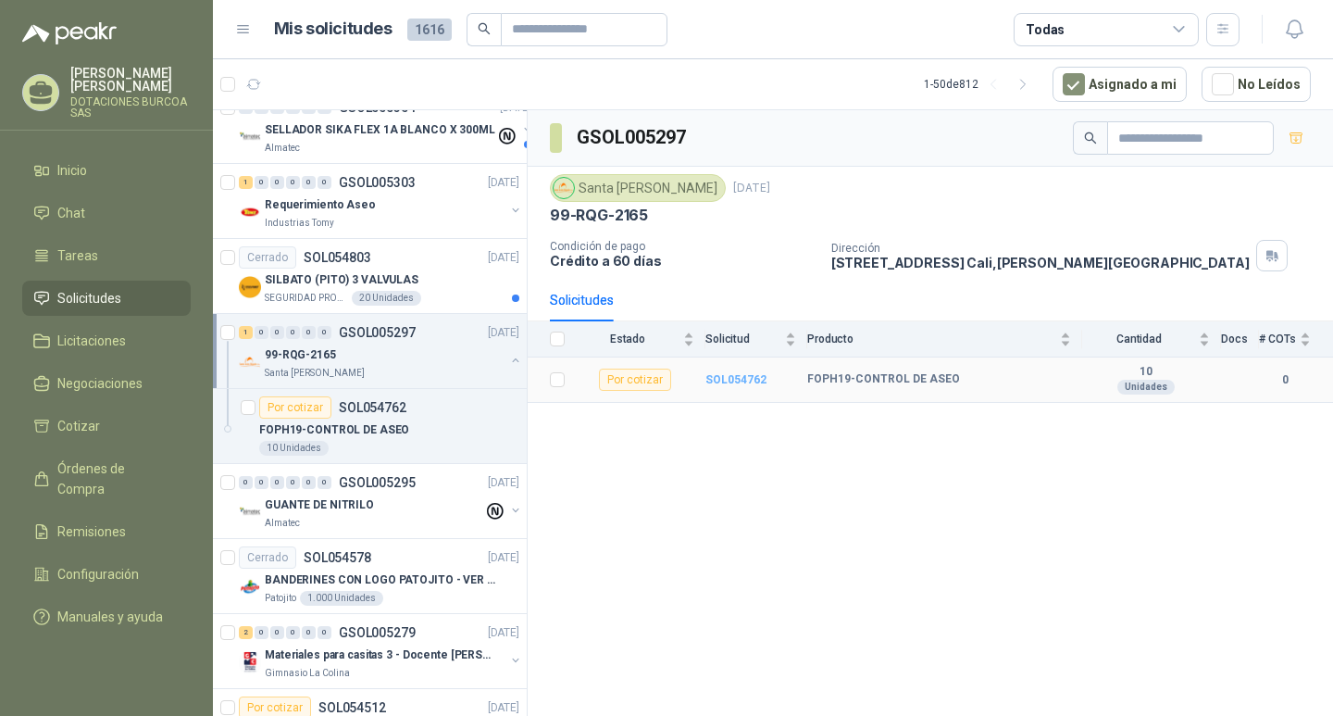
click at [743, 381] on b "SOL054762" at bounding box center [735, 379] width 61 height 13
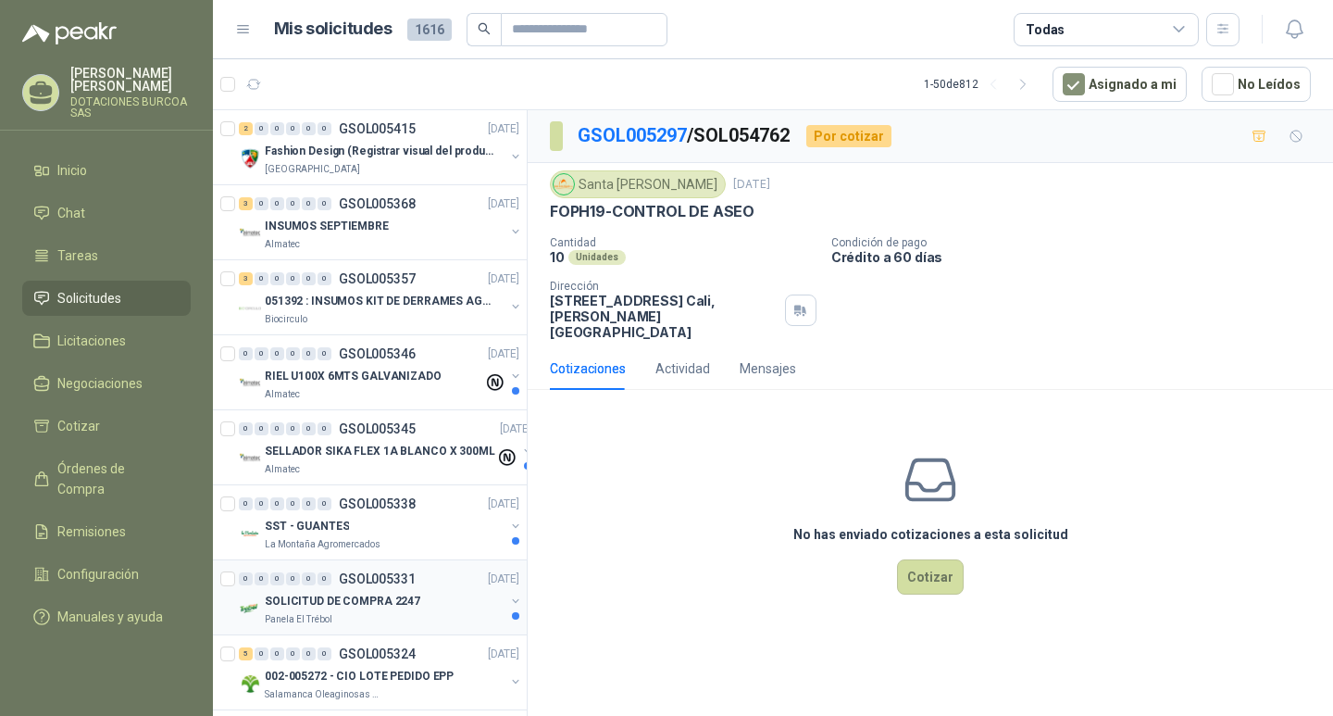
click at [285, 614] on p "Panela El Trébol" at bounding box center [299, 619] width 68 height 15
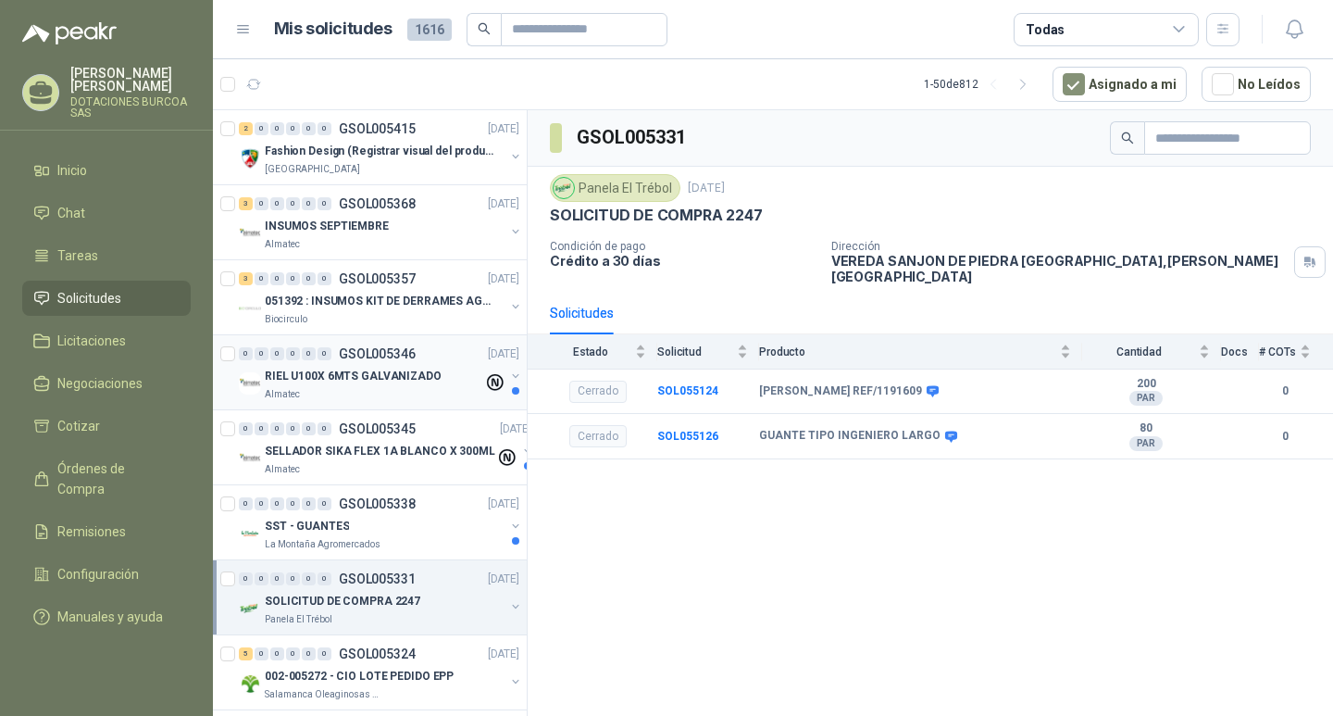
click at [423, 390] on div "Almatec" at bounding box center [374, 394] width 218 height 15
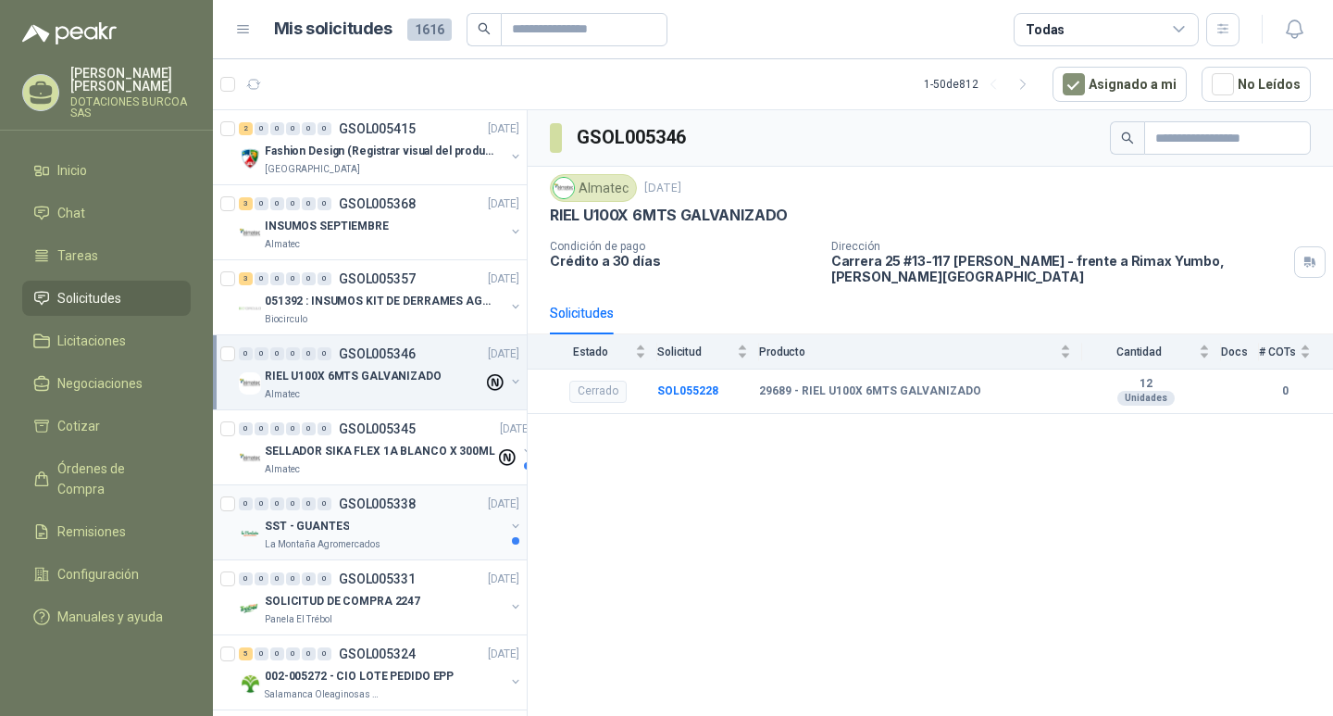
click at [384, 519] on div "SST - GUANTES" at bounding box center [385, 526] width 240 height 22
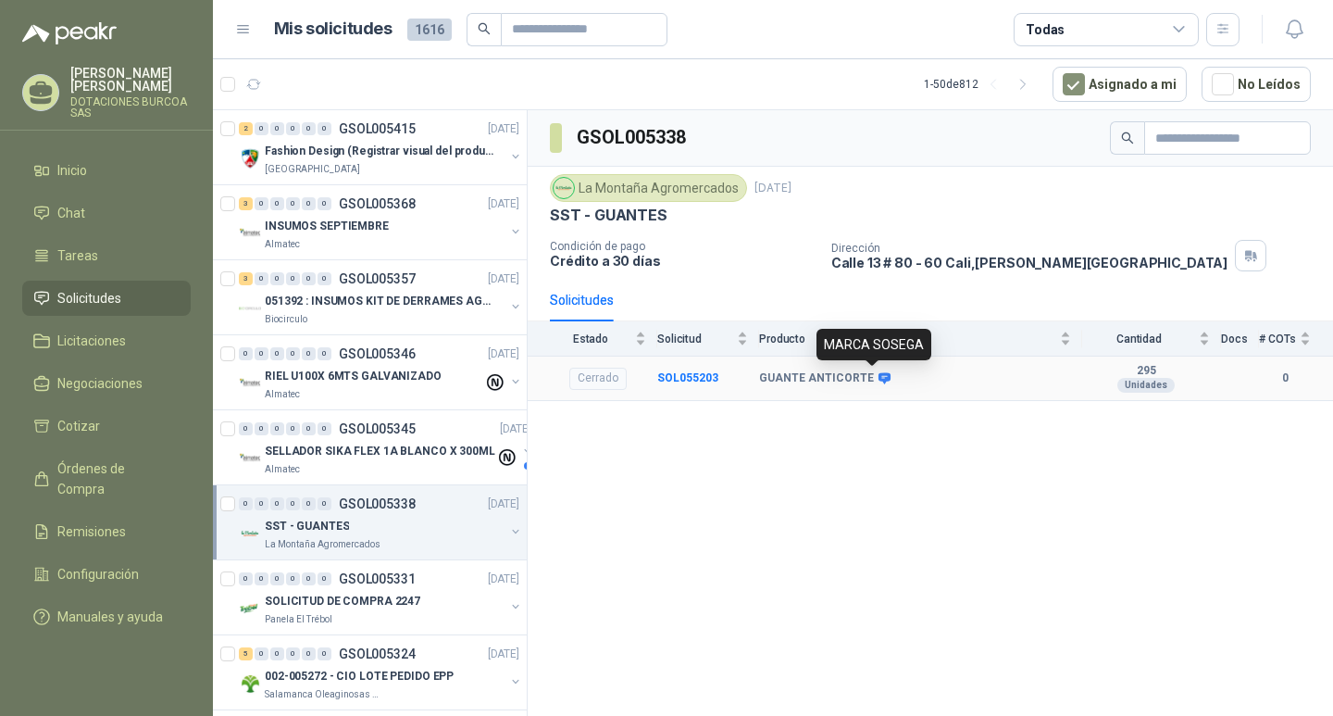
click at [878, 376] on icon at bounding box center [885, 378] width 14 height 14
click at [879, 377] on icon at bounding box center [885, 377] width 12 height 11
click at [322, 296] on p "051392 : INSUMOS KIT DE DERRAMES AGOSTO 2025" at bounding box center [380, 302] width 231 height 18
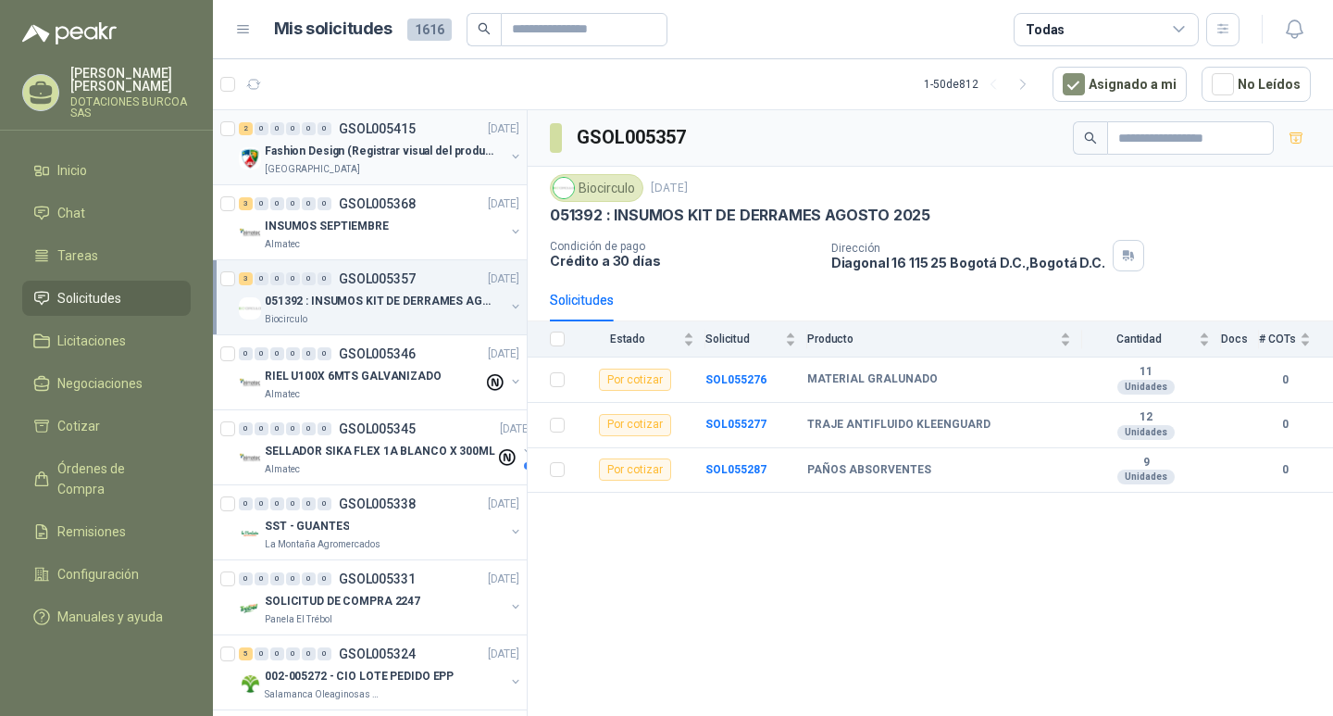
click at [388, 149] on p "Fashion Design (Registrar visual del producto)" at bounding box center [380, 152] width 231 height 18
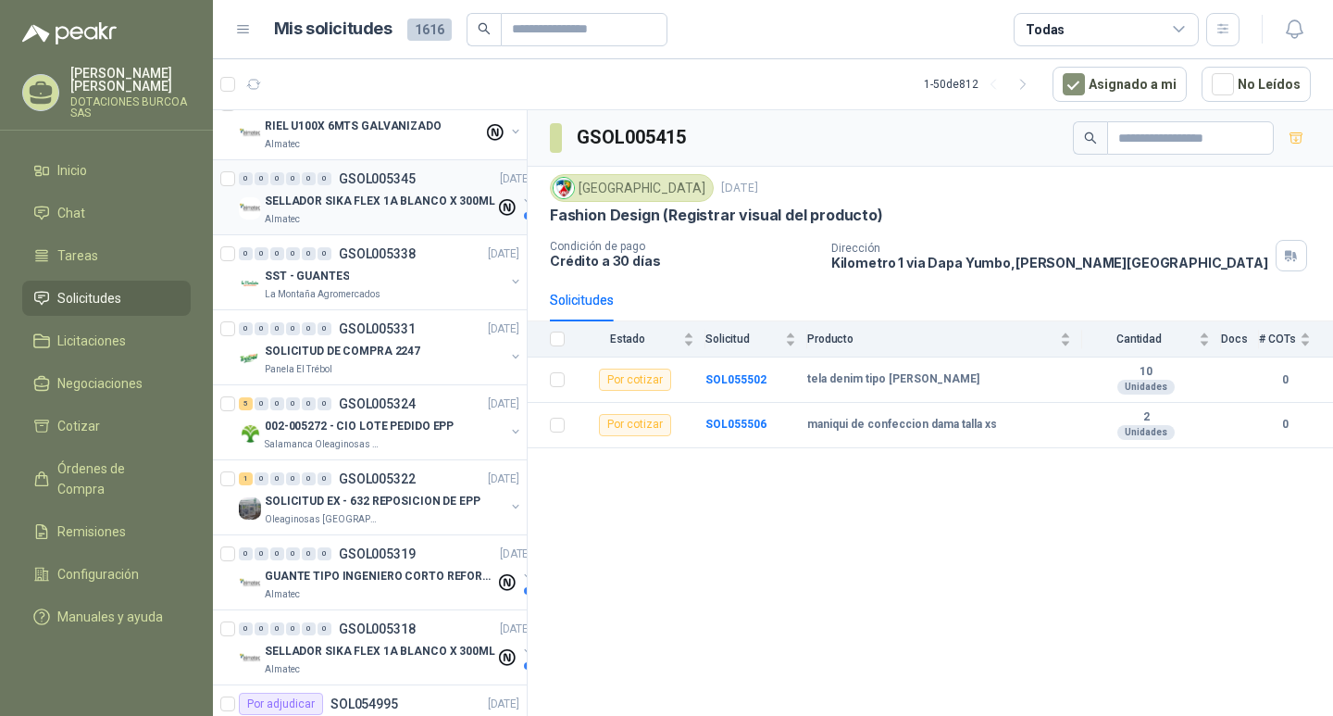
scroll to position [278, 0]
